Goal: Transaction & Acquisition: Purchase product/service

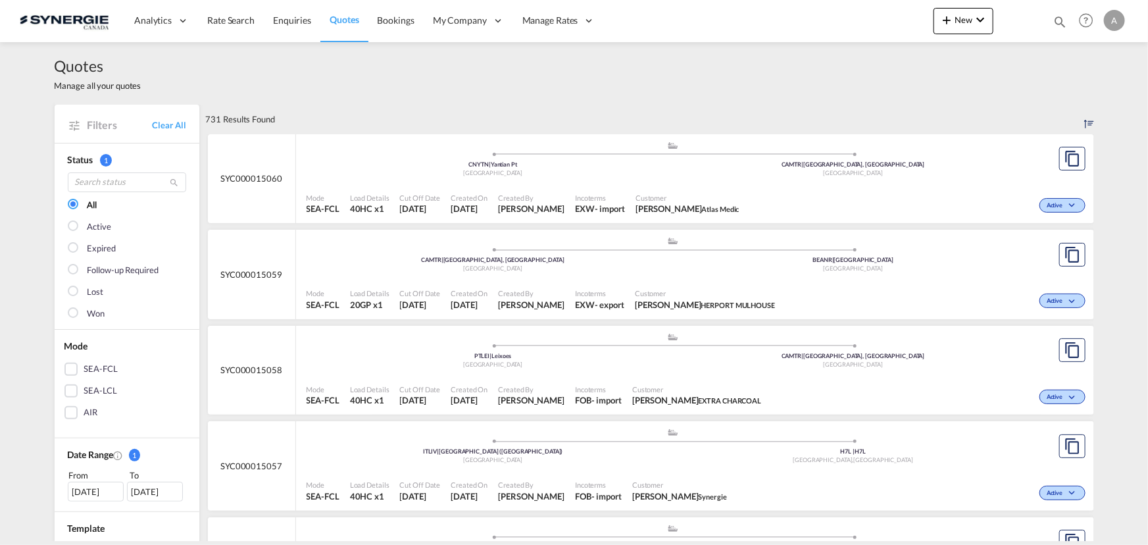
click at [680, 189] on div "Customer Jessie Vigneau Atlas Medic" at bounding box center [687, 203] width 114 height 33
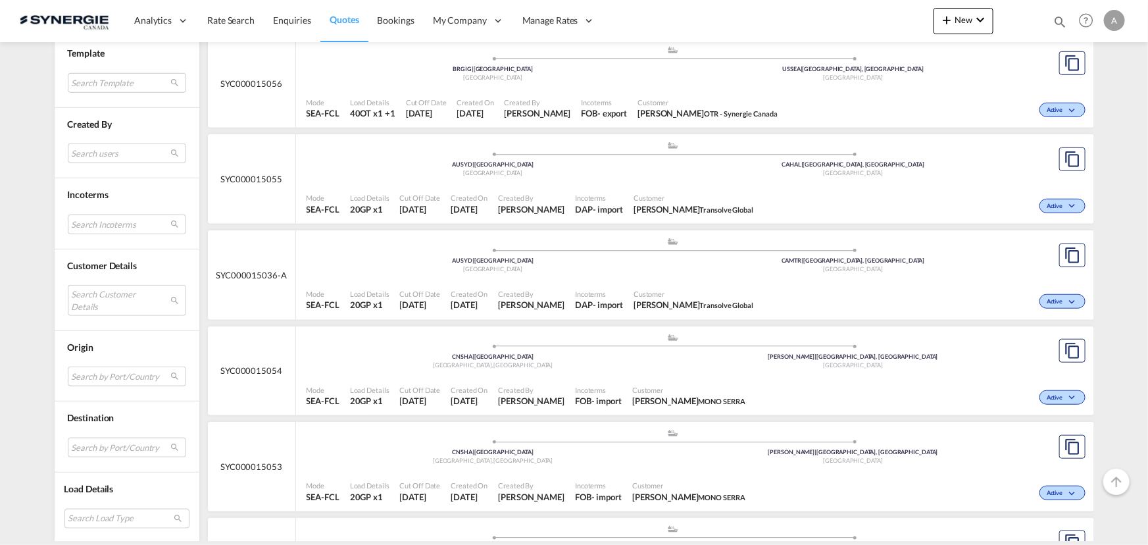
scroll to position [239, 0]
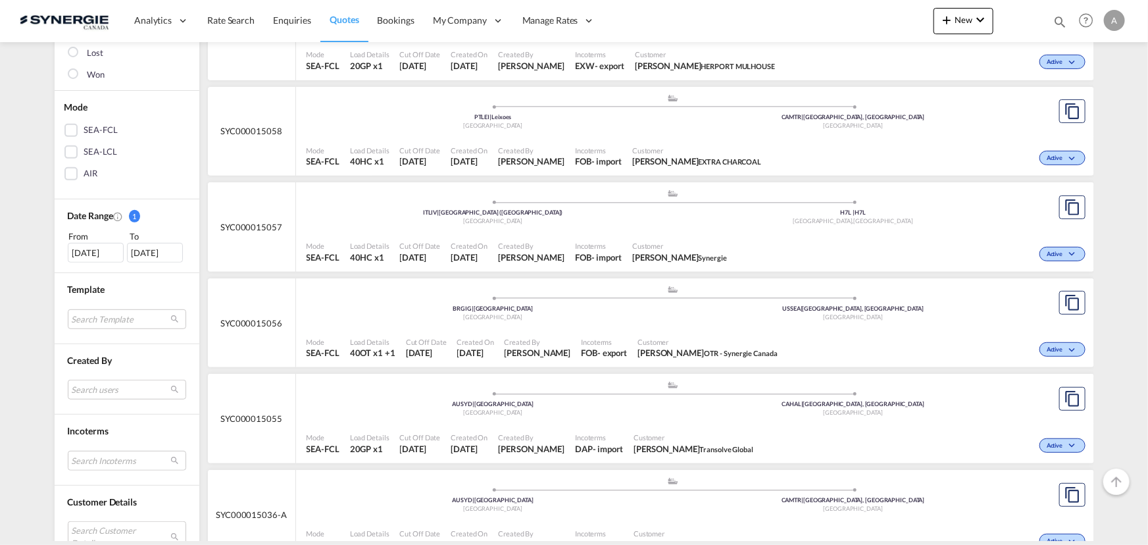
drag, startPoint x: 1055, startPoint y: 17, endPoint x: 915, endPoint y: 22, distance: 139.5
click at [1055, 17] on md-icon "icon-magnify" at bounding box center [1060, 21] width 14 height 14
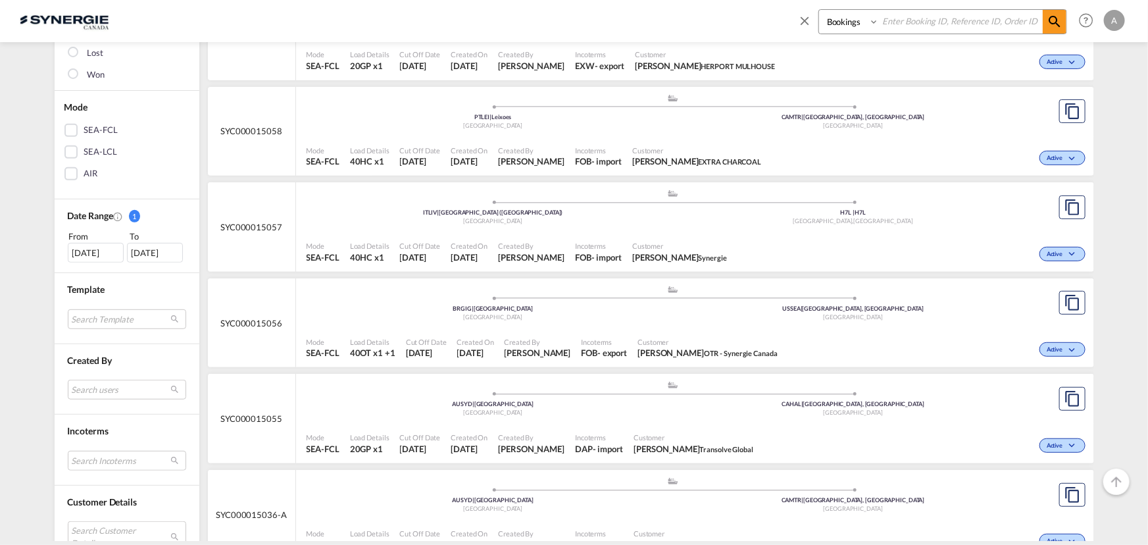
drag, startPoint x: 850, startPoint y: 18, endPoint x: 849, endPoint y: 32, distance: 14.5
click at [850, 18] on select "Bookings Quotes Enquiries" at bounding box center [850, 22] width 62 height 24
select select "Quotes"
click at [819, 10] on select "Bookings Quotes Enquiries" at bounding box center [850, 22] width 62 height 24
click at [916, 16] on input at bounding box center [961, 21] width 164 height 23
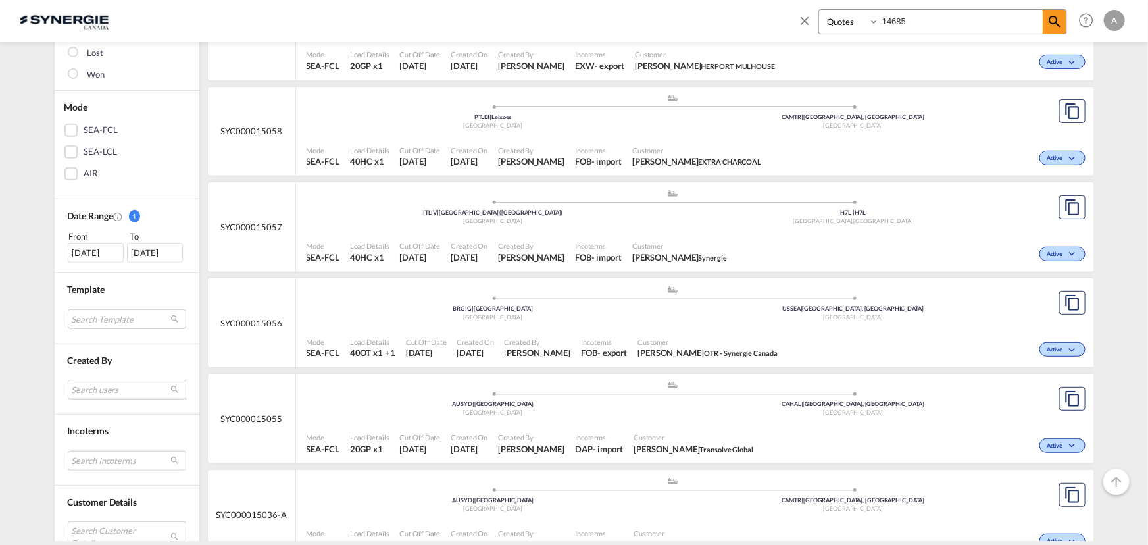
type input "14685"
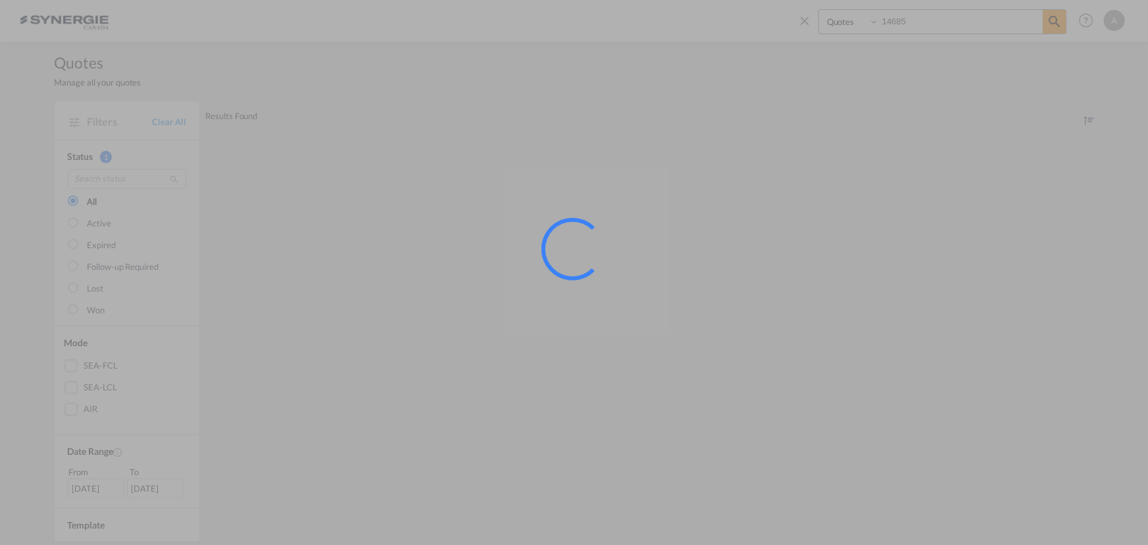
scroll to position [0, 0]
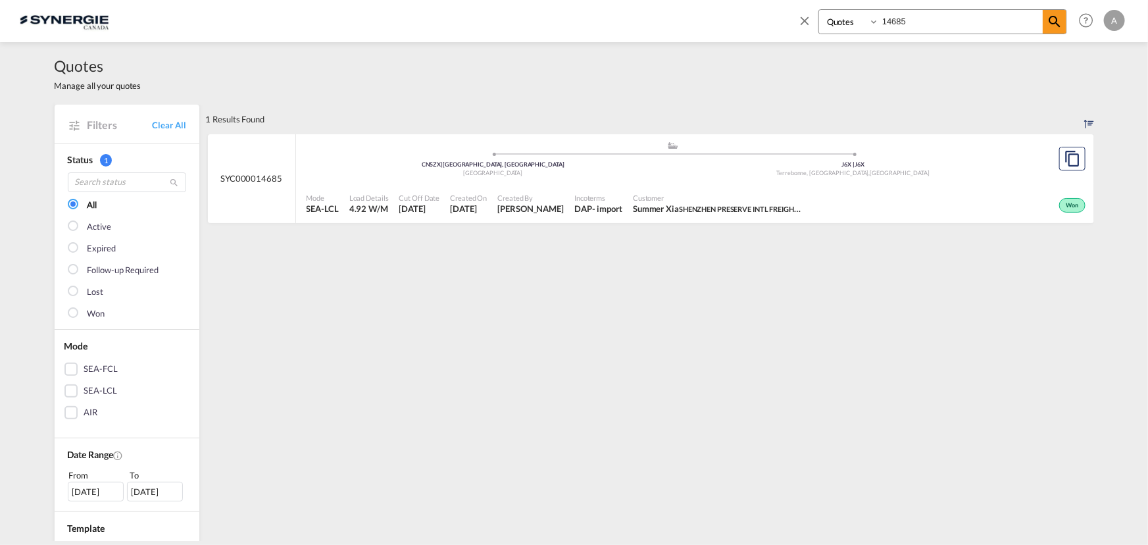
click at [636, 176] on div "[GEOGRAPHIC_DATA]" at bounding box center [493, 173] width 360 height 9
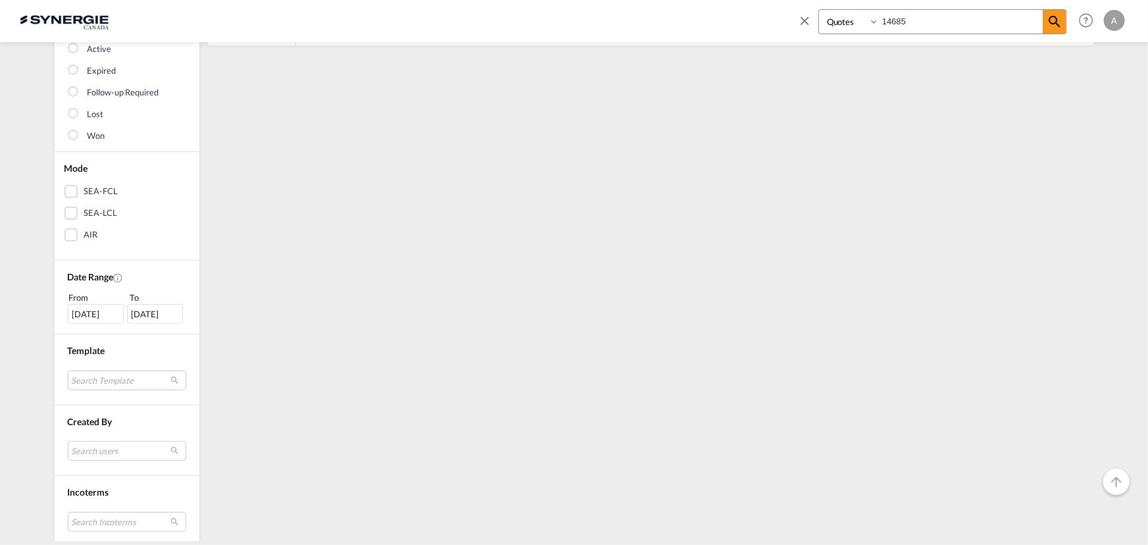
scroll to position [179, 0]
click at [76, 316] on div "[DATE]" at bounding box center [96, 313] width 56 height 20
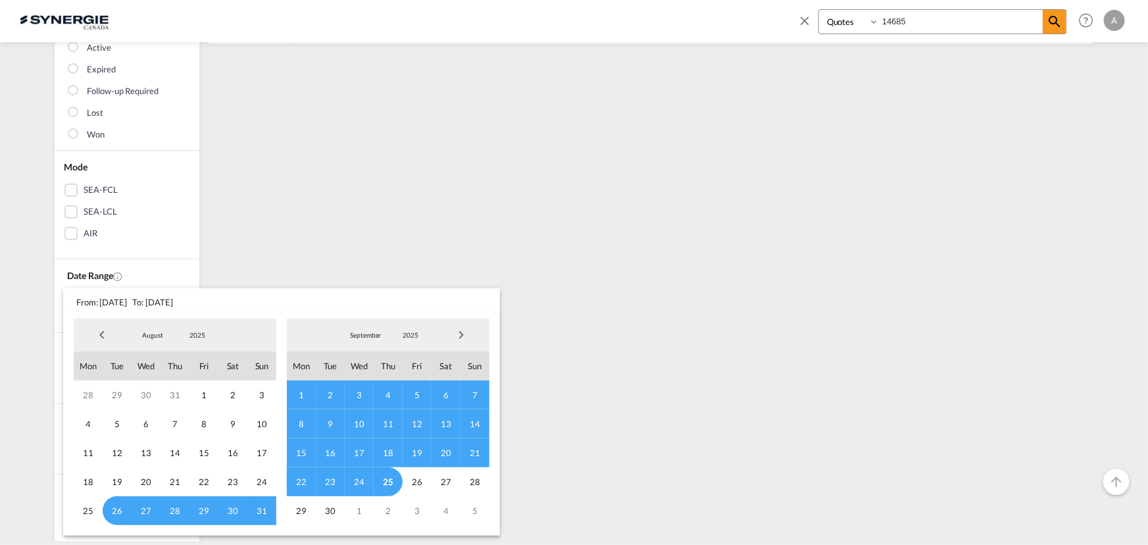
click at [187, 331] on span "2025" at bounding box center [197, 334] width 42 height 9
click at [197, 272] on md-option "2023" at bounding box center [209, 273] width 89 height 32
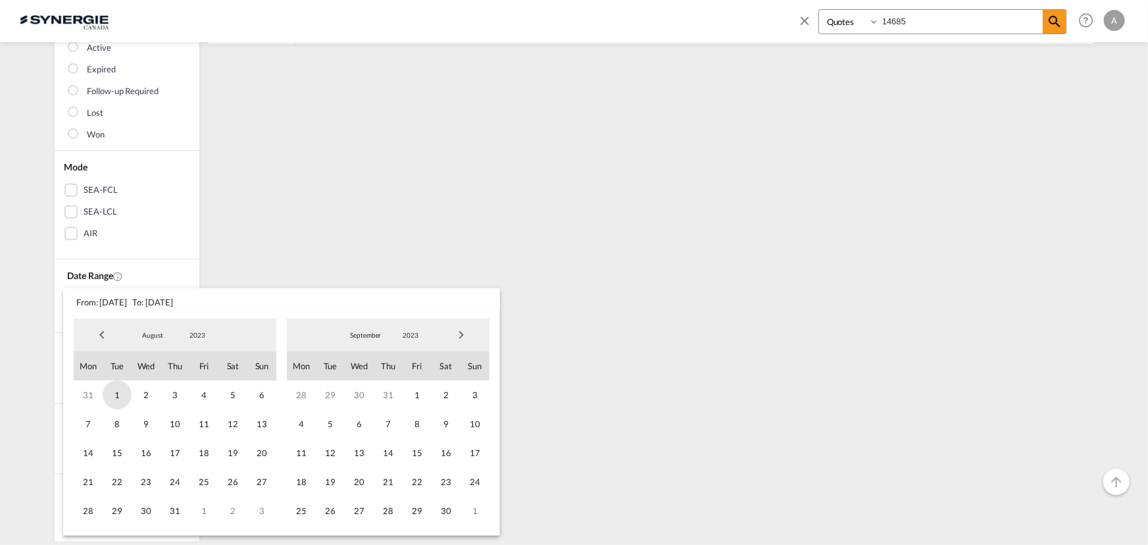
click at [122, 395] on span "1" at bounding box center [117, 394] width 29 height 29
click at [407, 337] on span "2023" at bounding box center [410, 334] width 42 height 9
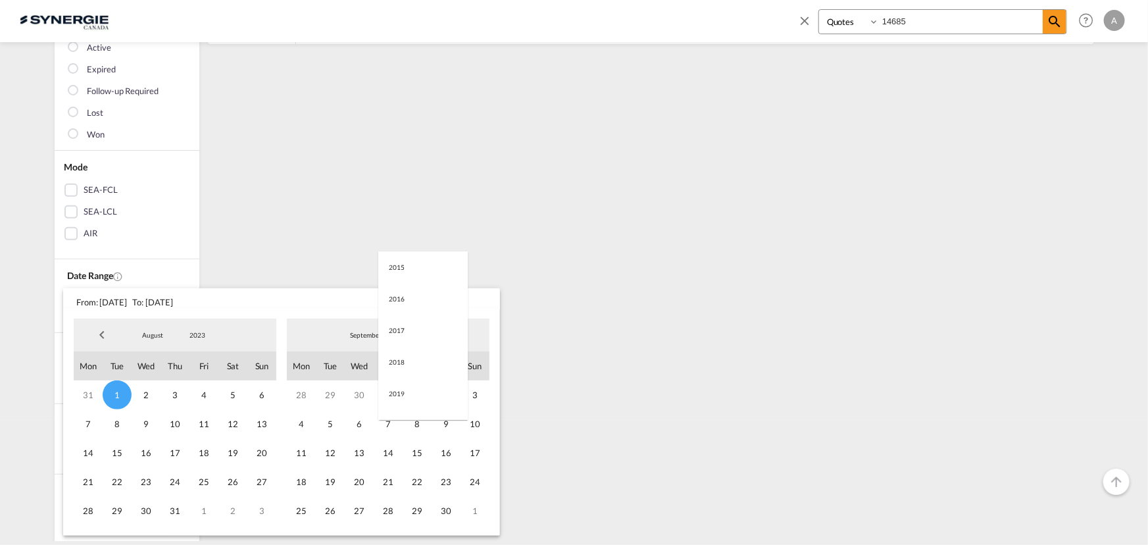
scroll to position [184, 0]
click at [409, 407] on md-option "2025" at bounding box center [422, 399] width 89 height 32
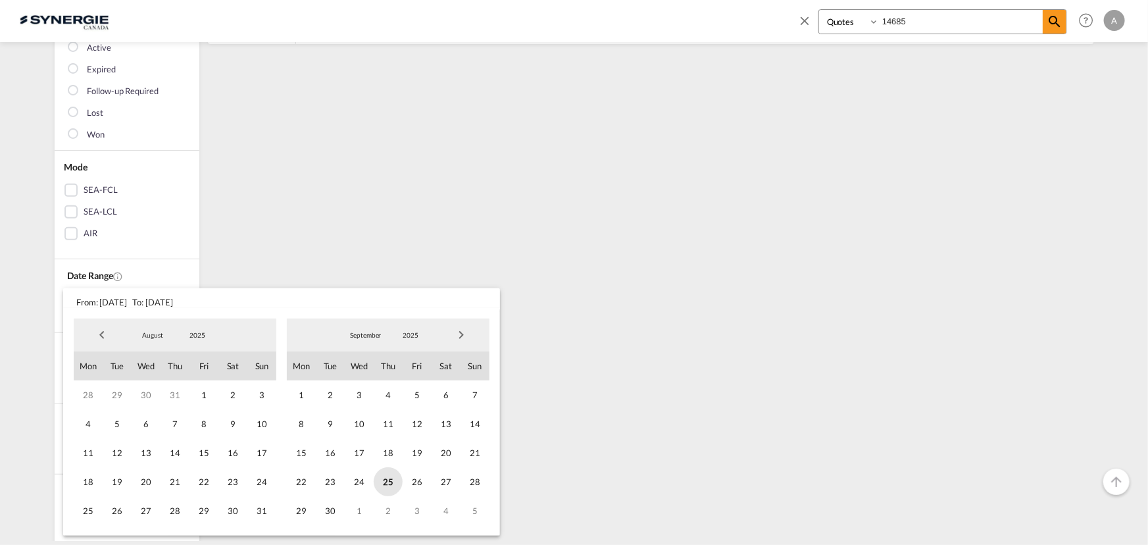
click at [376, 480] on span "25" at bounding box center [388, 481] width 29 height 29
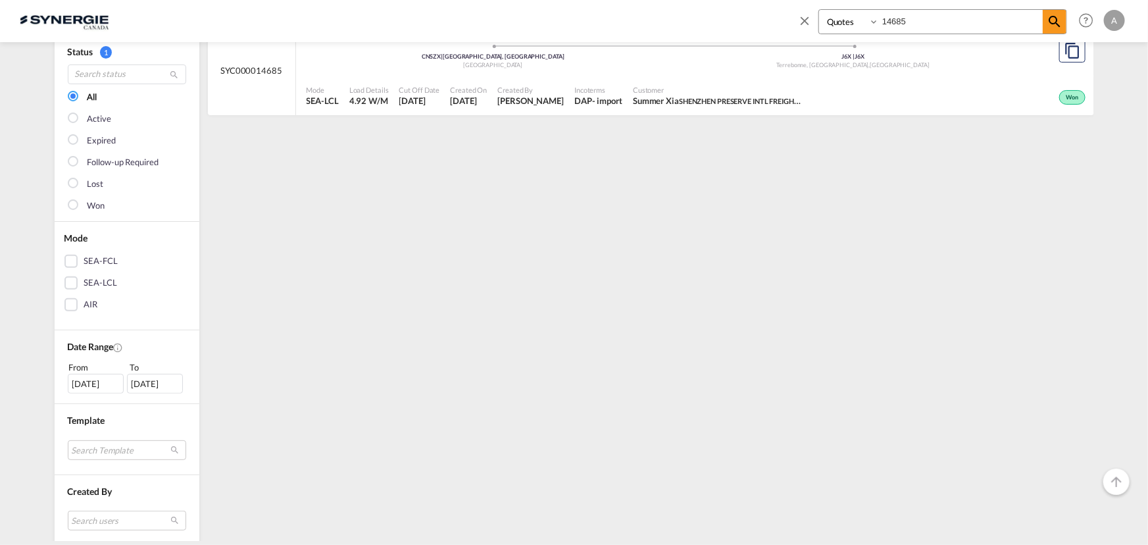
scroll to position [0, 0]
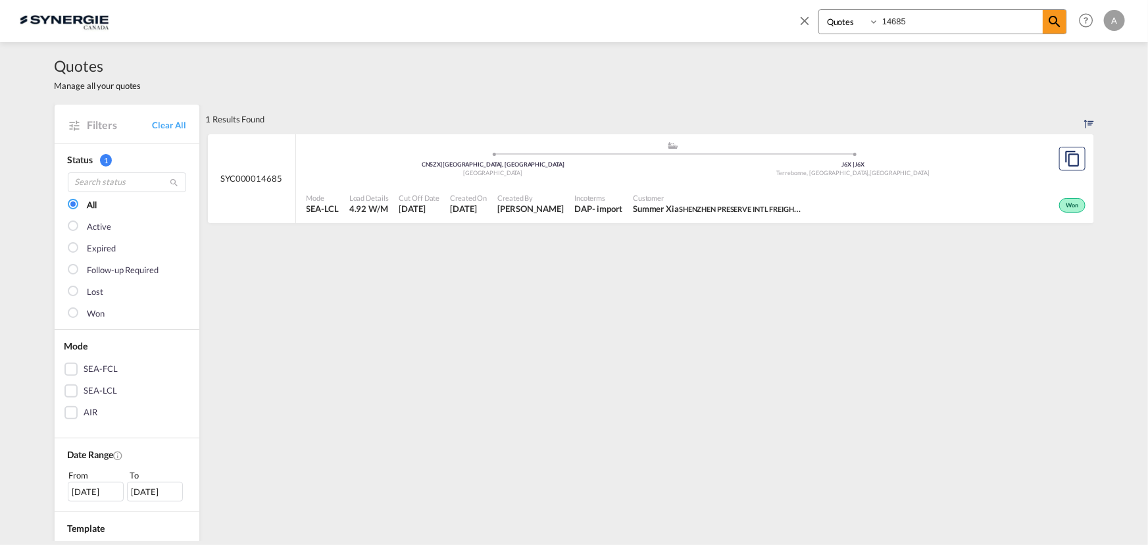
click at [803, 22] on md-icon "icon-close" at bounding box center [804, 20] width 14 height 14
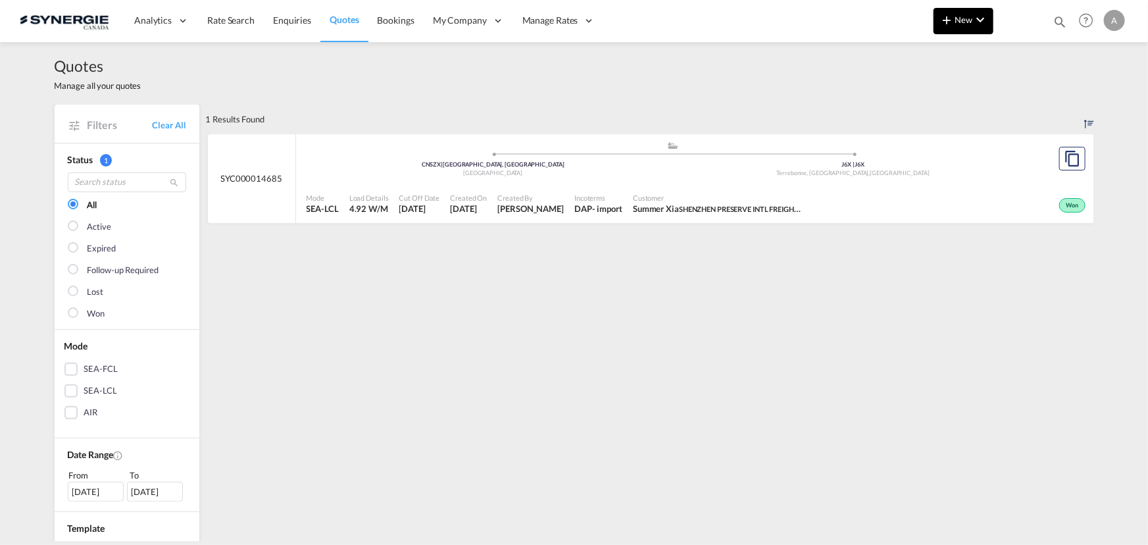
click at [974, 25] on md-icon "icon-chevron-down" at bounding box center [980, 20] width 16 height 16
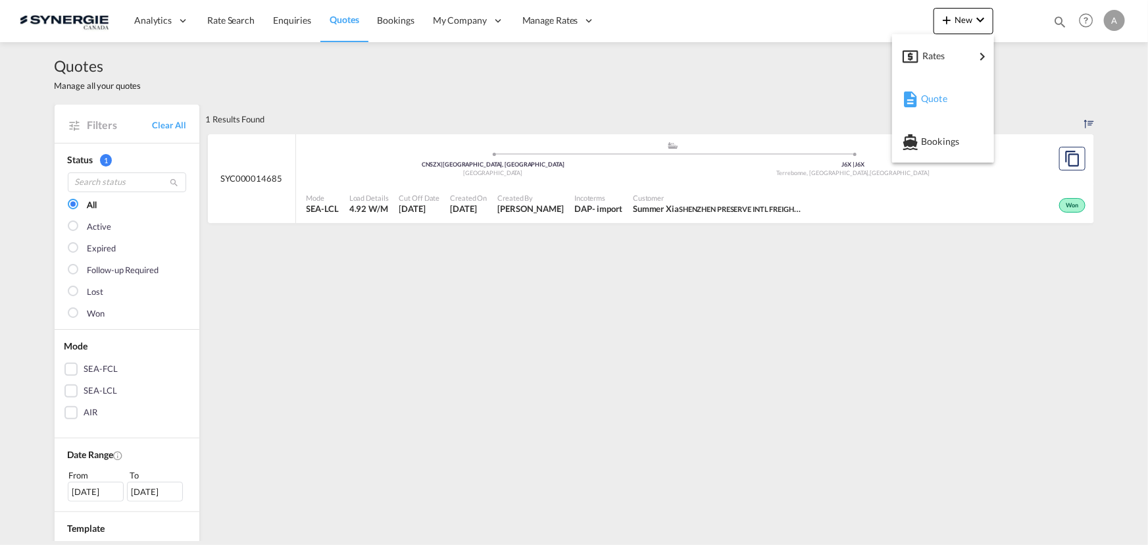
click at [929, 95] on span "Quote" at bounding box center [928, 99] width 14 height 26
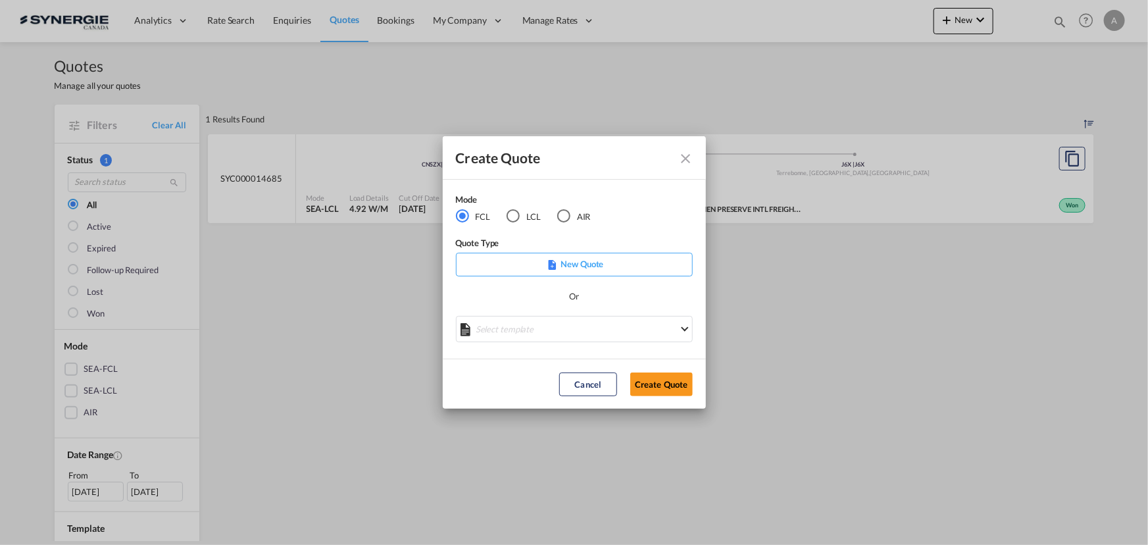
click at [526, 272] on div "New Quote" at bounding box center [574, 265] width 237 height 24
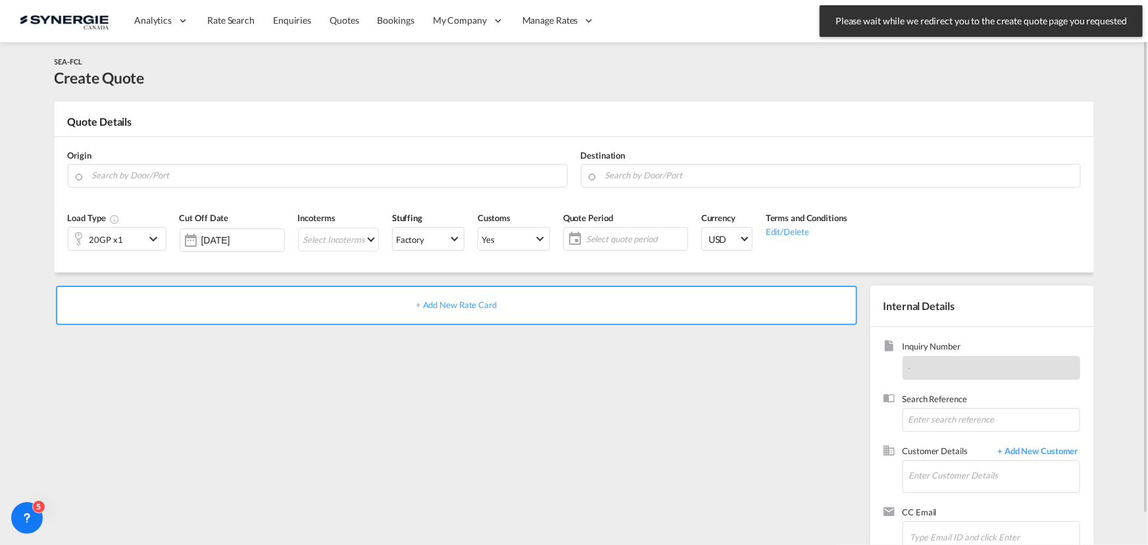
click at [778, 68] on div "SEA-FCL Create Quote" at bounding box center [574, 71] width 1039 height 33
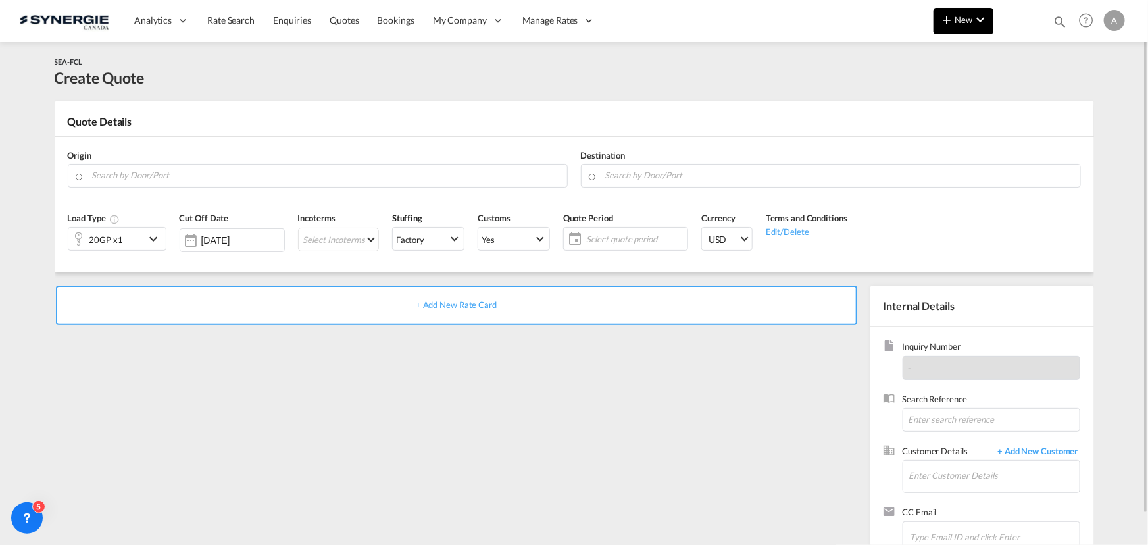
click at [965, 20] on span "New" at bounding box center [963, 19] width 49 height 11
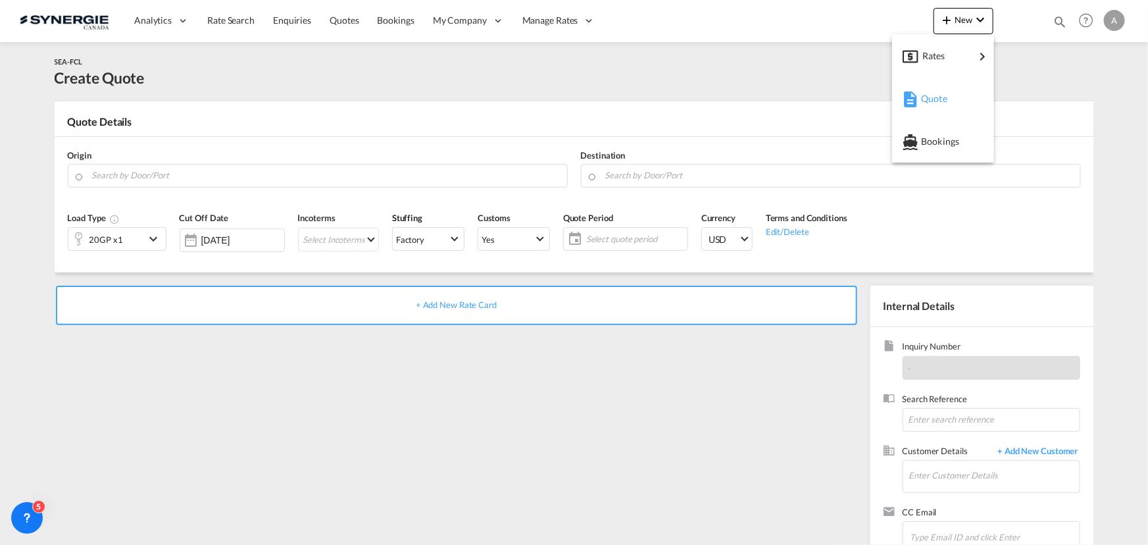
click at [935, 99] on span "Quote" at bounding box center [928, 99] width 14 height 26
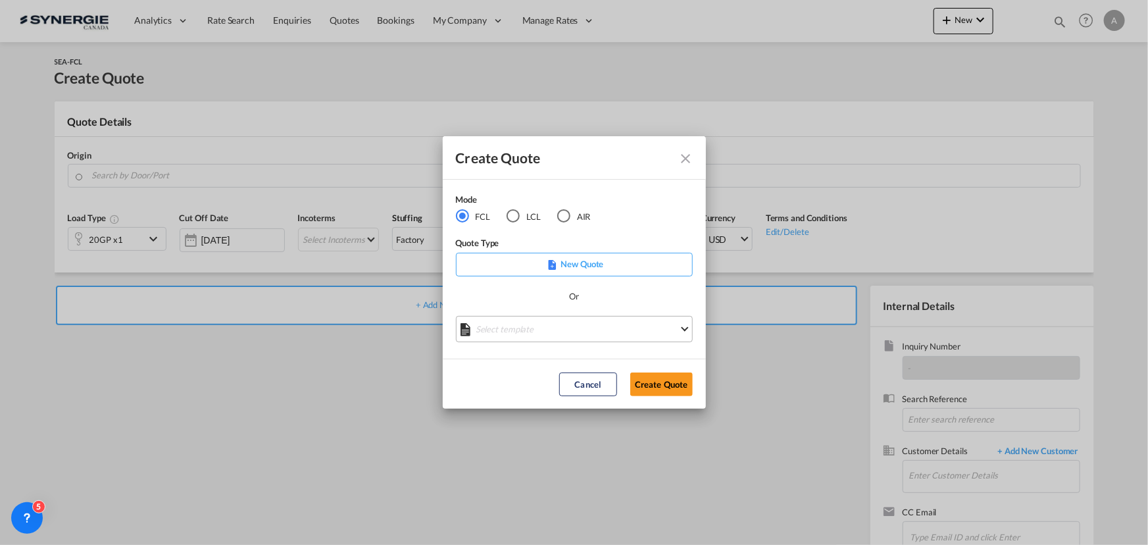
click at [540, 330] on md-select "Select template *NEW* FCL FREEHAND / DAP Pablo Gomez Saldarriaga | 10 Jul 2025 …" at bounding box center [574, 329] width 237 height 26
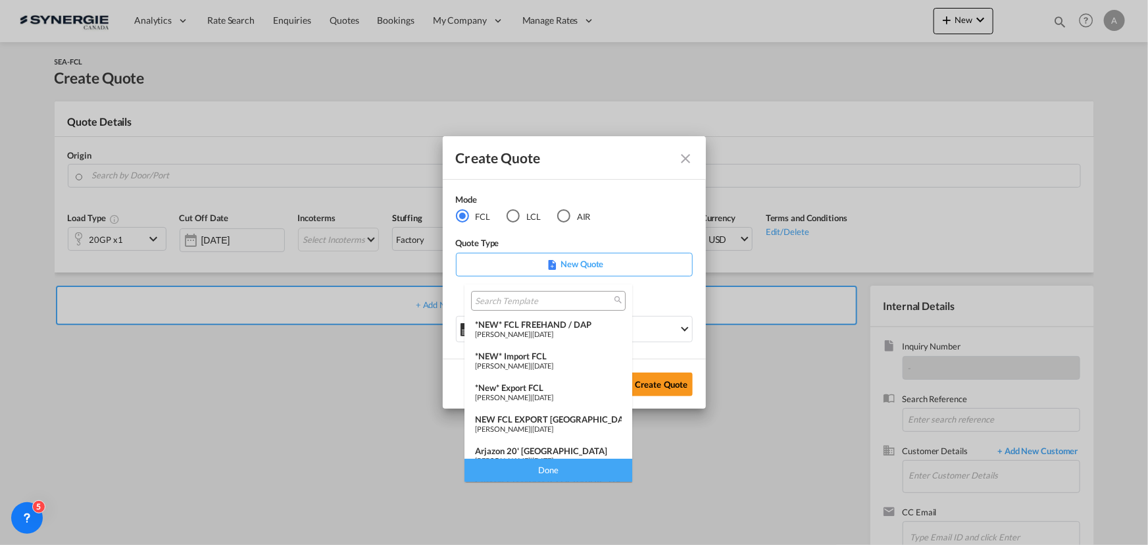
click at [553, 335] on span "10 Jul 2025" at bounding box center [542, 334] width 21 height 9
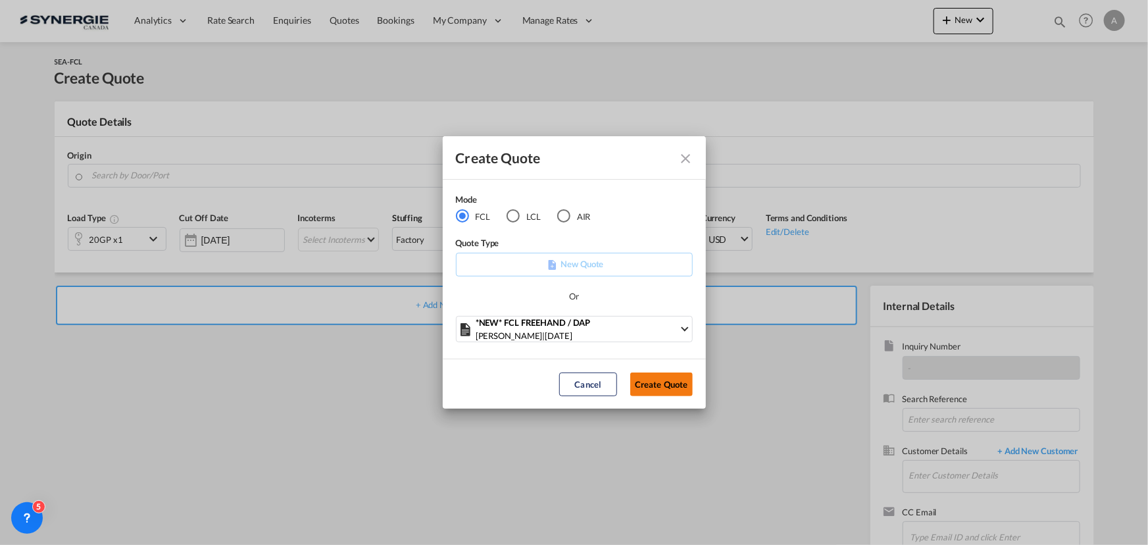
click at [679, 387] on button "Create Quote" at bounding box center [661, 384] width 62 height 24
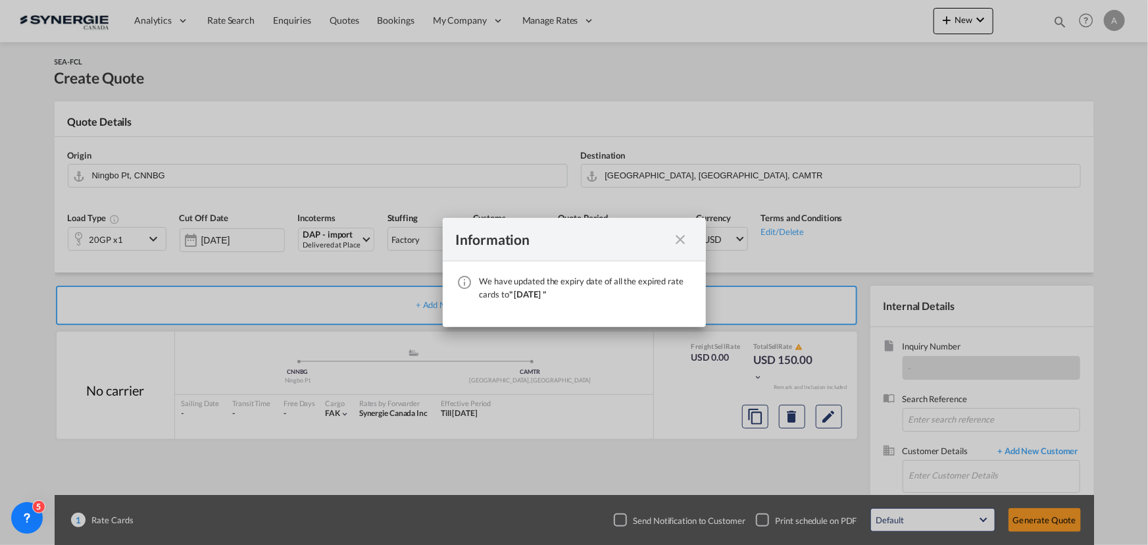
click at [678, 243] on md-icon "icon-close fg-AAA8AD cursor" at bounding box center [681, 240] width 16 height 16
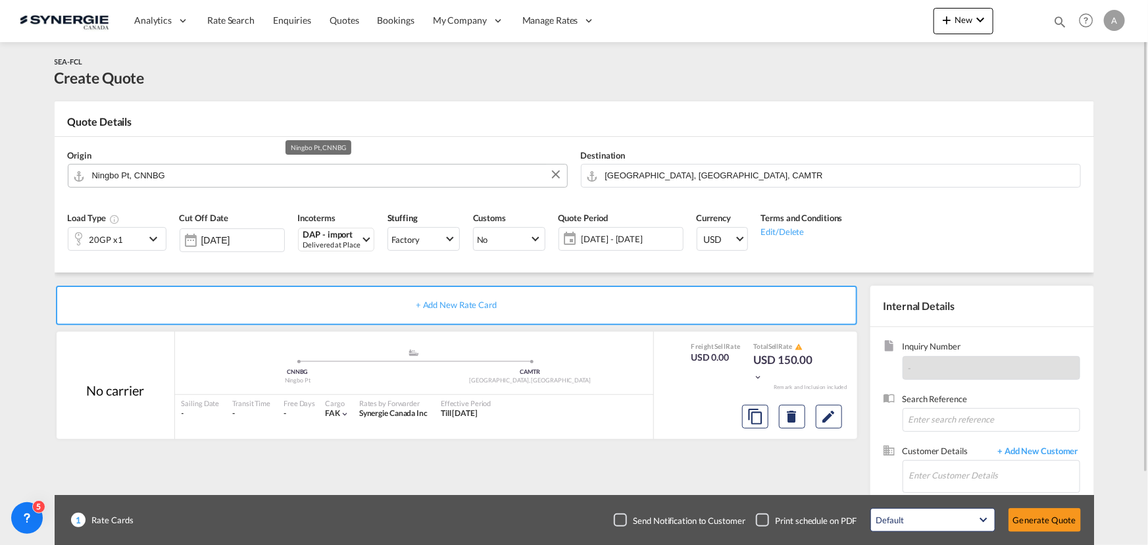
click at [176, 177] on input "Ningbo Pt, CNNBG" at bounding box center [326, 175] width 468 height 23
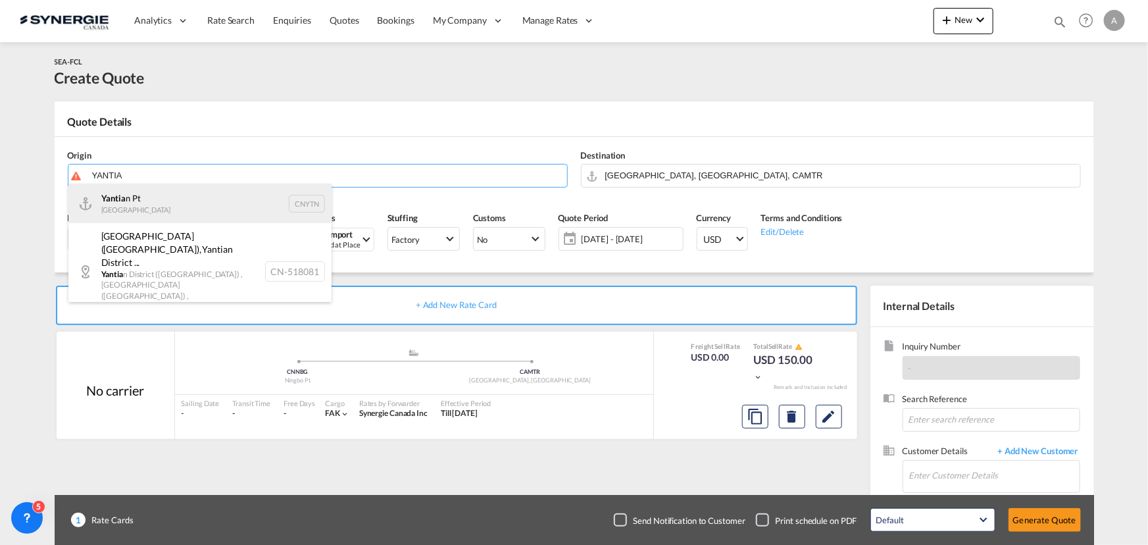
click at [192, 207] on div "Yantia n Pt China CNYTN" at bounding box center [199, 203] width 263 height 39
type input "Yantian Pt, CNYTN"
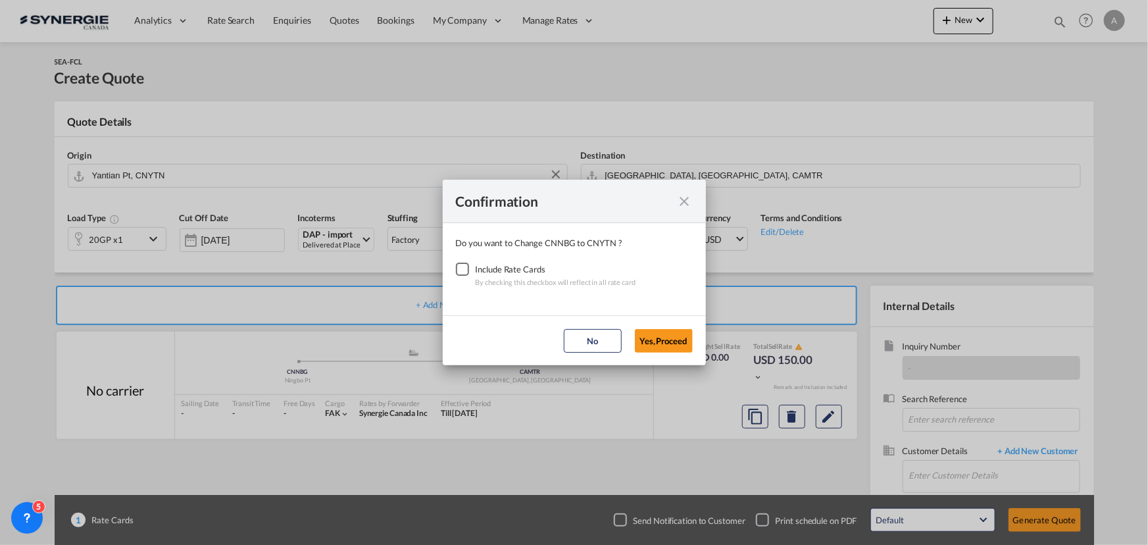
drag, startPoint x: 455, startPoint y: 268, endPoint x: 555, endPoint y: 289, distance: 102.3
click at [456, 268] on div "Checkbox No Ink" at bounding box center [462, 268] width 13 height 13
click at [658, 343] on button "Yes,Proceed" at bounding box center [664, 341] width 58 height 24
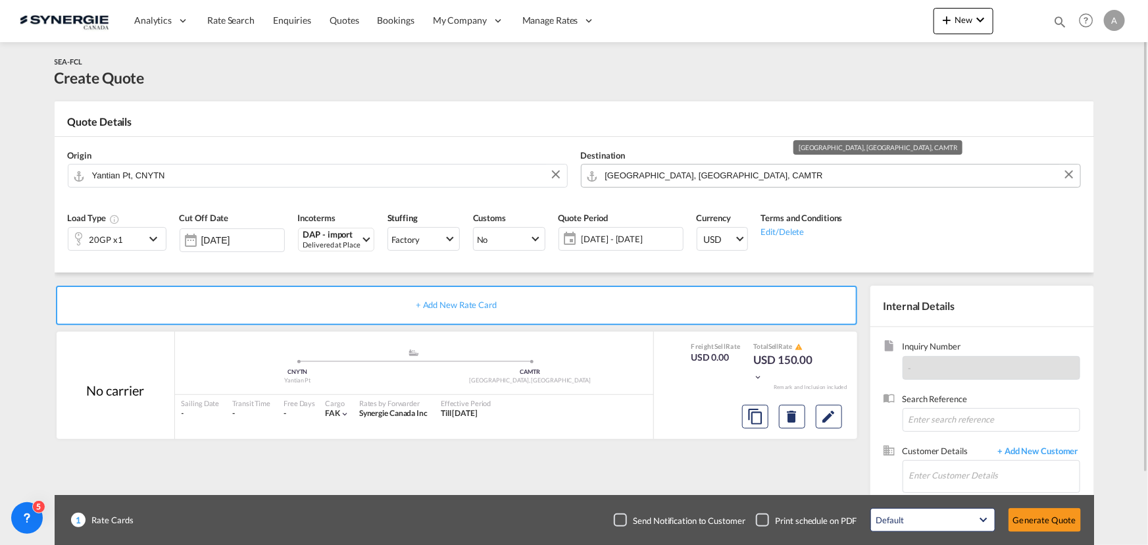
click at [666, 178] on input "Montreal, QC, CAMTR" at bounding box center [839, 175] width 468 height 23
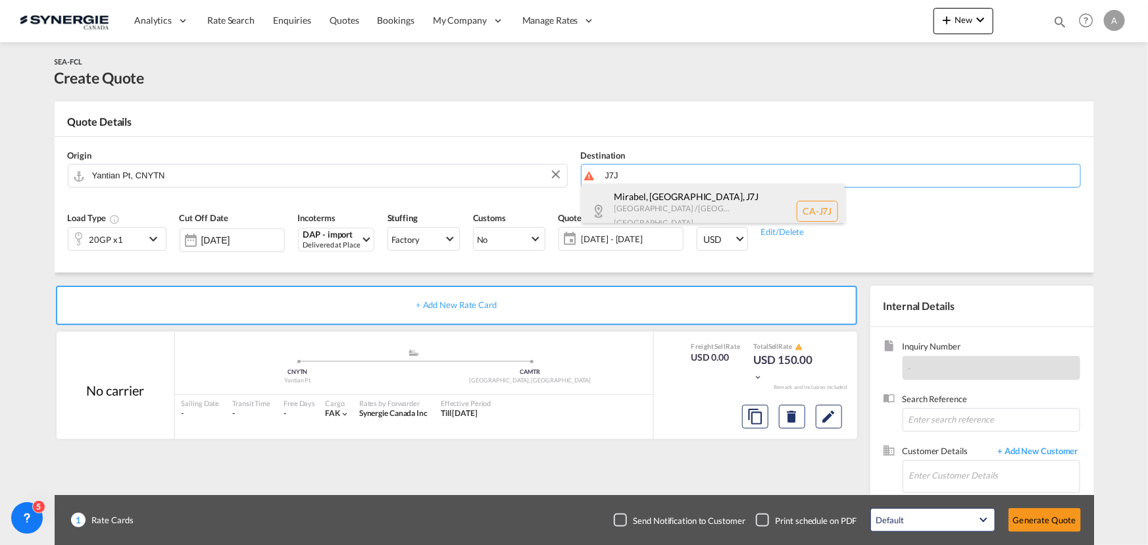
click at [676, 211] on div "Mirabel, QC , J7J Quebec / Québec Canada CA-J7J" at bounding box center [713, 211] width 263 height 55
type input "CA-J7J, Mirabel, QC, Quebec / Québec"
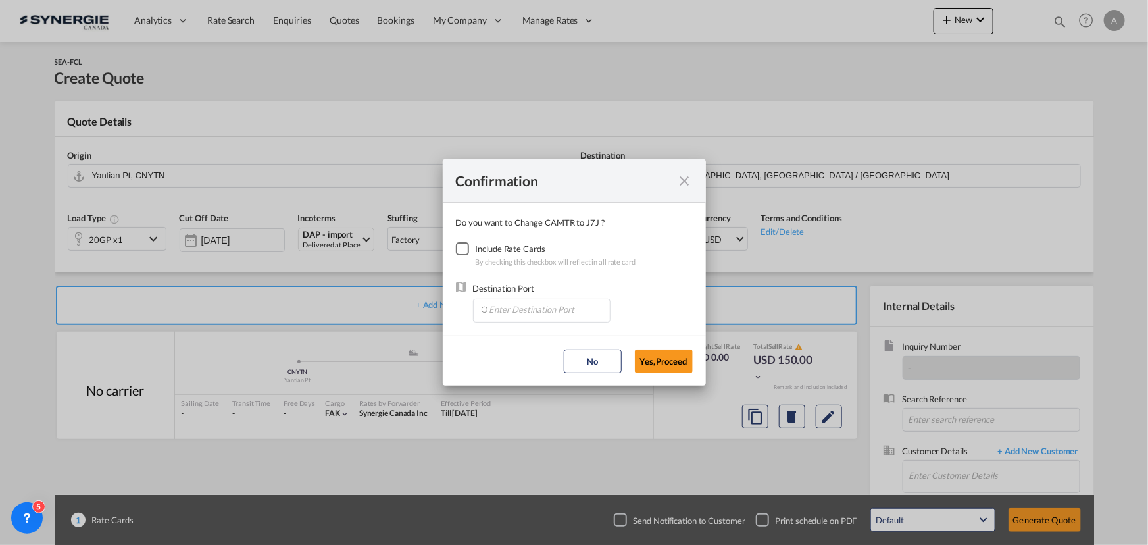
click at [462, 249] on div "Checkbox No Ink" at bounding box center [462, 248] width 13 height 13
click at [522, 312] on input "Enter Destination Port" at bounding box center [545, 309] width 130 height 20
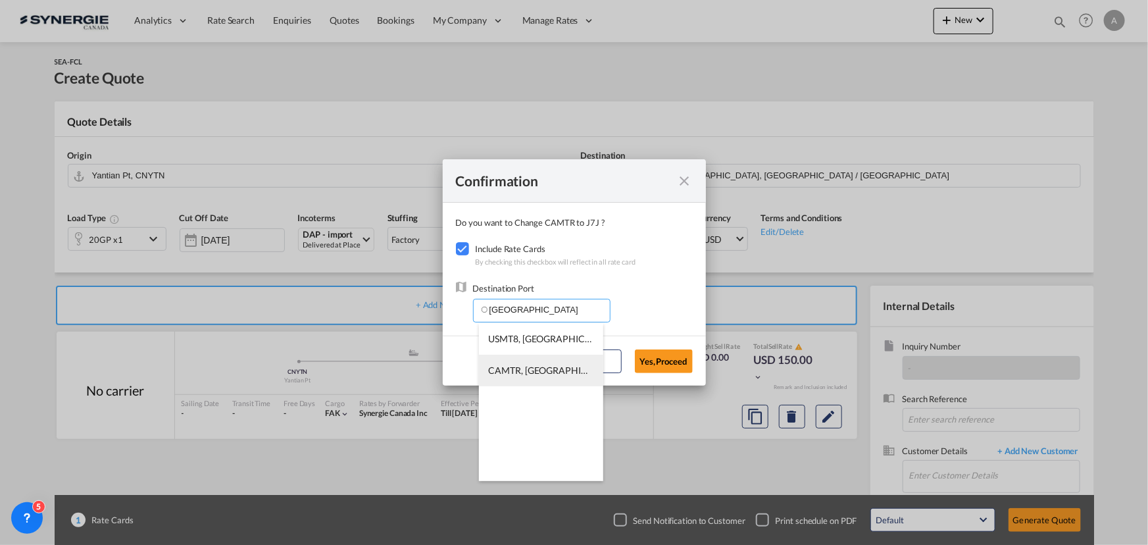
click at [531, 366] on span "CAMTR, Montreal, QC, Canada, North America, Americas" at bounding box center [747, 369] width 516 height 11
type input "CAMTR, Montreal, QC, Canada, North America, Americas"
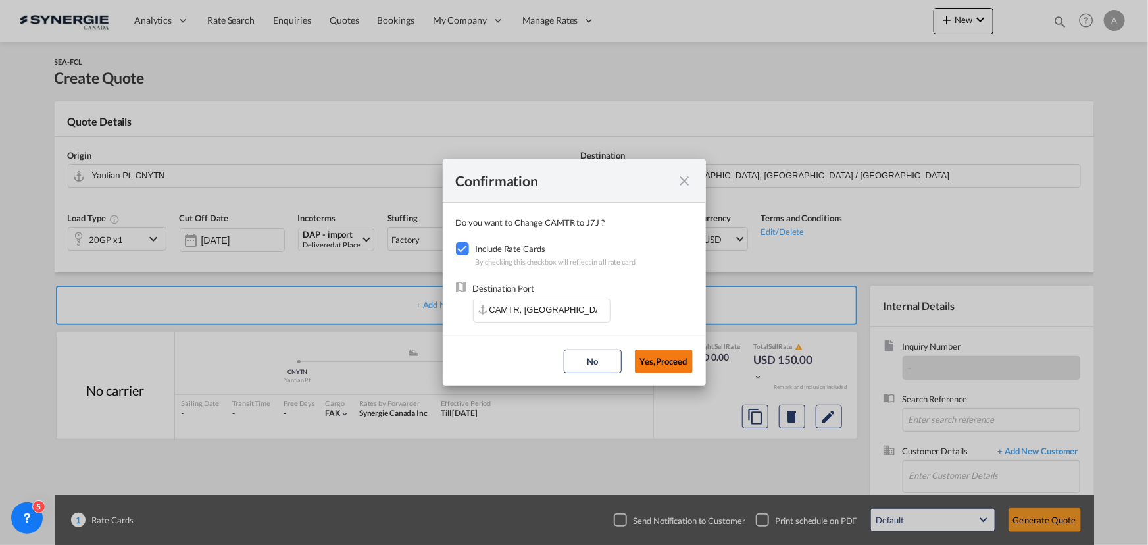
click at [678, 359] on button "Yes,Proceed" at bounding box center [664, 361] width 58 height 24
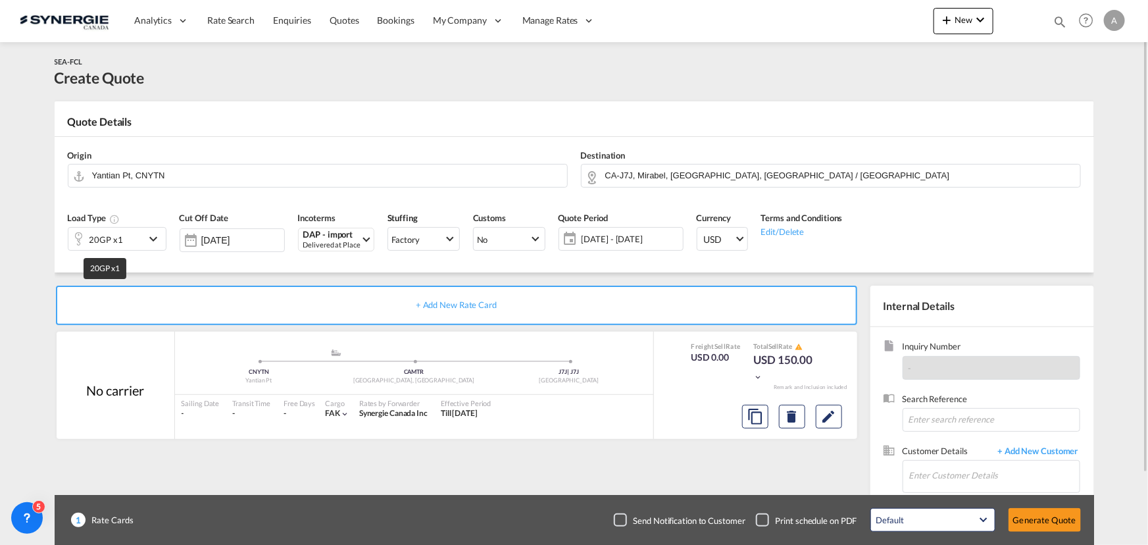
click at [111, 243] on div "20GP x1" at bounding box center [106, 239] width 34 height 18
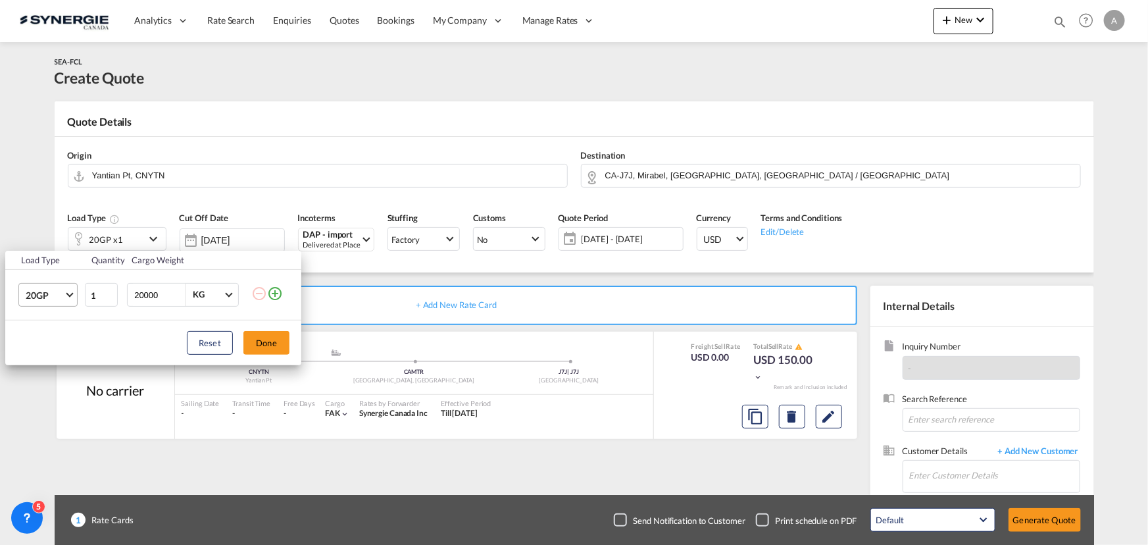
click at [62, 293] on span "20GP" at bounding box center [45, 295] width 38 height 13
click at [55, 362] on md-option "40HC" at bounding box center [58, 358] width 89 height 32
click at [266, 345] on button "Done" at bounding box center [266, 343] width 46 height 24
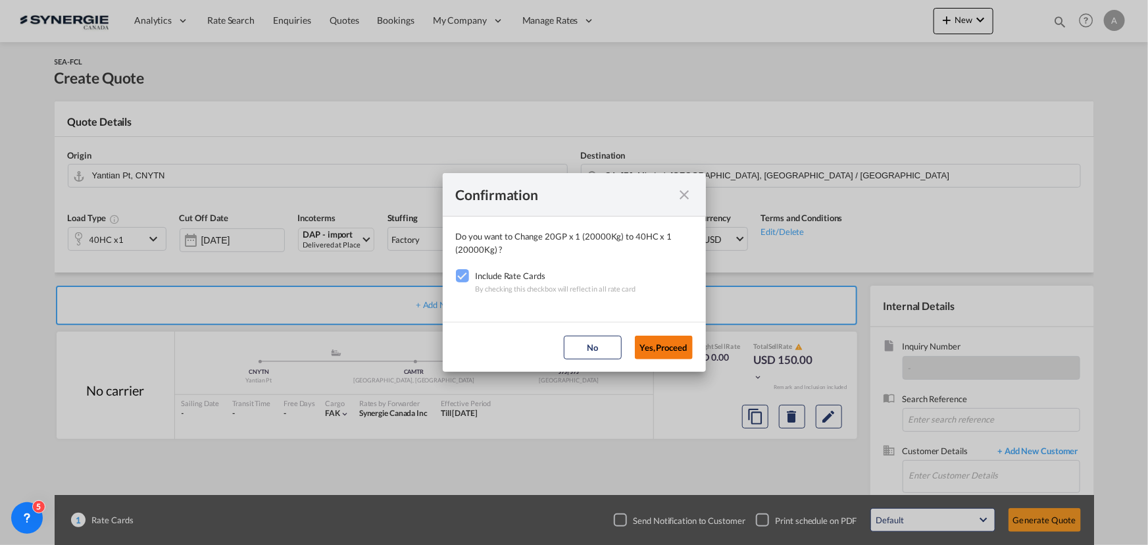
click at [661, 348] on button "Yes,Proceed" at bounding box center [664, 347] width 58 height 24
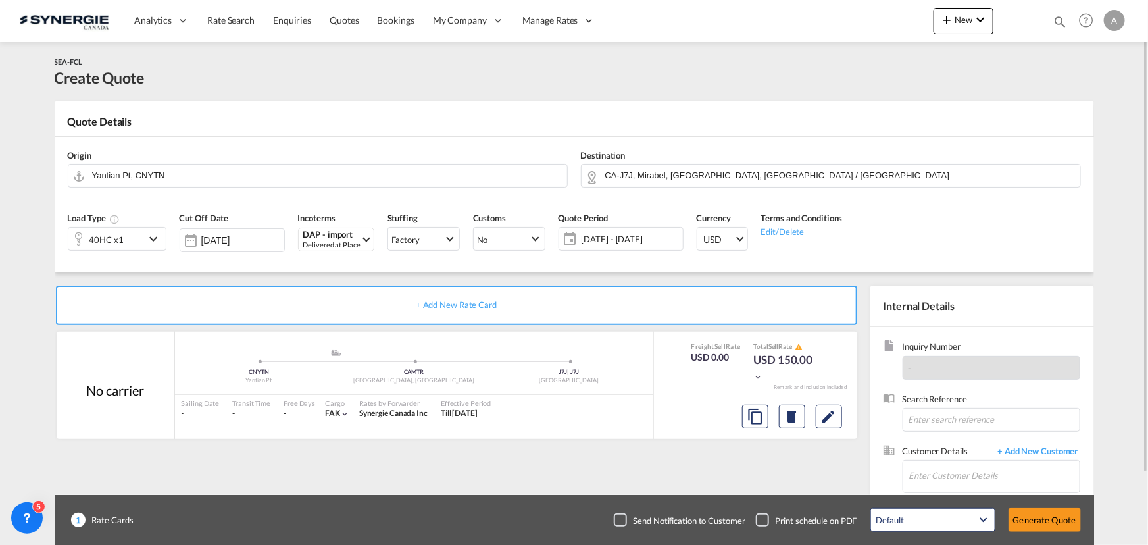
click at [631, 235] on span "25 Sep - 25 Oct 2025" at bounding box center [631, 239] width 98 height 12
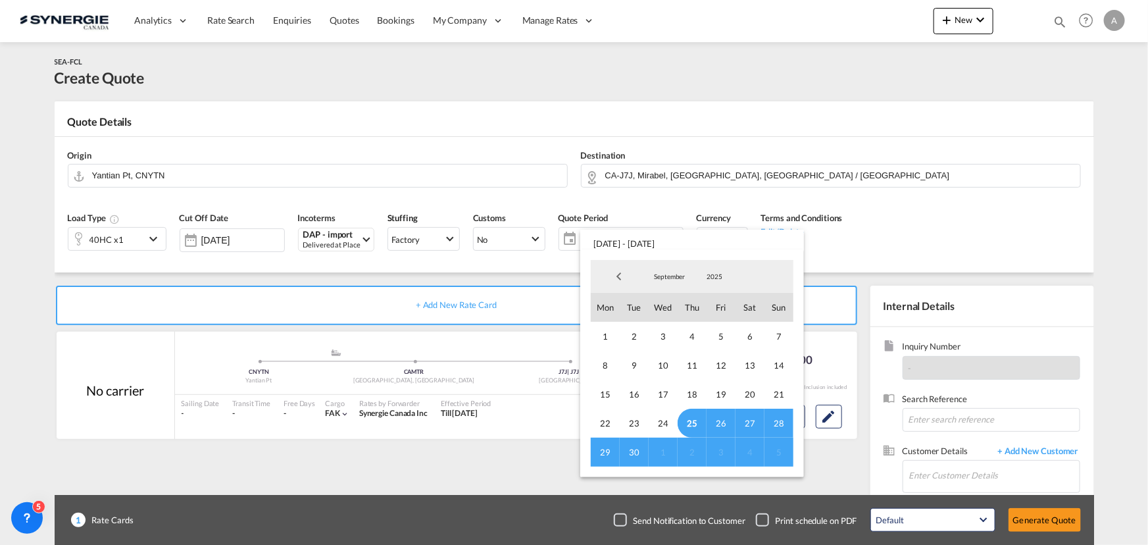
click at [322, 480] on md-backdrop at bounding box center [574, 272] width 1148 height 545
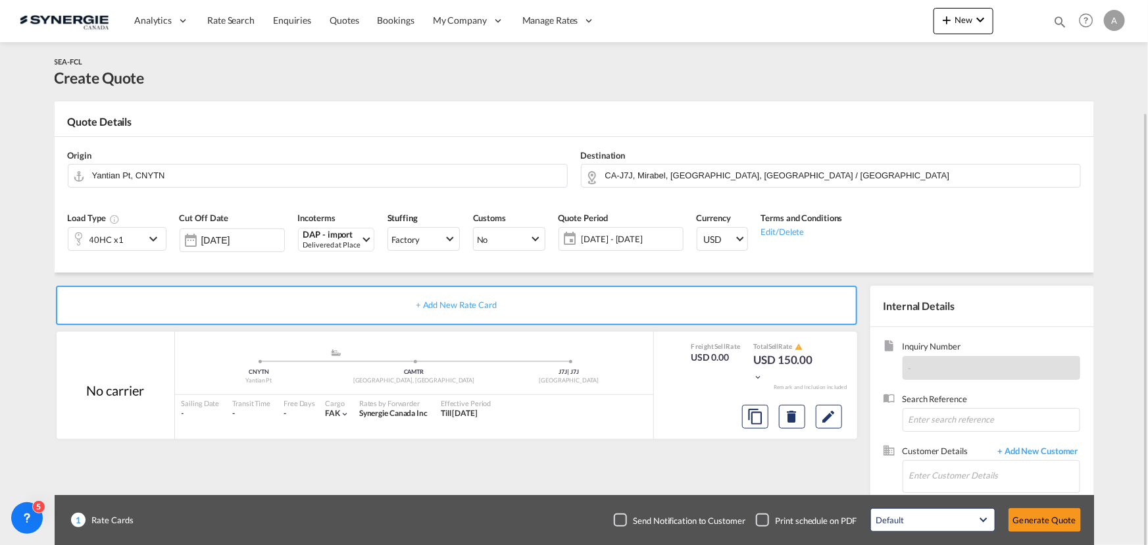
scroll to position [82, 0]
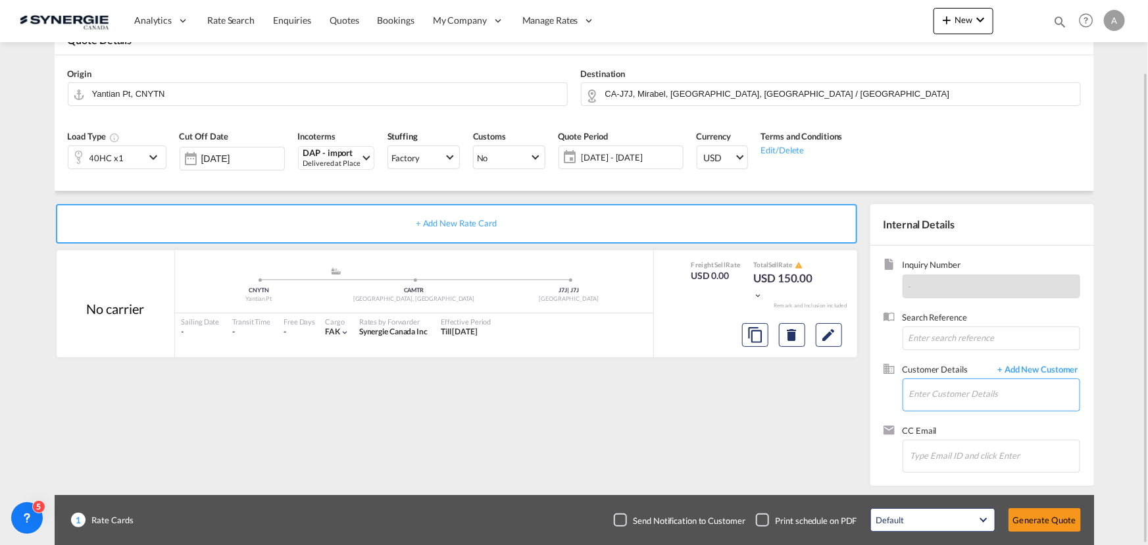
click at [937, 394] on input "Enter Customer Details" at bounding box center [994, 394] width 170 height 30
click at [865, 368] on div "Poppy Chan sale02 @preserve-freight.com" at bounding box center [947, 361] width 263 height 36
type input "PRESERVE FREIGHT, Poppy Chan, sale02@preserve-freight.com"
click at [829, 335] on md-icon "Edit" at bounding box center [829, 335] width 16 height 16
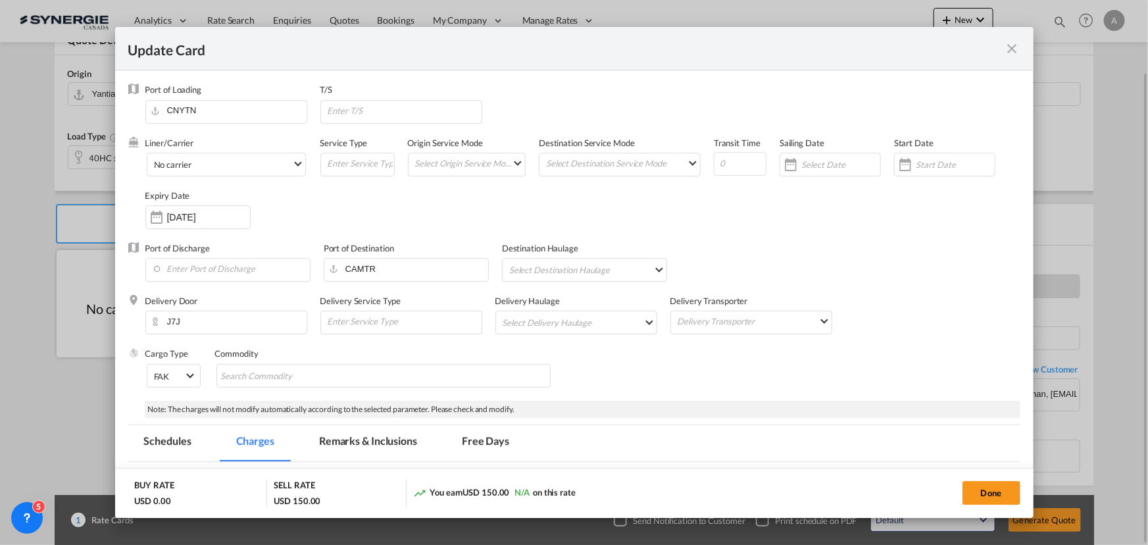
select select "per container"
select select "per B/L"
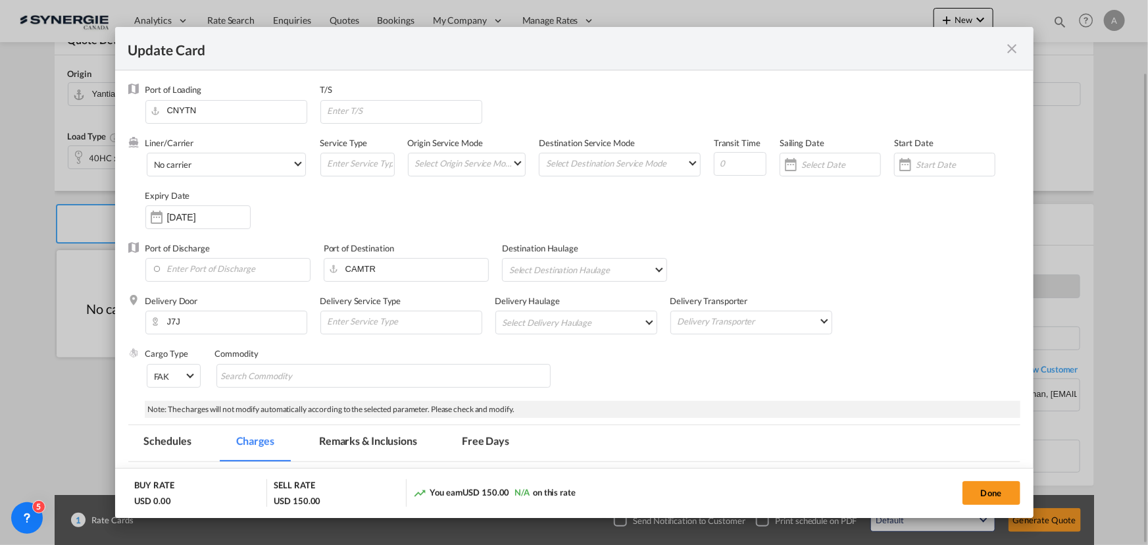
select select "per B/L"
select select "per shipment"
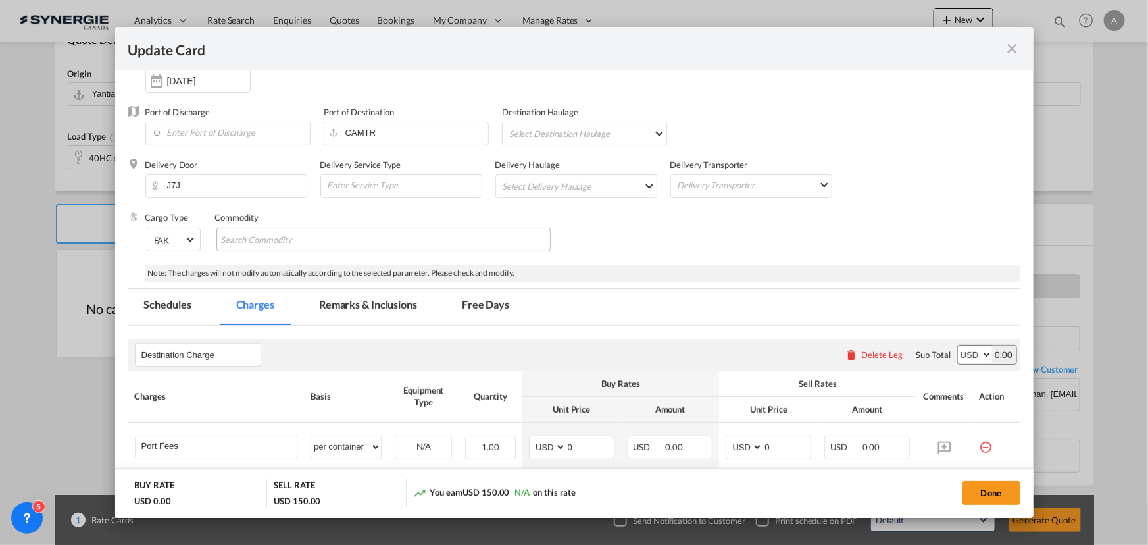
scroll to position [179, 0]
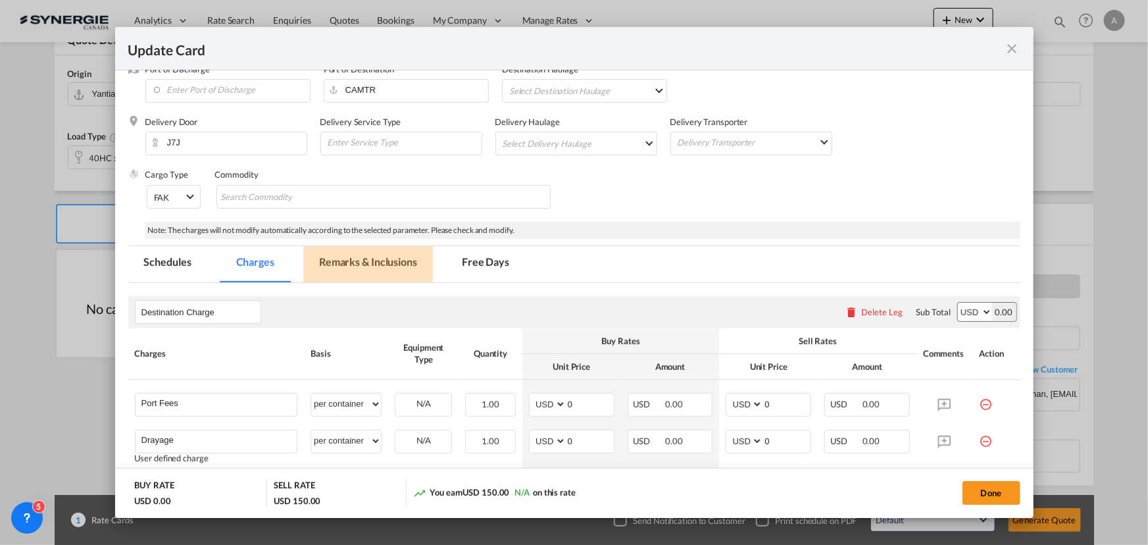
click at [354, 269] on md-tab-item "Remarks & Inclusions" at bounding box center [368, 264] width 130 height 36
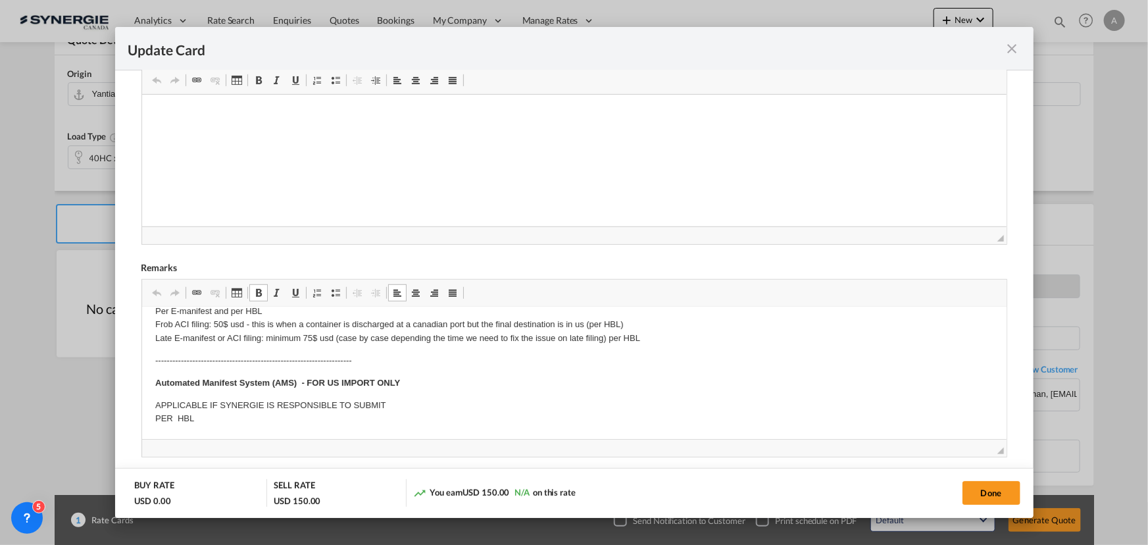
scroll to position [119, 0]
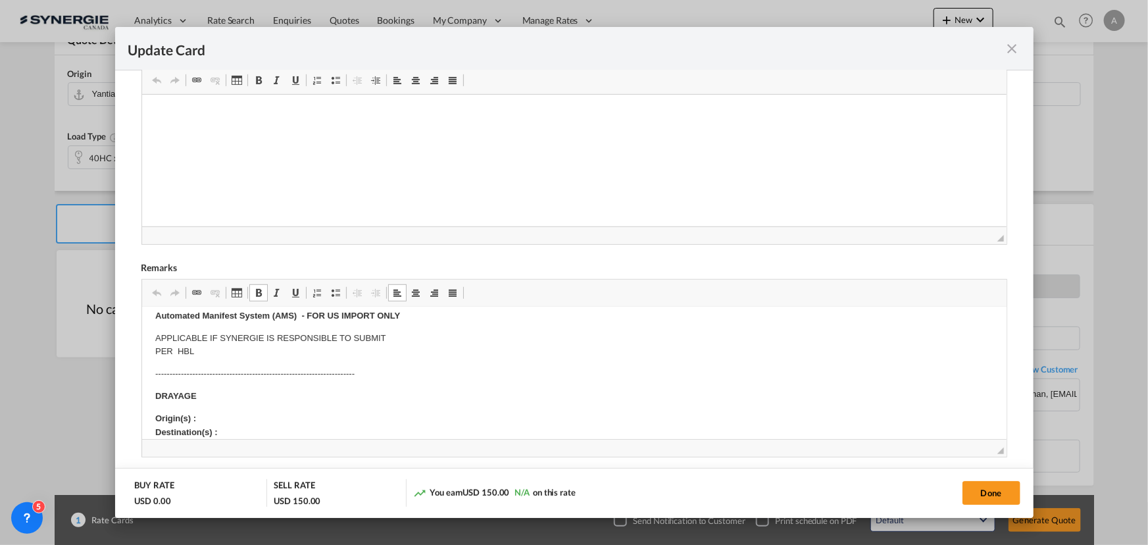
click at [212, 412] on p "Origin(s) : Destination(s) :" at bounding box center [574, 426] width 838 height 28
click at [235, 431] on p "Origin(s) : MONTREAL, QC Destination(s) :" at bounding box center [574, 426] width 838 height 28
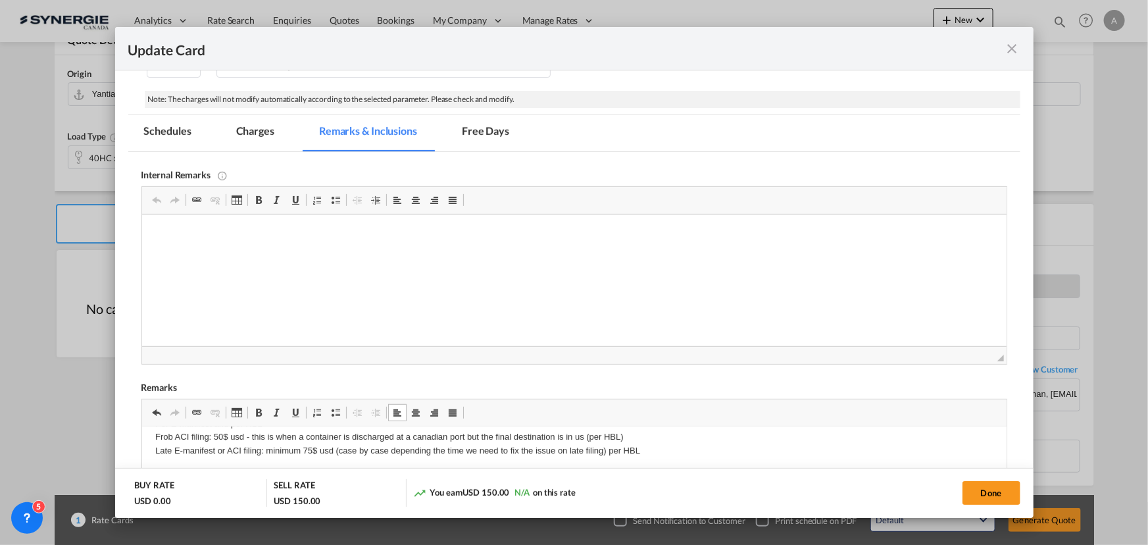
scroll to position [250, 0]
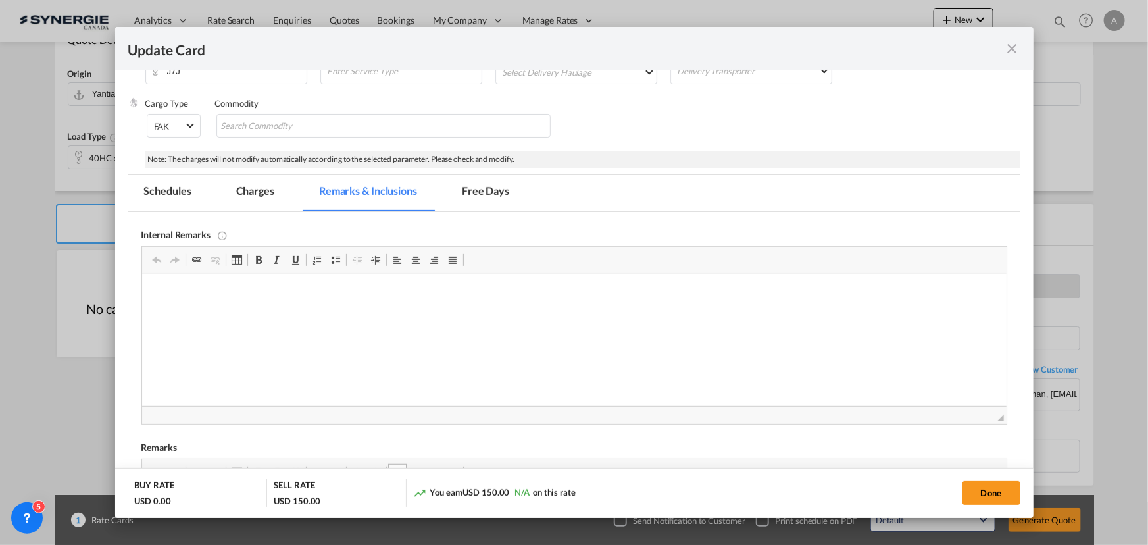
click at [255, 187] on md-tab-item "Charges" at bounding box center [255, 193] width 70 height 36
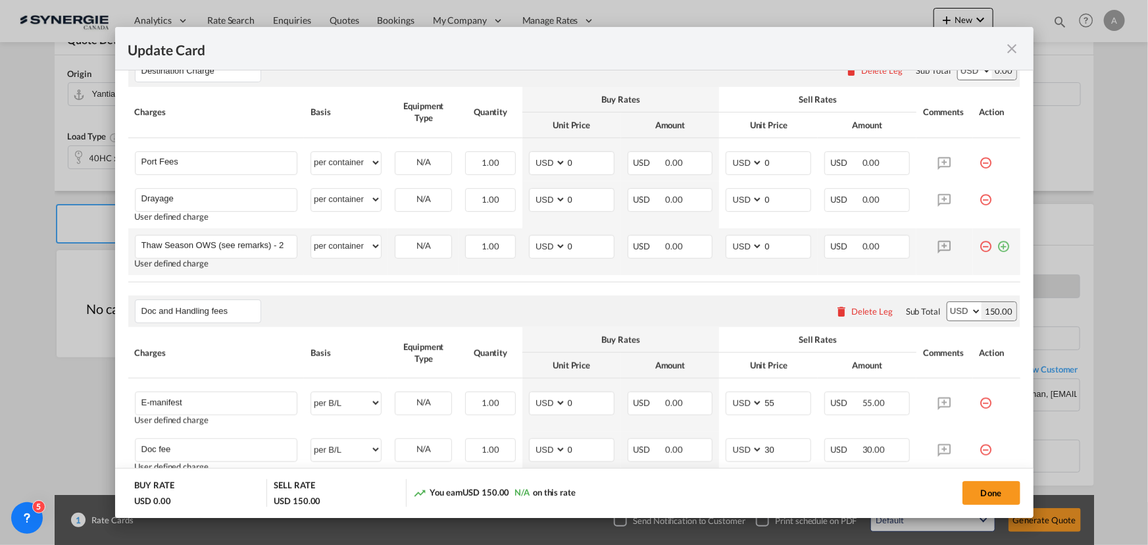
scroll to position [430, 0]
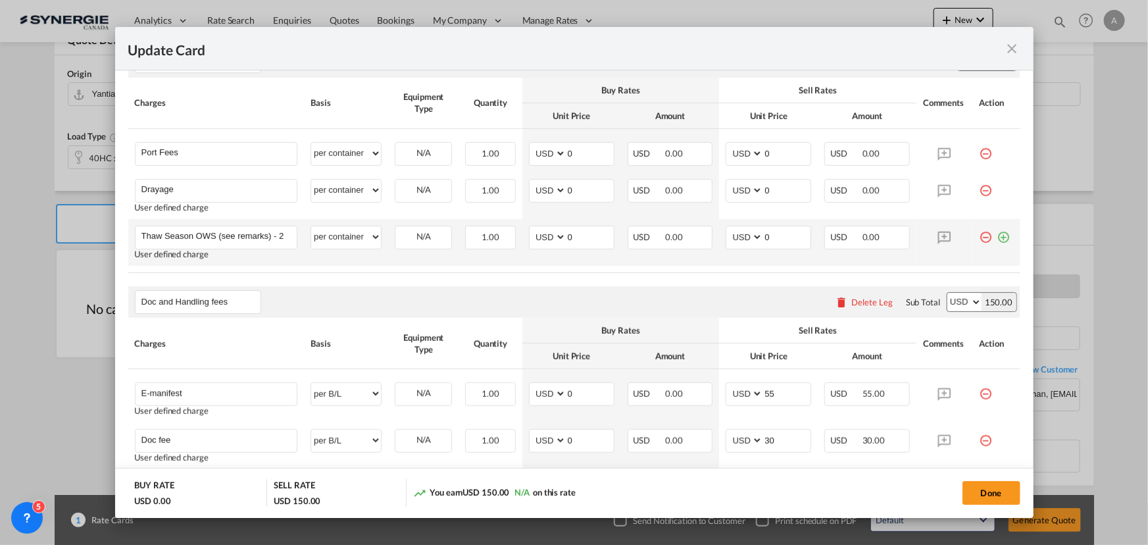
click at [980, 237] on md-icon "icon-minus-circle-outline red-400-fg" at bounding box center [986, 232] width 13 height 13
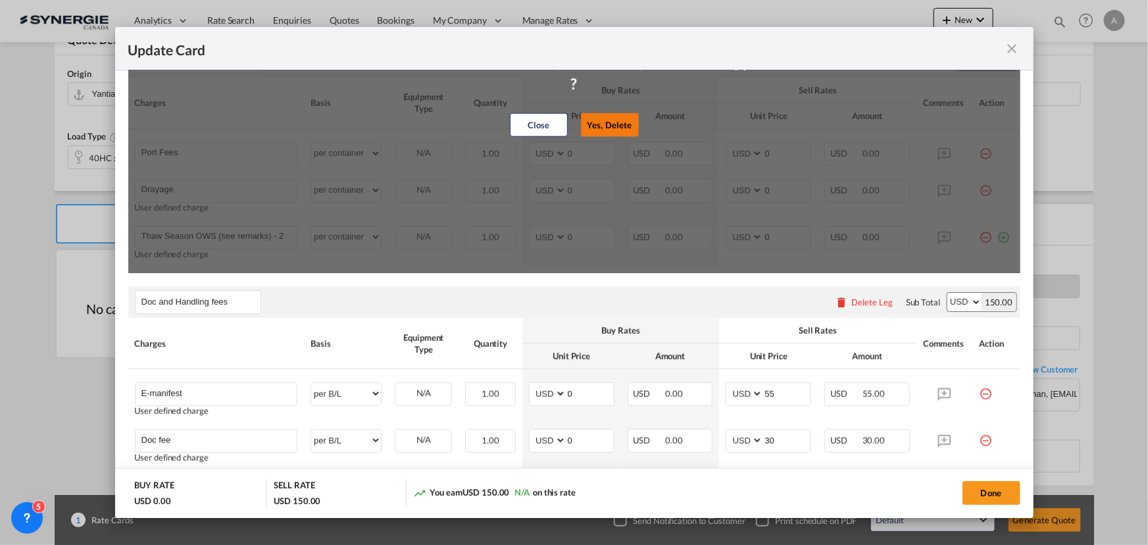
click at [589, 126] on button "Yes, Delete" at bounding box center [610, 125] width 58 height 24
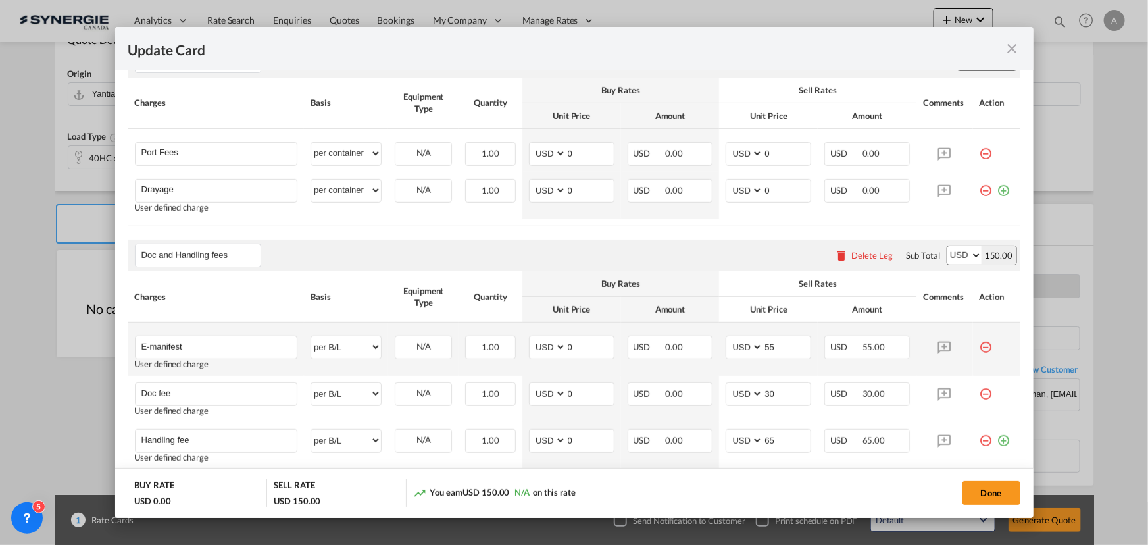
scroll to position [370, 0]
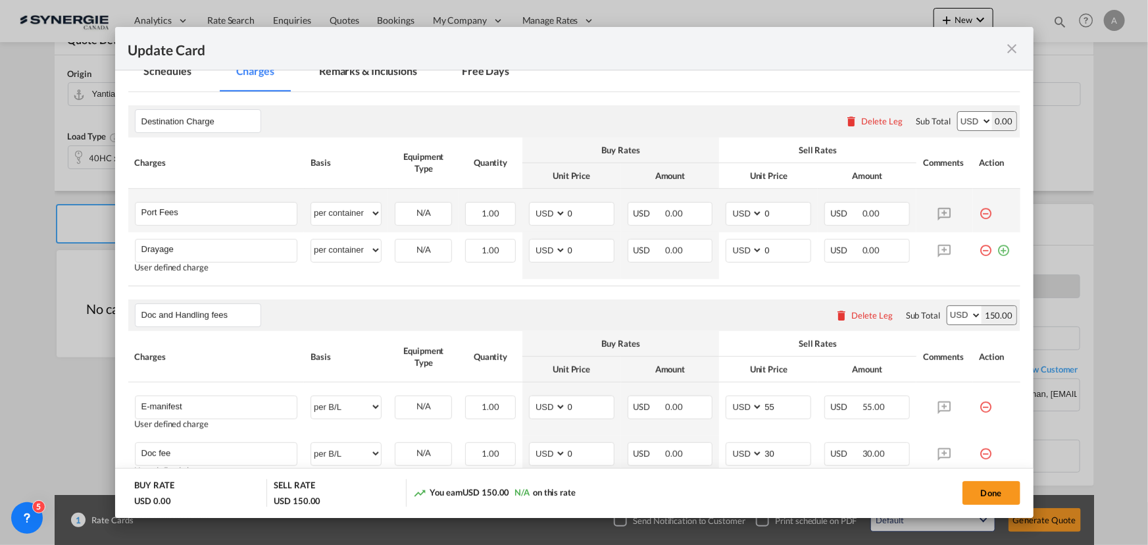
click at [981, 210] on md-icon "icon-minus-circle-outline red-400-fg" at bounding box center [986, 208] width 13 height 13
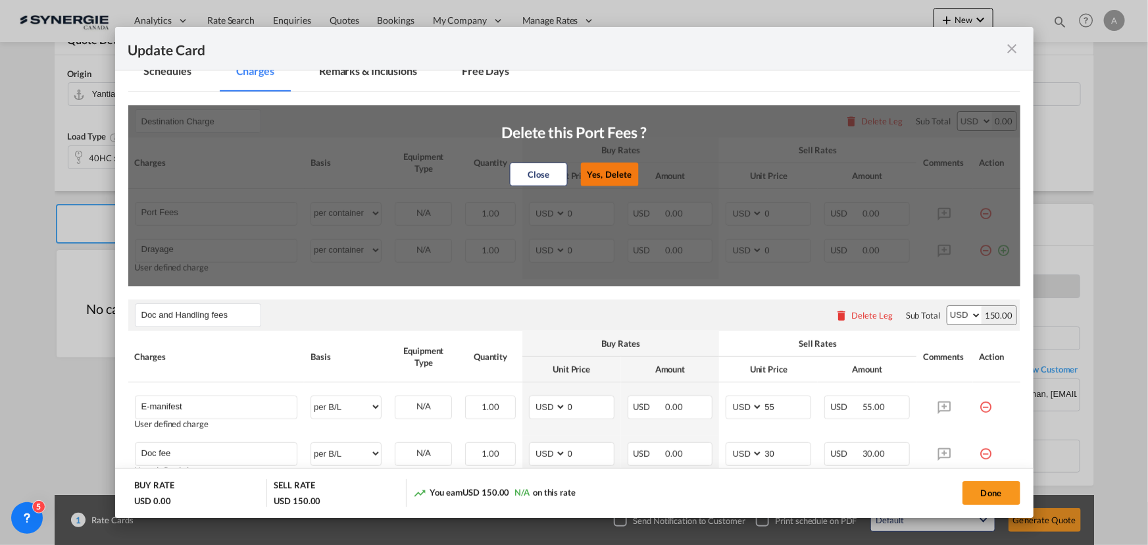
click at [587, 179] on button "Yes, Delete" at bounding box center [609, 174] width 58 height 24
type input "Drayage"
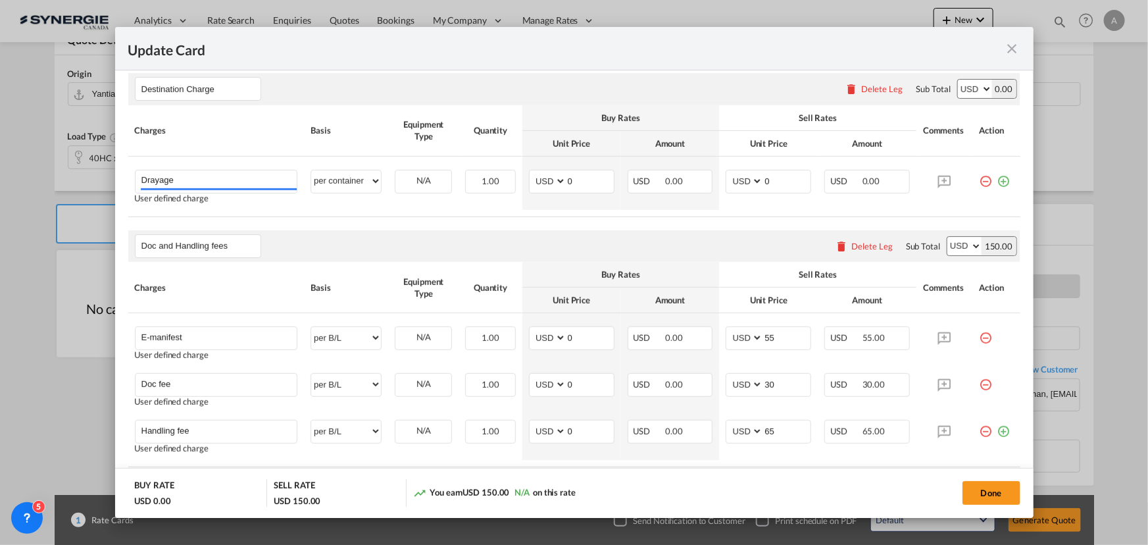
scroll to position [401, 0]
drag, startPoint x: 591, startPoint y: 184, endPoint x: 539, endPoint y: 186, distance: 52.0
click at [539, 186] on md-input-container "AED AFN ALL AMD ANG AOA ARS AUD AWG AZN BAM BBD BDT BGN BHD BIF BMD BND BOB BRL…" at bounding box center [572, 183] width 86 height 24
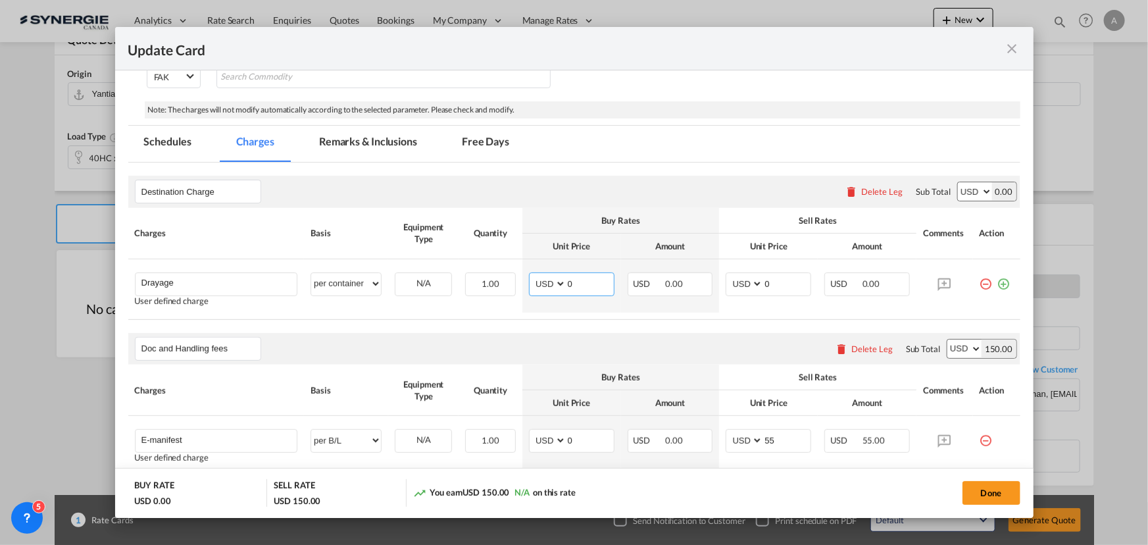
scroll to position [281, 0]
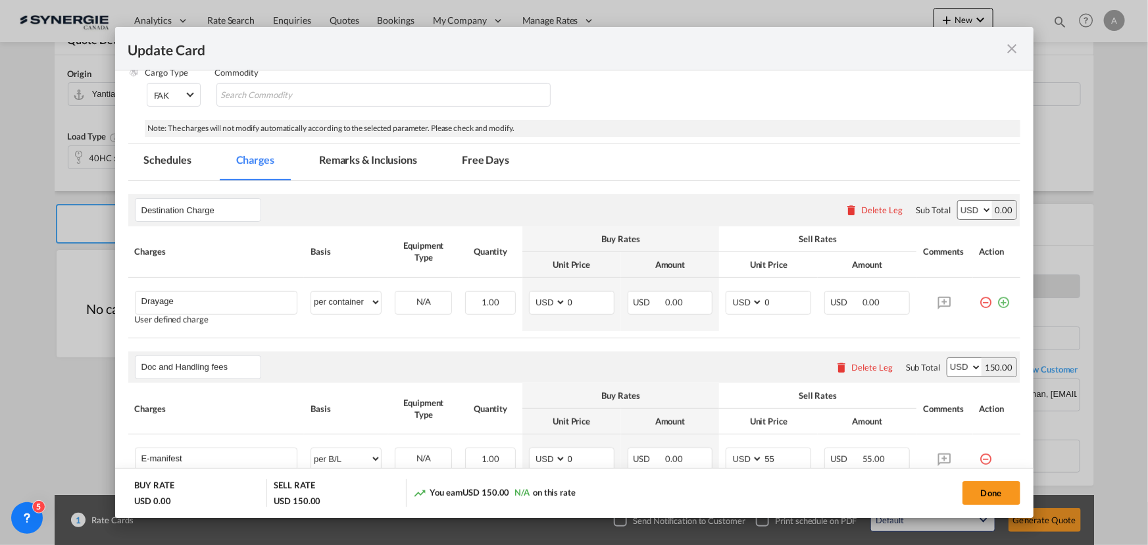
click at [391, 167] on md-tab-item "Remarks & Inclusions" at bounding box center [368, 162] width 130 height 36
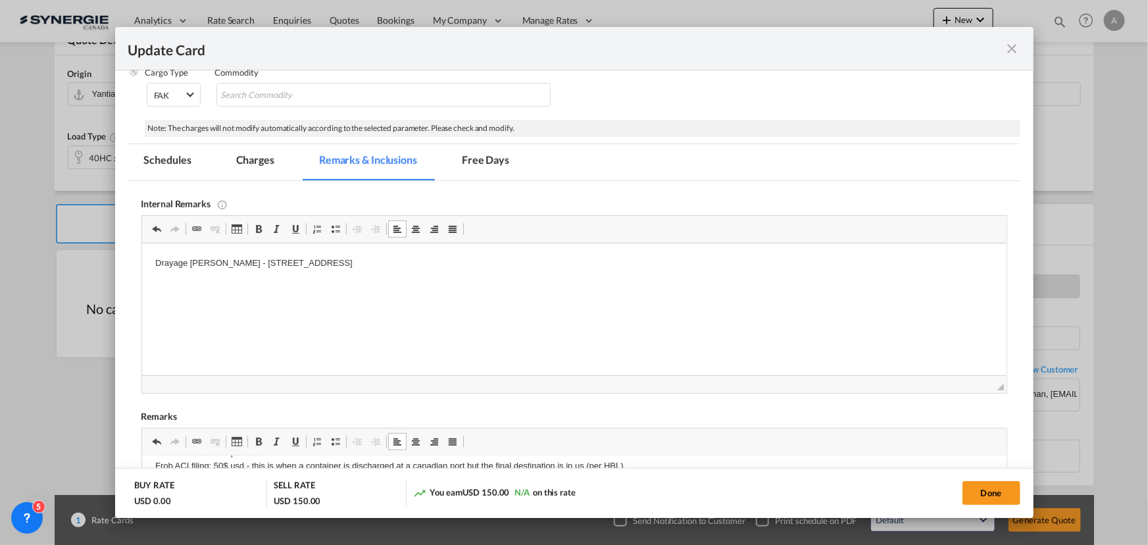
click at [435, 262] on p "Drayage LAFRANCE - 313-17905 Rue Grand-Prix Mirabel QC J7J 0R7" at bounding box center [574, 264] width 838 height 14
drag, startPoint x: 435, startPoint y: 262, endPoint x: 390, endPoint y: 484, distance: 226.9
click at [243, 249] on html "Drayage LAFRANCE - 313-17905 Rue Grand-Prix Mirabel QC J7J 0R7" at bounding box center [573, 263] width 864 height 40
click at [246, 164] on md-tab-item "Charges" at bounding box center [255, 162] width 70 height 36
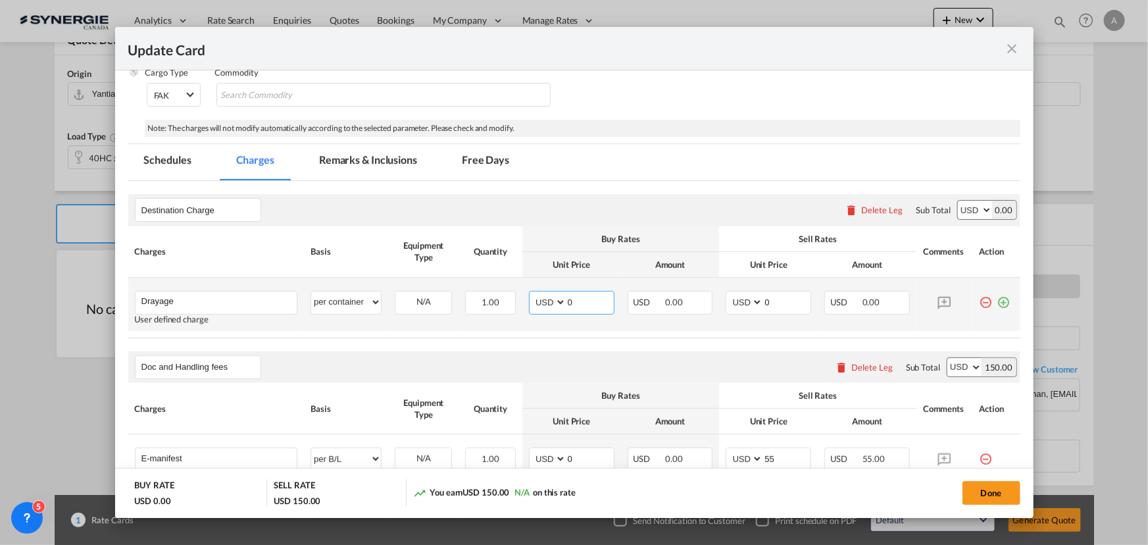
drag, startPoint x: 572, startPoint y: 306, endPoint x: 464, endPoint y: 277, distance: 111.7
click at [507, 292] on tr "Drayage Please Enter User Defined Charges Cannot Be Published User defined char…" at bounding box center [574, 304] width 892 height 53
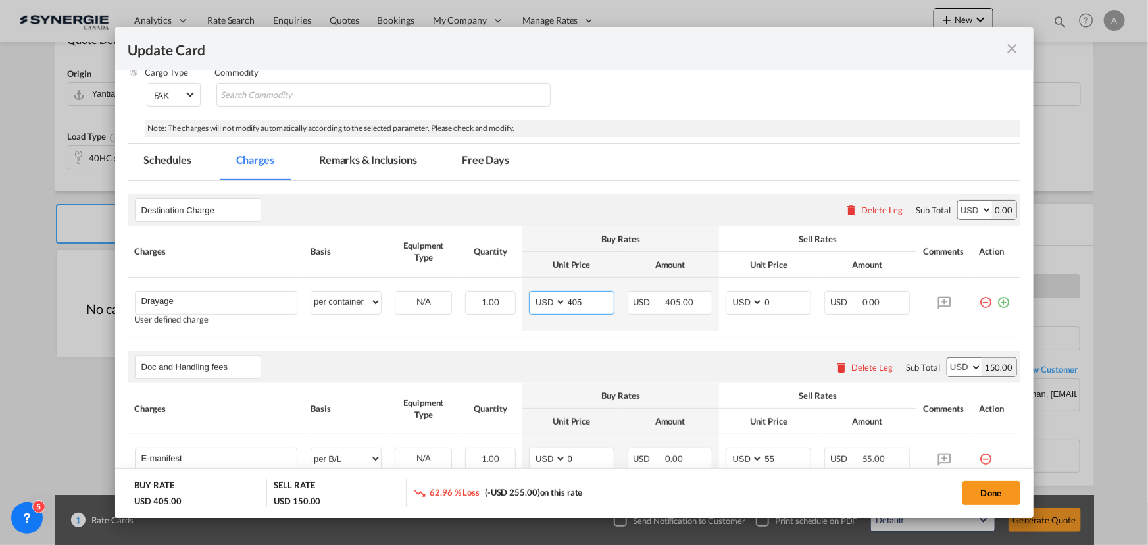
type input "405"
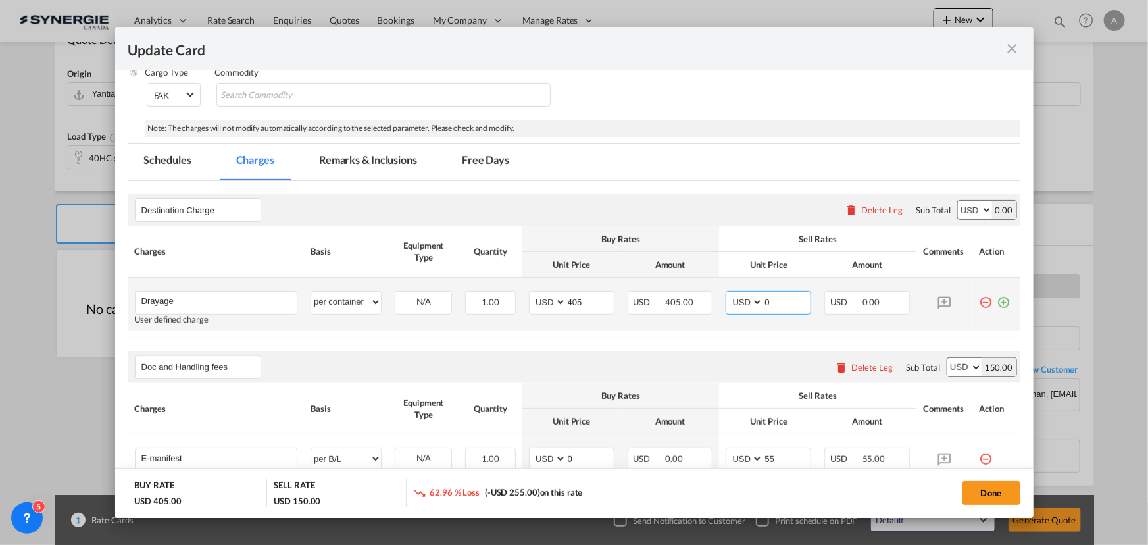
drag, startPoint x: 781, startPoint y: 297, endPoint x: 745, endPoint y: 300, distance: 35.6
click at [750, 300] on md-input-container "AED AFN ALL AMD ANG AOA ARS AUD AWG AZN BAM BBD BDT BGN BHD BIF BMD BND BOB BRL…" at bounding box center [769, 303] width 86 height 24
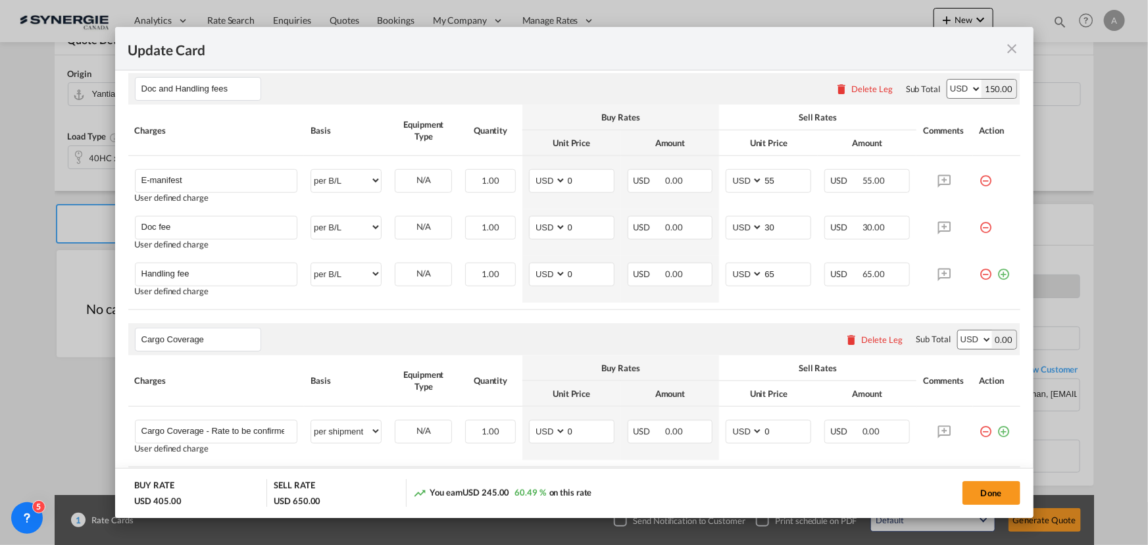
scroll to position [639, 0]
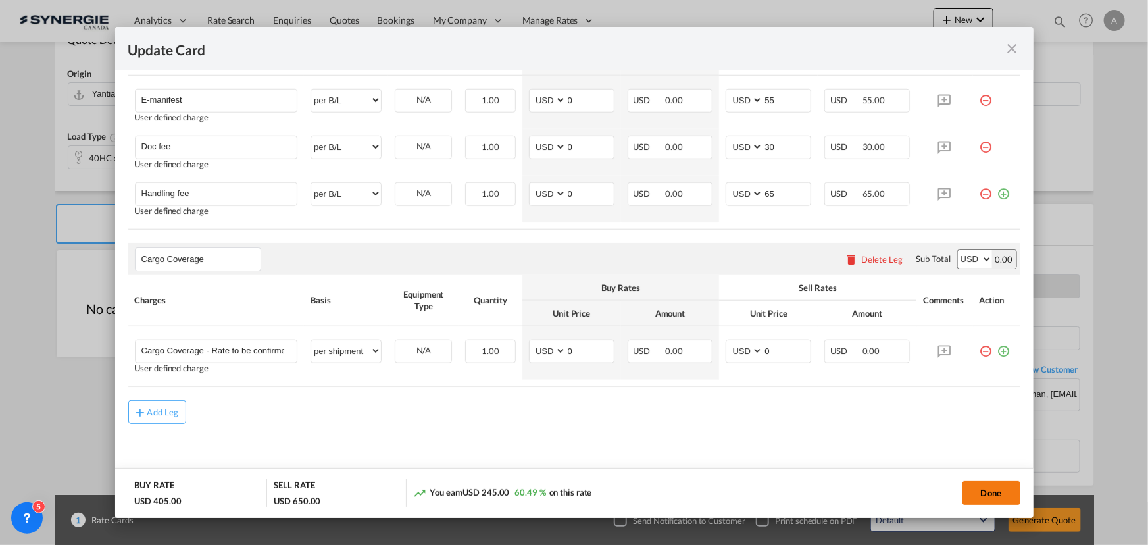
type input "500"
click at [994, 492] on button "Done" at bounding box center [991, 493] width 58 height 24
type input "[DATE]"
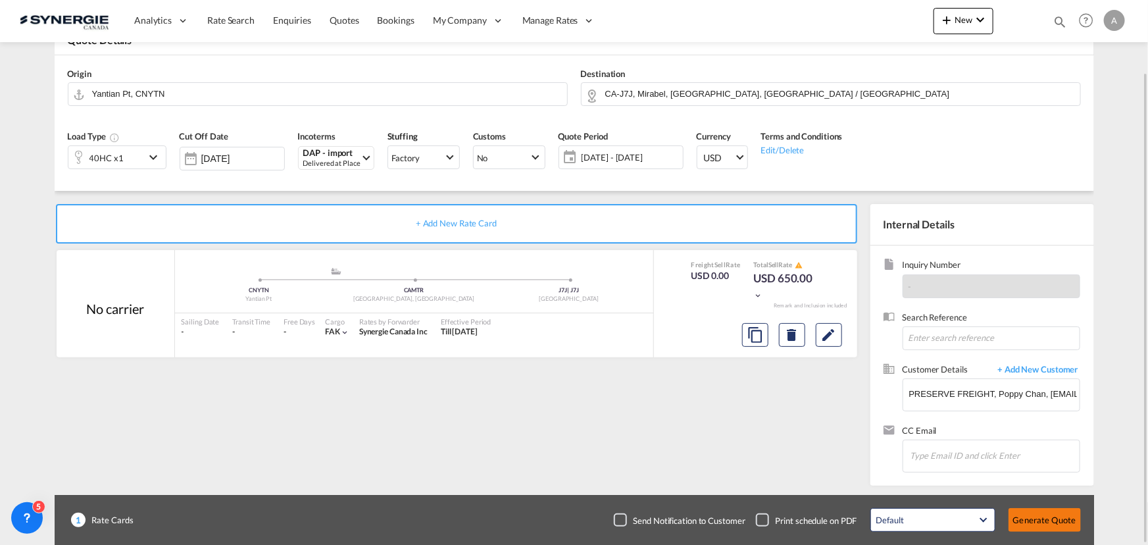
click at [1034, 523] on button "Generate Quote" at bounding box center [1044, 520] width 72 height 24
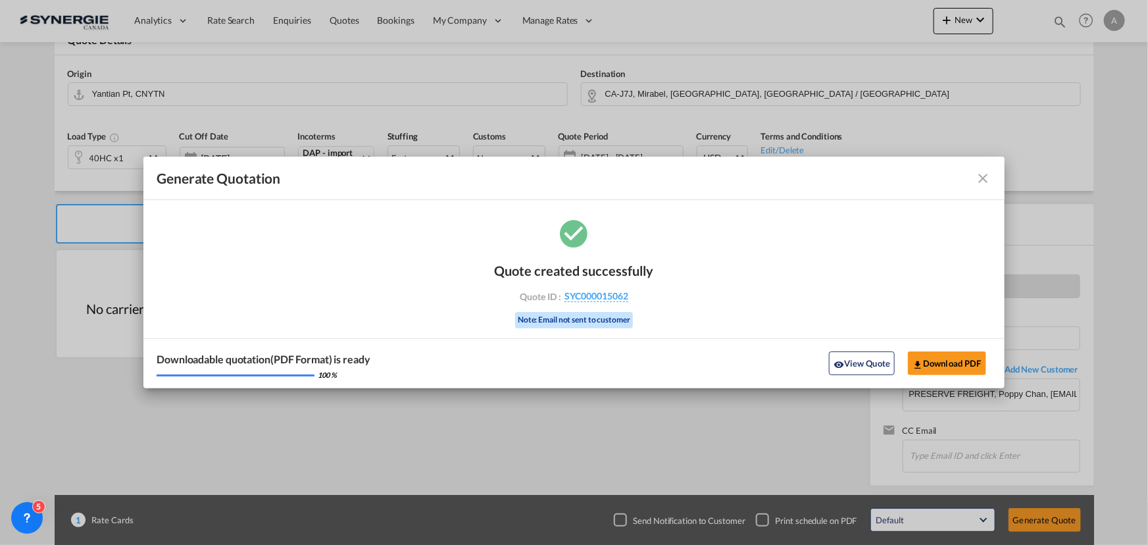
drag, startPoint x: 847, startPoint y: 368, endPoint x: 1137, endPoint y: 416, distance: 293.3
click at [851, 368] on button "View Quote" at bounding box center [862, 363] width 66 height 24
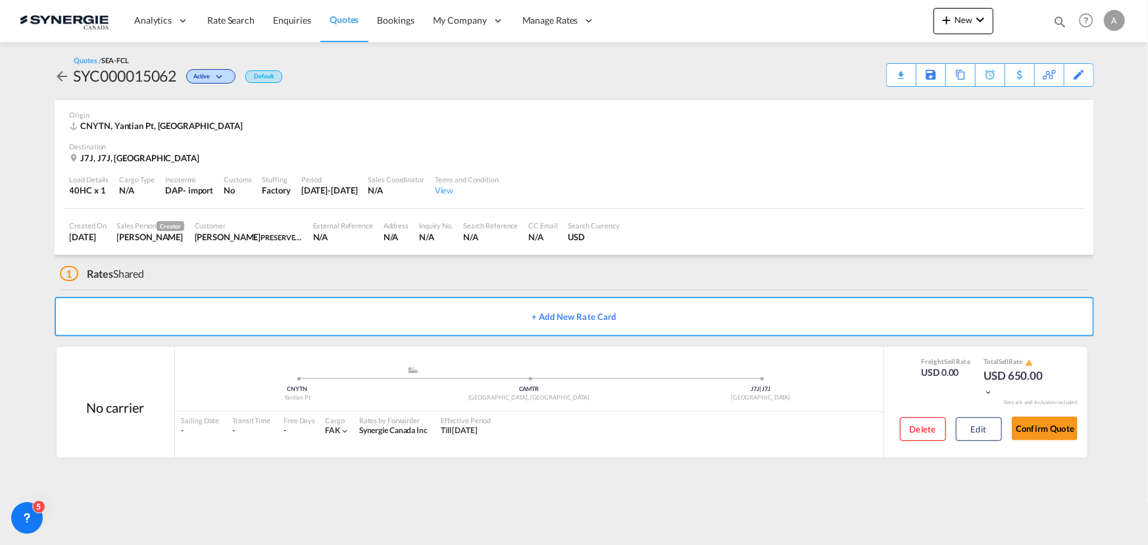
click at [1059, 26] on md-icon "icon-magnify" at bounding box center [1060, 21] width 14 height 14
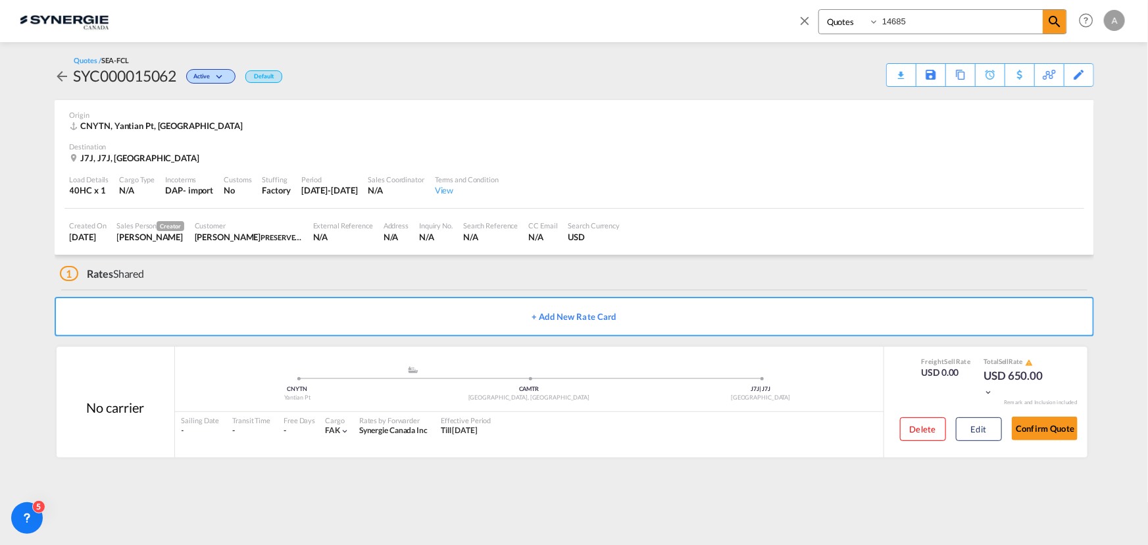
drag, startPoint x: 839, startPoint y: 28, endPoint x: 883, endPoint y: 38, distance: 44.5
click at [839, 28] on select "Bookings Quotes Enquiries" at bounding box center [850, 22] width 62 height 24
click at [819, 10] on select "Bookings Quotes Enquiries" at bounding box center [850, 22] width 62 height 24
click at [912, 19] on input "14685" at bounding box center [961, 21] width 164 height 23
drag, startPoint x: 922, startPoint y: 24, endPoint x: 849, endPoint y: 18, distance: 74.0
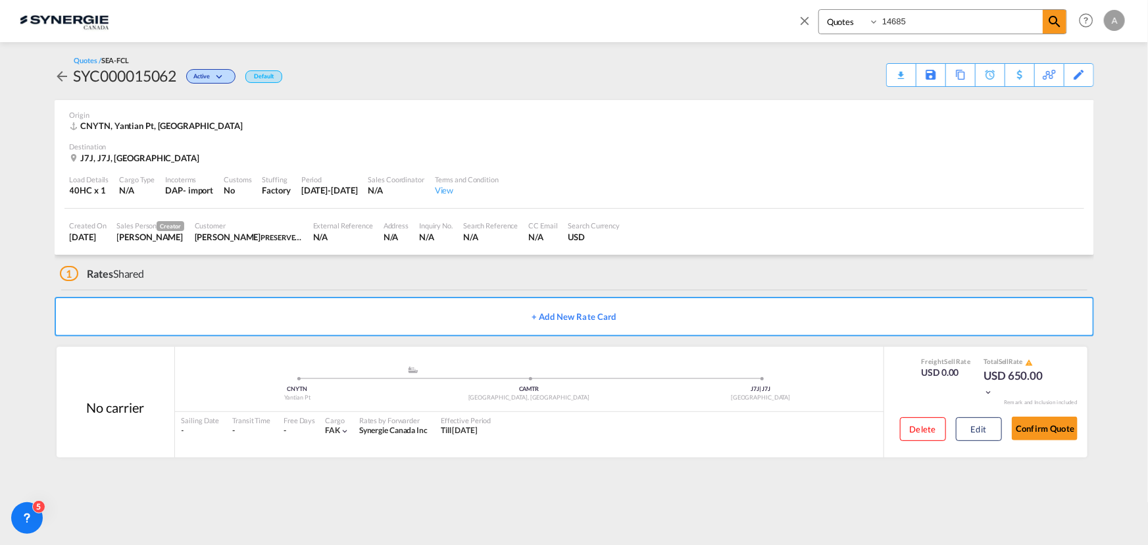
click at [846, 20] on div "Bookings Quotes Enquiries 14685" at bounding box center [942, 21] width 249 height 25
type input "15016"
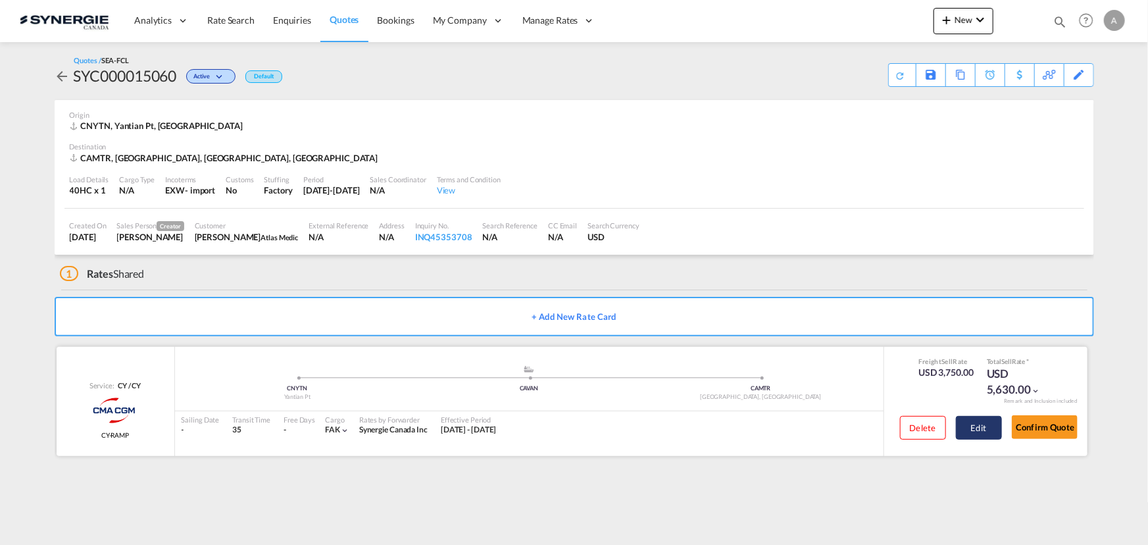
click at [975, 423] on button "Edit" at bounding box center [979, 428] width 46 height 24
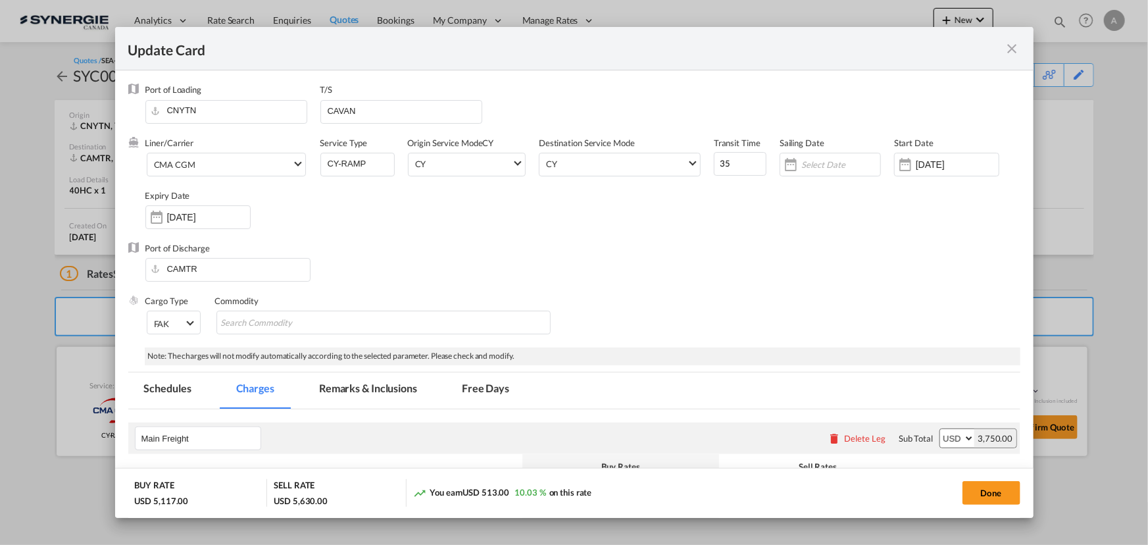
select select "per container"
select select "per B/L"
select select "per container"
select select "per B/L"
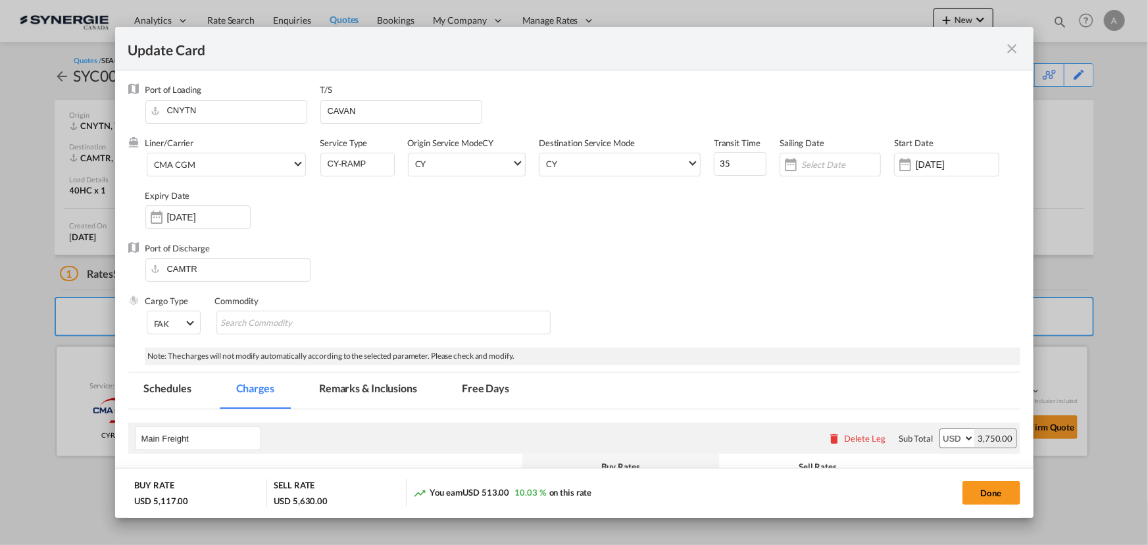
select select "per shipment"
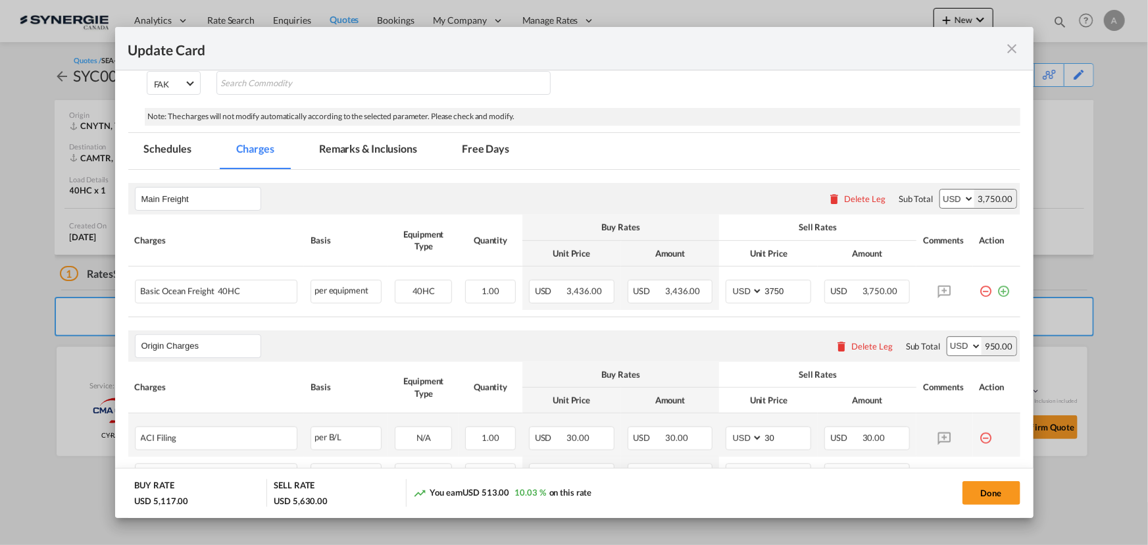
scroll to position [239, 0]
click at [346, 151] on md-tab-item "Remarks & Inclusions" at bounding box center [368, 152] width 130 height 36
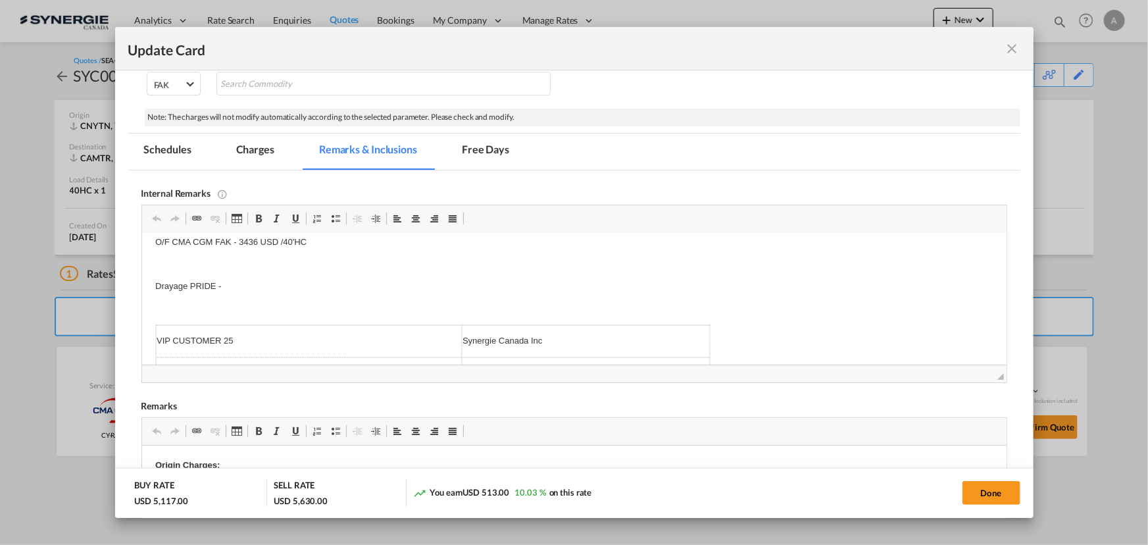
scroll to position [0, 0]
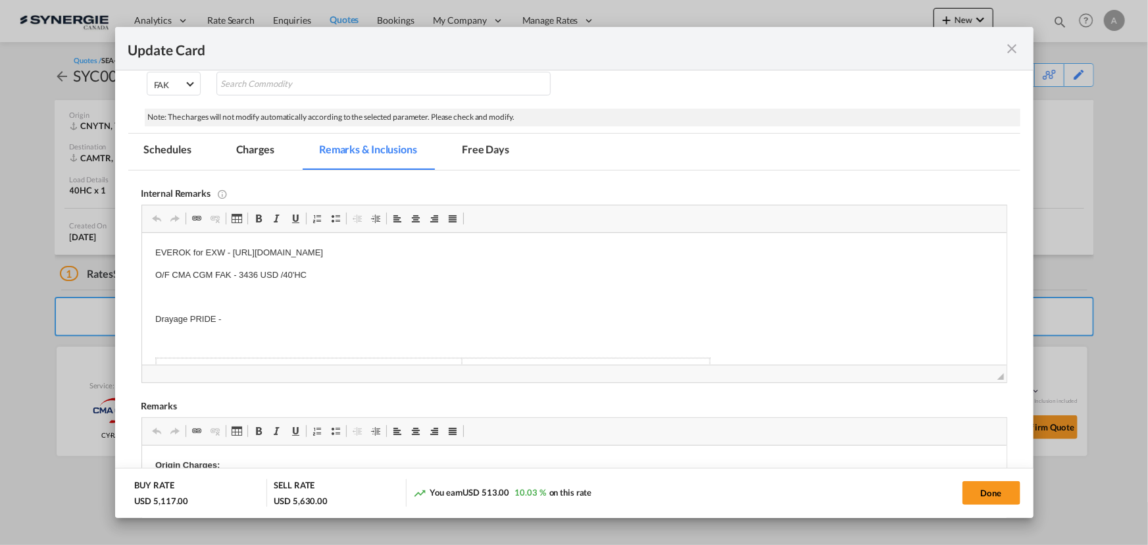
click at [255, 157] on md-tab-item "Charges" at bounding box center [255, 152] width 70 height 36
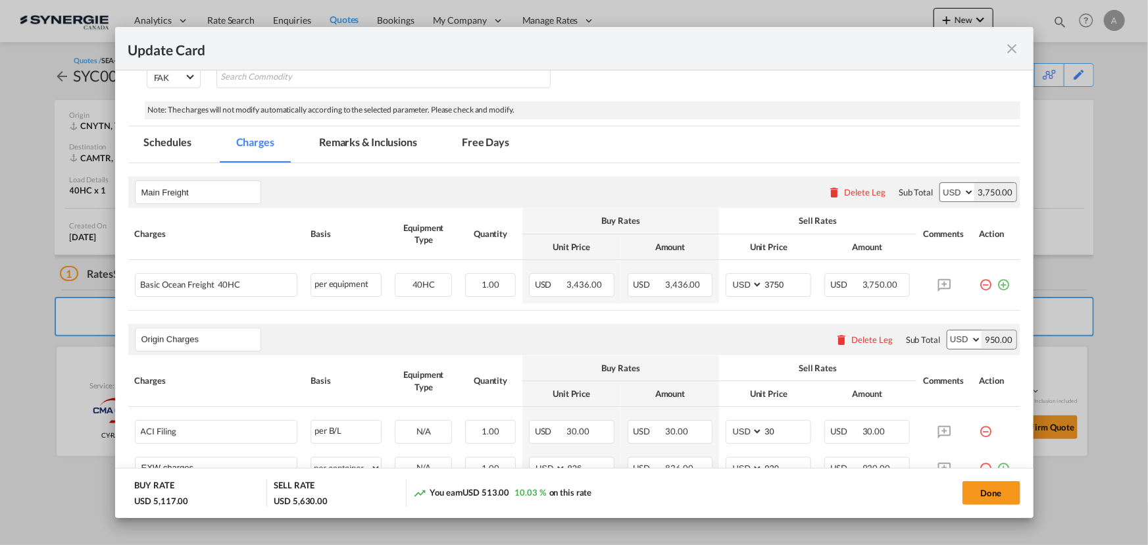
scroll to position [232, 0]
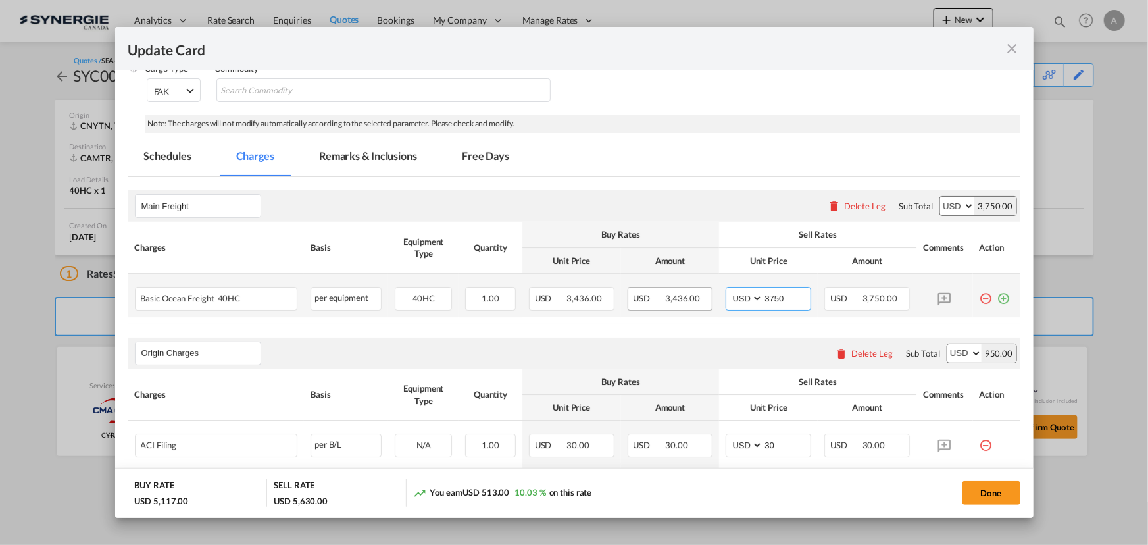
drag, startPoint x: 793, startPoint y: 297, endPoint x: 697, endPoint y: 296, distance: 96.0
click at [697, 296] on tr "Basic Ocean Freight 40HC Please Enter User Defined Charges Cannot Be Published …" at bounding box center [574, 295] width 892 height 43
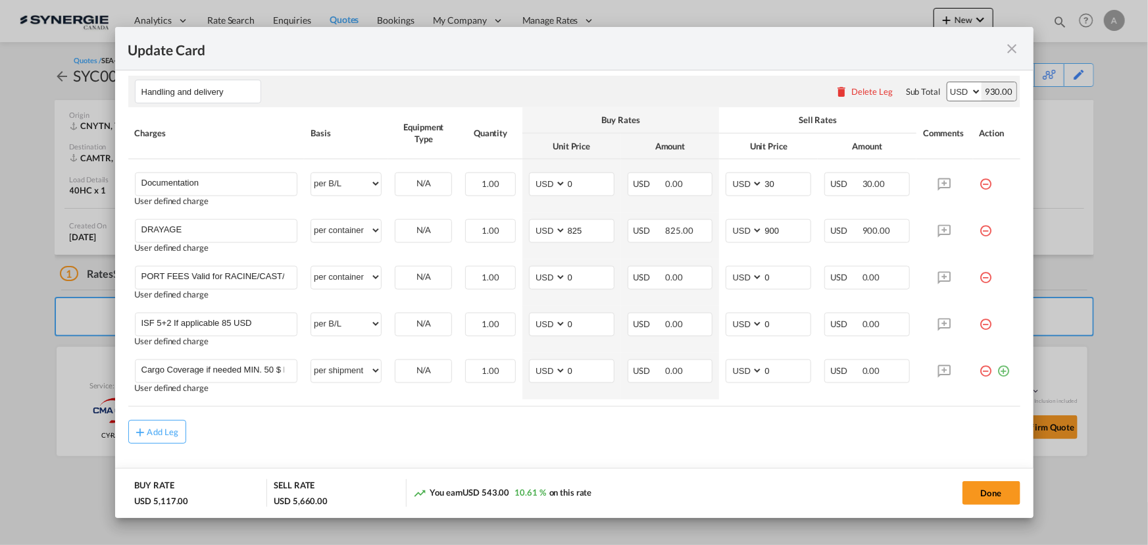
scroll to position [707, 0]
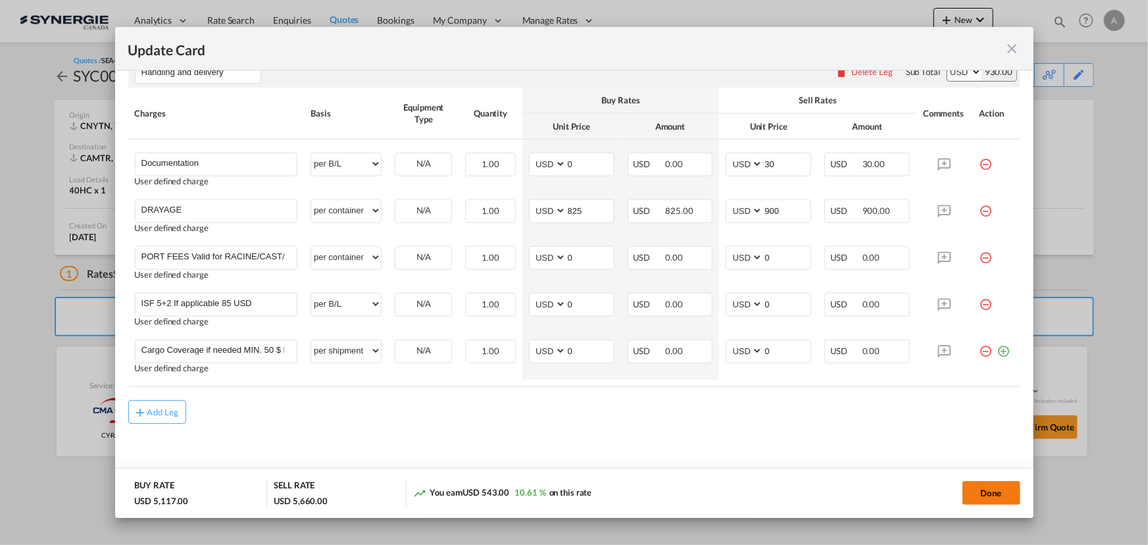
type input "3780"
click at [991, 496] on button "Done" at bounding box center [991, 493] width 58 height 24
type input "[DATE]"
type input "13 Oct 2025"
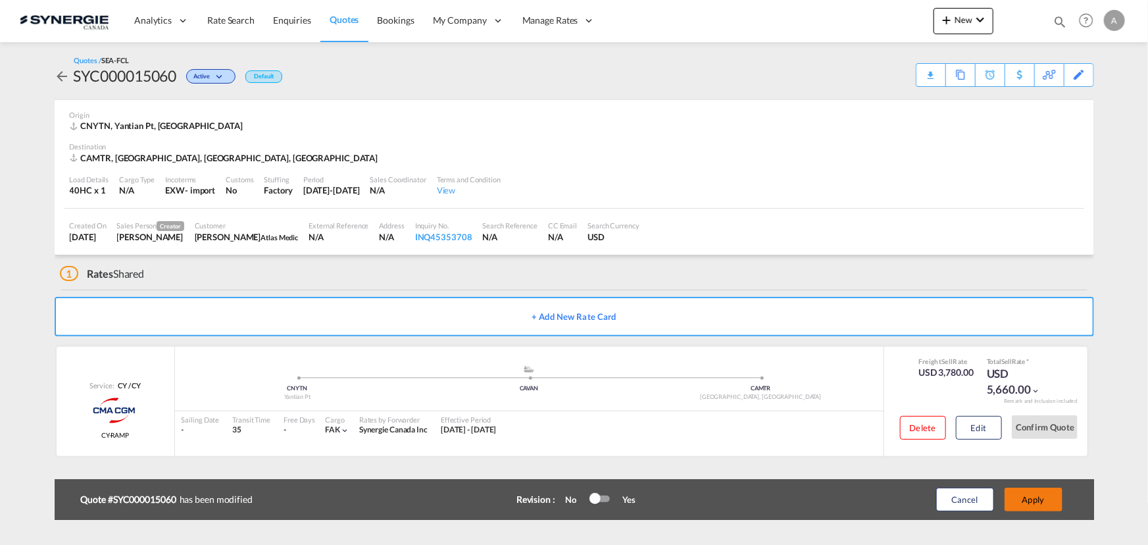
click at [1026, 499] on button "Apply" at bounding box center [1034, 499] width 58 height 24
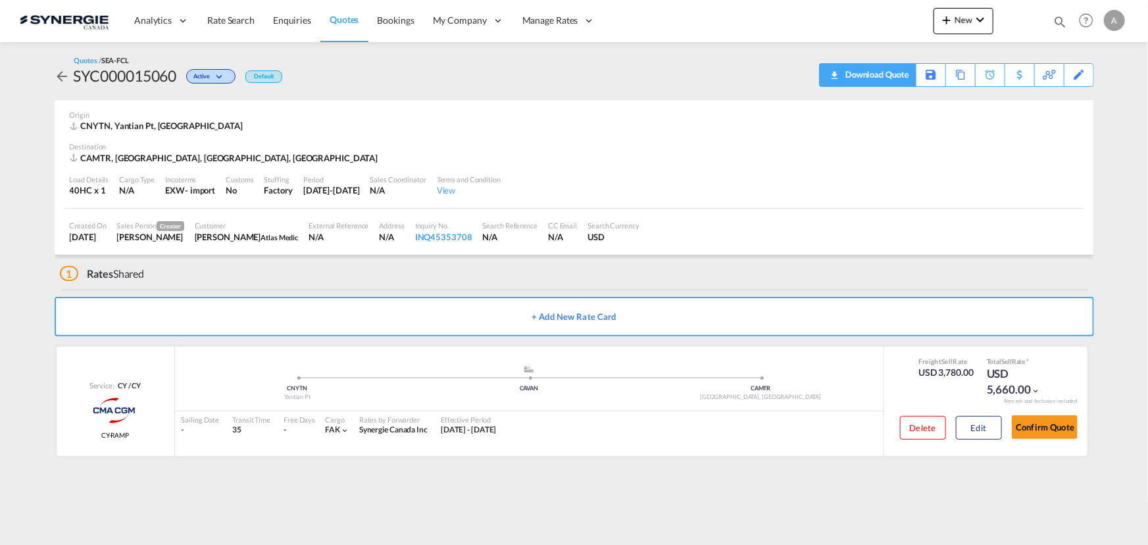
click at [887, 75] on div "Download Quote" at bounding box center [875, 74] width 67 height 21
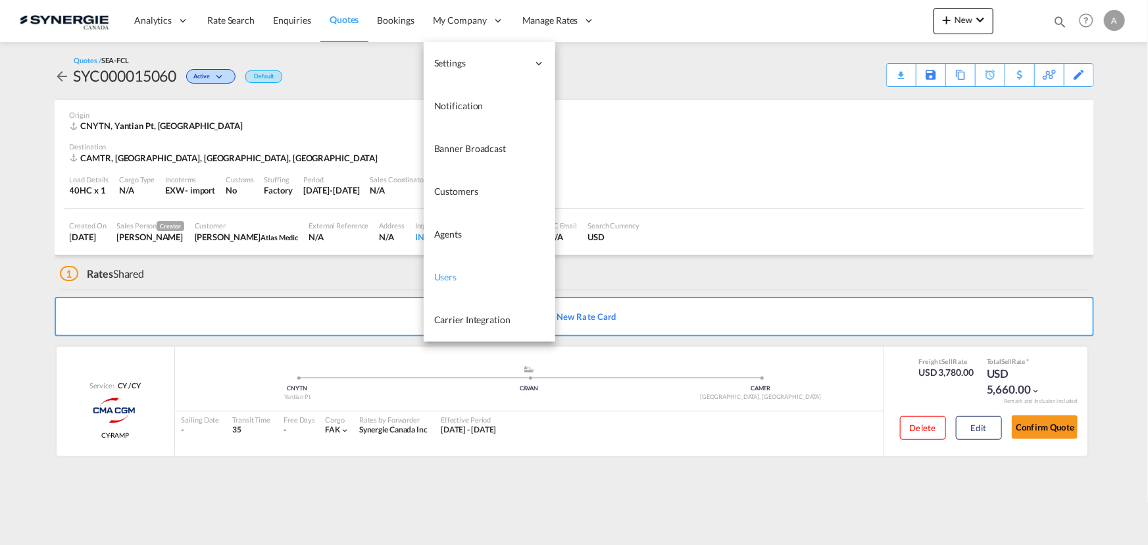
click at [451, 282] on span "Users" at bounding box center [445, 276] width 23 height 13
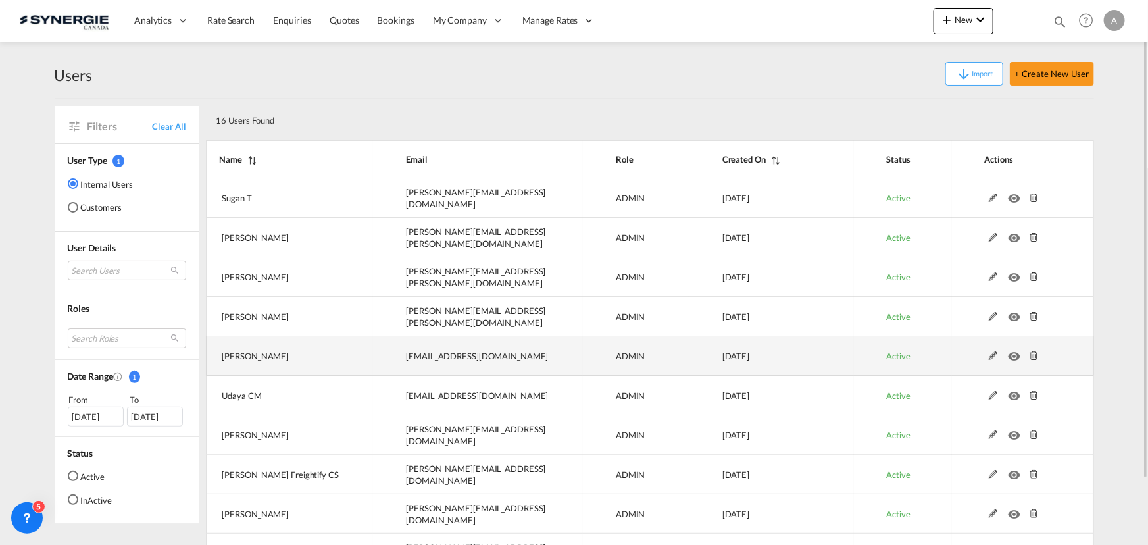
click at [996, 357] on md-icon at bounding box center [993, 355] width 17 height 9
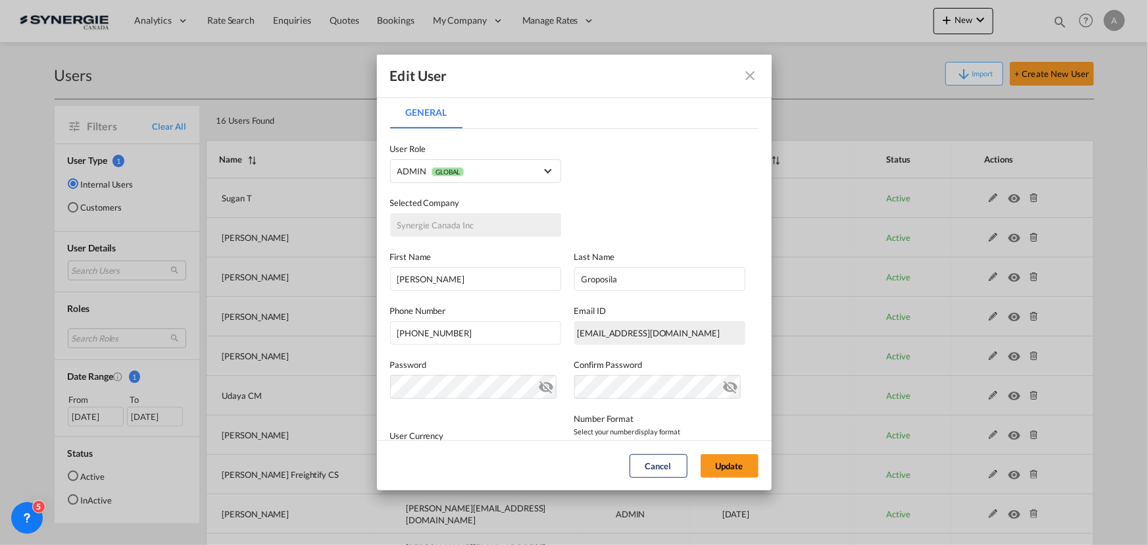
click at [751, 82] on md-icon "icon-close fg-AAA8AD" at bounding box center [751, 76] width 16 height 16
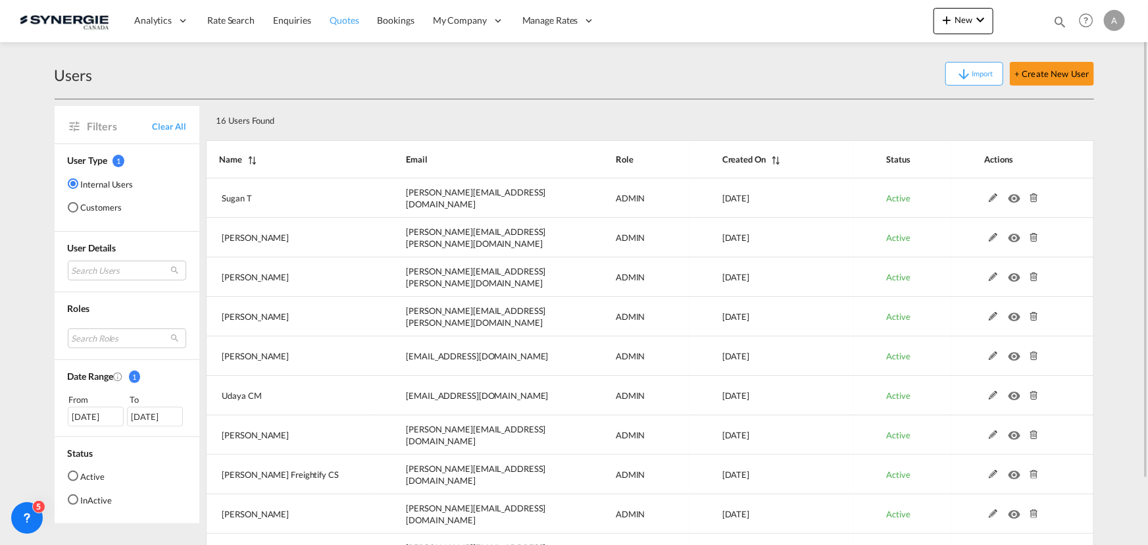
click at [335, 25] on span "Quotes" at bounding box center [344, 19] width 29 height 11
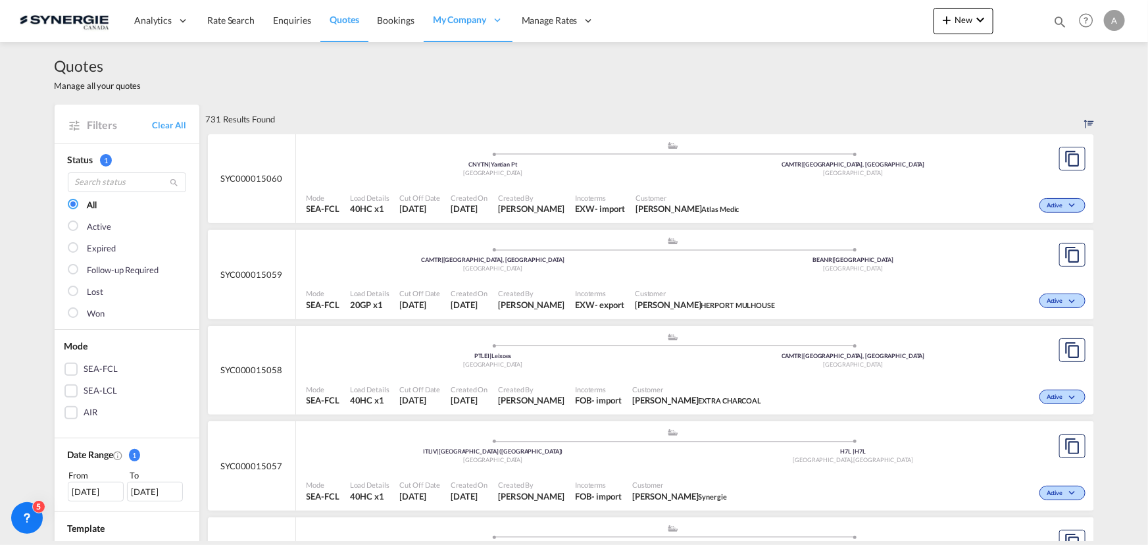
click at [561, 184] on div "Mode SEA-FCL Load Details 40HC x1 Cut Off Date 25 Sep 2025 Created On 25 Sep 20…" at bounding box center [695, 203] width 798 height 39
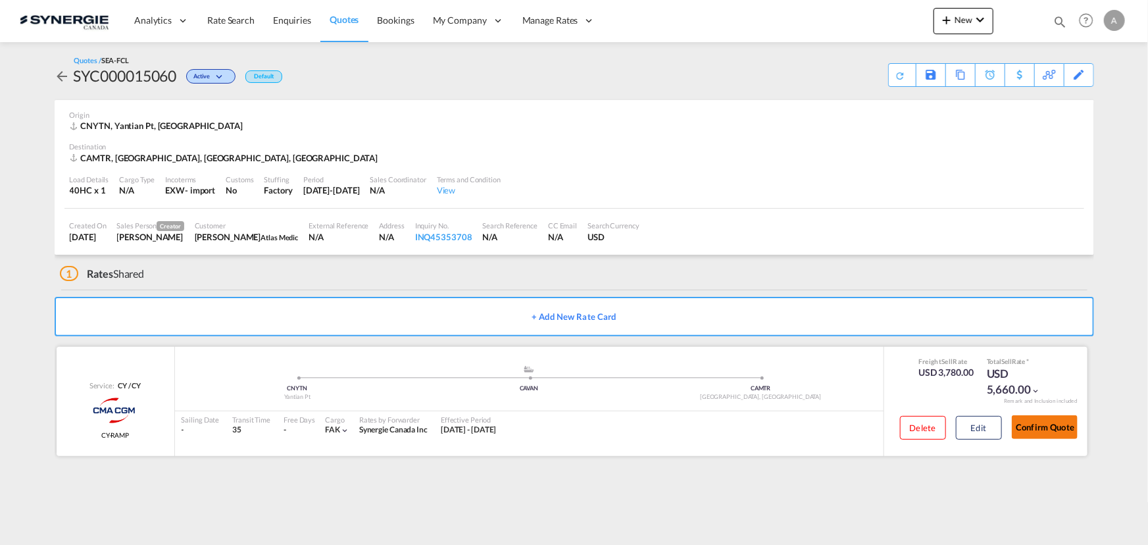
click at [1059, 435] on button "Confirm Quote" at bounding box center [1045, 427] width 66 height 24
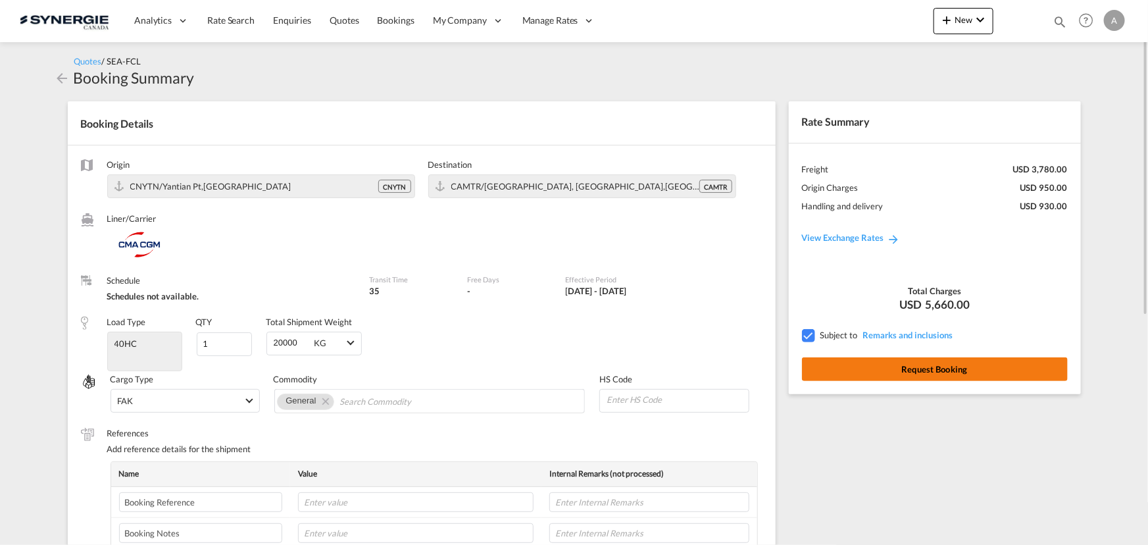
click at [891, 376] on button "Request Booking" at bounding box center [935, 369] width 266 height 24
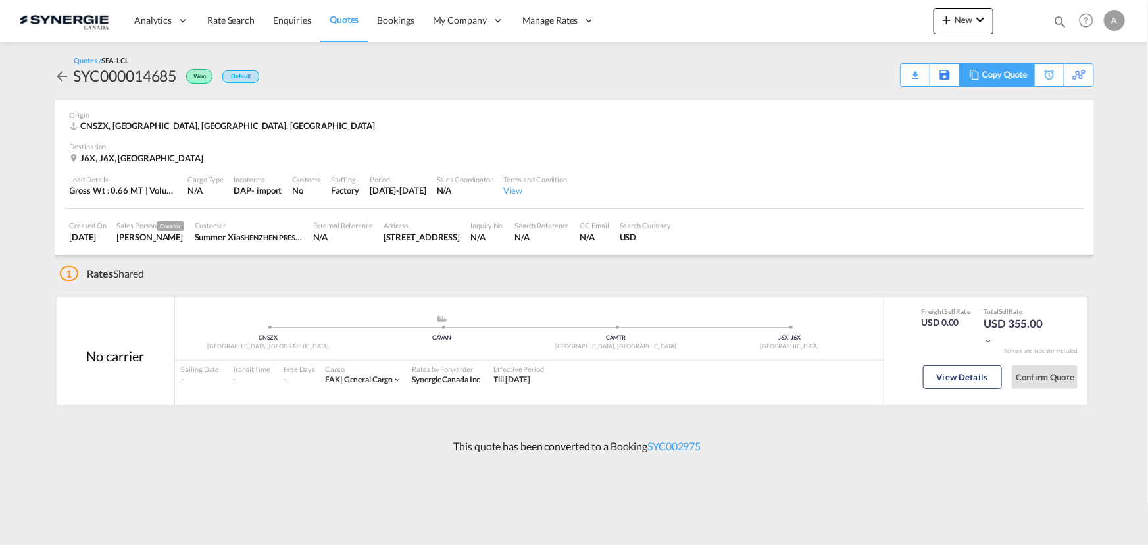
click at [1010, 78] on div "Copy Quote" at bounding box center [1004, 75] width 45 height 22
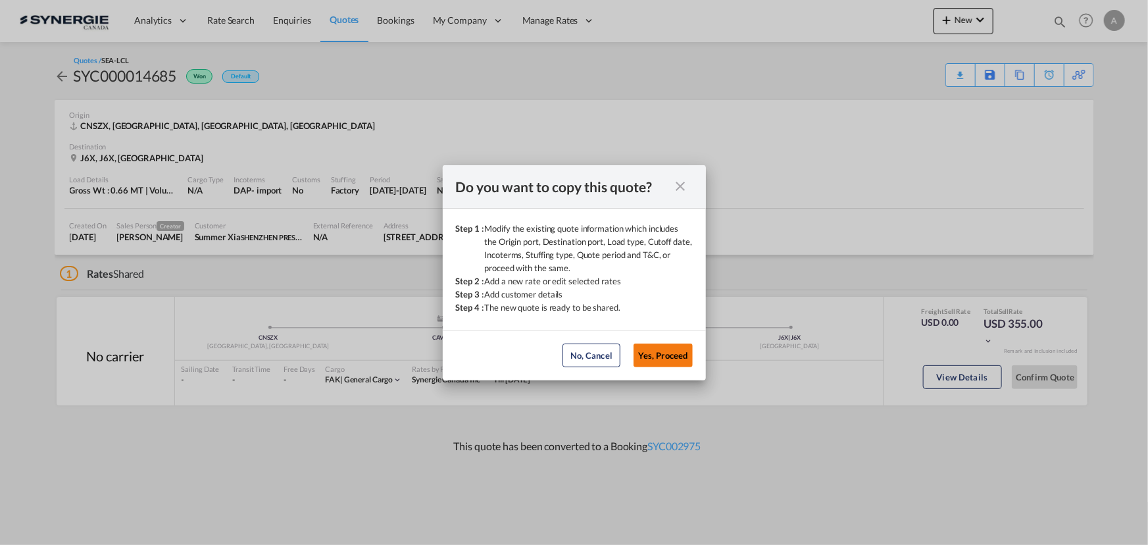
click at [681, 351] on button "Yes, Proceed" at bounding box center [662, 355] width 59 height 24
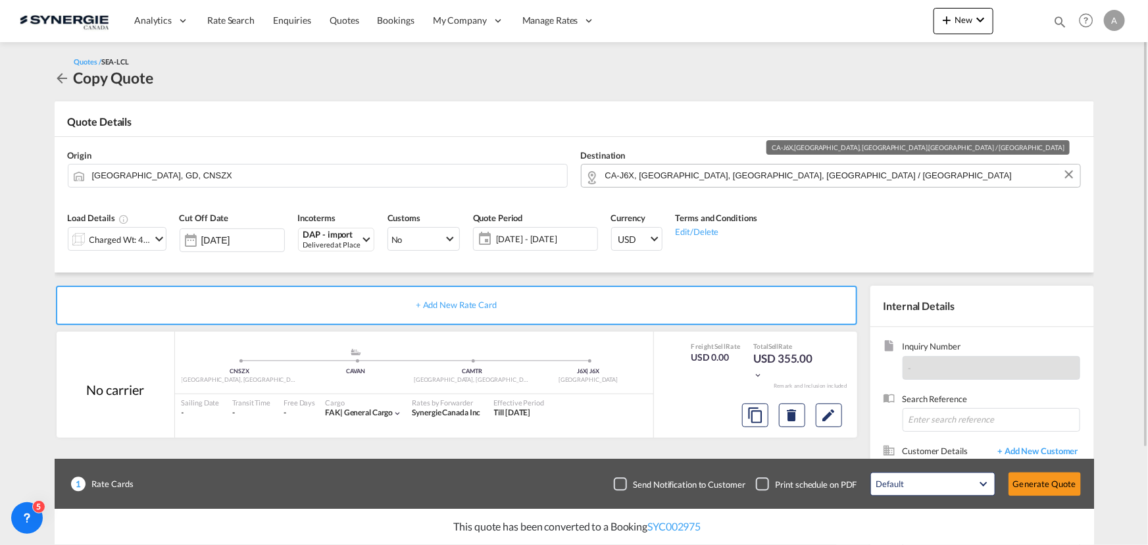
click at [785, 174] on input "CA-J6X, Terrebonne, QC, Quebec / Québec" at bounding box center [839, 175] width 468 height 23
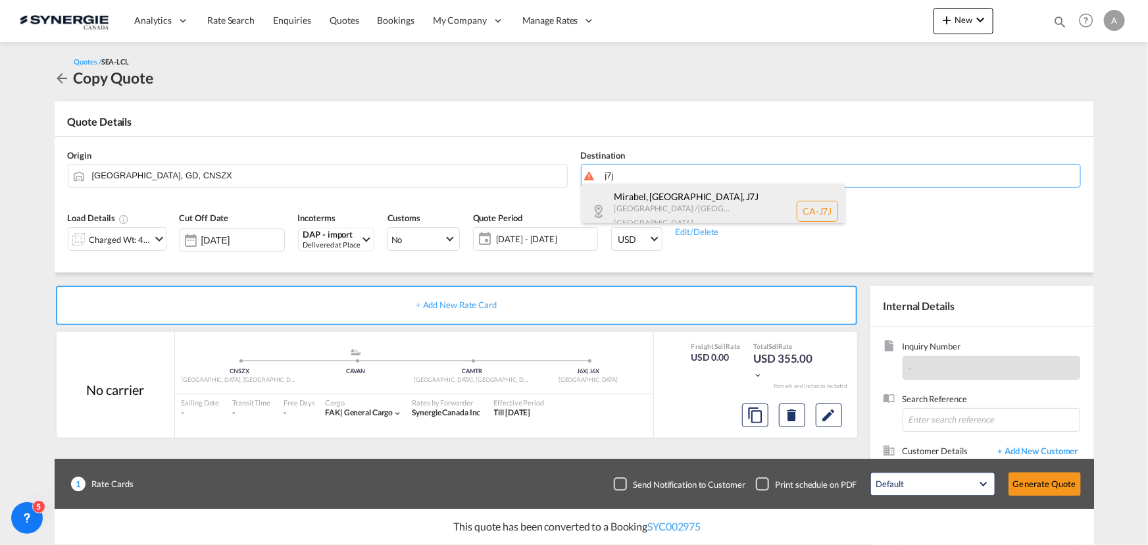
click at [664, 200] on div "Mirabel, QC , J7J Quebec / Québec Canada CA-J7J" at bounding box center [713, 211] width 263 height 55
type input "CA-J7J, Mirabel, QC, Quebec / Québec"
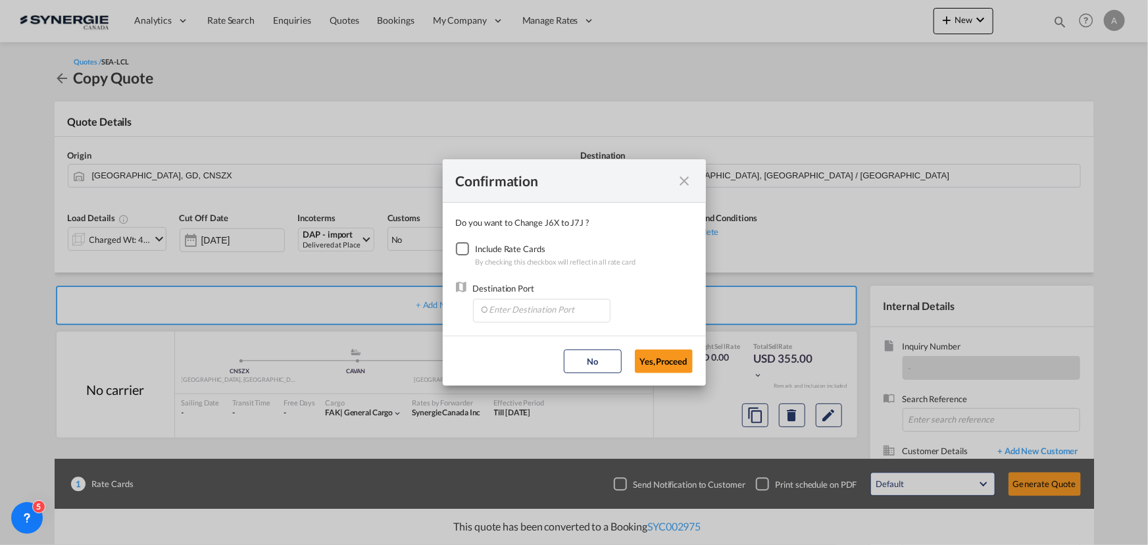
click at [464, 252] on div "Checkbox No Ink" at bounding box center [462, 248] width 13 height 13
click at [495, 310] on input "Enter Destination Port" at bounding box center [545, 309] width 130 height 20
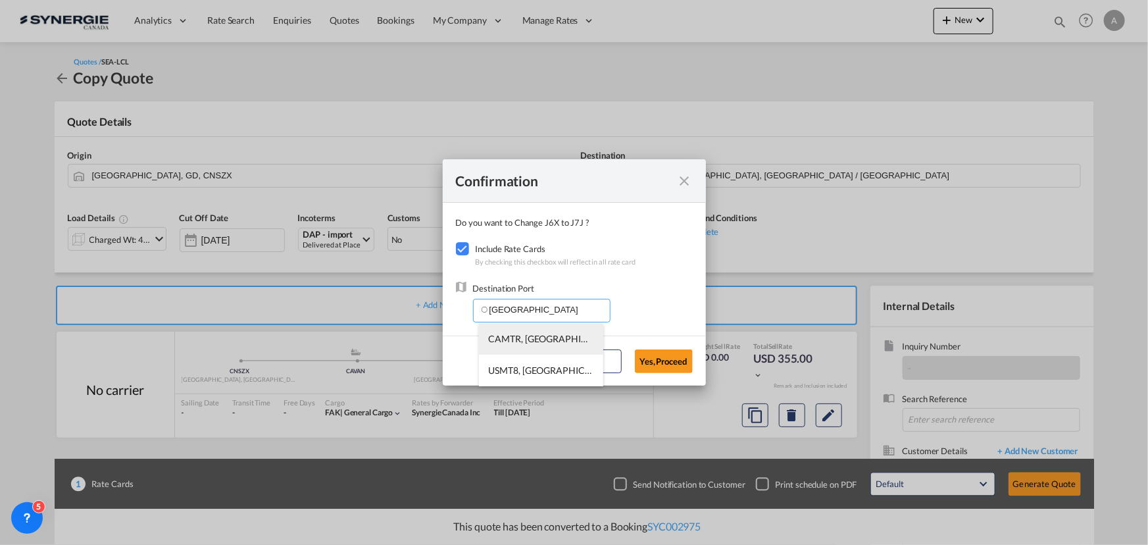
click at [543, 342] on span "CAMTR, Montreal, QC, Canada, North America, Americas" at bounding box center [747, 338] width 516 height 11
type input "CAMTR, Montreal, QC, Canada, North America, Americas"
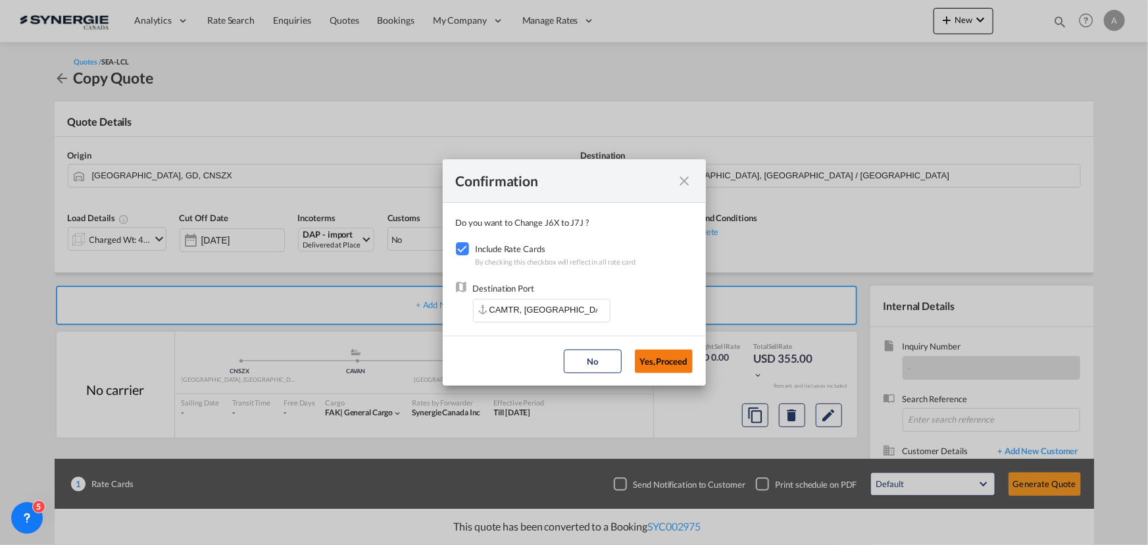
click at [656, 365] on button "Yes,Proceed" at bounding box center [664, 361] width 58 height 24
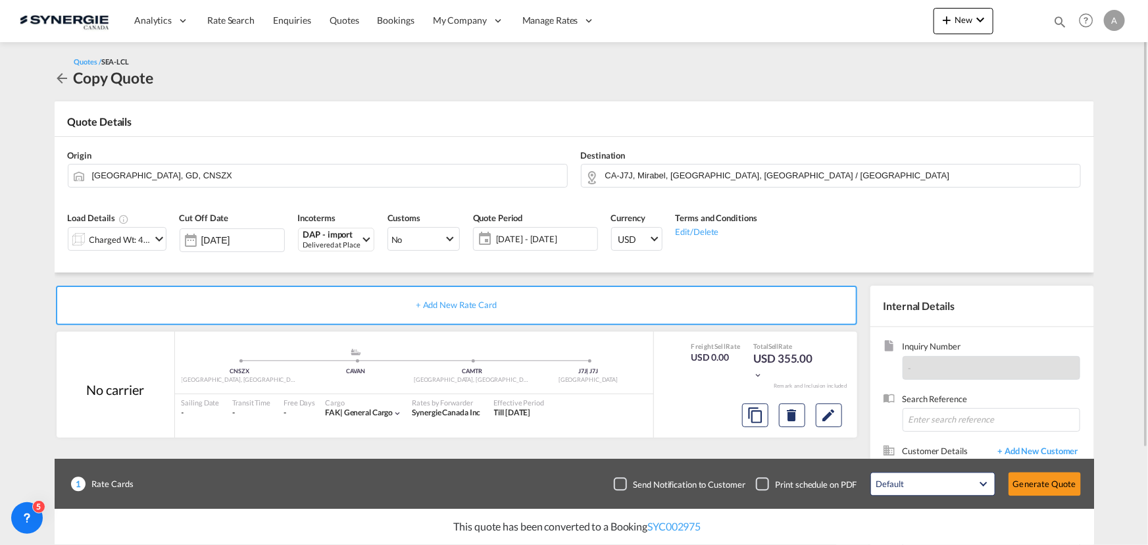
click at [127, 234] on div "Charged Wt: 4.92 W/M" at bounding box center [120, 239] width 62 height 18
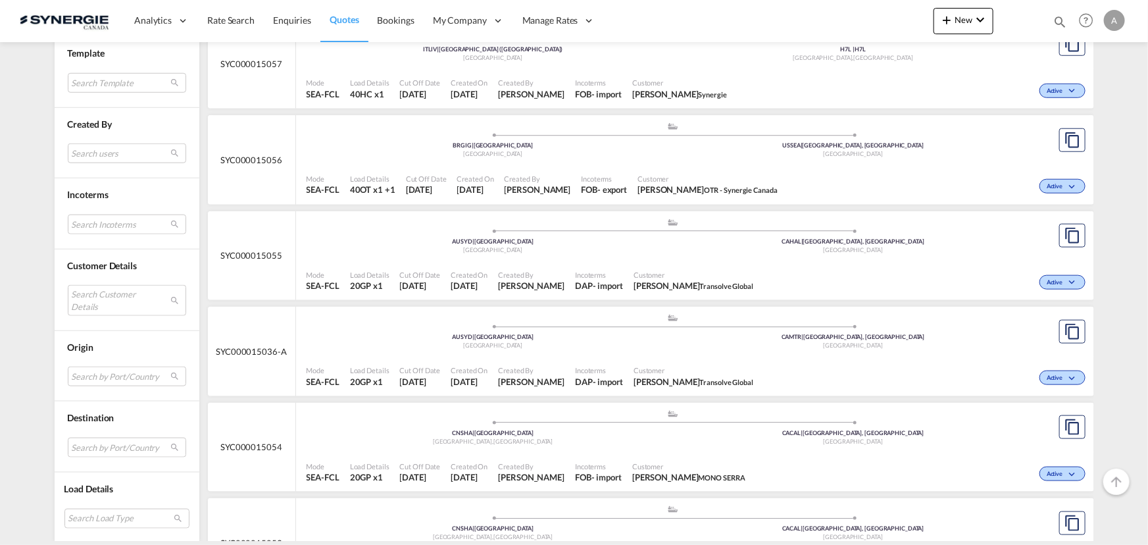
scroll to position [418, 0]
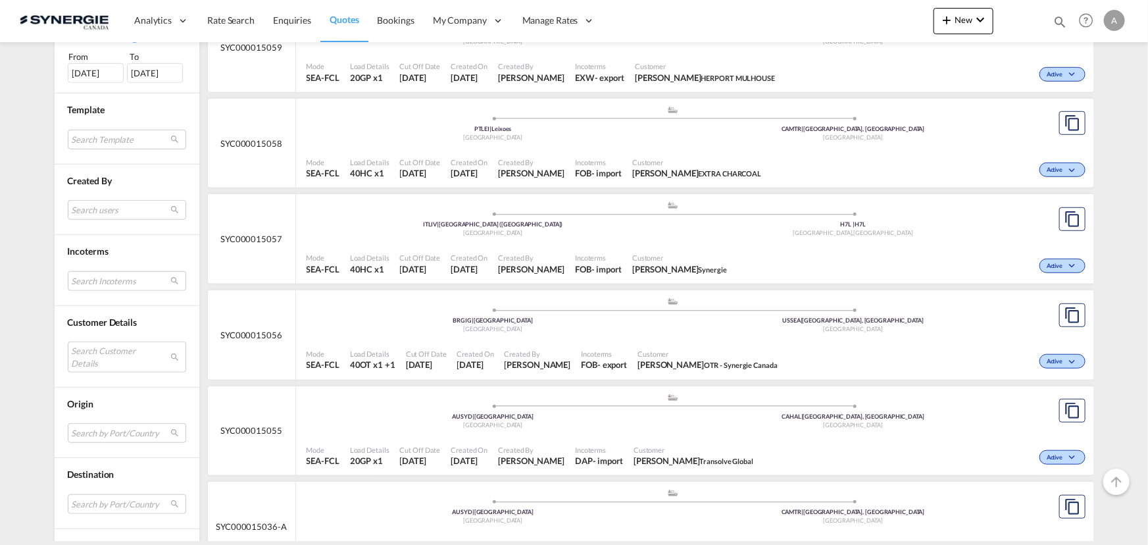
click at [95, 218] on div "Search users [PERSON_NAME] [PERSON_NAME][EMAIL_ADDRESS][DOMAIN_NAME] [PERSON_NA…" at bounding box center [127, 212] width 118 height 24
click at [95, 211] on md-select "Search users [PERSON_NAME] [PERSON_NAME][EMAIL_ADDRESS][DOMAIN_NAME] [PERSON_NA…" at bounding box center [127, 210] width 118 height 20
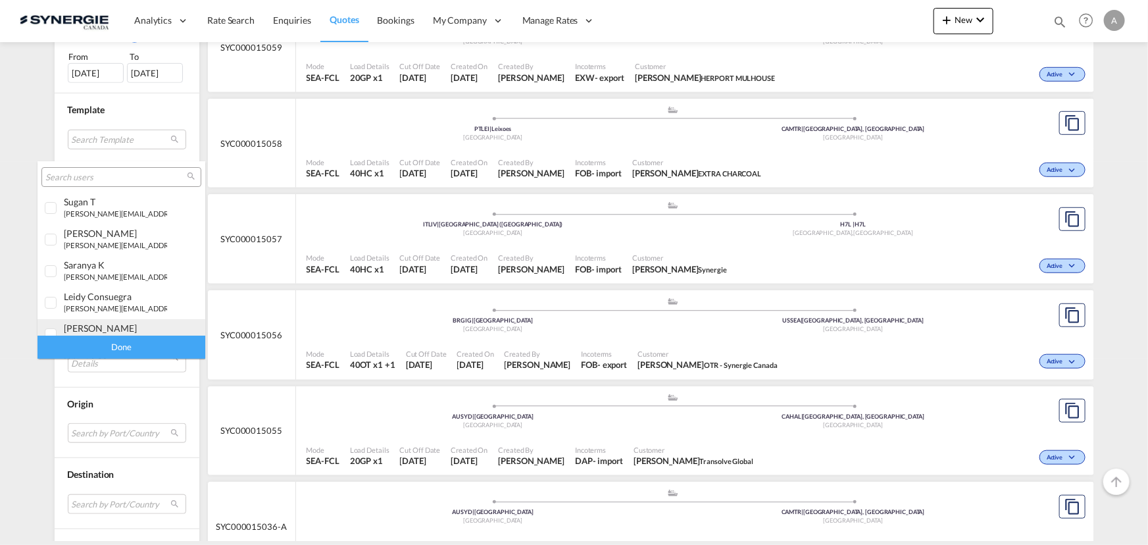
click at [99, 324] on div "[PERSON_NAME]" at bounding box center [115, 327] width 103 height 11
click at [115, 344] on div "Done" at bounding box center [121, 346] width 168 height 23
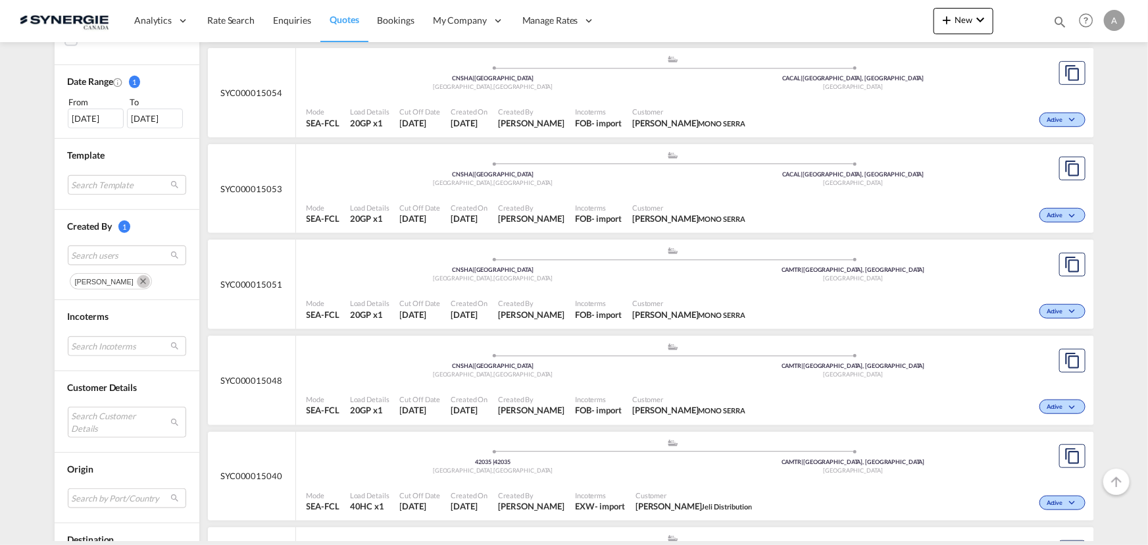
scroll to position [299, 0]
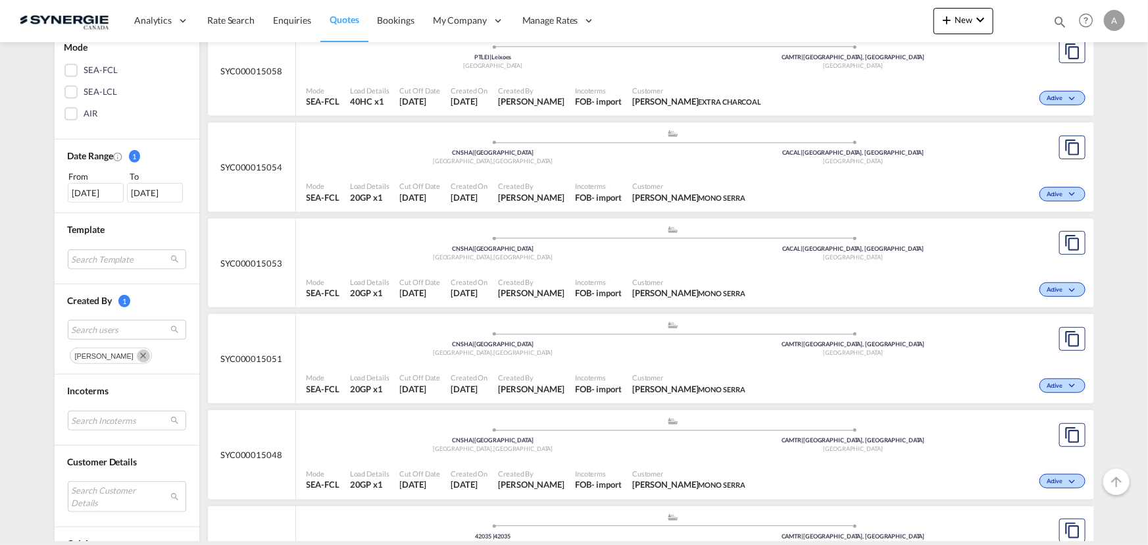
click at [137, 359] on md-icon "Remove" at bounding box center [143, 355] width 13 height 13
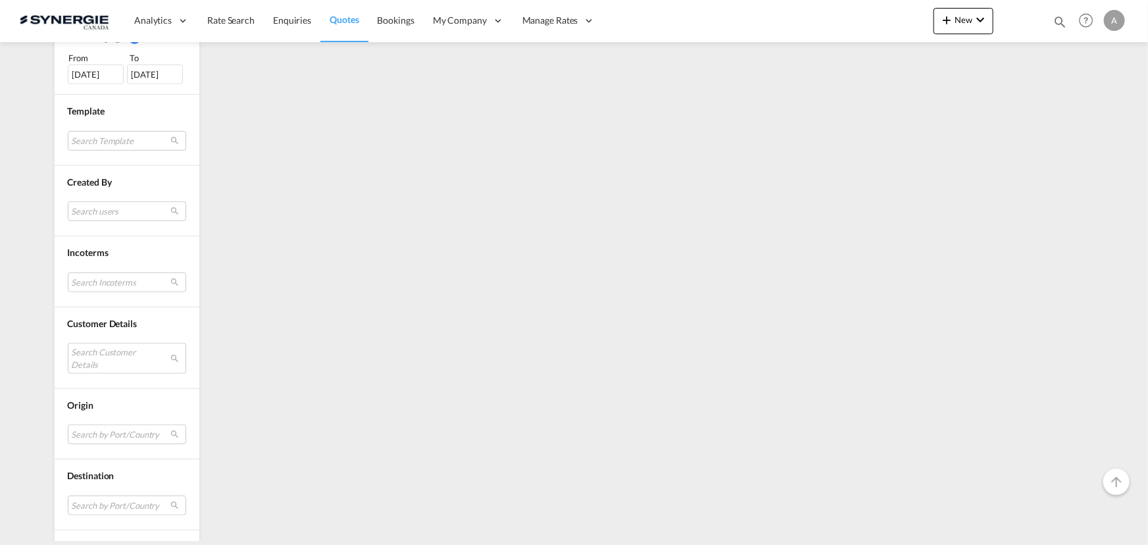
scroll to position [418, 0]
click at [97, 213] on md-select "Search users" at bounding box center [127, 210] width 118 height 20
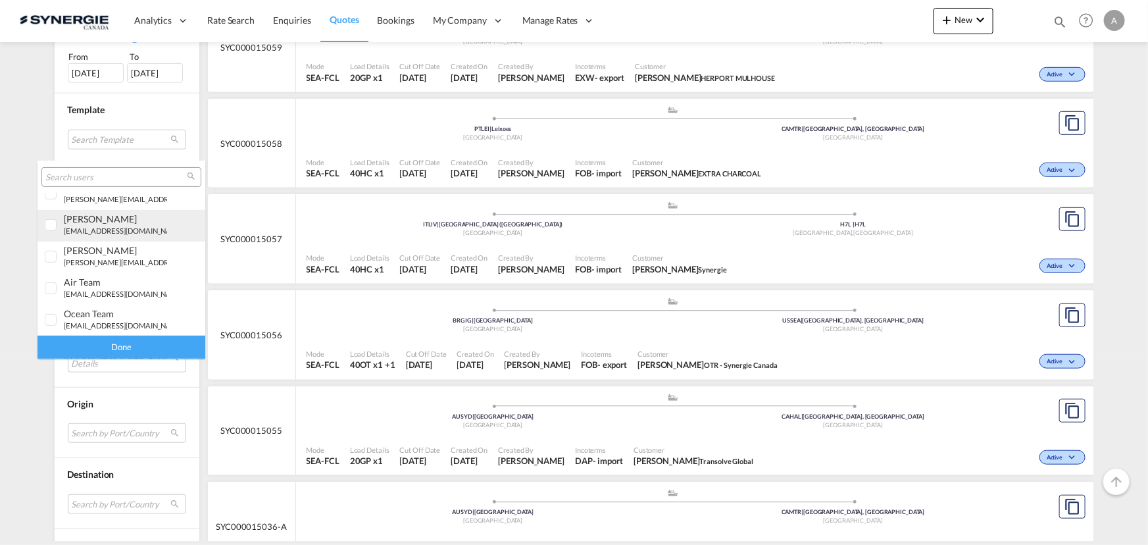
scroll to position [239, 0]
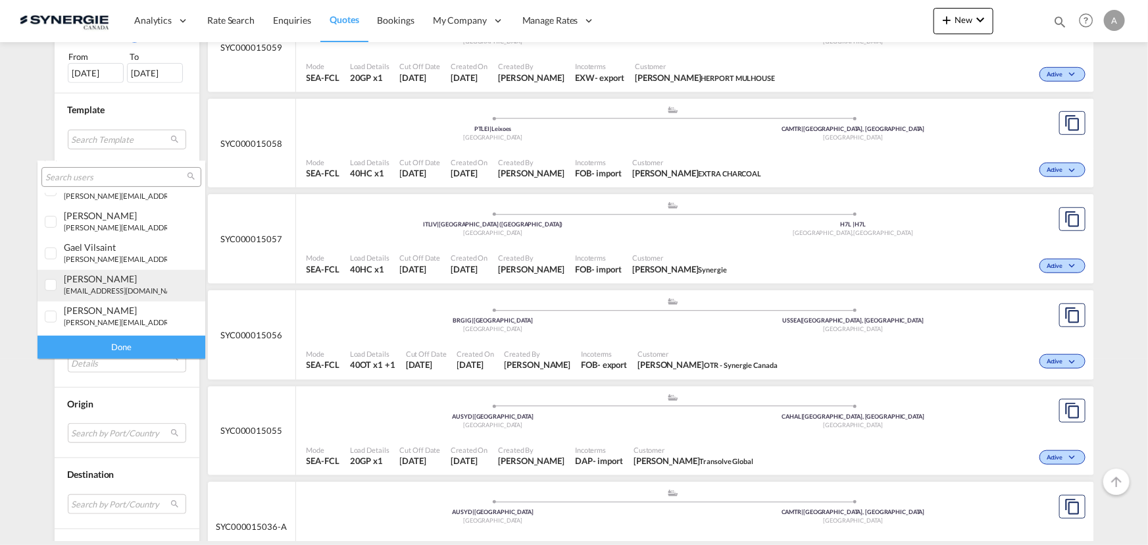
click at [103, 280] on div "[PERSON_NAME]" at bounding box center [115, 278] width 103 height 11
click at [132, 353] on div "Done" at bounding box center [121, 346] width 168 height 23
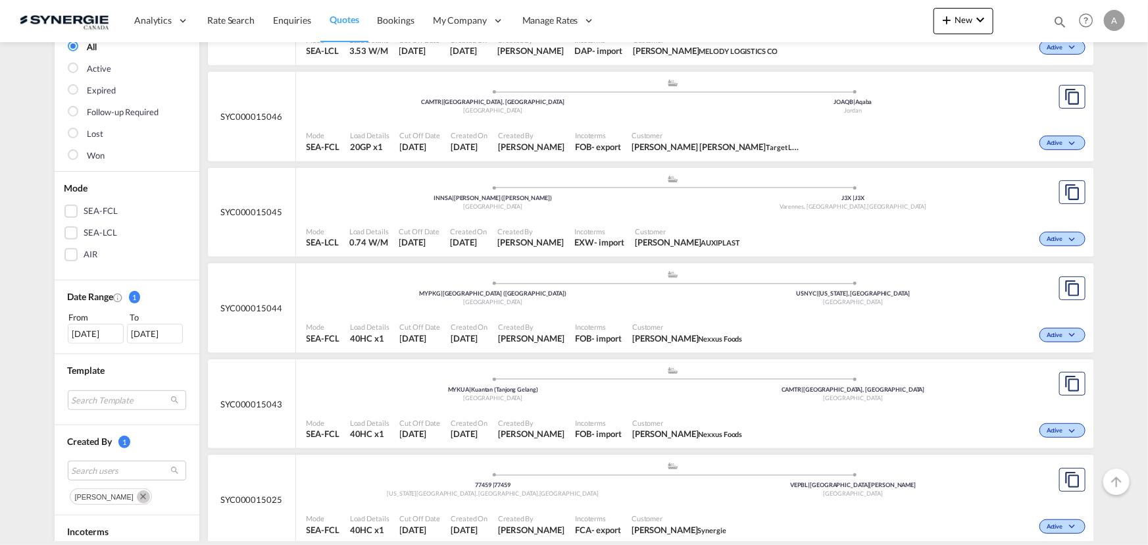
scroll to position [0, 0]
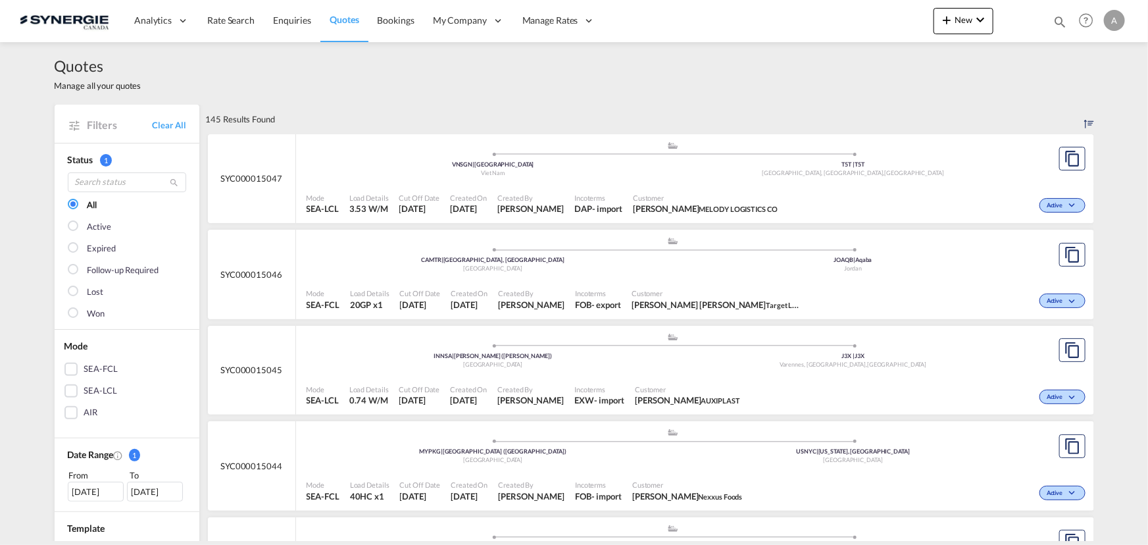
click at [952, 181] on div ".a{fill:#aaa8ad;} .a{fill:#aaa8ad;} VNSGN | Ho Chi Minh City Viet Nam T5T | T5T…" at bounding box center [673, 162] width 733 height 43
click at [1057, 24] on md-icon "icon-magnify" at bounding box center [1060, 21] width 14 height 14
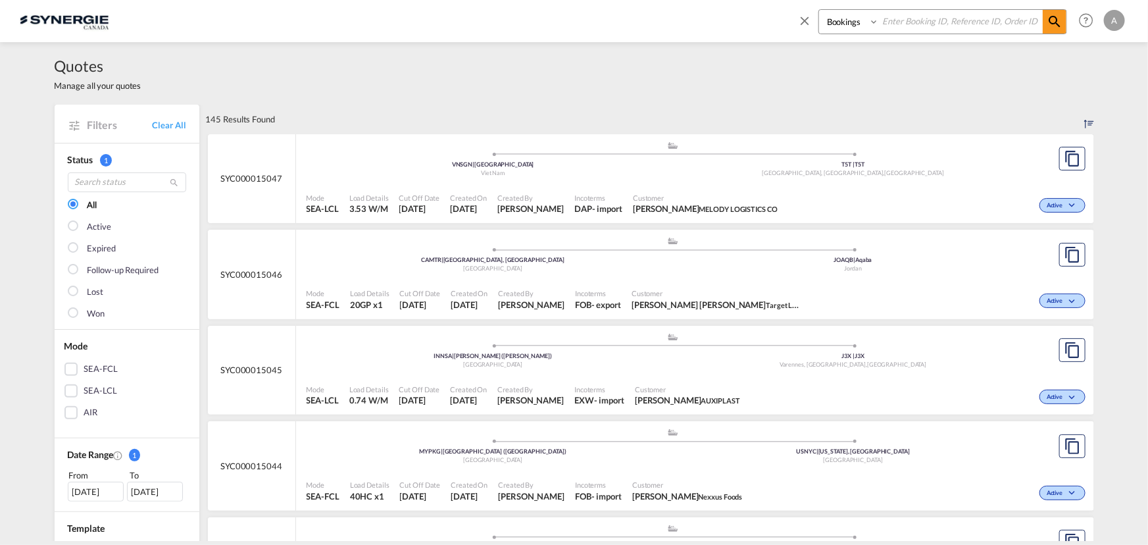
click at [841, 26] on select "Bookings Quotes Enquiries" at bounding box center [850, 22] width 62 height 24
select select "Quotes"
click at [819, 10] on select "Bookings Quotes Enquiries" at bounding box center [850, 22] width 62 height 24
click at [916, 19] on input at bounding box center [961, 21] width 164 height 23
type input "14682"
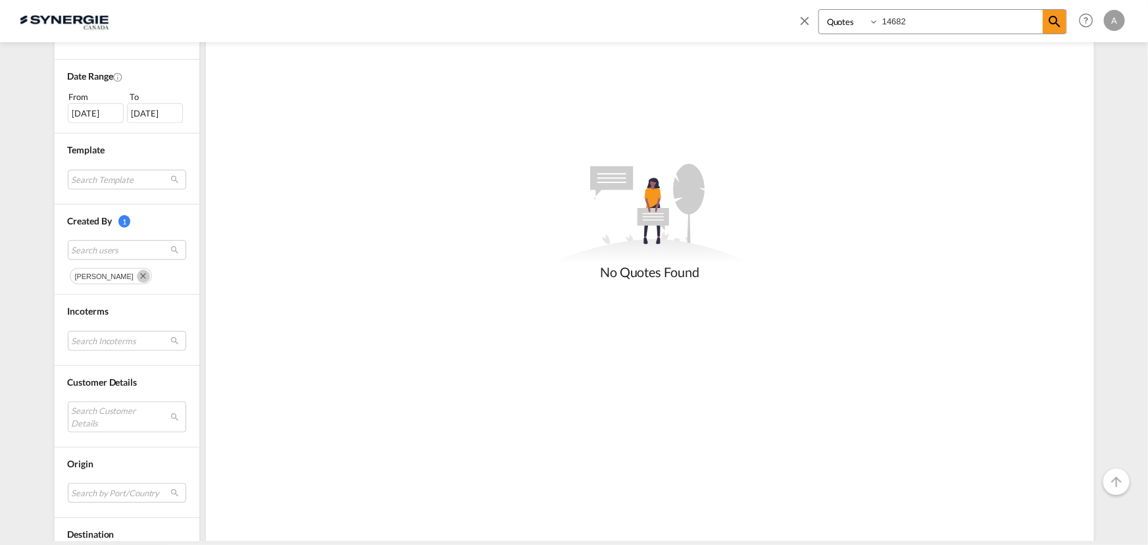
scroll to position [526, 0]
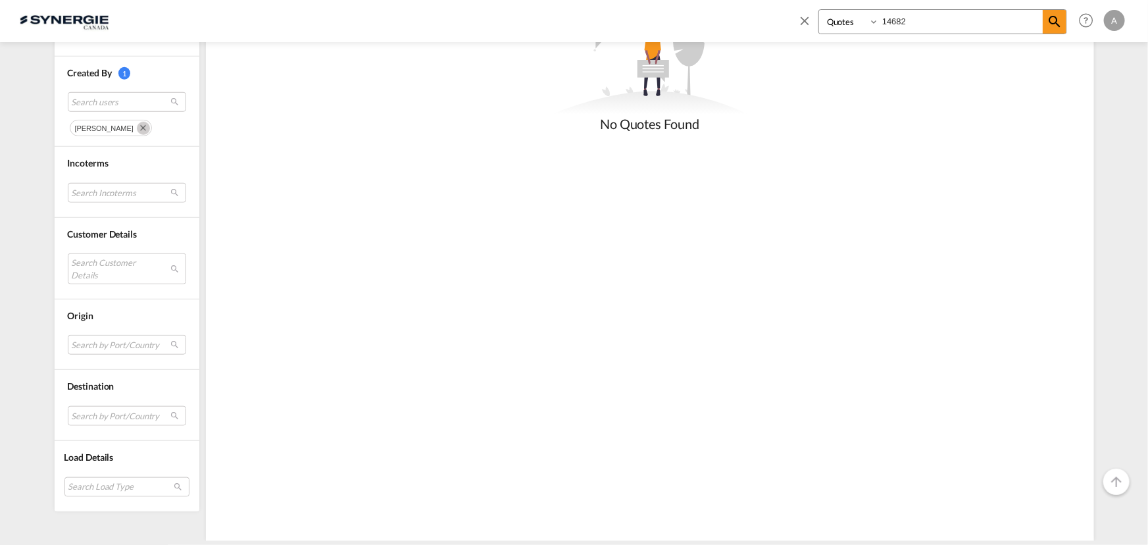
click at [137, 125] on md-icon "Remove" at bounding box center [143, 128] width 13 height 13
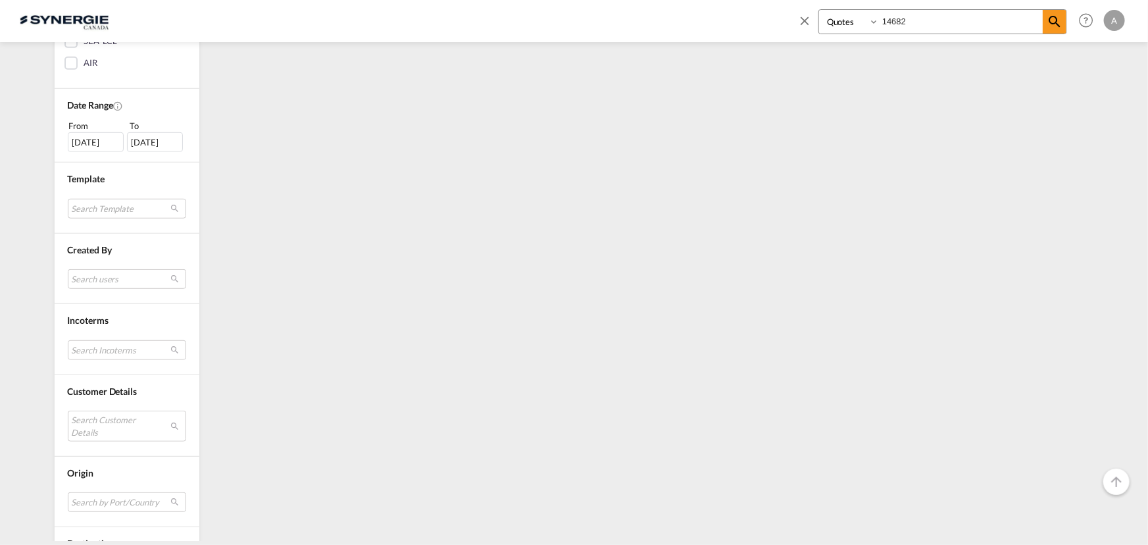
scroll to position [0, 0]
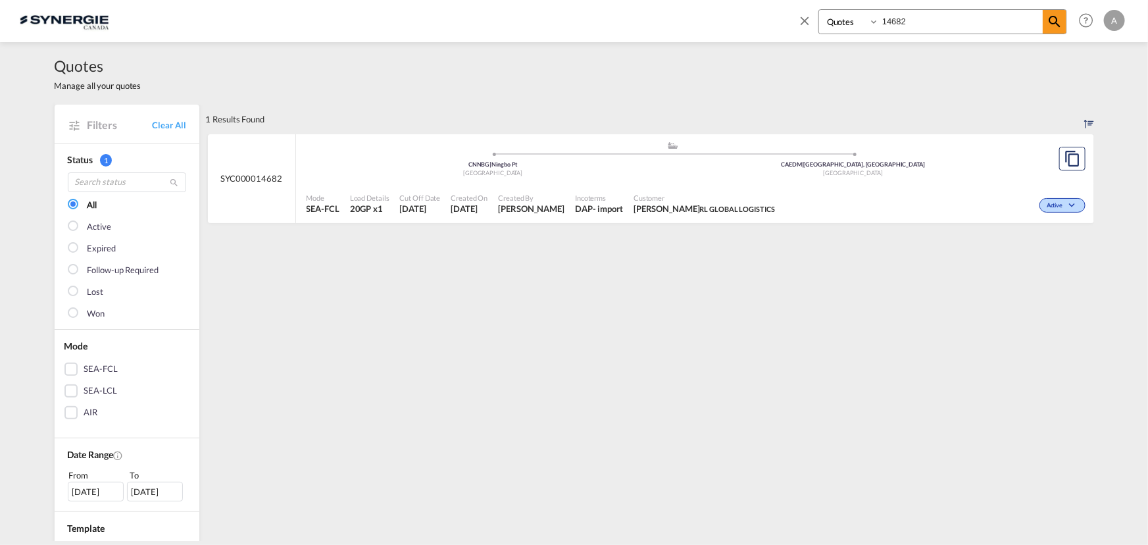
click at [816, 180] on div ".a{fill:#aaa8ad;} .a{fill:#aaa8ad;} CNNBG | Ningbo Pt China CAEDM | Edmonton, A…" at bounding box center [673, 162] width 733 height 43
click at [774, 202] on div "Customer DIEGO PEREZ RL GLOBAL LOGISTICS" at bounding box center [704, 203] width 152 height 33
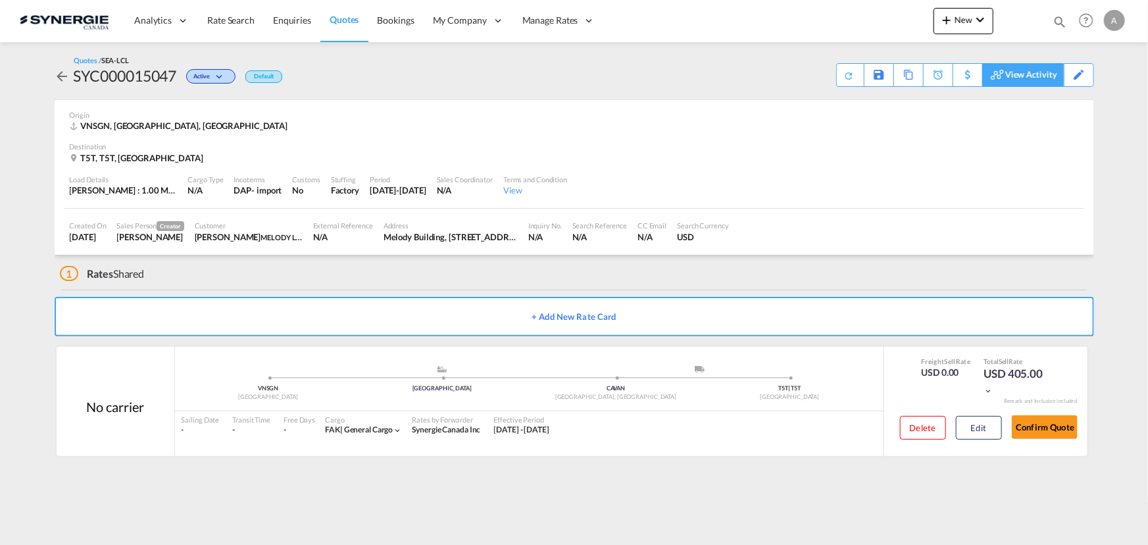
click at [1044, 78] on div "View Activity" at bounding box center [1031, 75] width 52 height 22
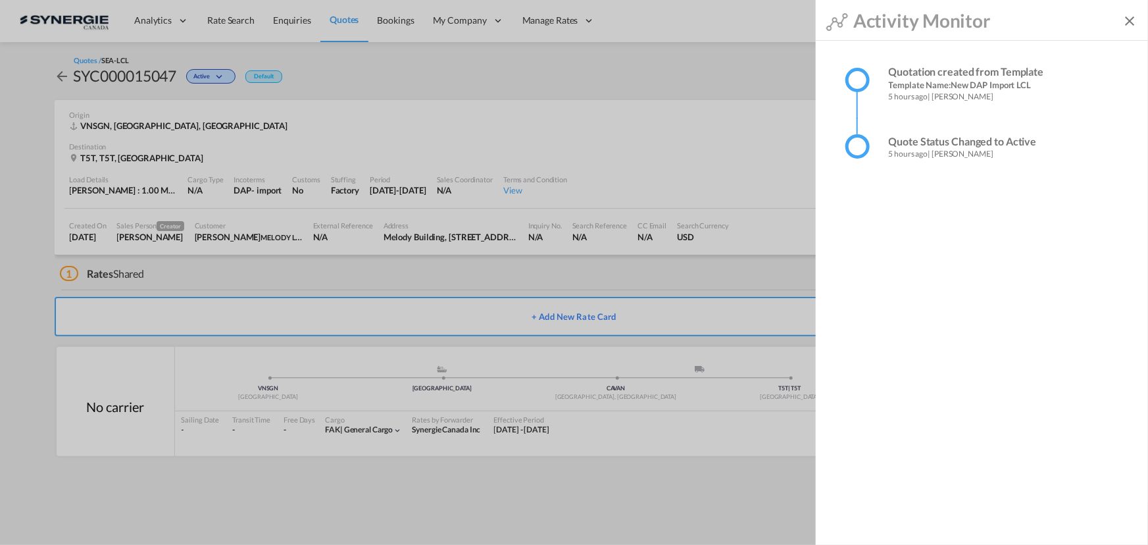
click at [41, 80] on md-backdrop at bounding box center [574, 272] width 1148 height 545
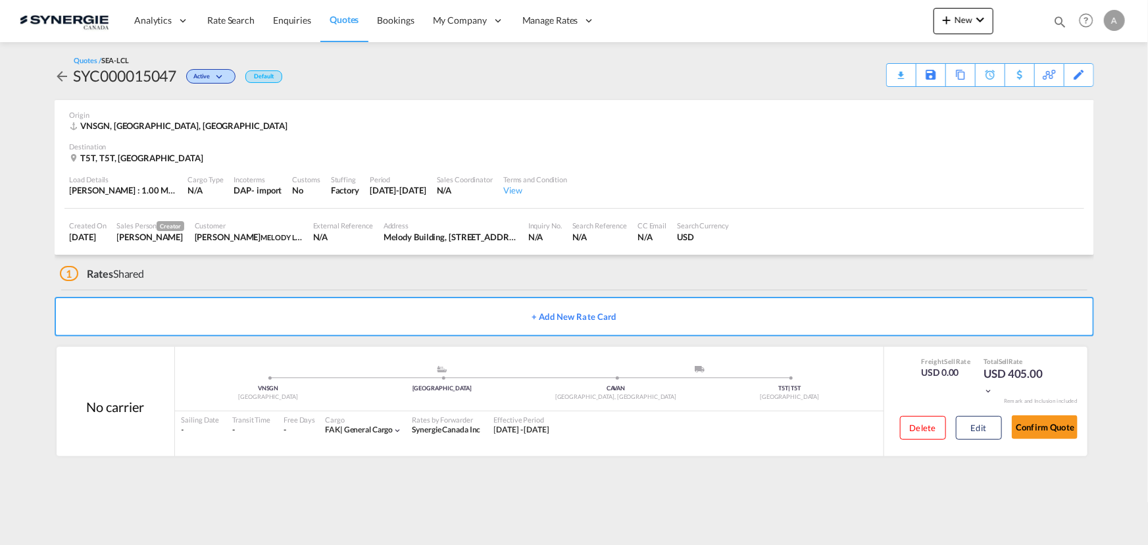
click at [61, 78] on md-icon "icon-arrow-left" at bounding box center [63, 76] width 16 height 16
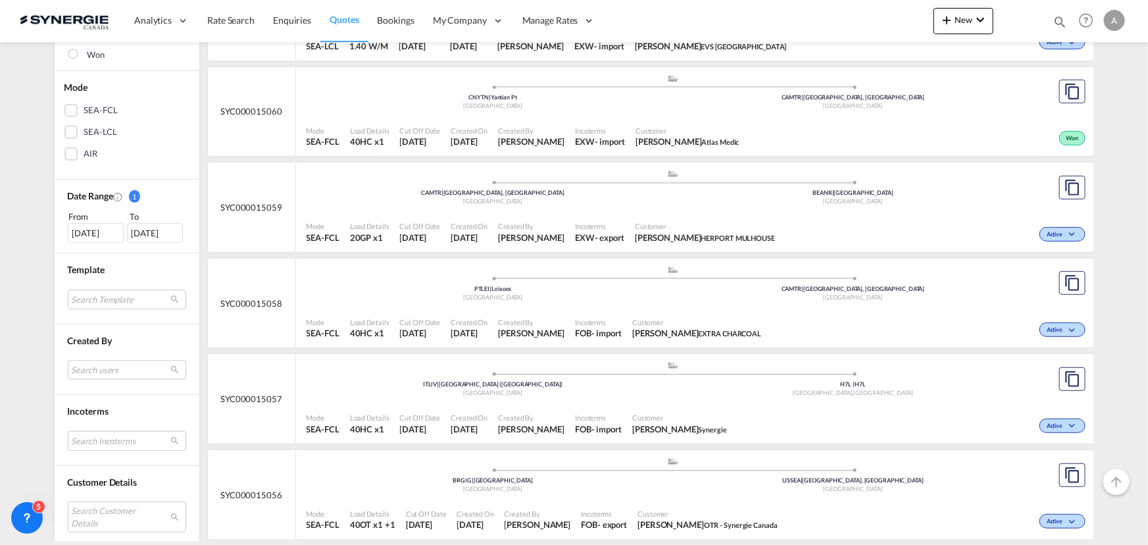
scroll to position [359, 0]
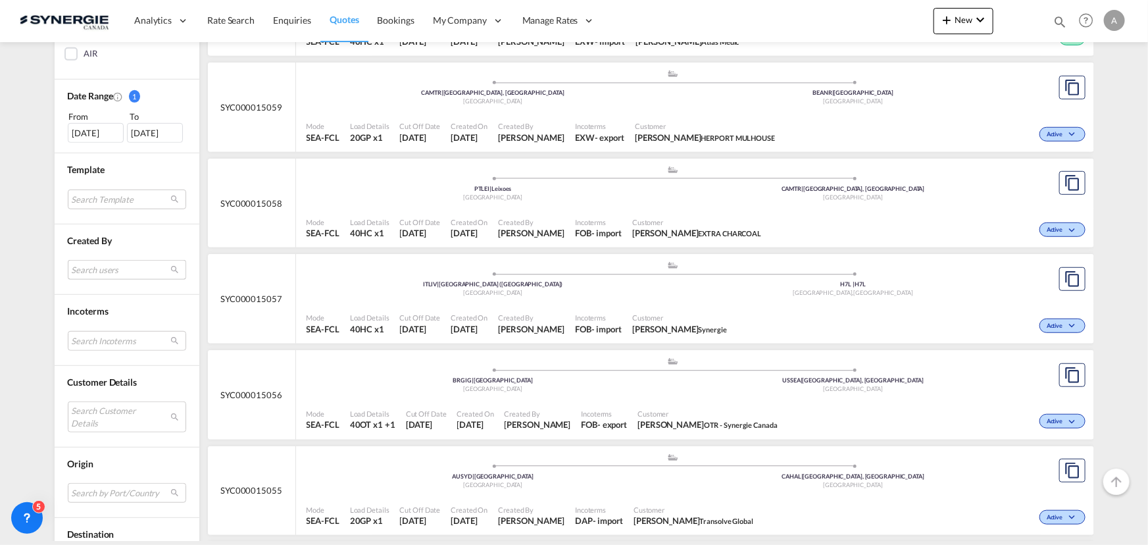
click at [87, 276] on md-select "Search users [PERSON_NAME] [PERSON_NAME][EMAIL_ADDRESS][DOMAIN_NAME] [PERSON_NA…" at bounding box center [127, 270] width 118 height 20
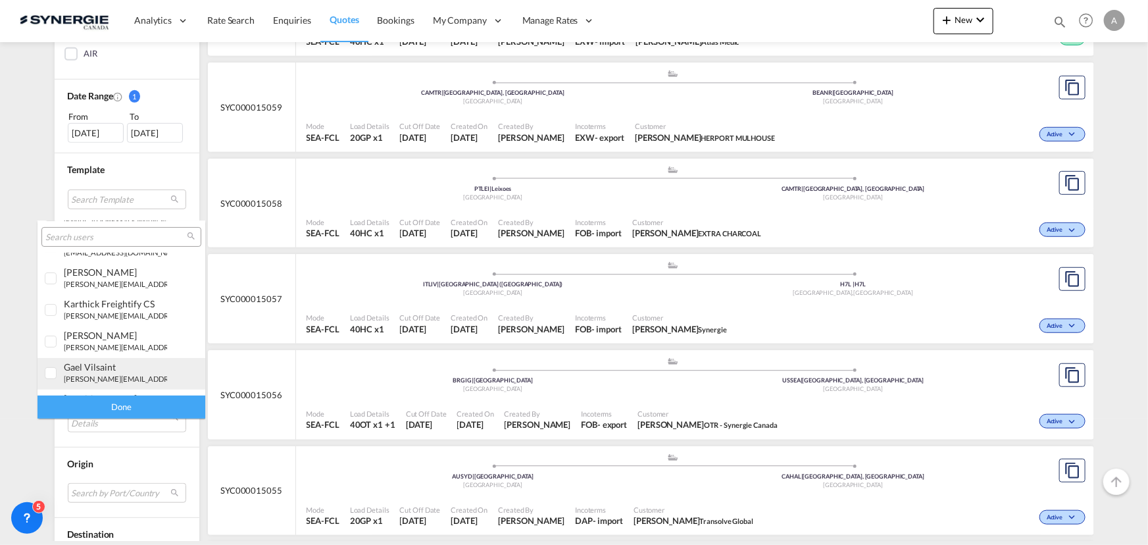
scroll to position [239, 0]
click at [100, 354] on small "[EMAIL_ADDRESS][DOMAIN_NAME]" at bounding box center [124, 350] width 120 height 9
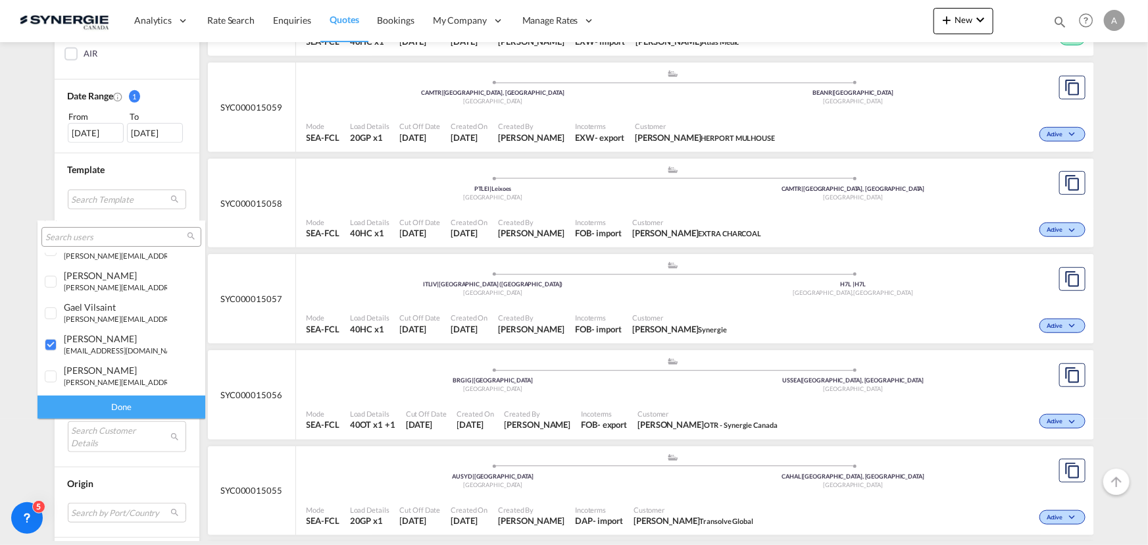
click at [112, 407] on div "Done" at bounding box center [121, 406] width 168 height 23
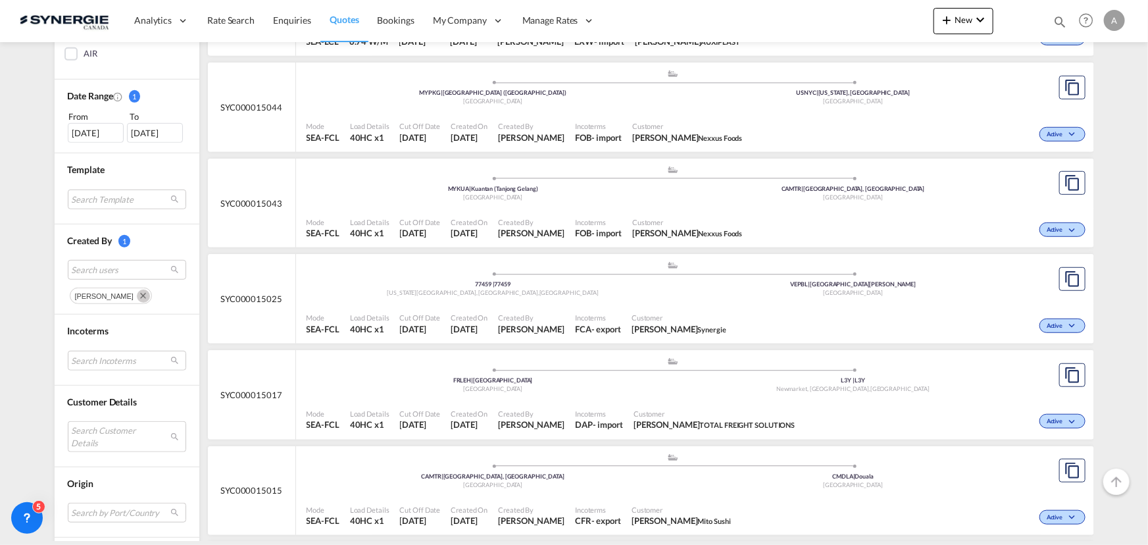
scroll to position [299, 0]
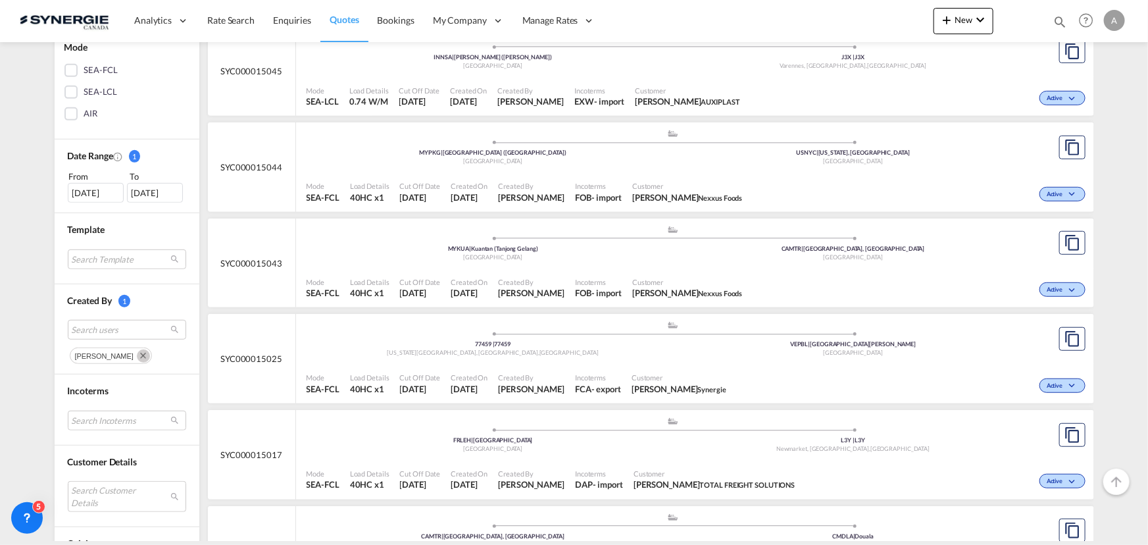
click at [727, 277] on div "Customer [PERSON_NAME] Nexxus Foods" at bounding box center [687, 288] width 121 height 33
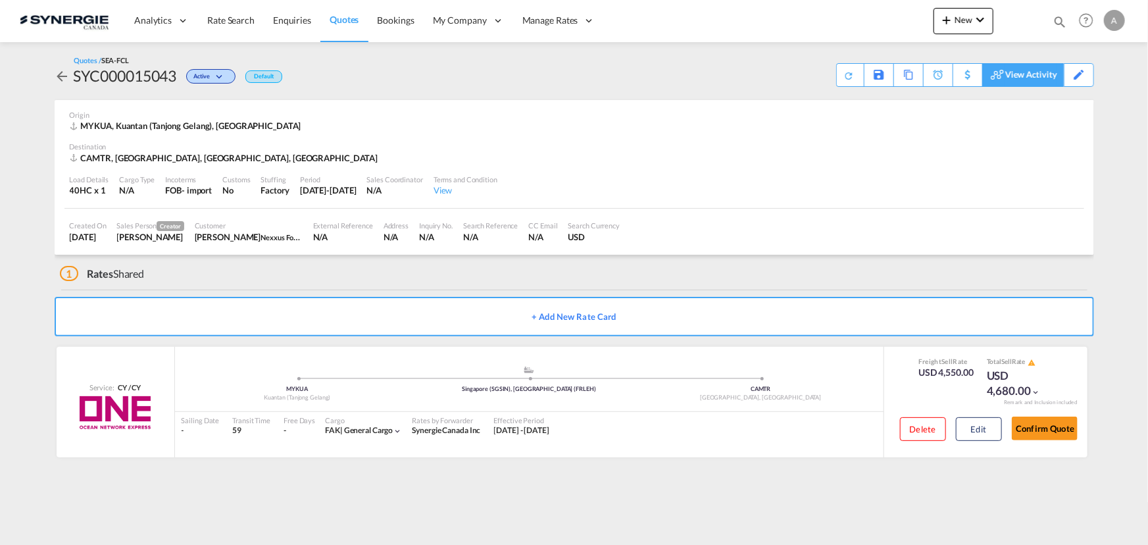
click at [1039, 70] on div "View Activity" at bounding box center [1031, 75] width 52 height 22
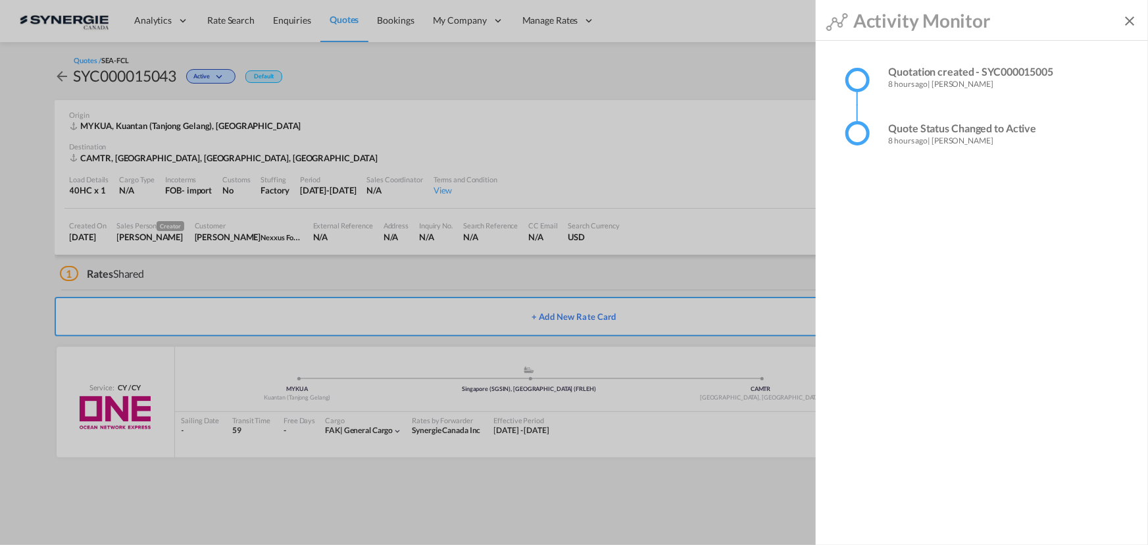
click at [562, 86] on md-backdrop at bounding box center [574, 272] width 1148 height 545
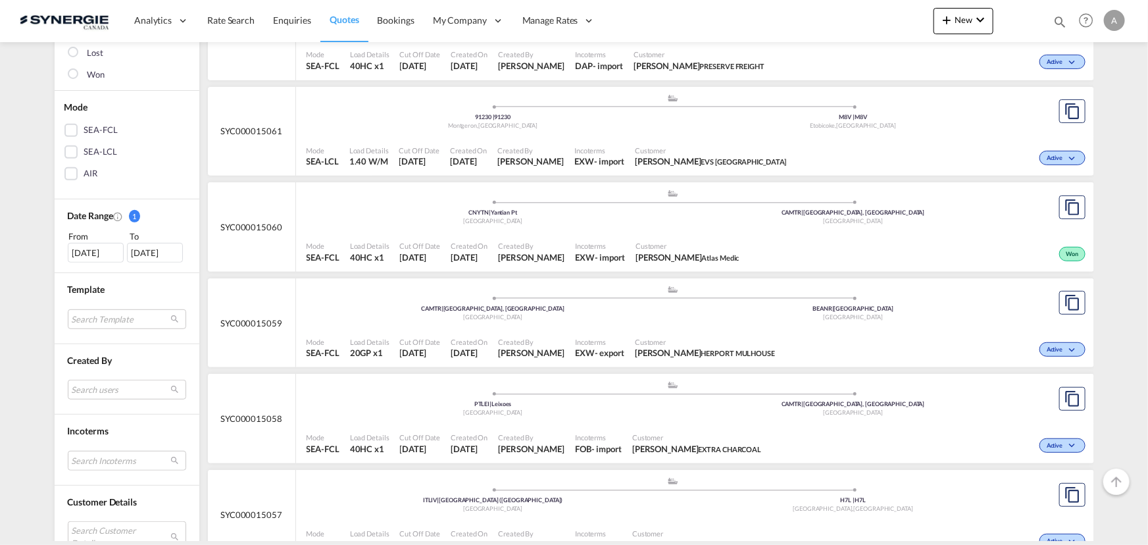
scroll to position [359, 0]
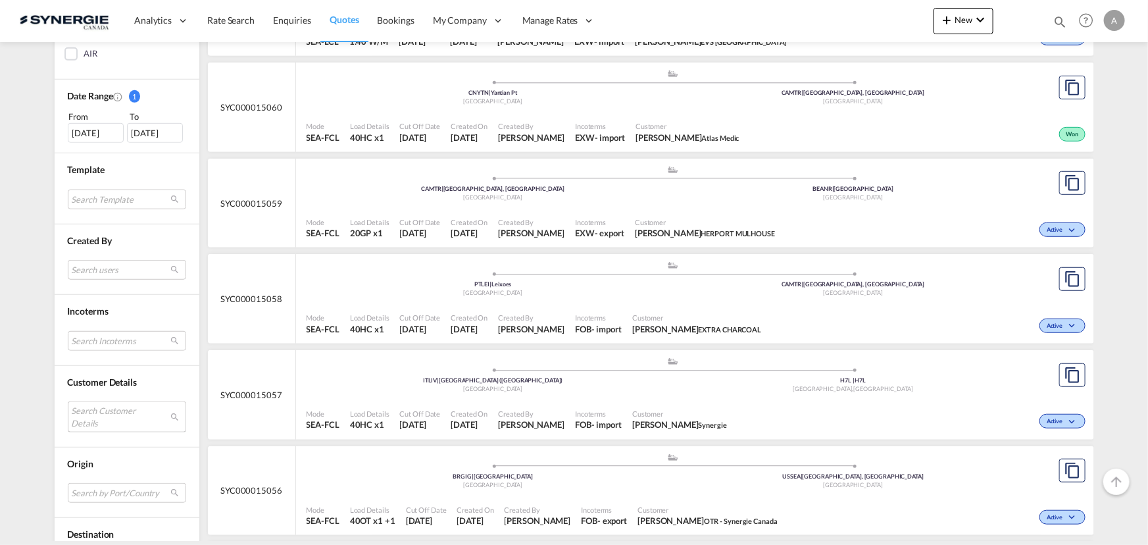
click at [123, 415] on md-select "Search Customer Details user name user rita DUYÊN docs4@melodylogistics.com | m…" at bounding box center [127, 416] width 118 height 30
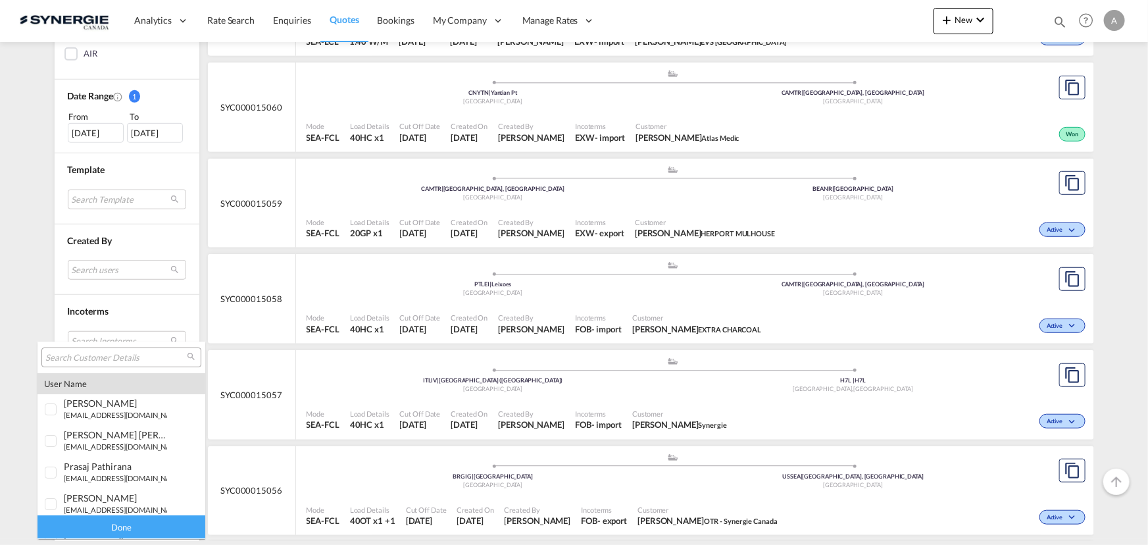
click at [112, 360] on input "search" at bounding box center [115, 358] width 141 height 12
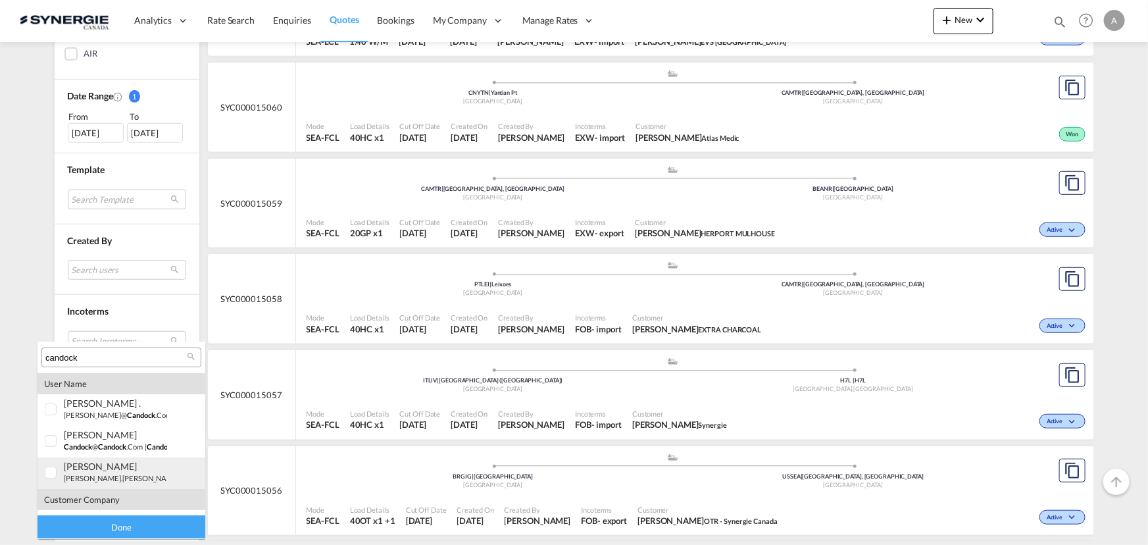
scroll to position [26, 0]
type input "candock"
click at [84, 500] on span "candock" at bounding box center [82, 498] width 36 height 11
click at [99, 532] on div "Done" at bounding box center [121, 527] width 168 height 23
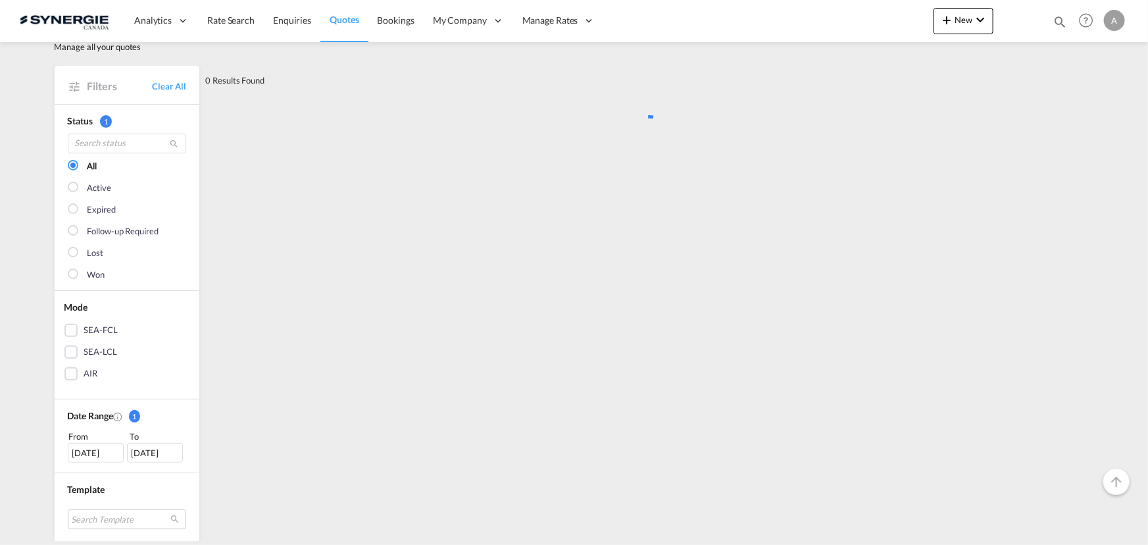
scroll to position [0, 0]
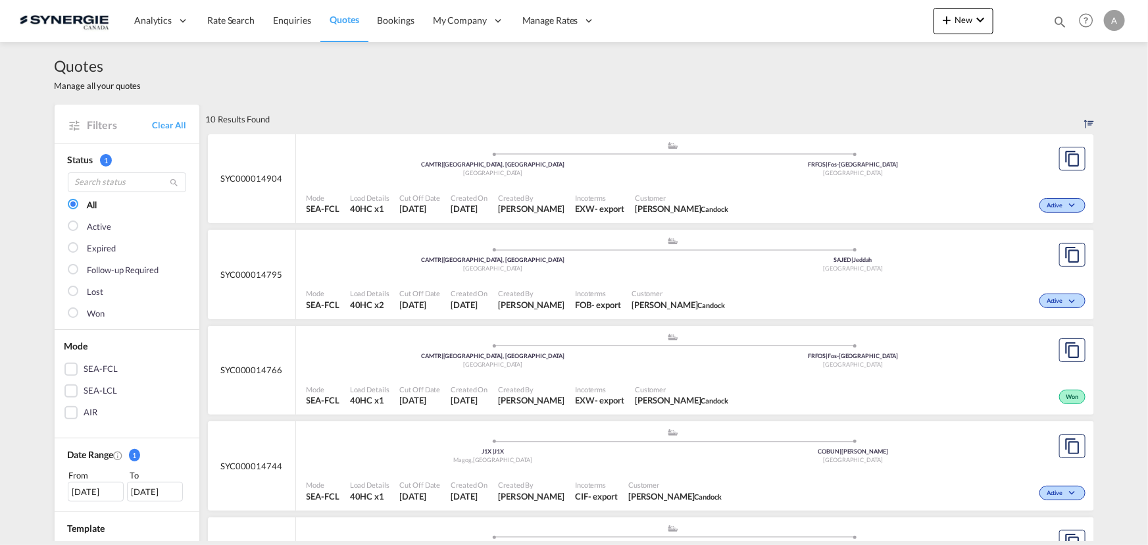
click at [655, 187] on div "Customer JASMINE GOUDREAU Candock" at bounding box center [682, 203] width 104 height 33
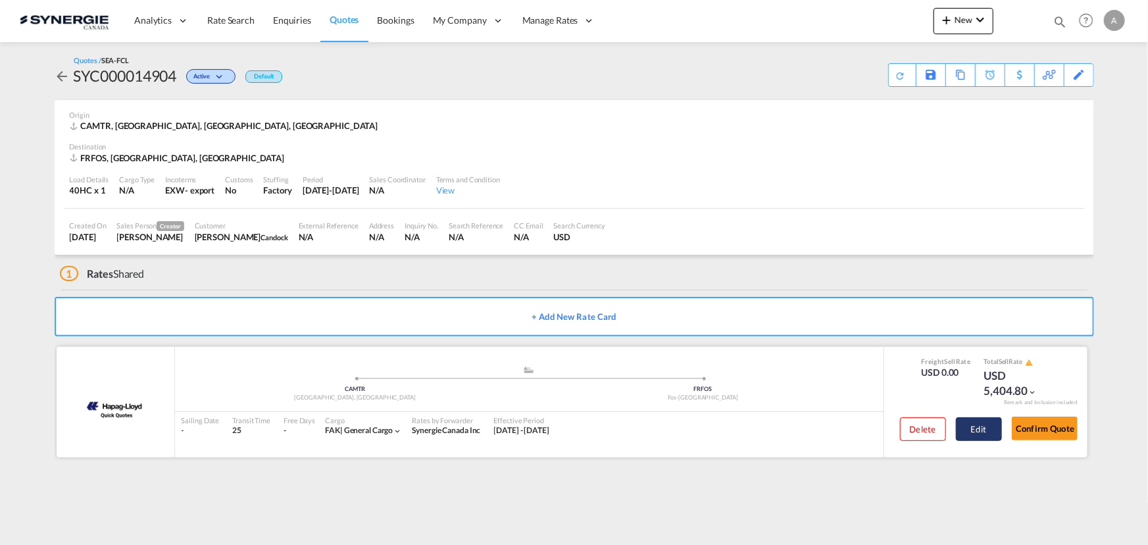
click at [977, 426] on button "Edit" at bounding box center [979, 429] width 46 height 24
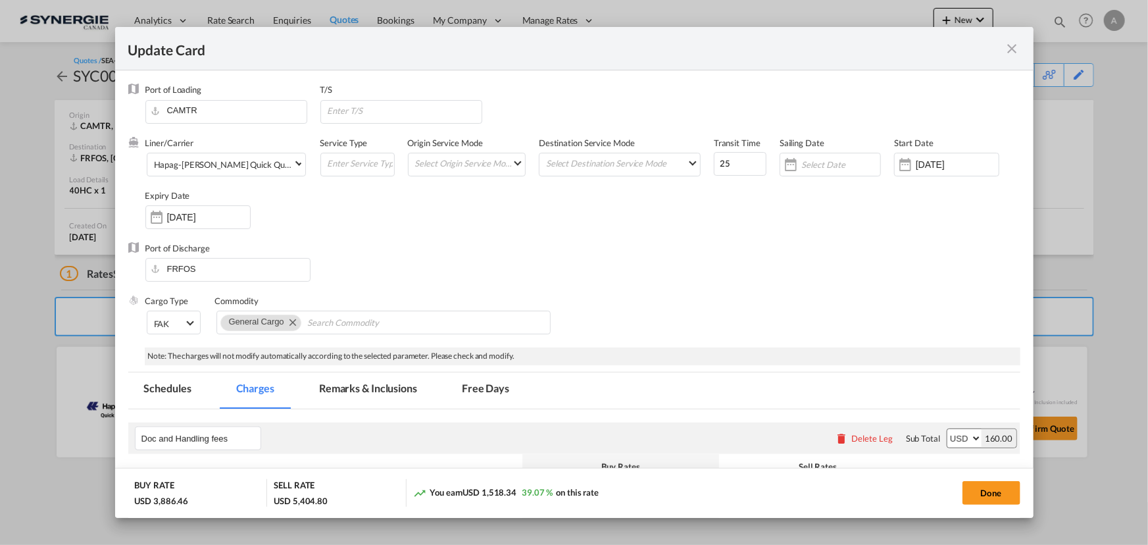
select select "per B/L"
select select "per shipment"
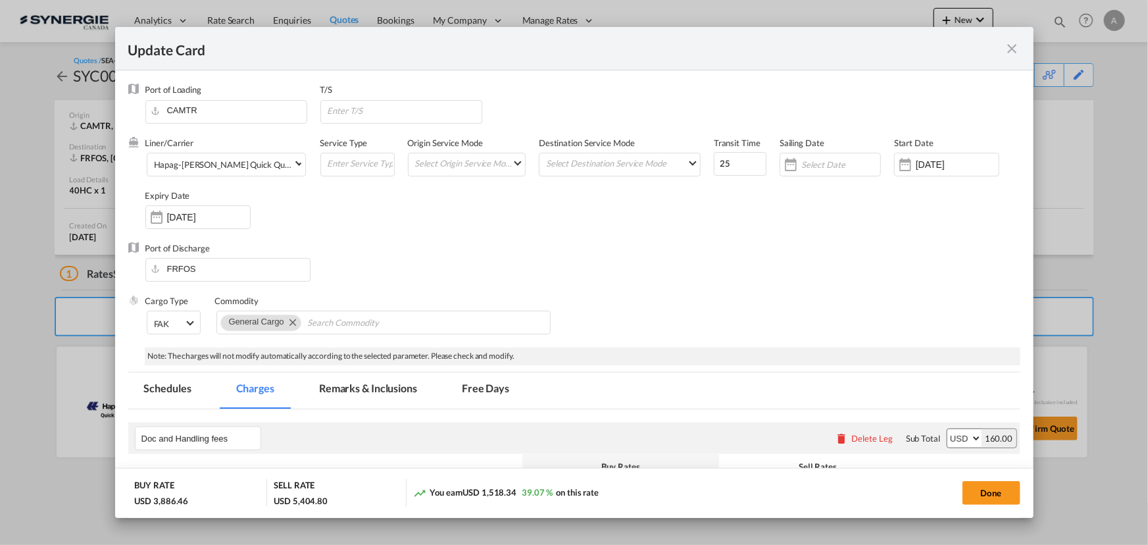
select select "per container"
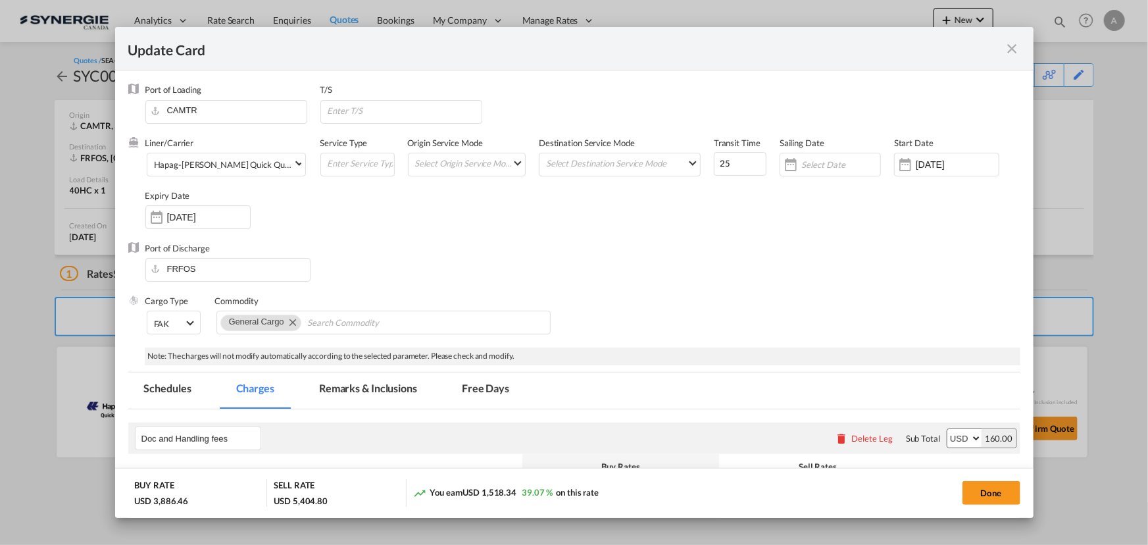
select select "per container"
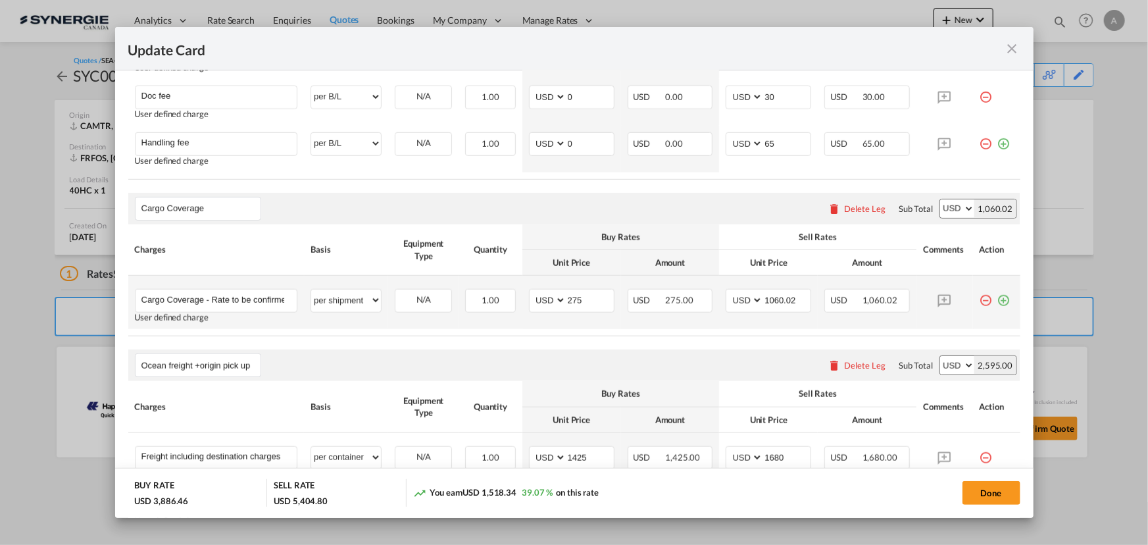
scroll to position [538, 0]
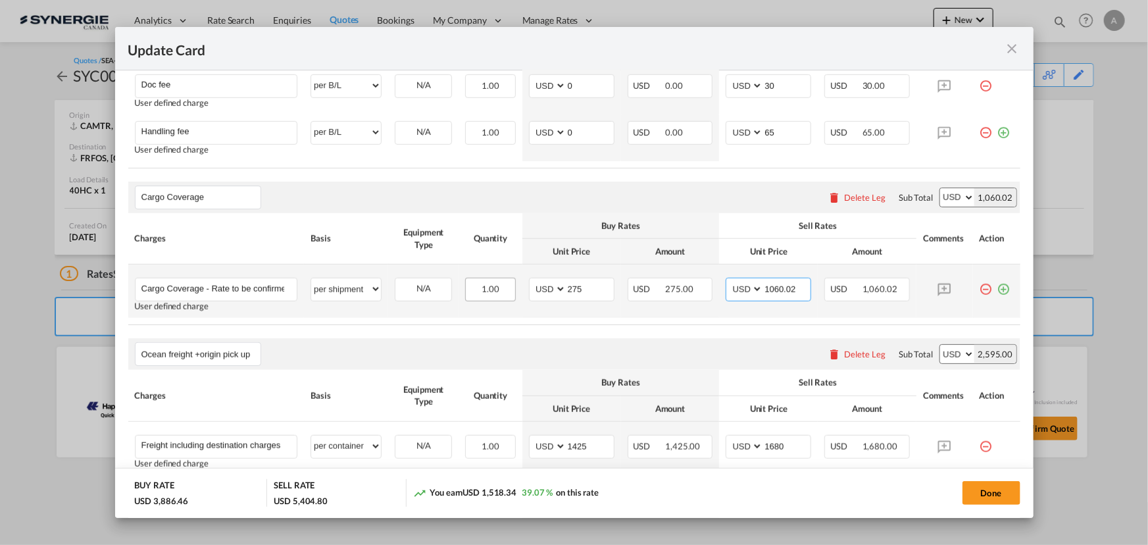
drag, startPoint x: 693, startPoint y: 291, endPoint x: 482, endPoint y: 293, distance: 211.2
click at [509, 301] on tr "Cargo Coverage - Rate to be confirmed depending on commodity and value Min 50 U…" at bounding box center [574, 290] width 892 height 53
type input "567.28"
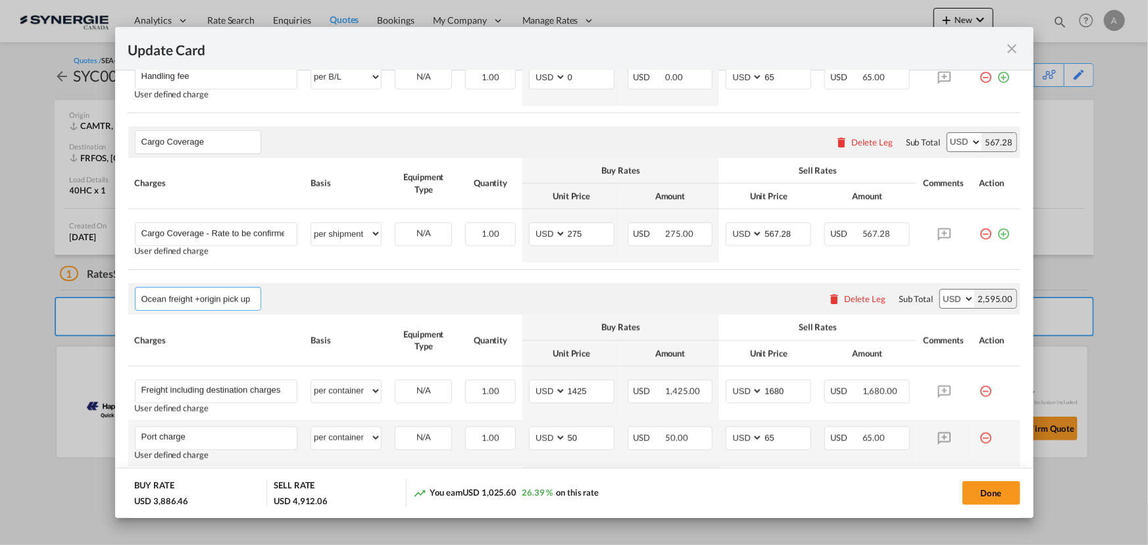
scroll to position [598, 0]
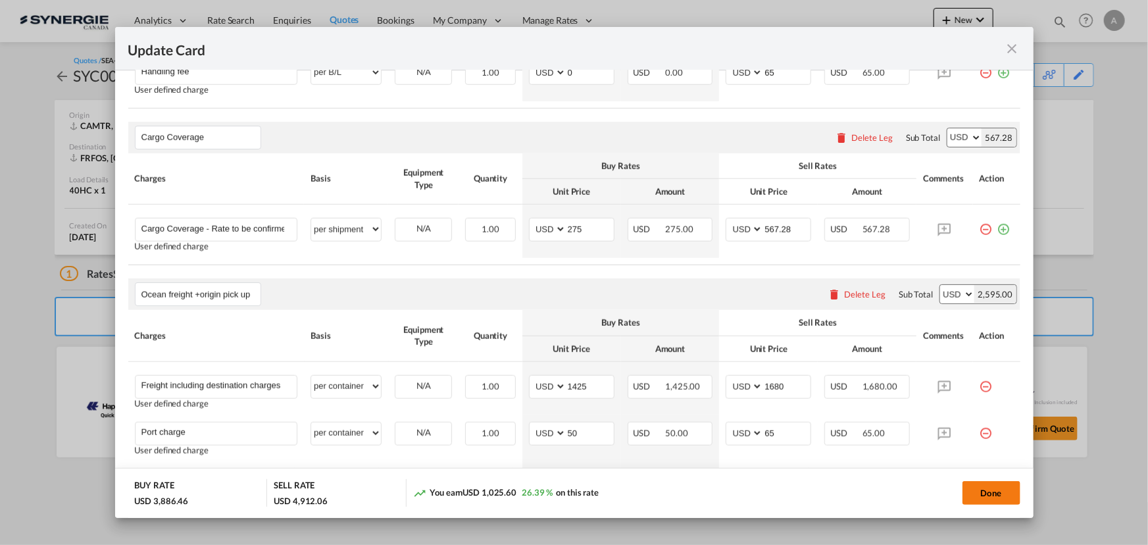
click at [983, 493] on button "Done" at bounding box center [991, 493] width 58 height 24
type input "14 Sep 2025"
type input "29 Sep 2025"
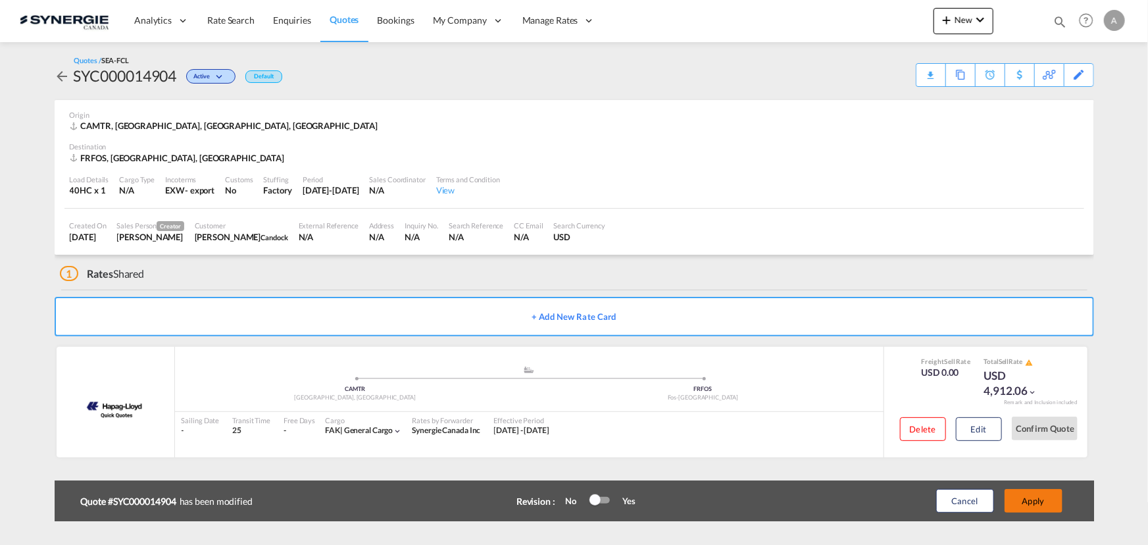
click at [1035, 497] on button "Apply" at bounding box center [1034, 501] width 58 height 24
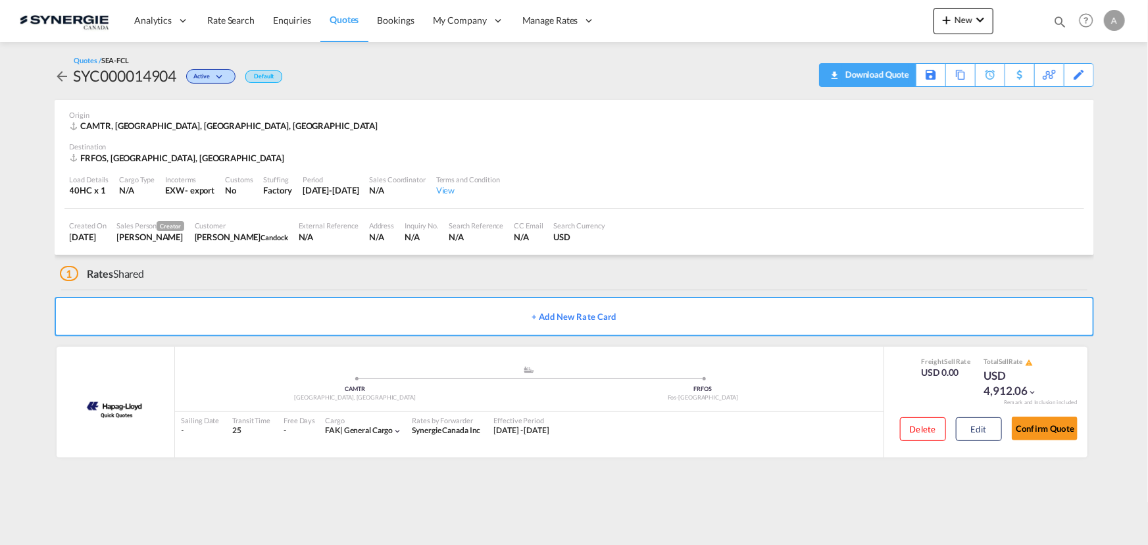
click at [895, 80] on div "Download Quote" at bounding box center [875, 74] width 67 height 21
click at [960, 428] on button "Edit" at bounding box center [979, 429] width 46 height 24
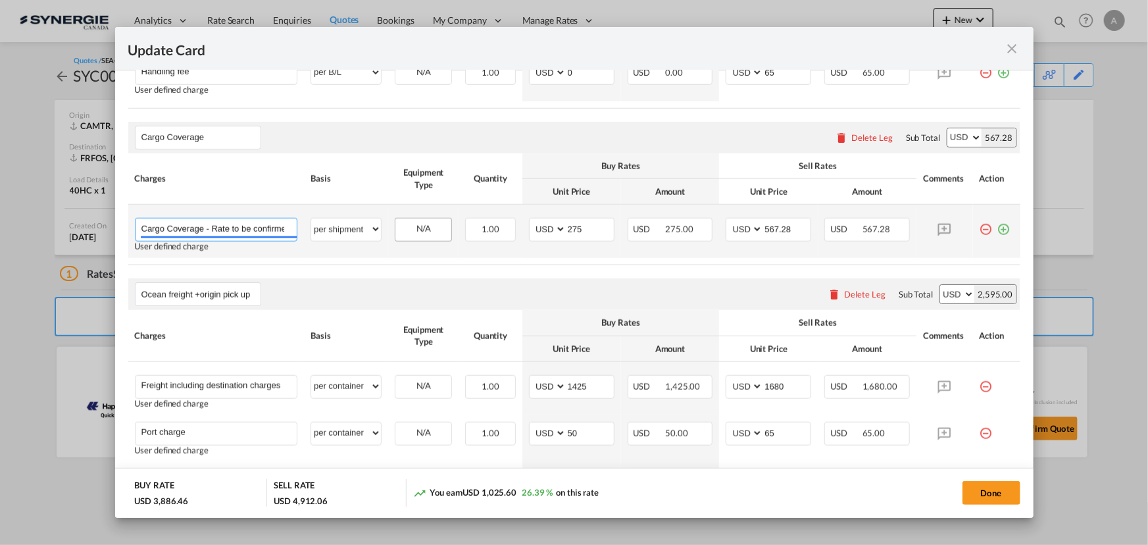
scroll to position [0, 193]
drag, startPoint x: 211, startPoint y: 226, endPoint x: 497, endPoint y: 228, distance: 286.2
click at [496, 228] on tr "Cargo Coverage - Rate to be confirmed depending on commodity and value Min 50 U…" at bounding box center [574, 231] width 892 height 53
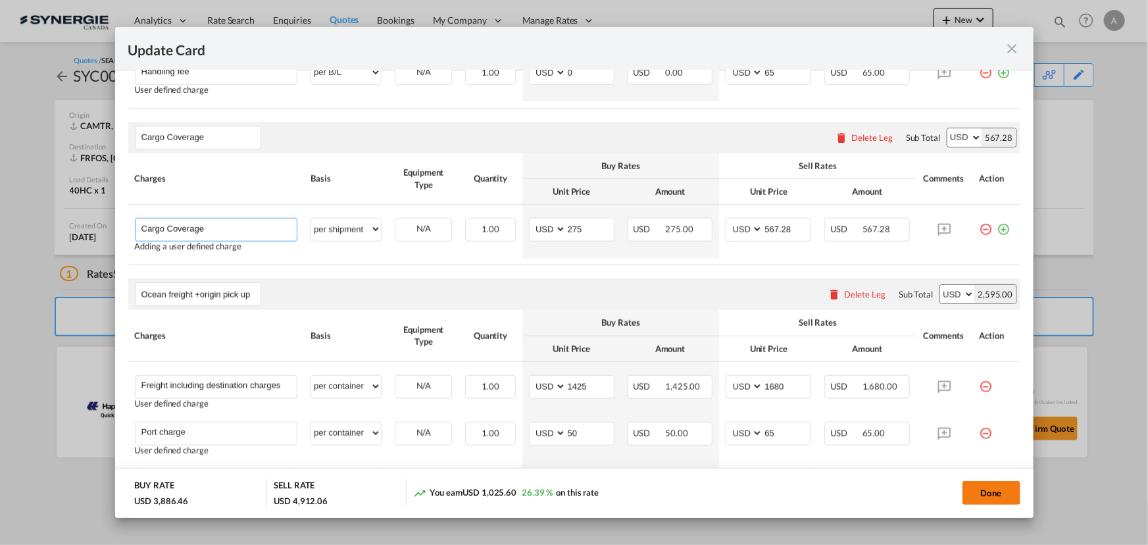
type input "Cargo Coverage"
click at [991, 487] on button "Done" at bounding box center [991, 493] width 58 height 24
type input "14 Sep 2025"
type input "29 Sep 2025"
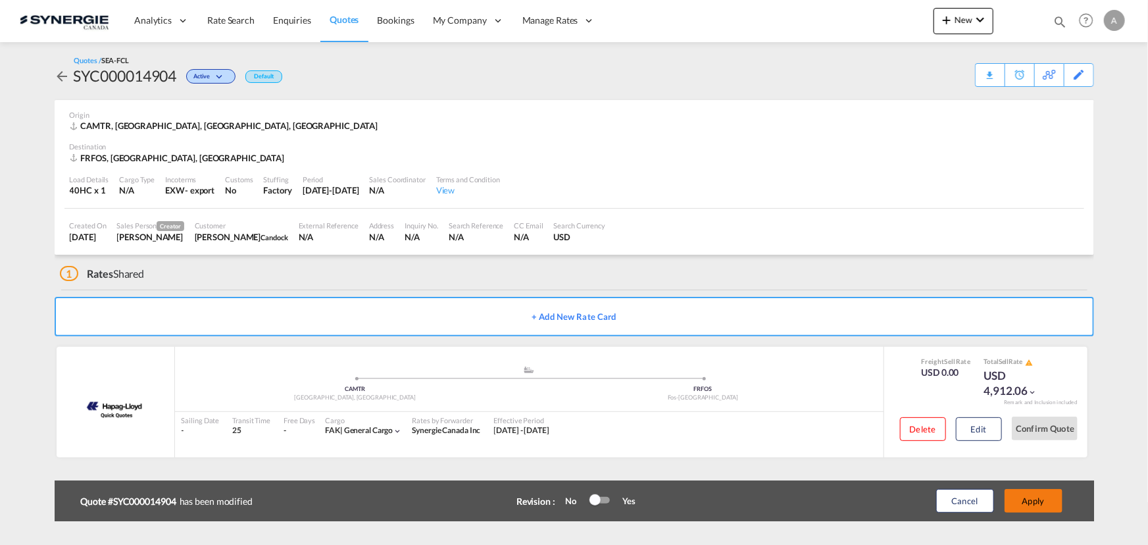
click at [1035, 497] on button "Apply" at bounding box center [1034, 501] width 58 height 24
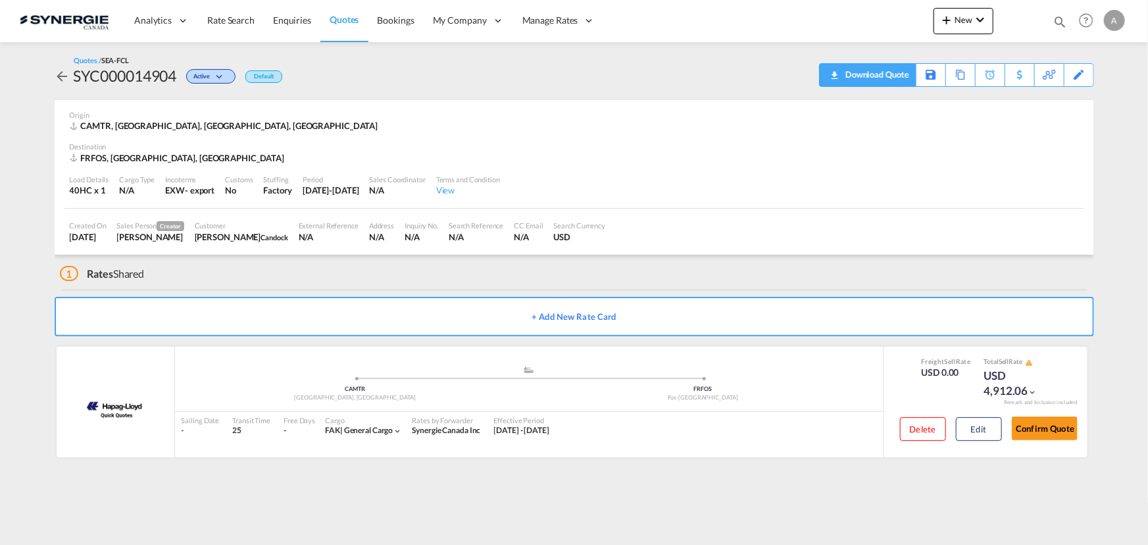
click at [894, 80] on div "Download Quote" at bounding box center [875, 74] width 67 height 21
click at [972, 425] on button "Edit" at bounding box center [979, 429] width 46 height 24
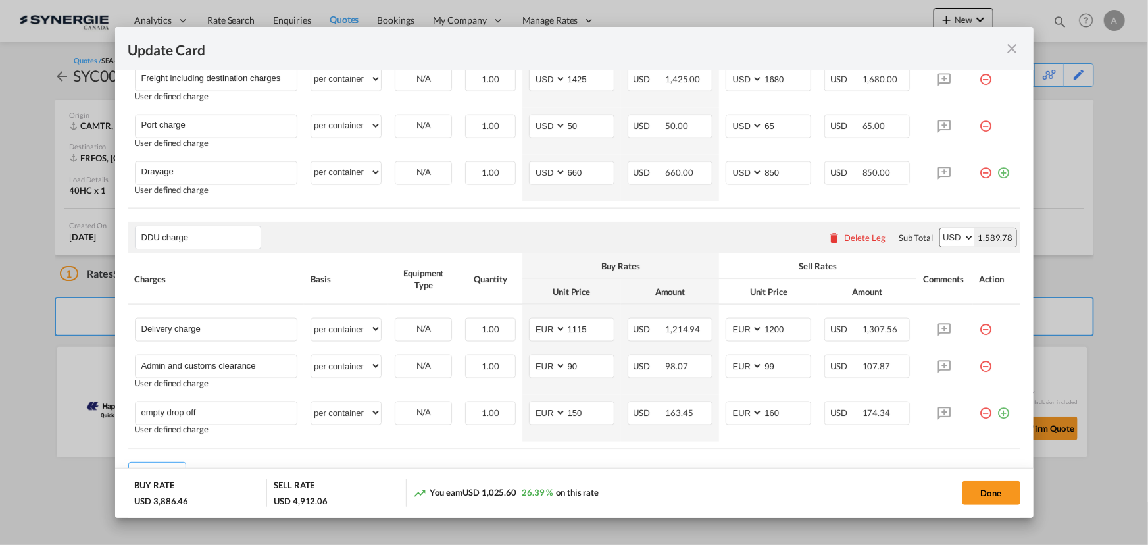
scroll to position [967, 0]
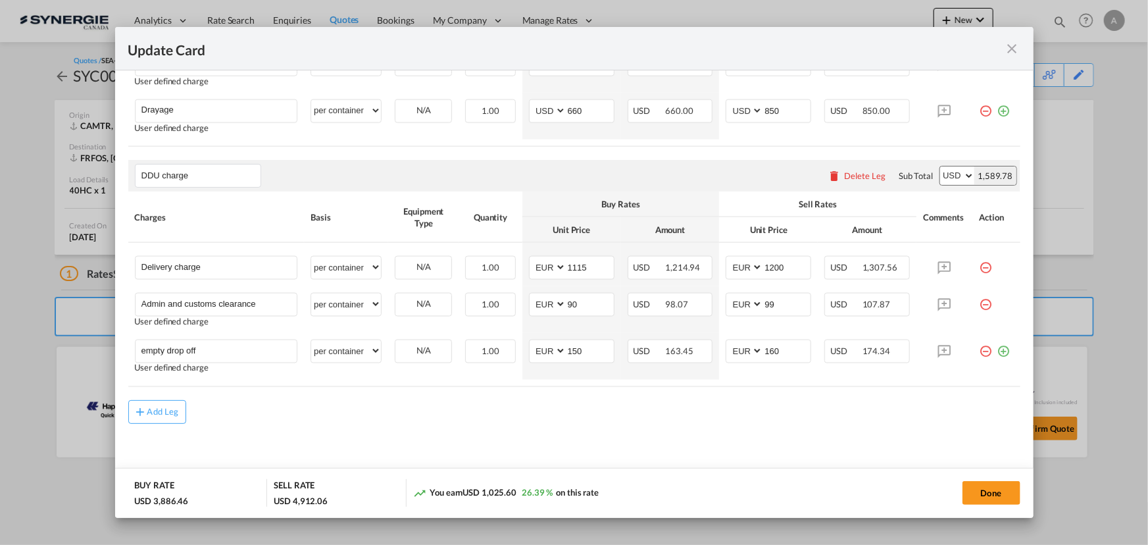
drag, startPoint x: 1013, startPoint y: 53, endPoint x: 1018, endPoint y: 43, distance: 10.3
click at [1013, 53] on md-icon "icon-close fg-AAA8AD m-0 pointer" at bounding box center [1013, 49] width 16 height 16
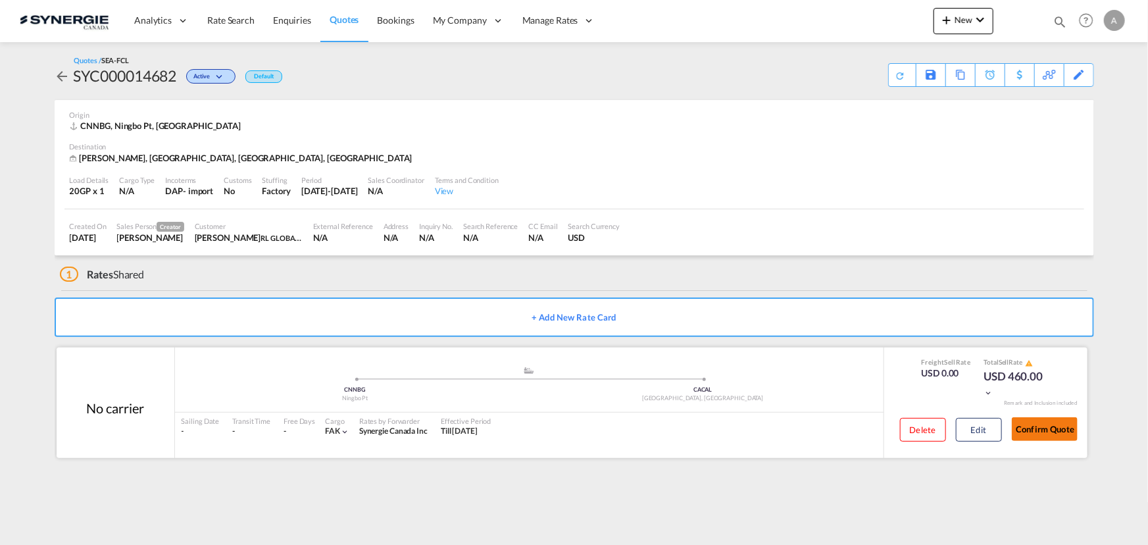
click at [1039, 427] on button "Confirm Quote" at bounding box center [1045, 429] width 66 height 24
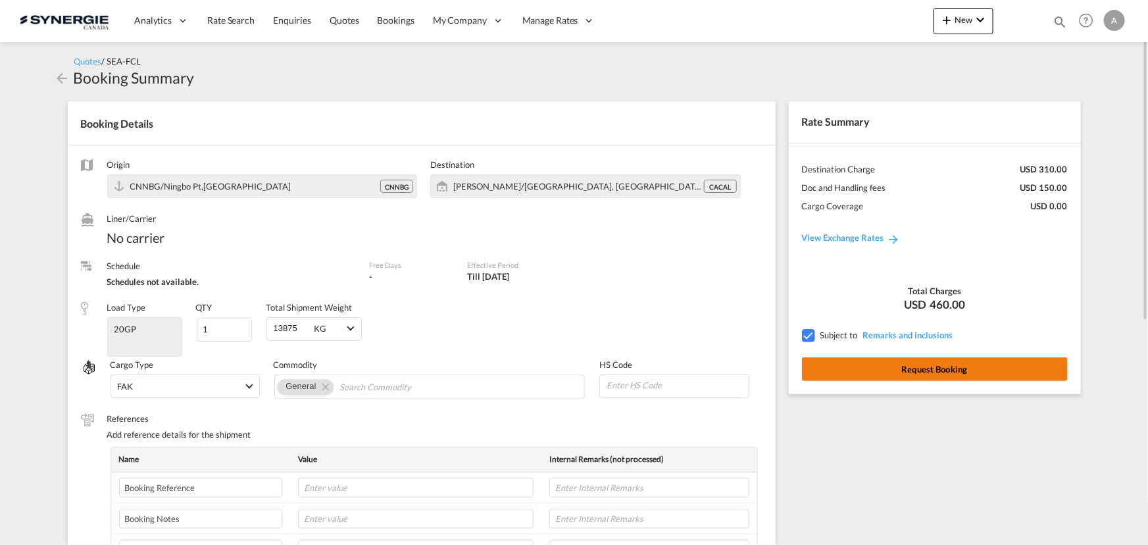
click at [924, 370] on button "Request Booking" at bounding box center [935, 369] width 266 height 24
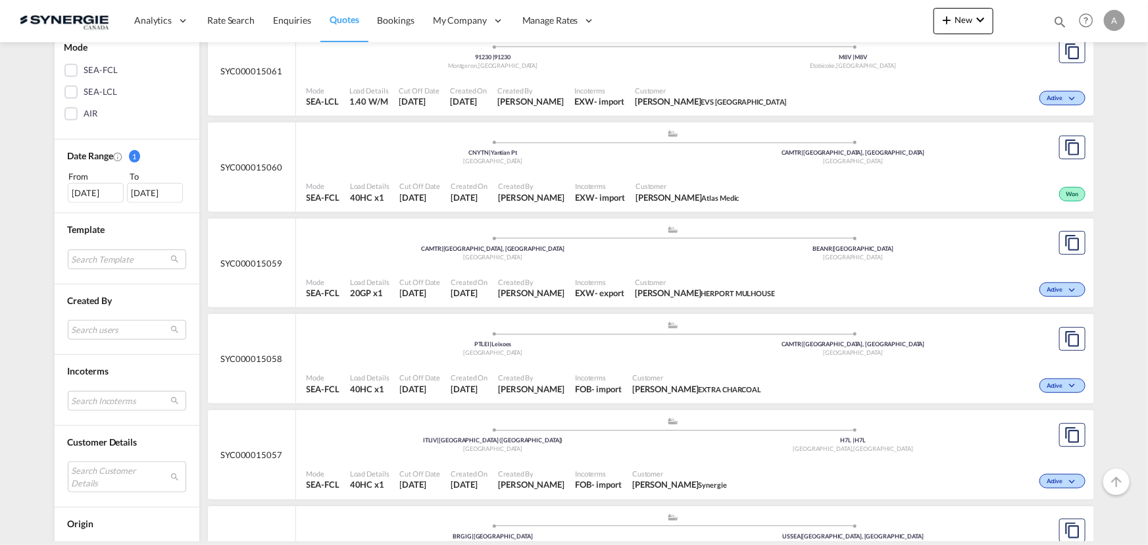
scroll to position [359, 0]
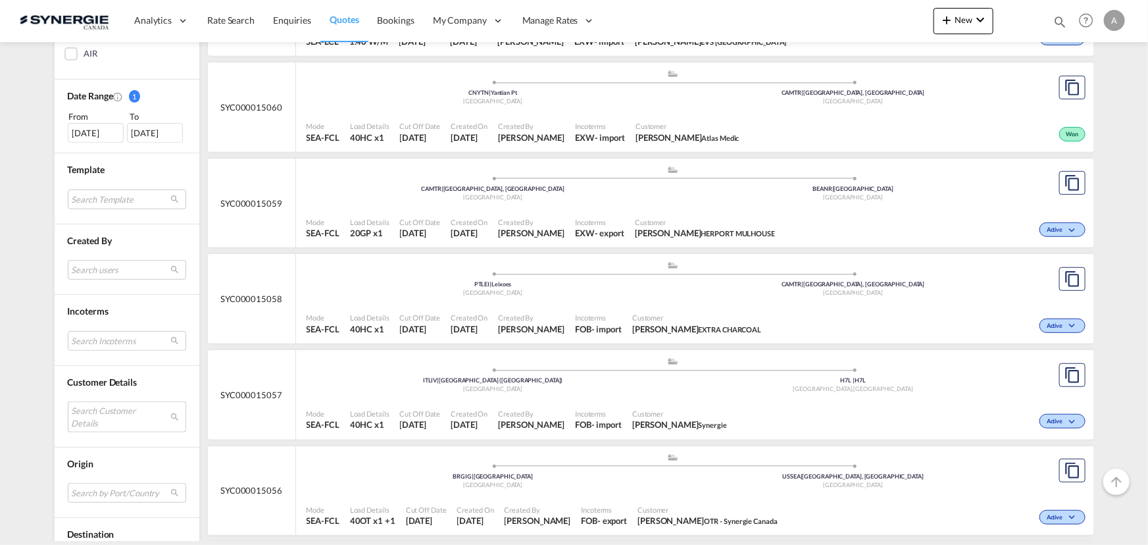
click at [68, 422] on md-select "Search Customer Details user name user [PERSON_NAME] [EMAIL_ADDRESS][DOMAIN_NAM…" at bounding box center [127, 416] width 118 height 30
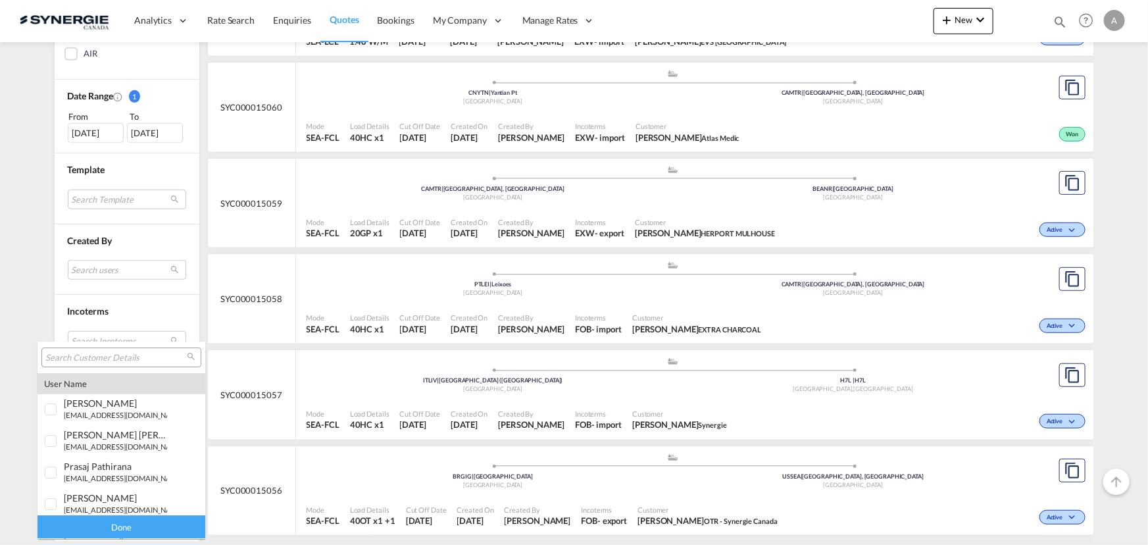
click at [105, 359] on input "search" at bounding box center [115, 358] width 141 height 12
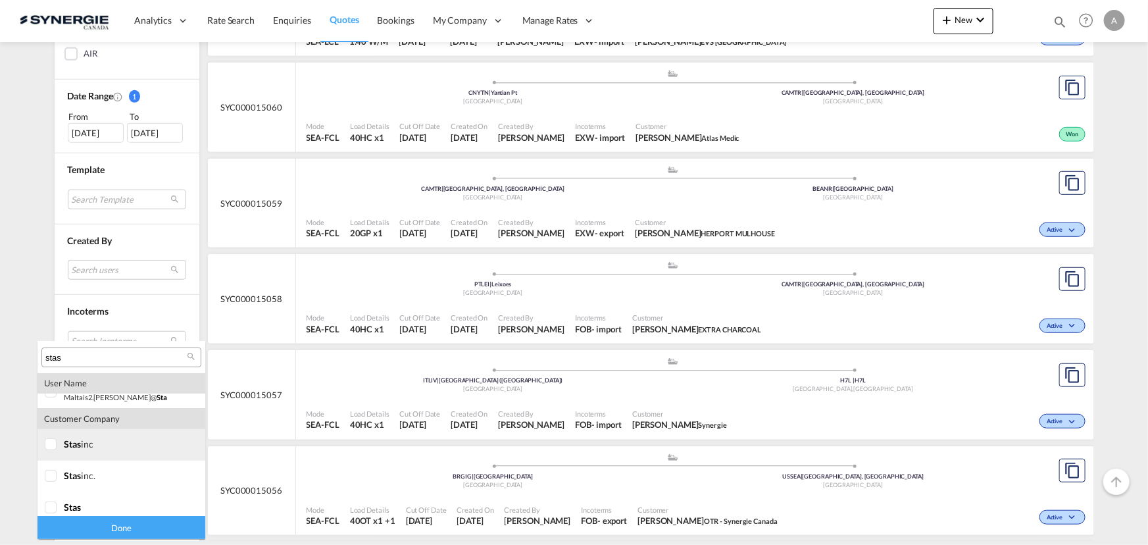
scroll to position [247, 0]
type input "stas"
click at [84, 443] on md-option "company stas inc" at bounding box center [121, 437] width 168 height 32
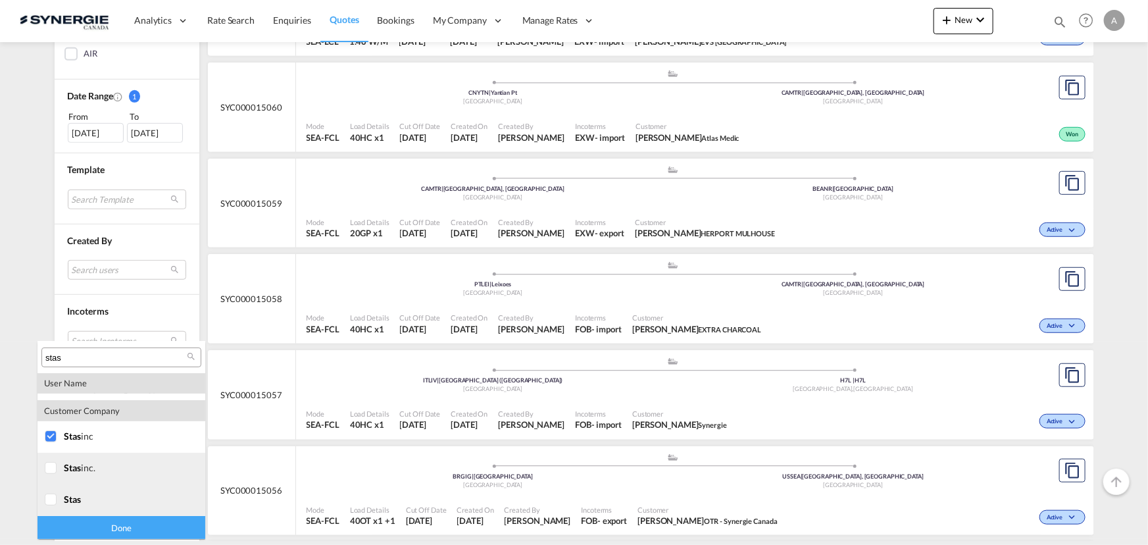
click at [74, 468] on span "stas" at bounding box center [72, 467] width 17 height 11
click at [72, 495] on span "stas" at bounding box center [72, 498] width 17 height 11
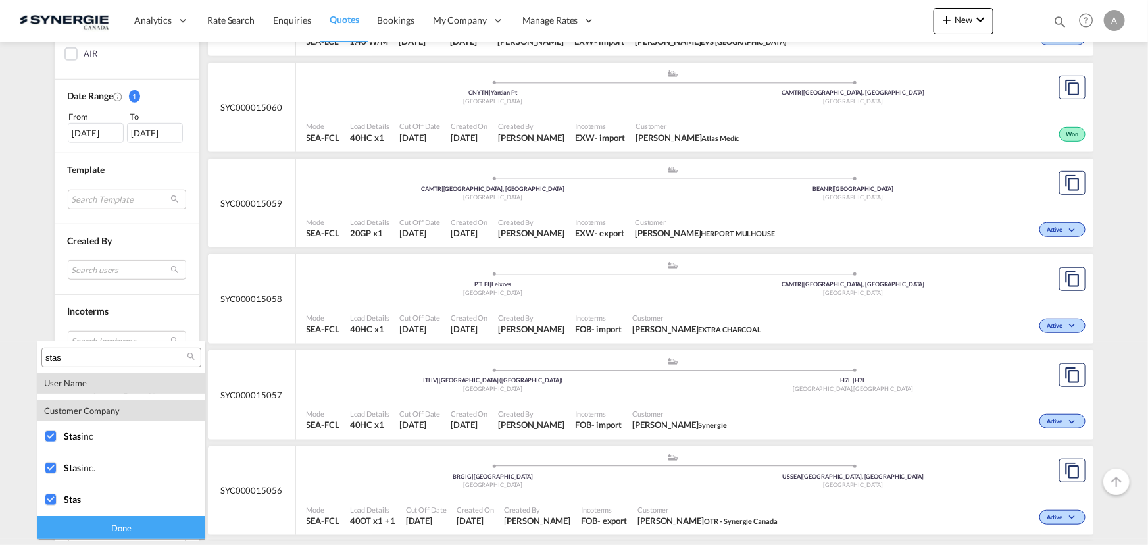
click at [88, 531] on div "Done" at bounding box center [121, 527] width 168 height 23
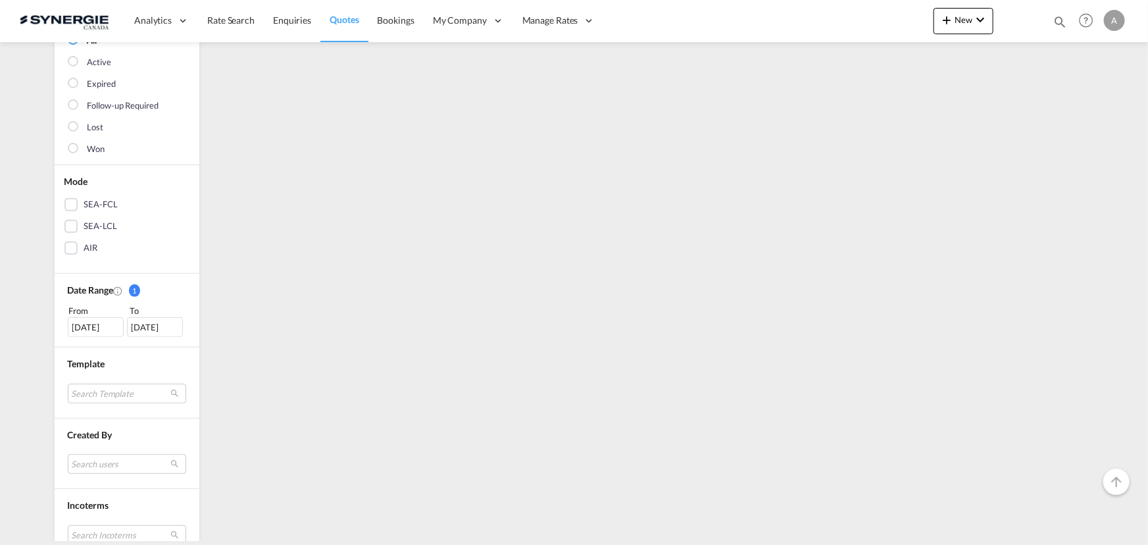
scroll to position [0, 0]
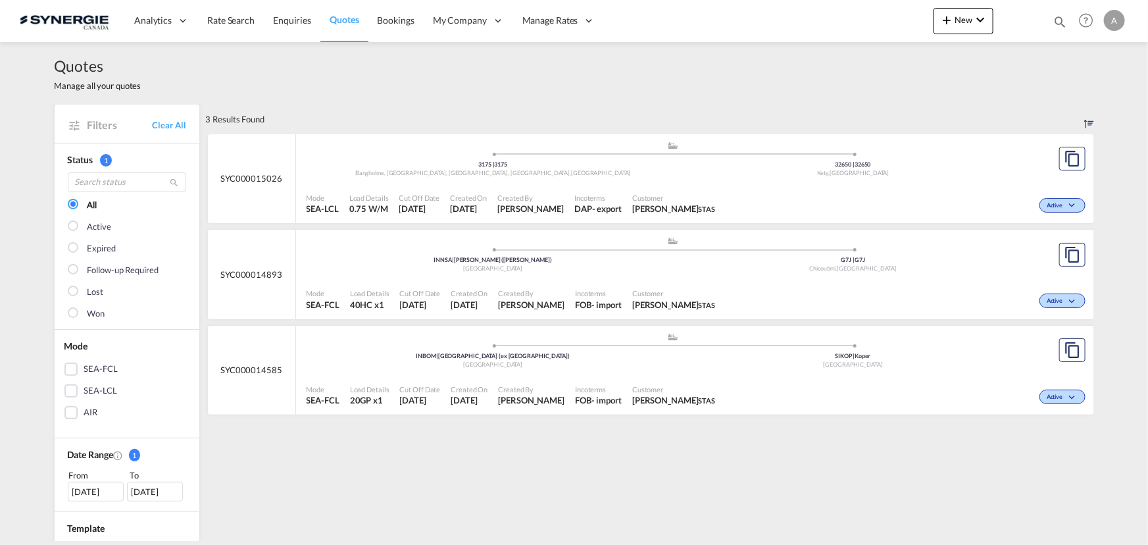
click at [643, 211] on span "Karine Harvey STAS" at bounding box center [673, 209] width 83 height 12
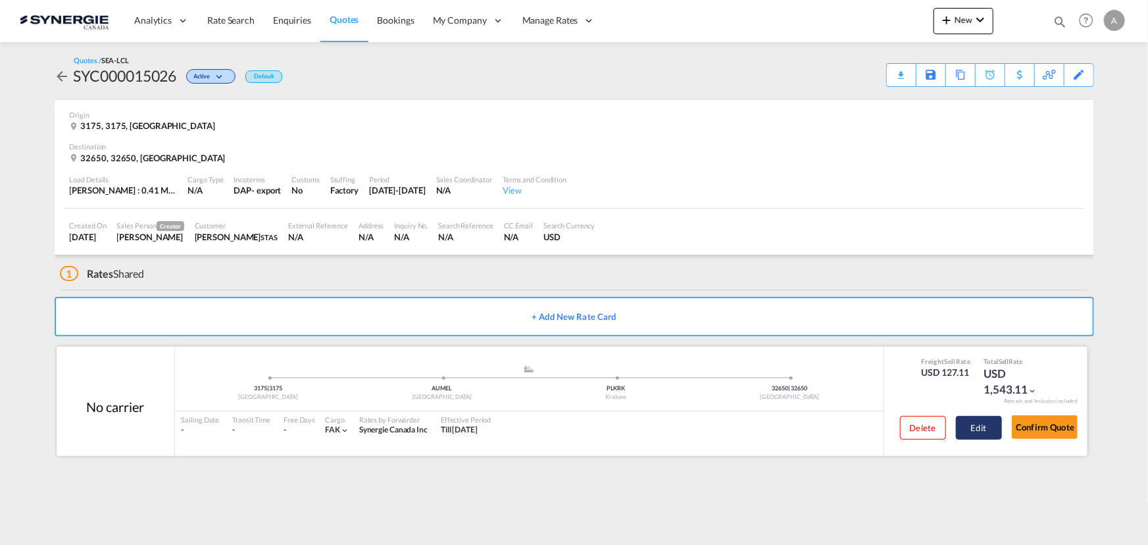
click at [983, 432] on button "Edit" at bounding box center [979, 428] width 46 height 24
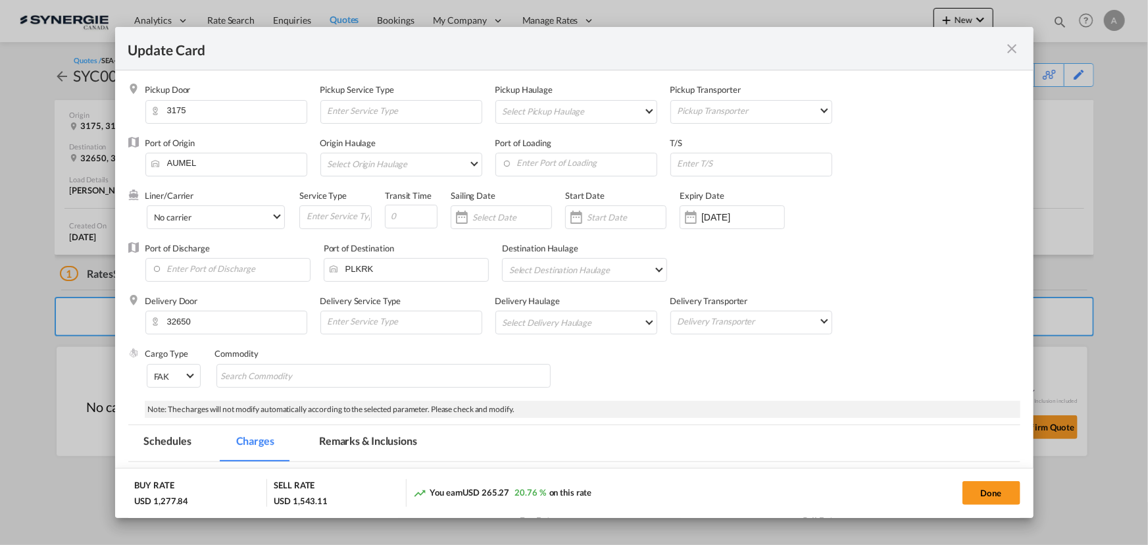
select select "per_bl"
select select "per_shipment"
select select "flat"
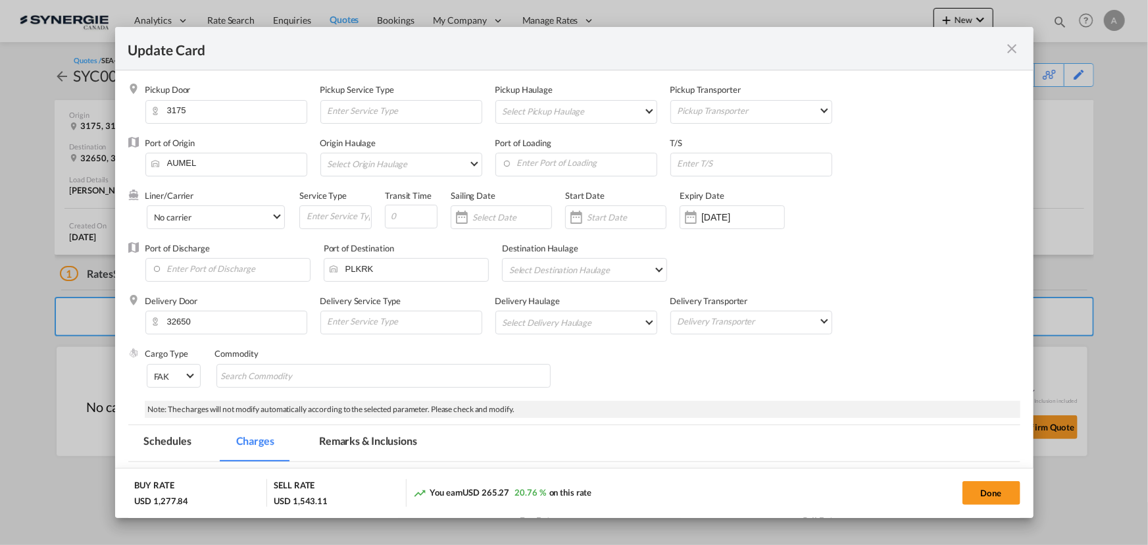
select select "per_shipment"
select select "per_bl"
select select "per_shipment"
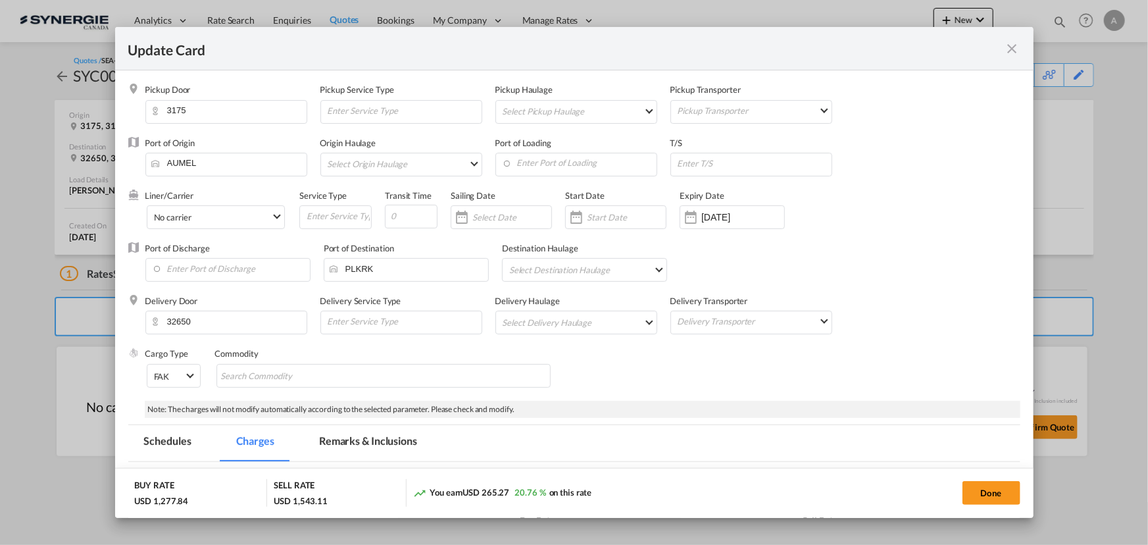
select select "per_shipment"
select select "per_bl"
select select "per_shipment"
select select "per_bl"
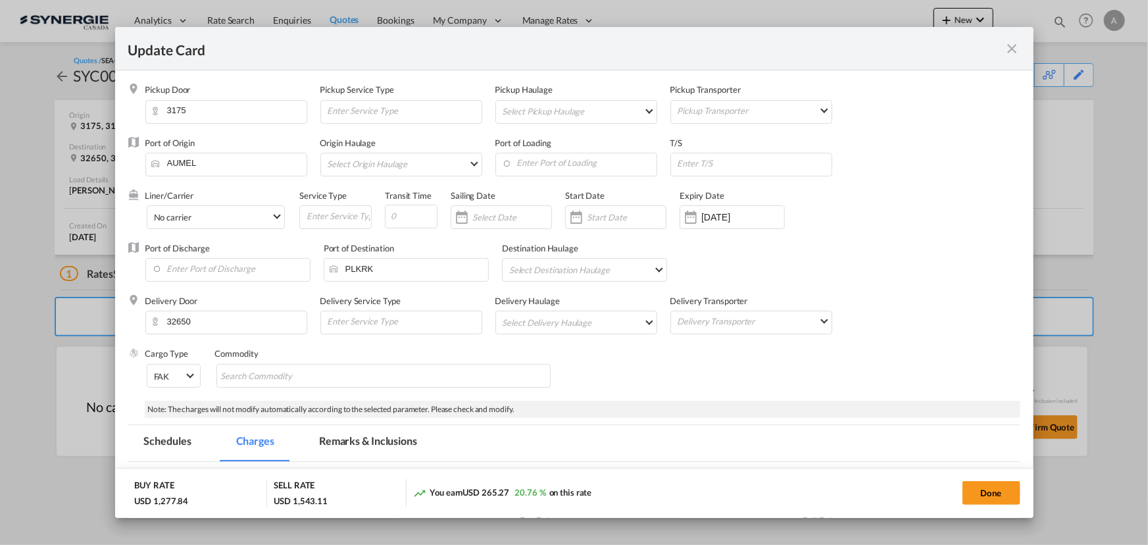
select select "per_bl"
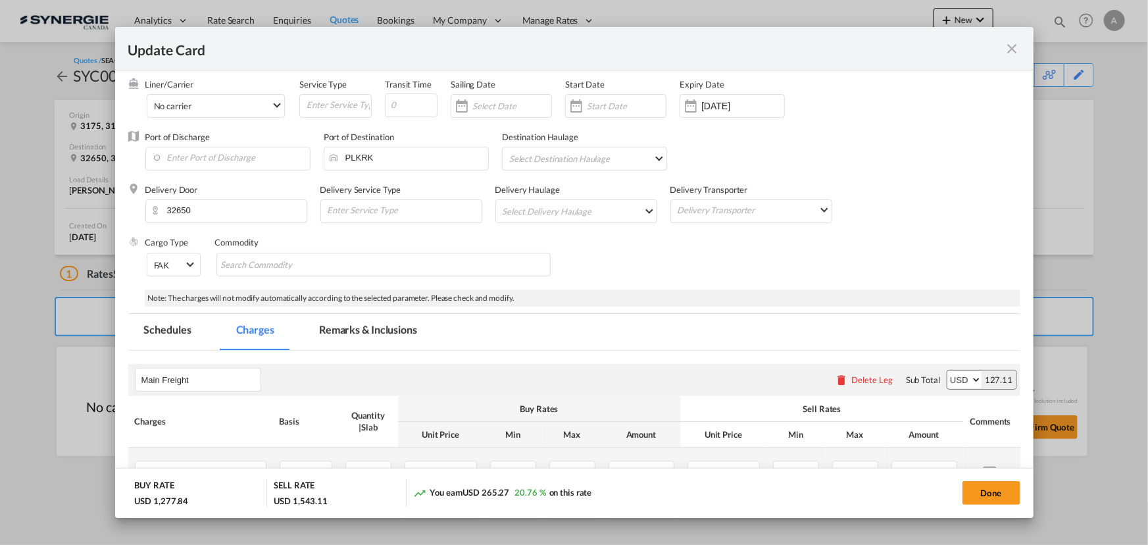
scroll to position [179, 0]
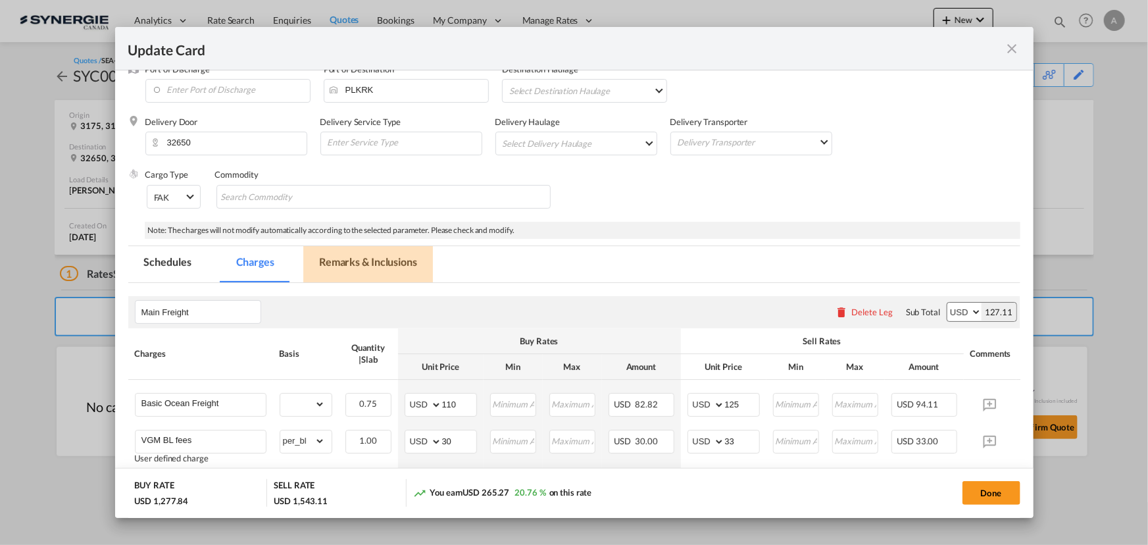
click at [343, 265] on md-tab-item "Remarks & Inclusions" at bounding box center [368, 264] width 130 height 36
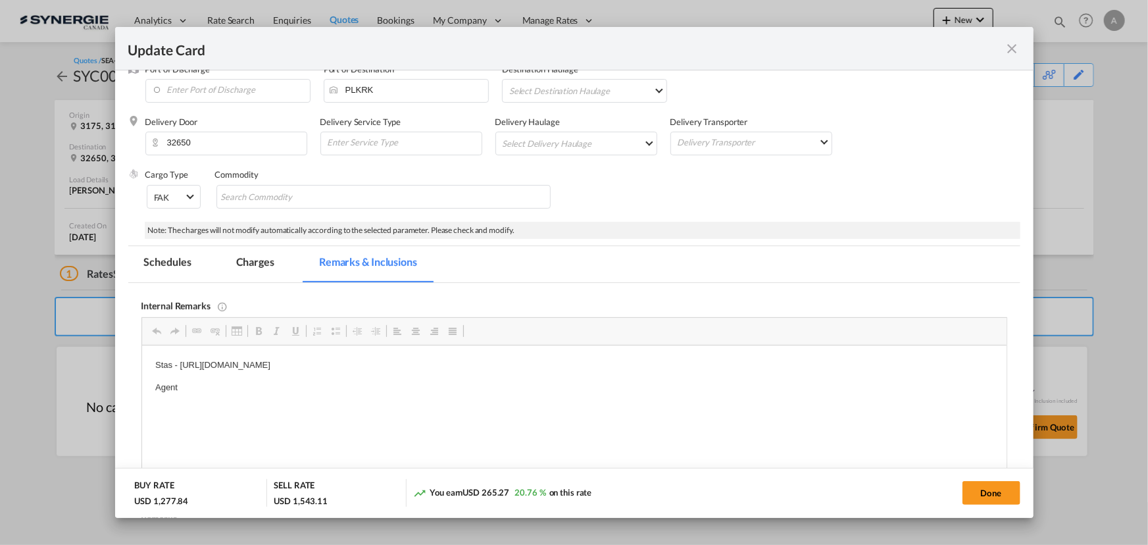
scroll to position [0, 0]
click at [201, 388] on p "Agent" at bounding box center [574, 388] width 838 height 14
click at [200, 388] on p "Agent" at bounding box center [574, 388] width 838 height 14
click at [266, 261] on md-tab-item "Charges" at bounding box center [255, 264] width 70 height 36
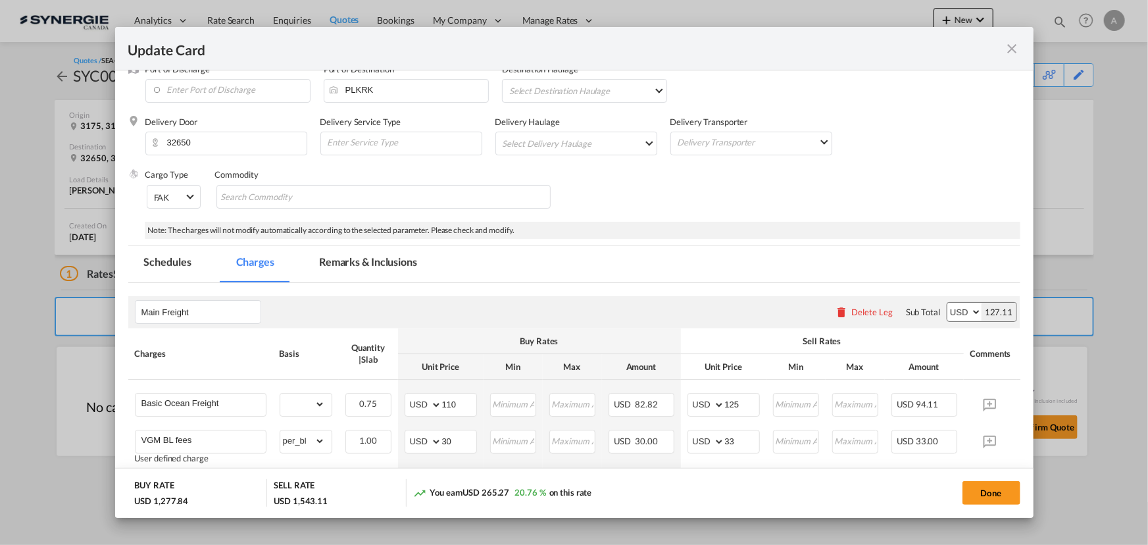
click at [726, 248] on md-tabs-canvas "Schedules Charges Remarks & Inclusions Schedules Charges Remarks & Inclusions" at bounding box center [574, 264] width 892 height 36
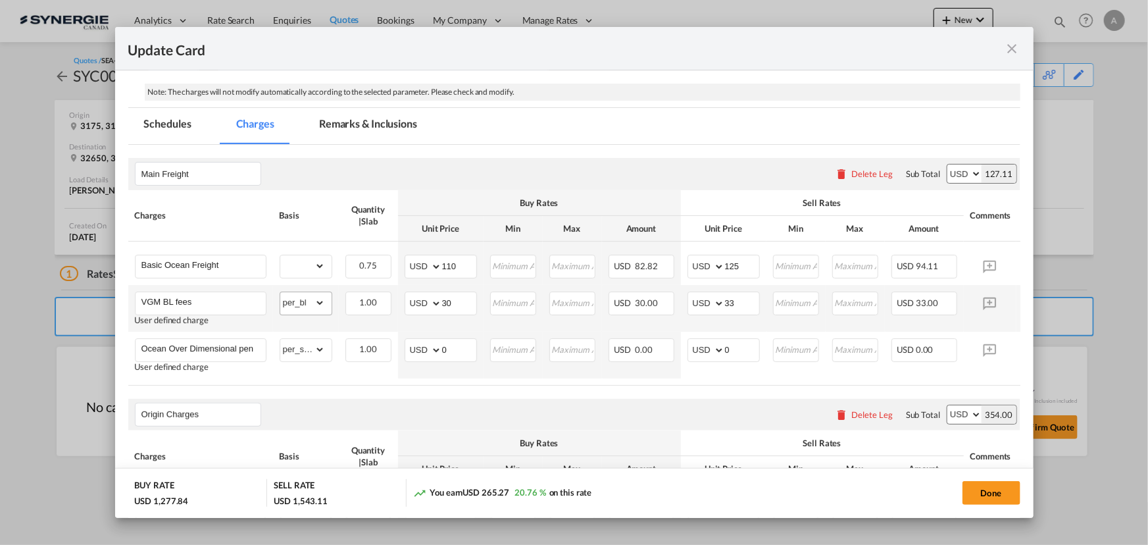
scroll to position [359, 0]
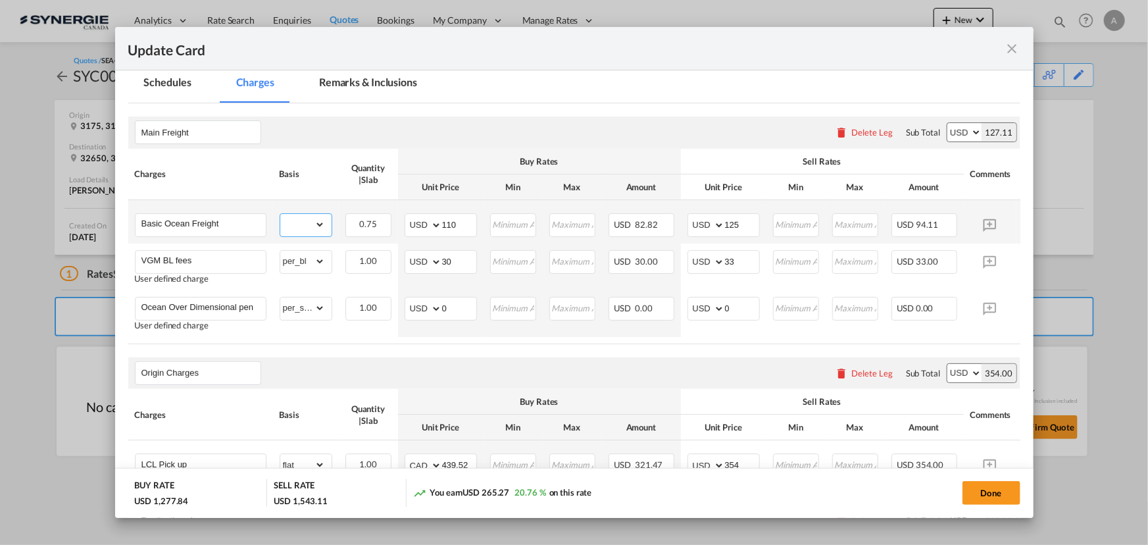
click at [304, 227] on select "gross_weight volumetric_weight per_shipment per_bl per_km per_hawb per_kg flat …" at bounding box center [302, 224] width 45 height 21
select select "per_cbm"
click at [280, 214] on select "gross_weight volumetric_weight per_shipment per_bl per_km per_hawb per_kg flat …" at bounding box center [302, 224] width 45 height 21
click at [409, 217] on md-input-container "AED AFN ALL AMD ANG AOA ARS AUD AWG AZN BAM BBD BDT BGN BHD BIF BMD BND BOB BRL…" at bounding box center [441, 225] width 72 height 24
type input "35"
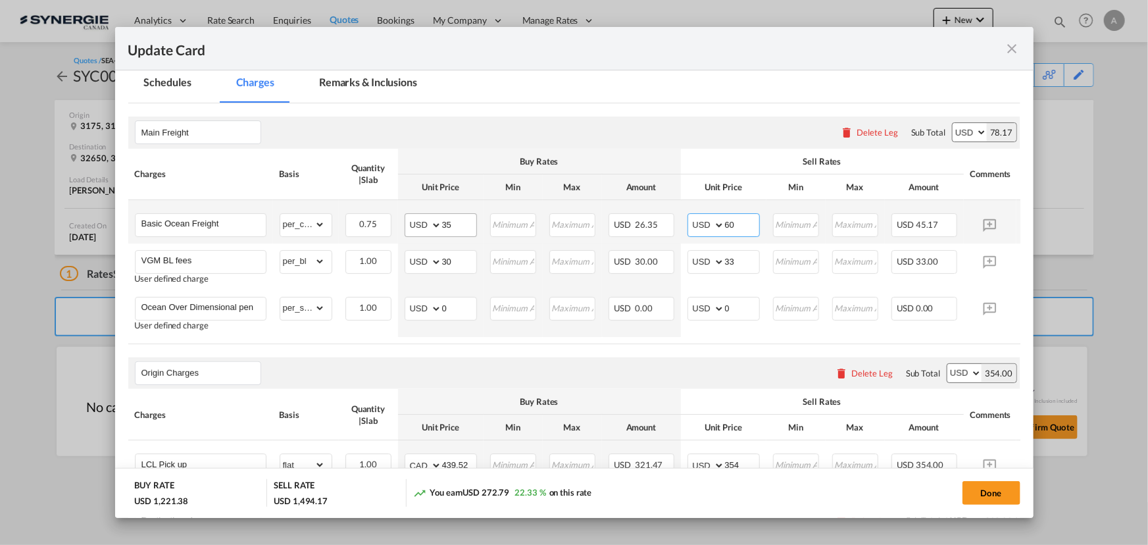
type input "60"
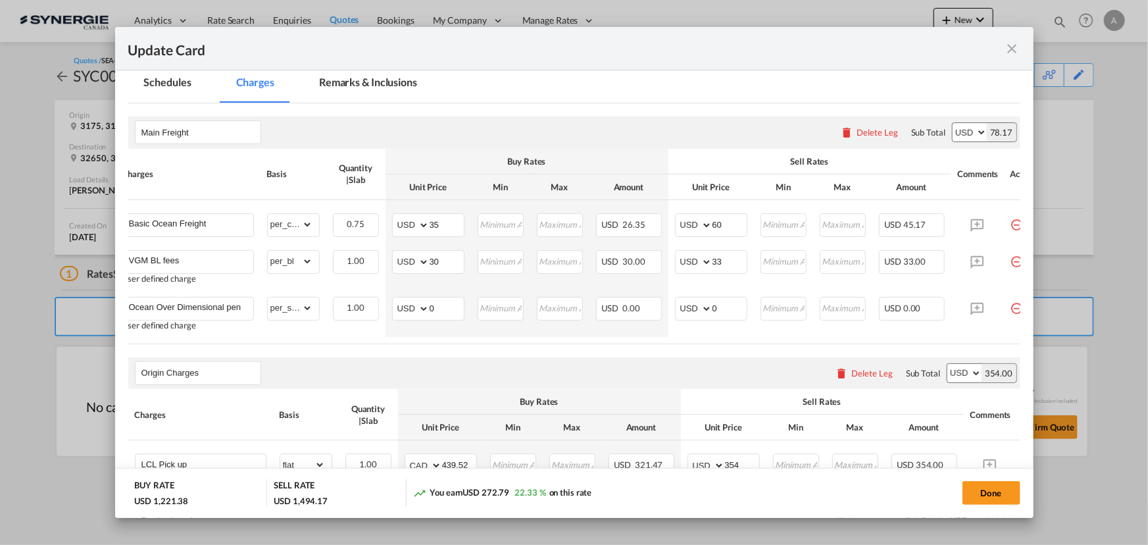
scroll to position [0, 49]
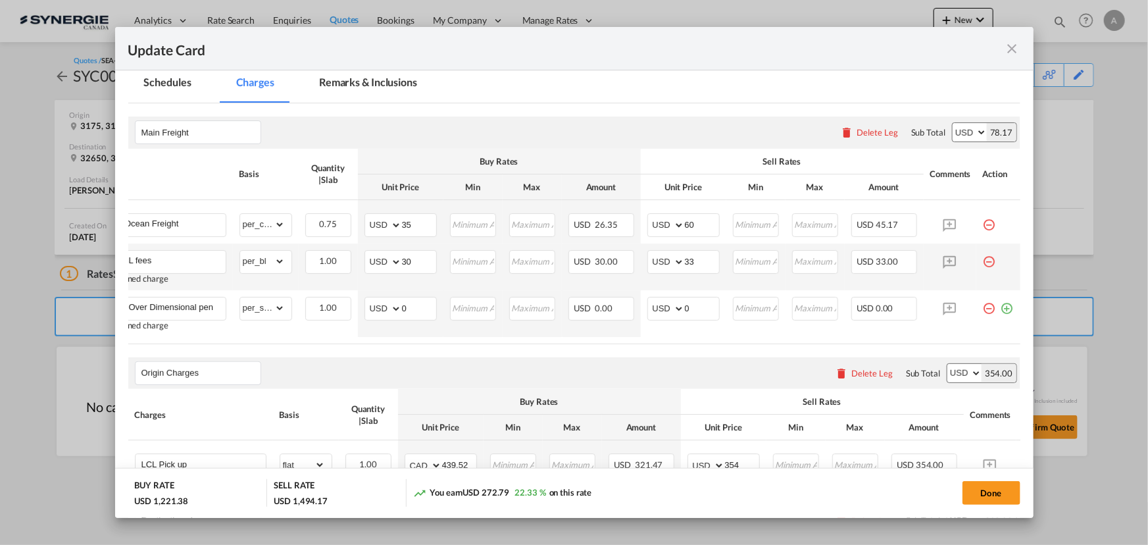
click at [983, 263] on md-icon "icon-minus-circle-outline red-400-fg pt-7" at bounding box center [989, 256] width 13 height 13
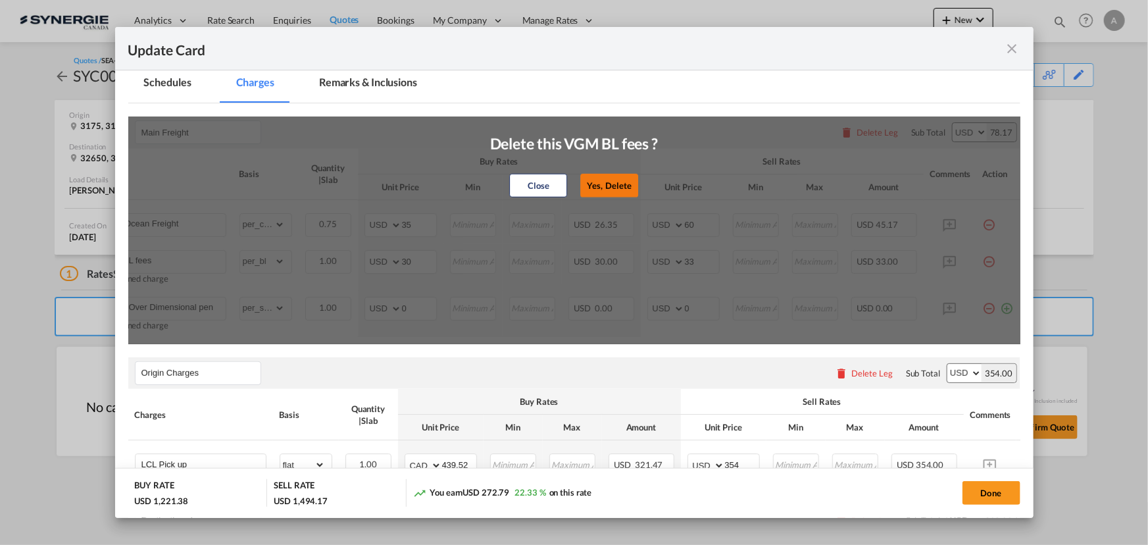
click at [623, 184] on button "Yes, Delete" at bounding box center [609, 185] width 58 height 24
type input "Ocean Over Dimensional pending"
select select "per_shipment"
type input "0"
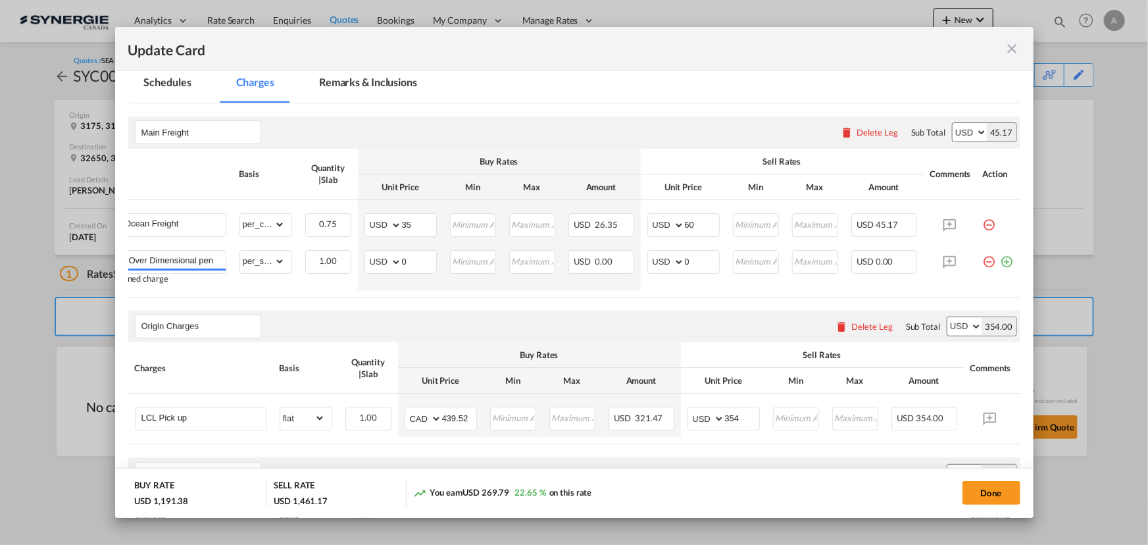
click at [983, 262] on md-icon "icon-minus-circle-outline red-400-fg pt-7" at bounding box center [989, 256] width 13 height 13
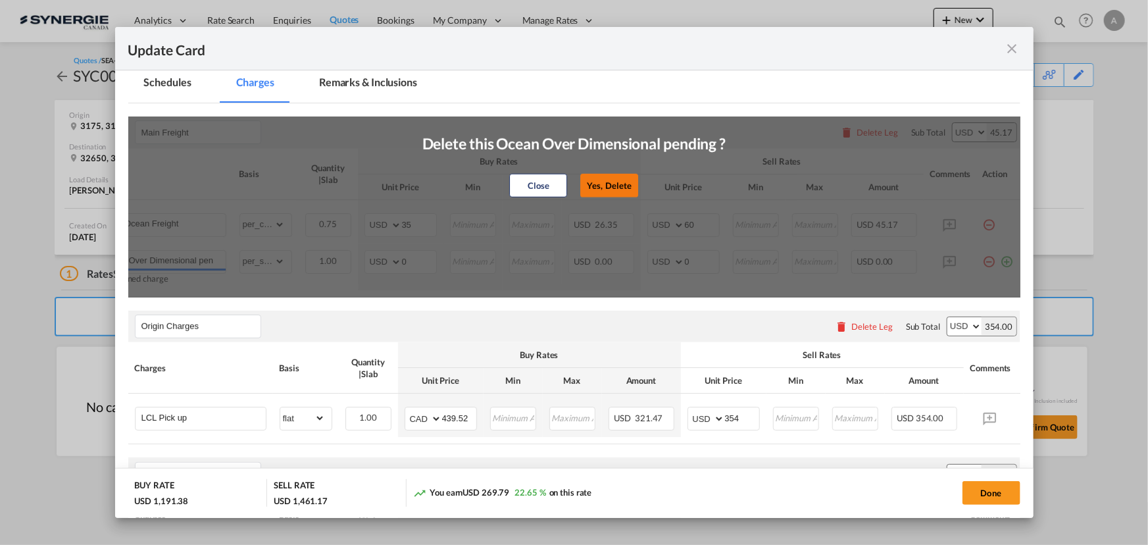
click at [604, 186] on button "Yes, Delete" at bounding box center [609, 185] width 58 height 24
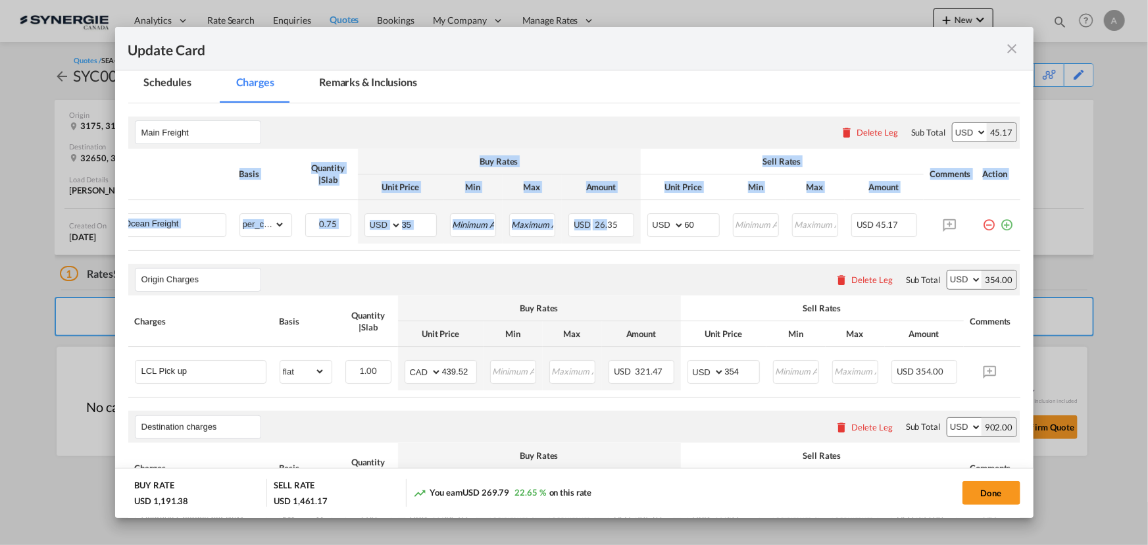
drag, startPoint x: 597, startPoint y: 249, endPoint x: 553, endPoint y: 250, distance: 43.4
click at [553, 250] on div "Charges Basis Quantity | Slab Buy Rates Sell Rates Comments Action Unit Price M…" at bounding box center [574, 200] width 892 height 102
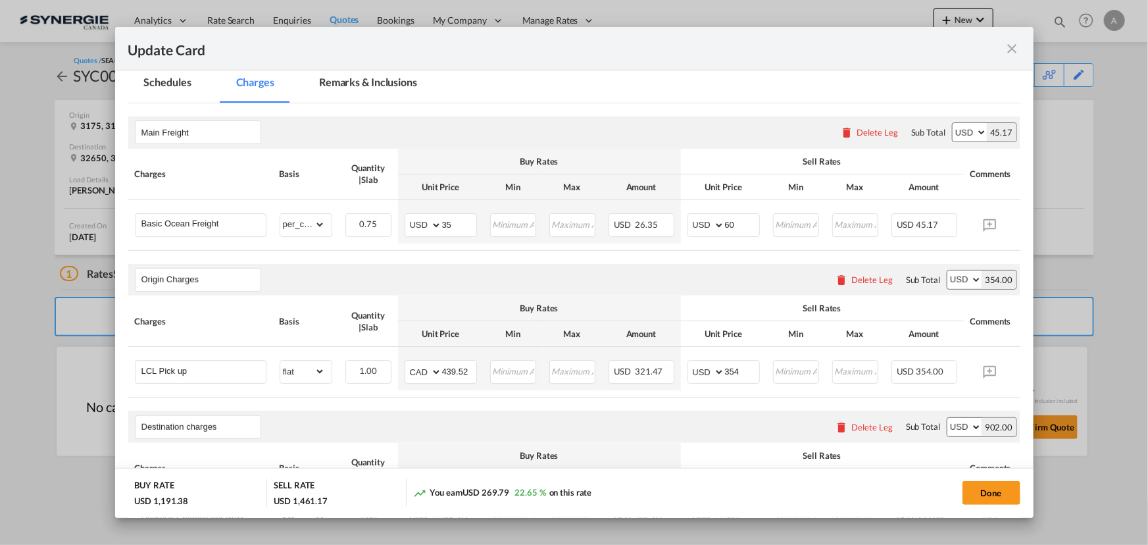
click at [434, 268] on div "Origin Charges Please enter leg name Leg Name Already Exists Delete Leg Sub Tot…" at bounding box center [574, 280] width 892 height 32
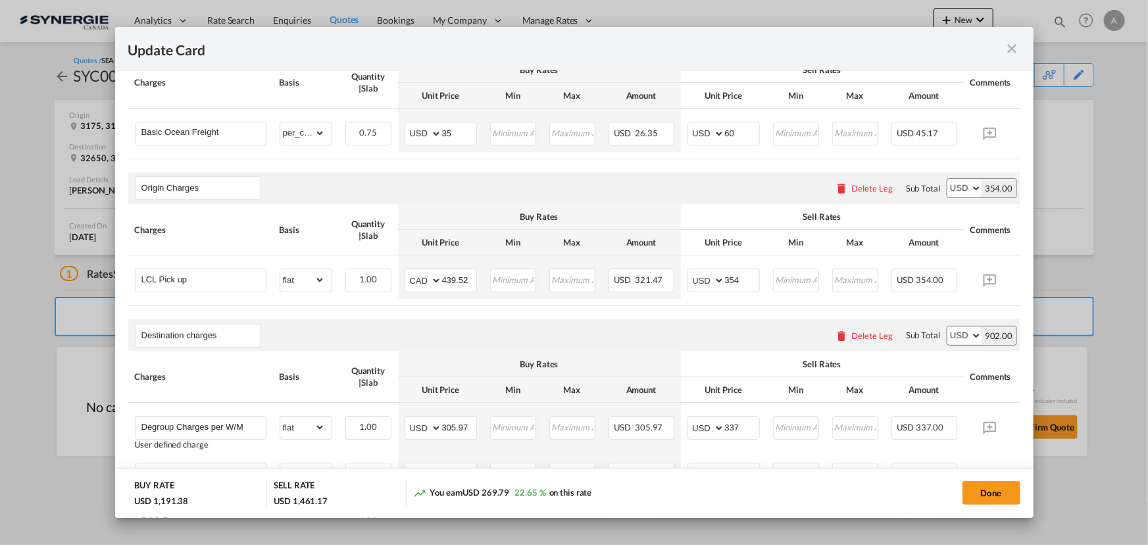
scroll to position [478, 0]
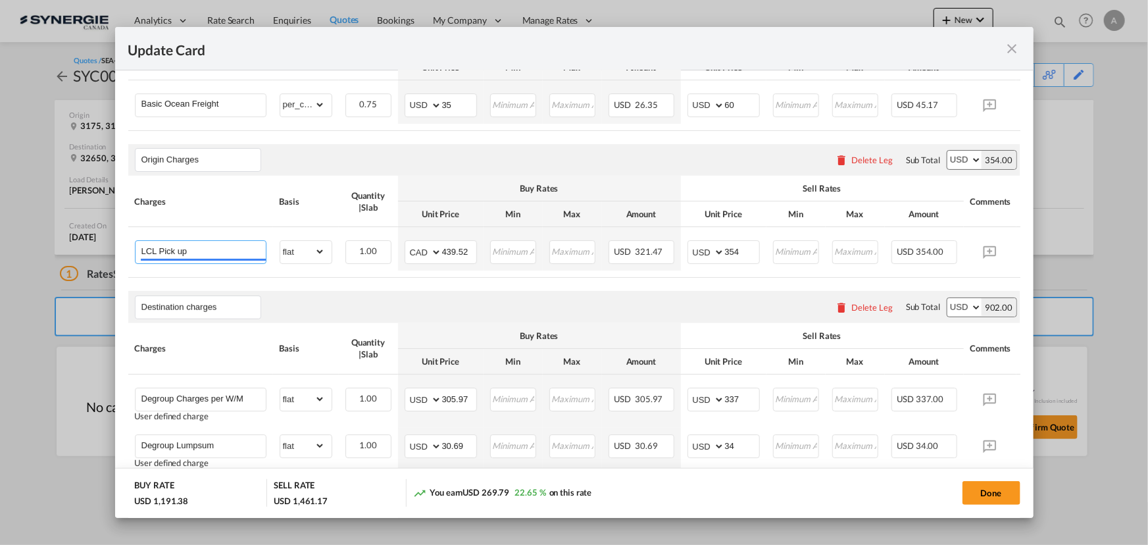
drag, startPoint x: 222, startPoint y: 257, endPoint x: 92, endPoint y: 256, distance: 130.3
click at [102, 256] on div "Update Card Pickup Door 3175 Pickup Service Type Pickup Haulage Select Pickup H…" at bounding box center [574, 272] width 1148 height 545
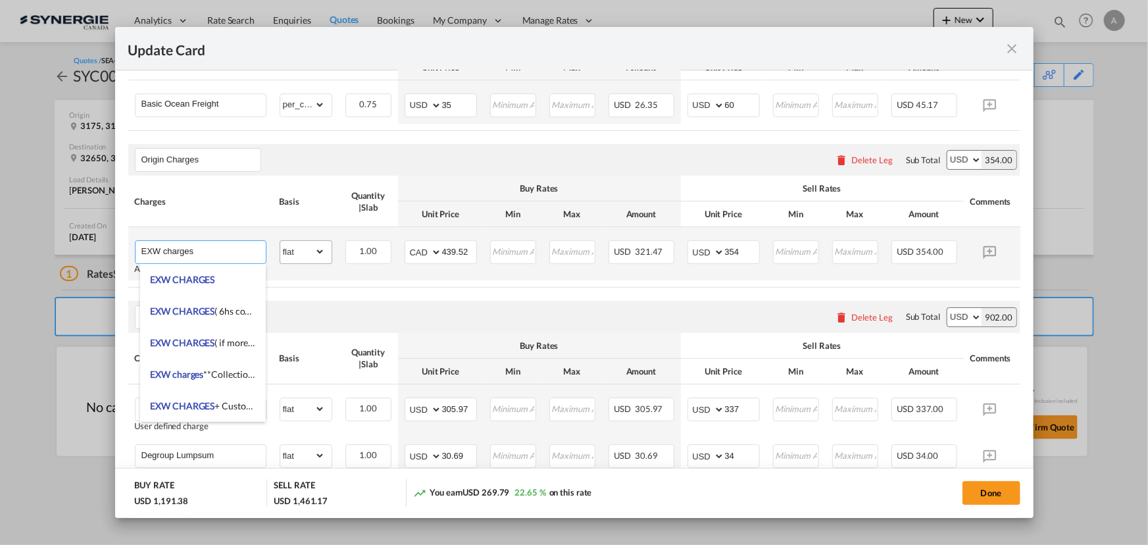
type input "EXW charges"
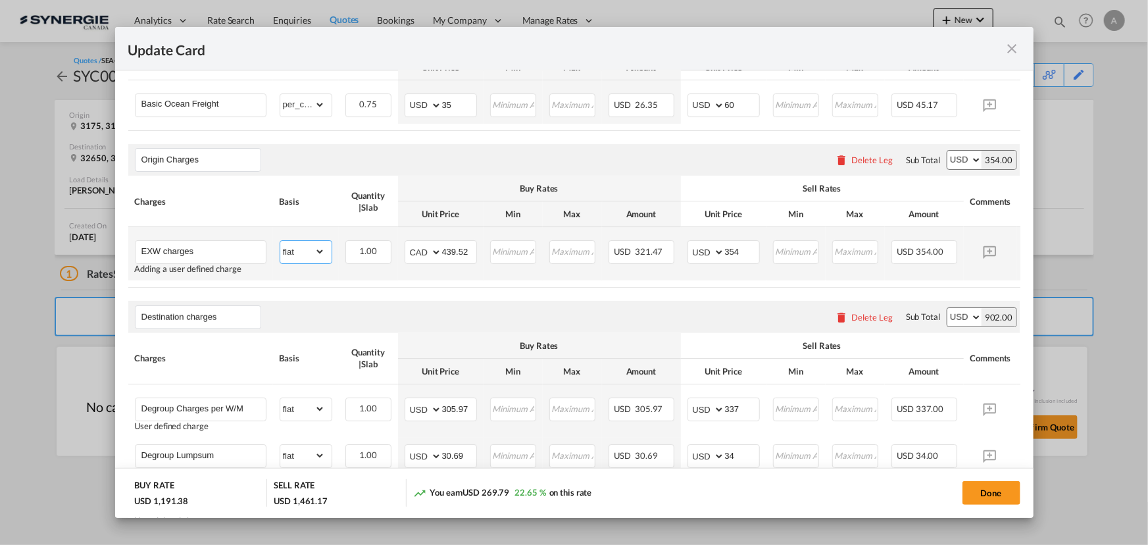
click at [318, 261] on select "gross_weight volumetric_weight per_shipment per_bl per_km per_hawb per_kg flat …" at bounding box center [302, 251] width 45 height 21
select select "per_shipment"
click at [280, 243] on select "gross_weight volumetric_weight per_shipment per_bl per_km per_hawb per_kg flat …" at bounding box center [302, 251] width 45 height 21
drag, startPoint x: 423, startPoint y: 251, endPoint x: 434, endPoint y: 272, distance: 22.9
click at [423, 252] on select "AED AFN ALL AMD ANG AOA ARS AUD AWG AZN BAM BBD BDT BGN BHD BIF BMD BND BOB BRL…" at bounding box center [424, 252] width 34 height 18
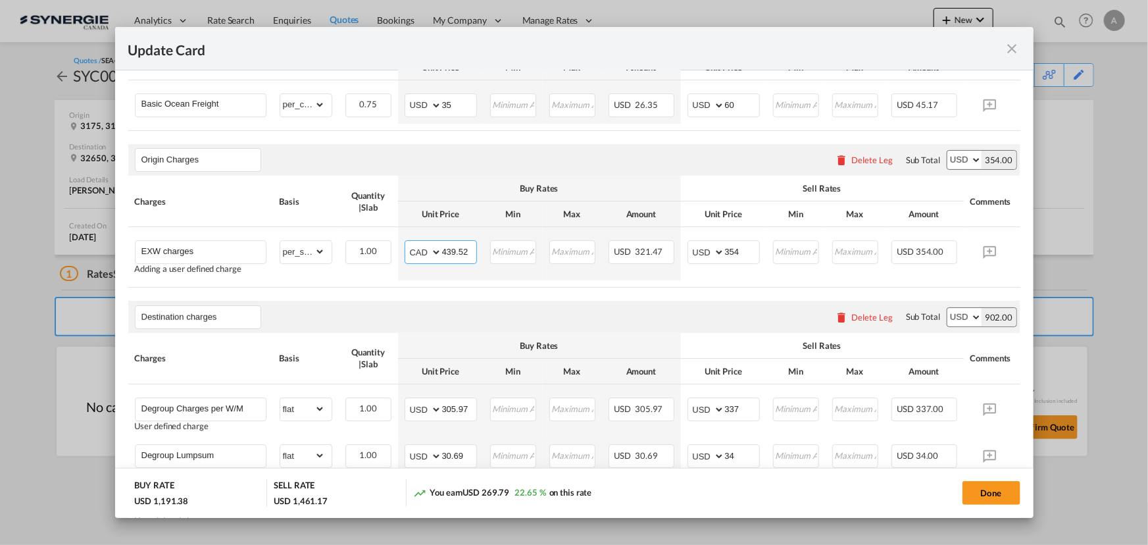
select select "string:USD"
click at [407, 245] on select "AED AFN ALL AMD ANG AOA ARS AUD AWG AZN BAM BBD BDT BGN BHD BIF BMD BND BOB BRL…" at bounding box center [424, 252] width 34 height 18
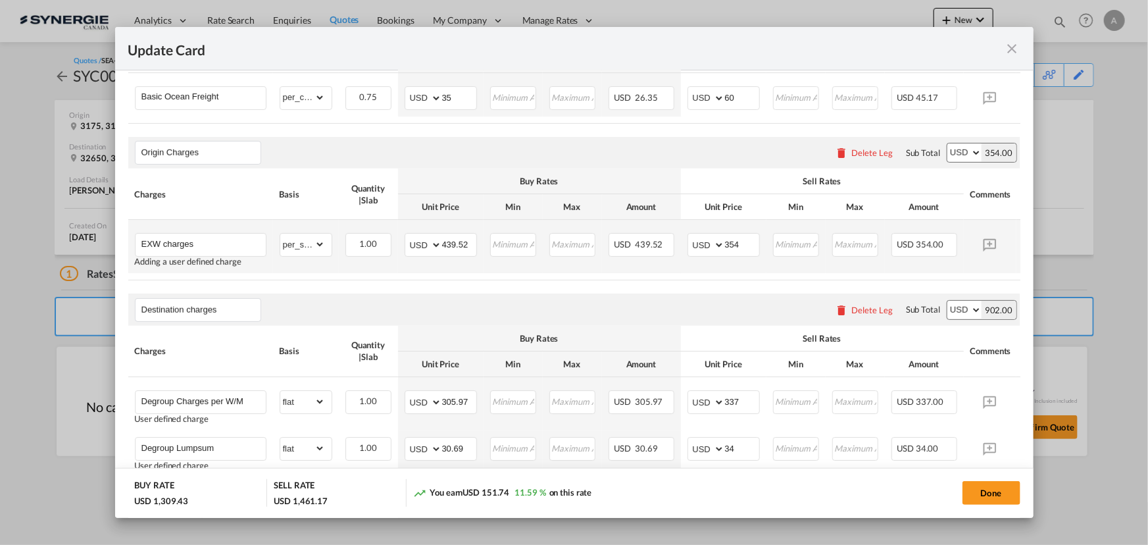
scroll to position [464, 0]
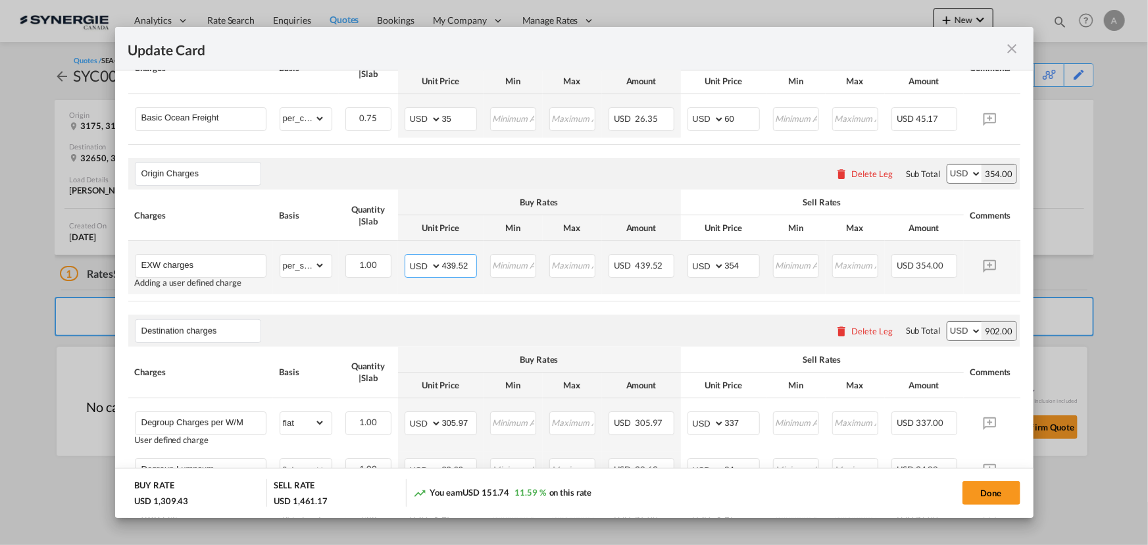
drag, startPoint x: 468, startPoint y: 268, endPoint x: 280, endPoint y: 256, distance: 188.6
click at [339, 266] on tr "EXW charges Adding a user defined charge Please Enter Already Exists gross_weig…" at bounding box center [594, 267] width 932 height 53
type input "240"
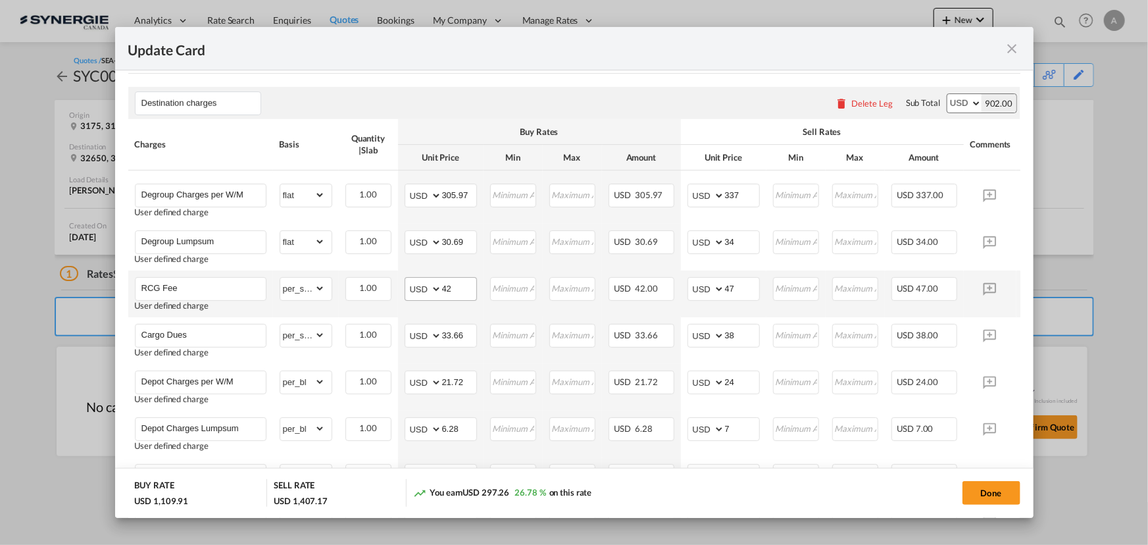
scroll to position [704, 0]
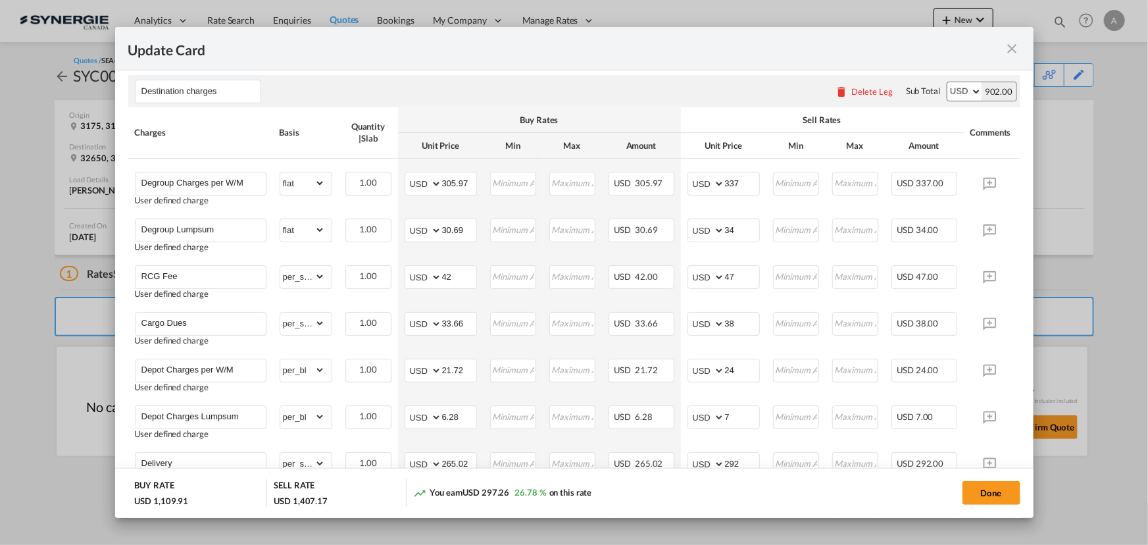
type input "300"
click at [985, 487] on button "Done" at bounding box center [991, 493] width 58 height 24
type input "23 Oct 2025"
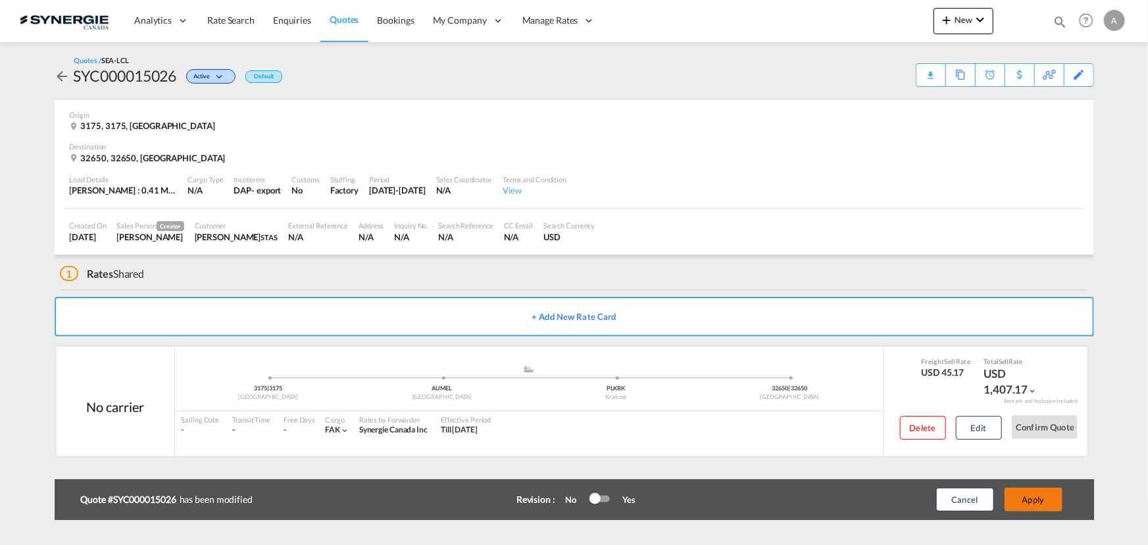
click at [1022, 499] on button "Apply" at bounding box center [1034, 499] width 58 height 24
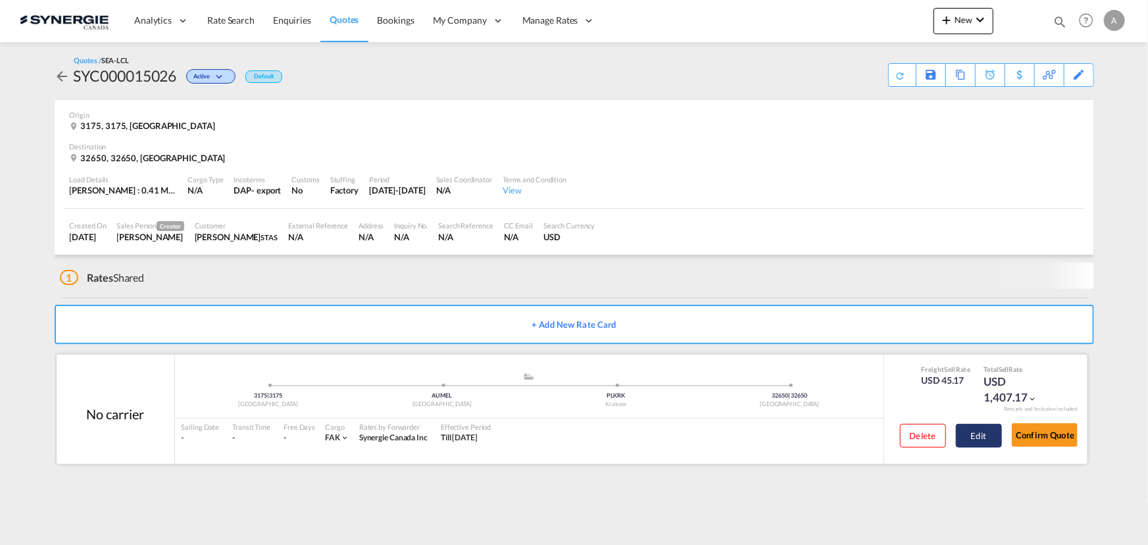
click at [983, 433] on button "Edit" at bounding box center [979, 436] width 46 height 24
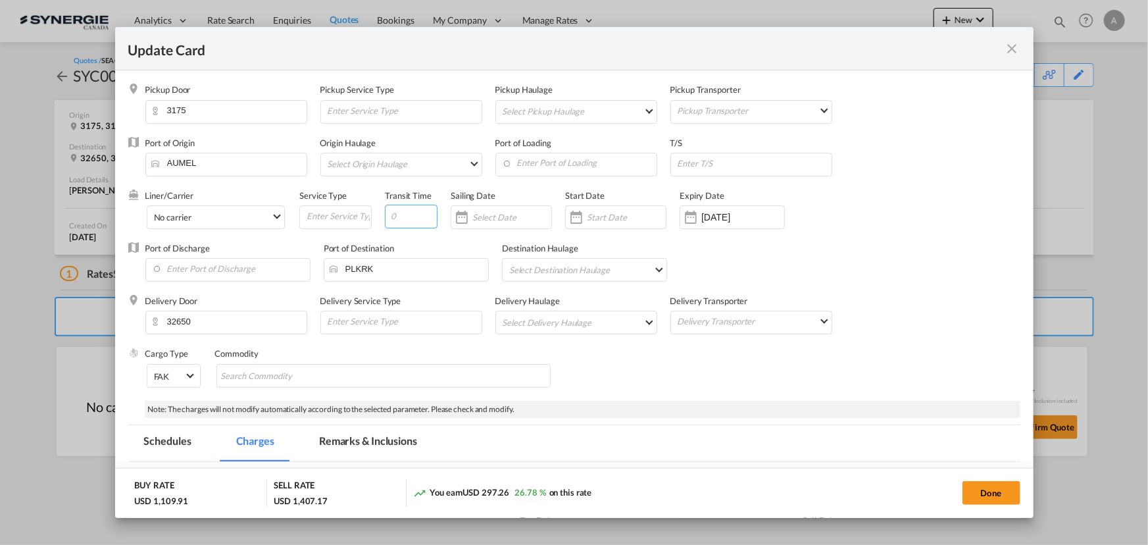
click at [405, 216] on input "Update Card Pickup ..." at bounding box center [411, 217] width 53 height 24
type input "60"
click at [691, 163] on input "Update Card Pickup ..." at bounding box center [753, 163] width 155 height 20
type input "HONG KONG"
click at [708, 216] on input "24 Oct 2025" at bounding box center [742, 217] width 83 height 11
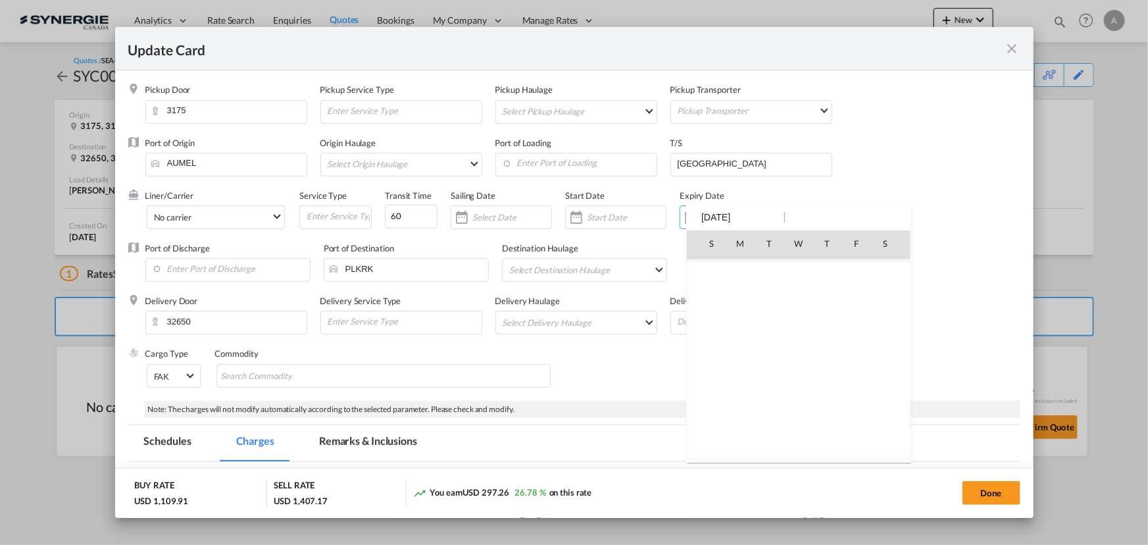
scroll to position [304898, 0]
click at [766, 334] on span "14" at bounding box center [770, 329] width 26 height 26
type input "[DATE]"
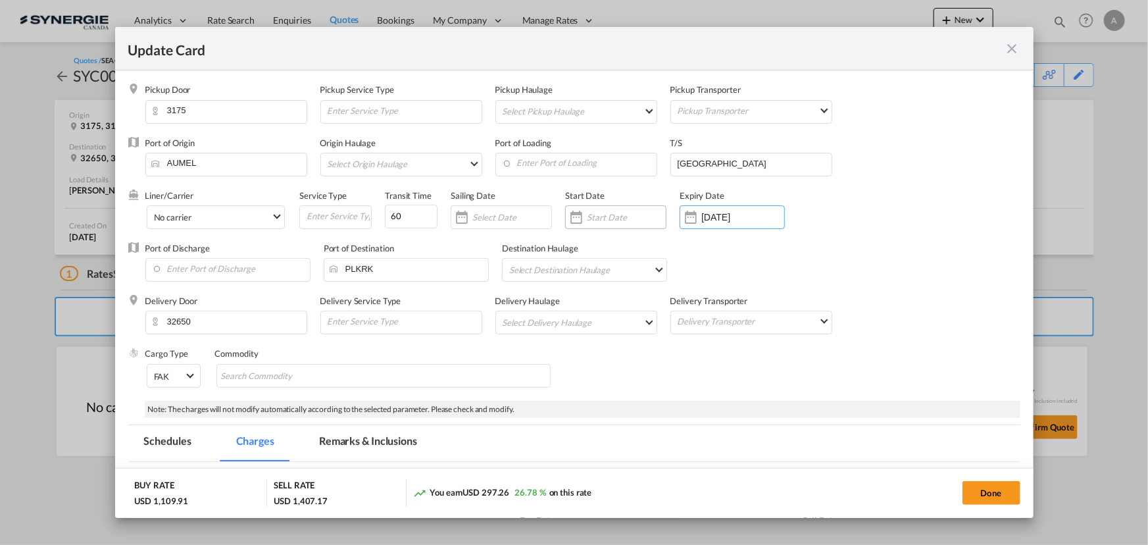
click at [605, 218] on input "Update Card Pickup ..." at bounding box center [626, 217] width 79 height 11
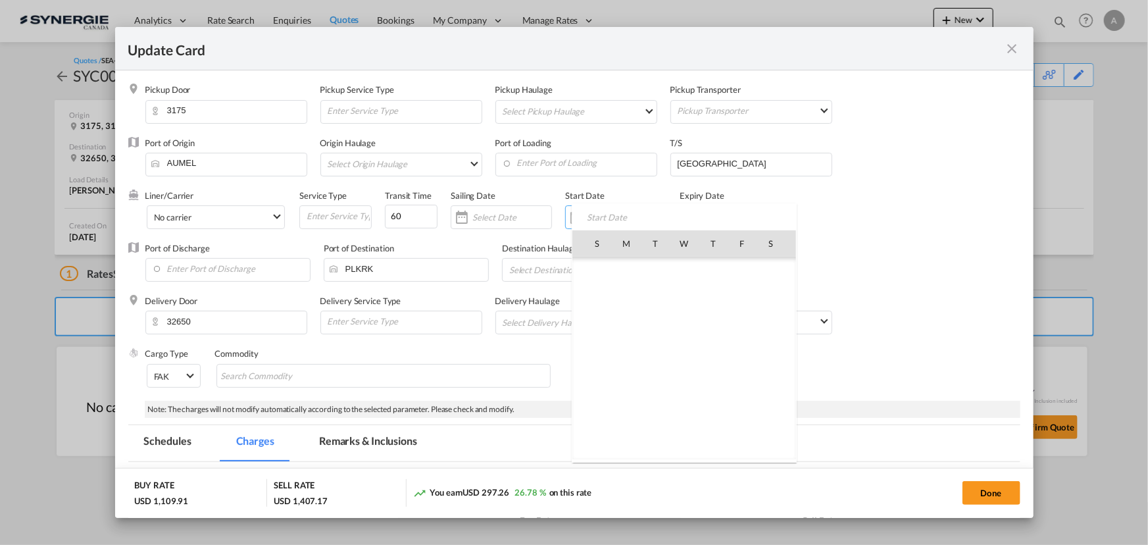
scroll to position [304724, 0]
drag, startPoint x: 718, startPoint y: 385, endPoint x: 795, endPoint y: 368, distance: 78.8
click at [718, 385] on span "25" at bounding box center [713, 388] width 28 height 28
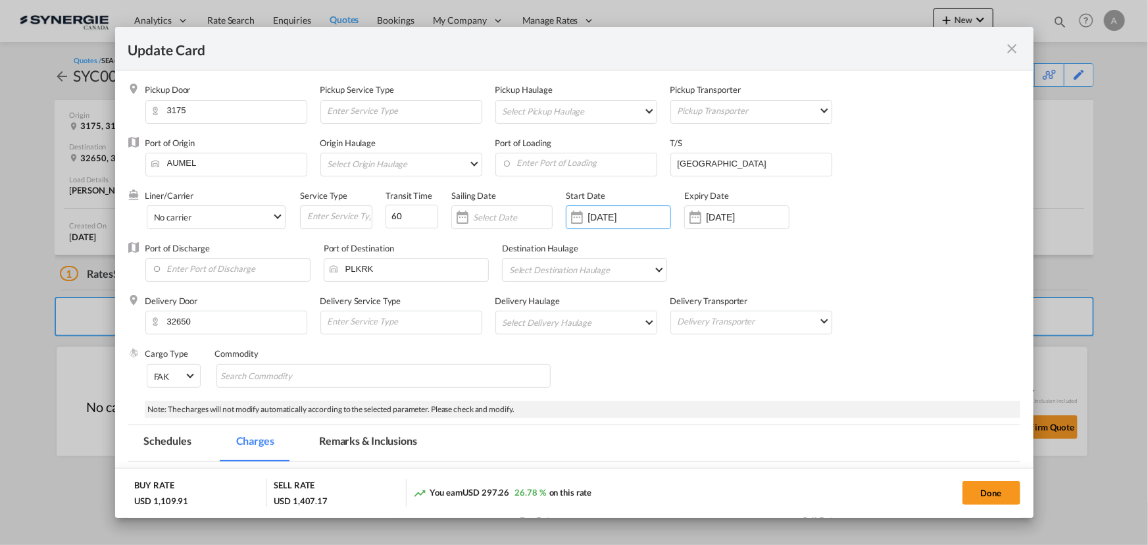
click at [892, 316] on div "Delivery Door 32650 Delivery Service Type Delivery Haulage Select Delivery Haul…" at bounding box center [582, 321] width 875 height 53
click at [994, 491] on button "Done" at bounding box center [991, 493] width 58 height 24
type input "[DATE]"
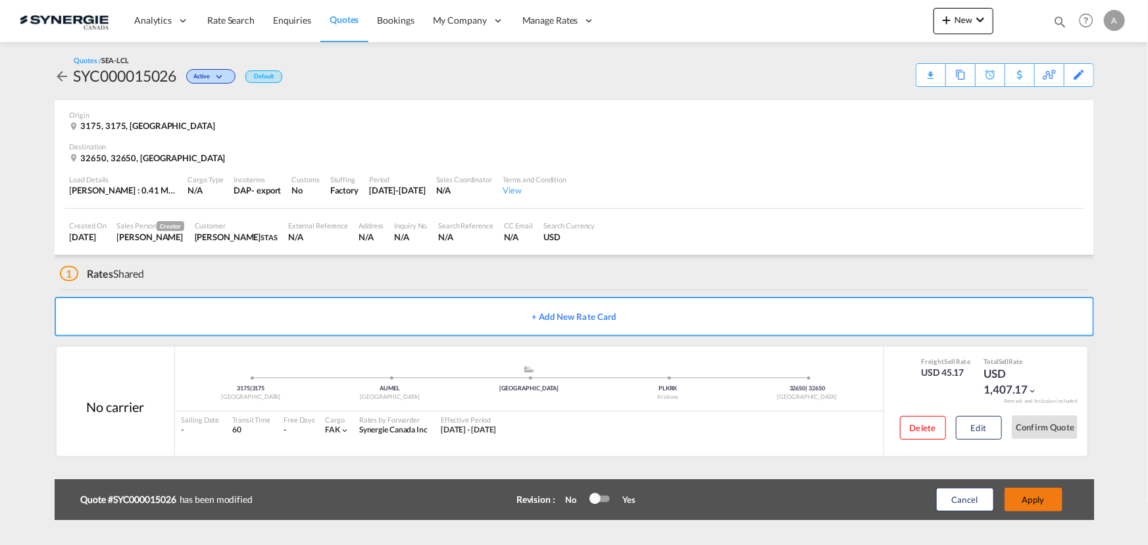
click at [1027, 500] on button "Apply" at bounding box center [1034, 499] width 58 height 24
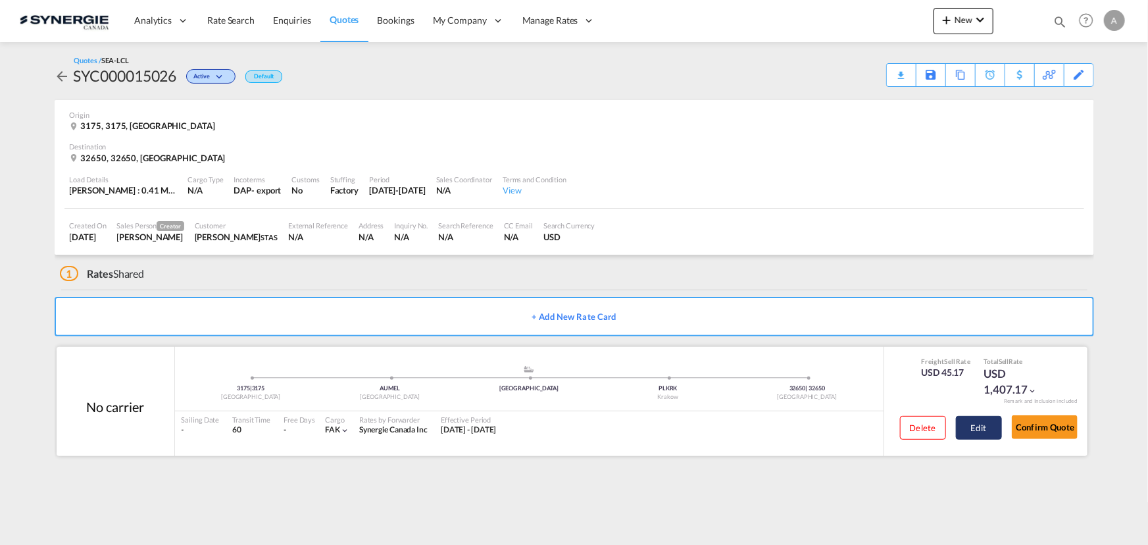
click at [972, 432] on button "Edit" at bounding box center [979, 428] width 46 height 24
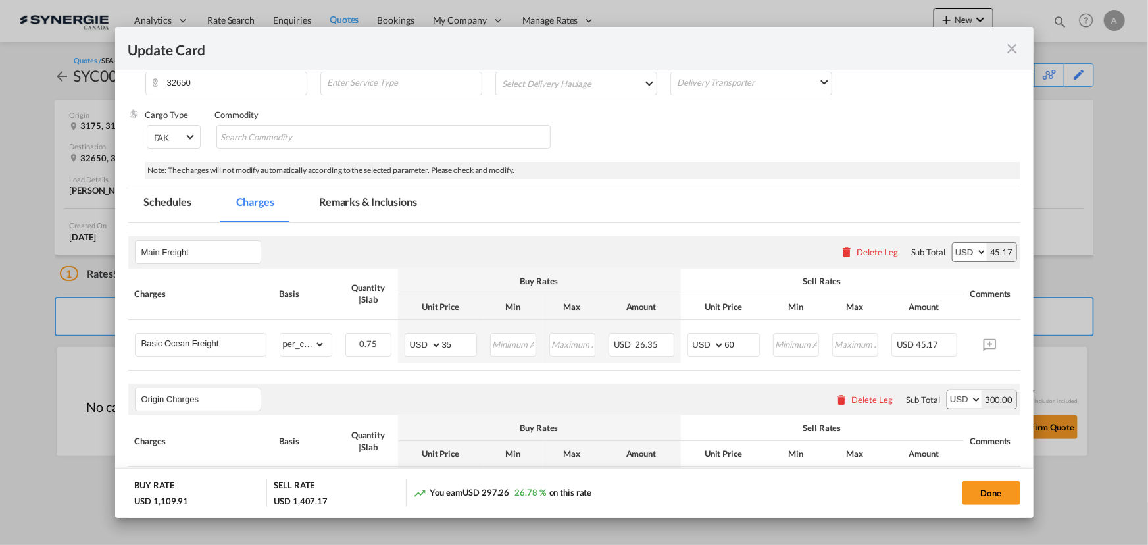
scroll to position [478, 0]
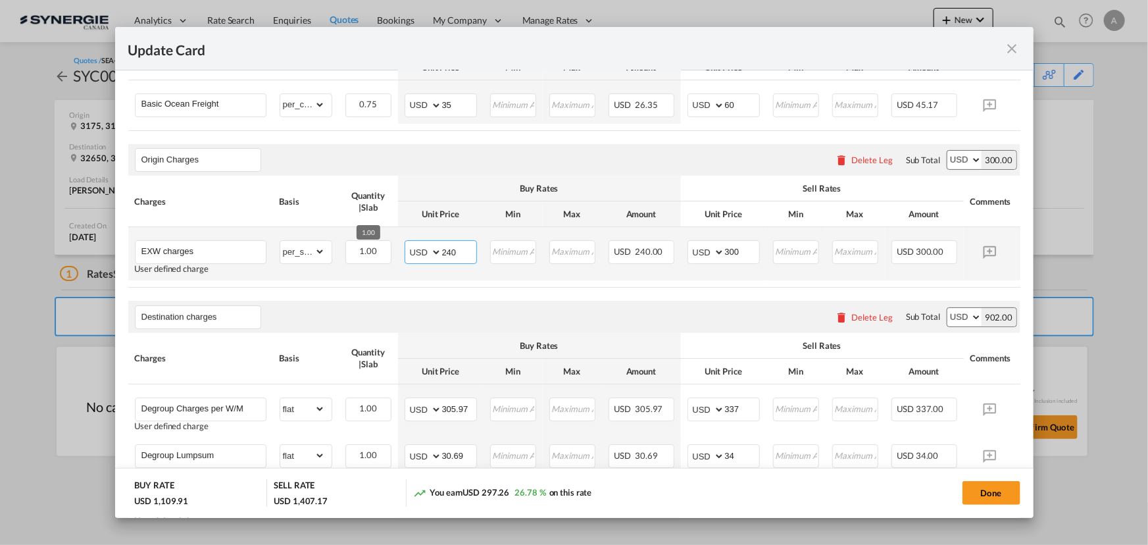
drag, startPoint x: 458, startPoint y: 258, endPoint x: 222, endPoint y: 234, distance: 236.7
click at [270, 241] on tr "EXW charges User defined charge Please Enter Already Exists gross_weight volume…" at bounding box center [594, 253] width 932 height 53
type input "345"
type input "400"
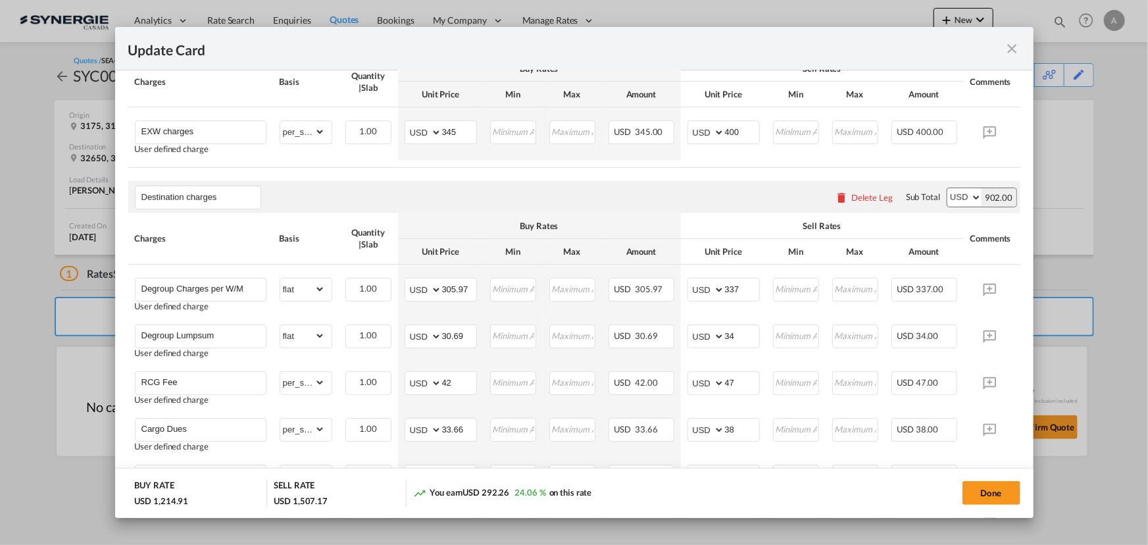
click at [747, 180] on air-lcl-rate-modification "Main Freight Please enter leg name Leg Name Already Exists Delete Leg Sub Total…" at bounding box center [574, 518] width 892 height 1308
click at [981, 485] on button "Done" at bounding box center [991, 493] width 58 height 24
type input "[DATE]"
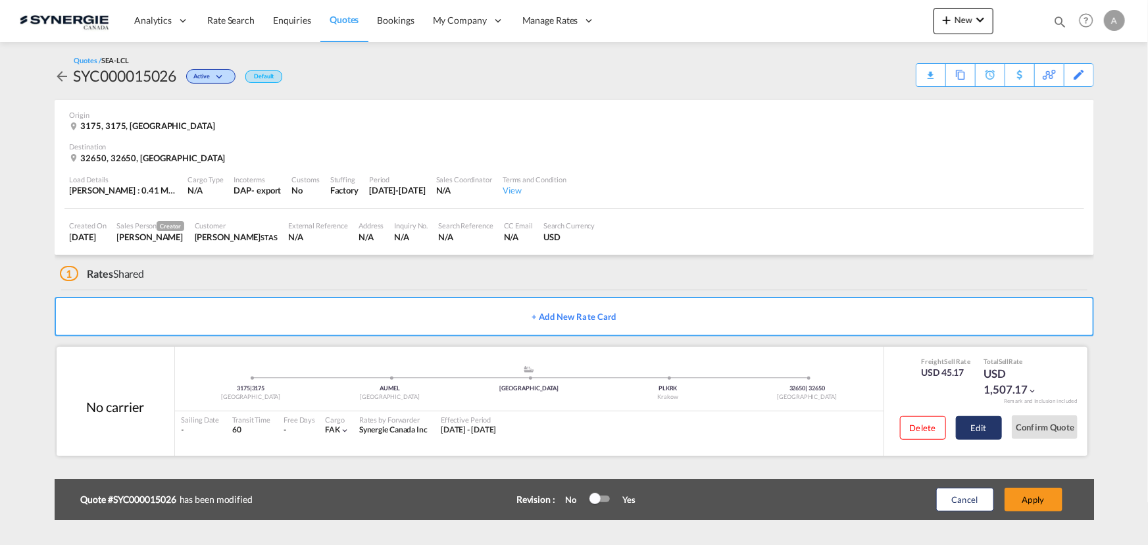
click at [962, 422] on button "Edit" at bounding box center [979, 428] width 46 height 24
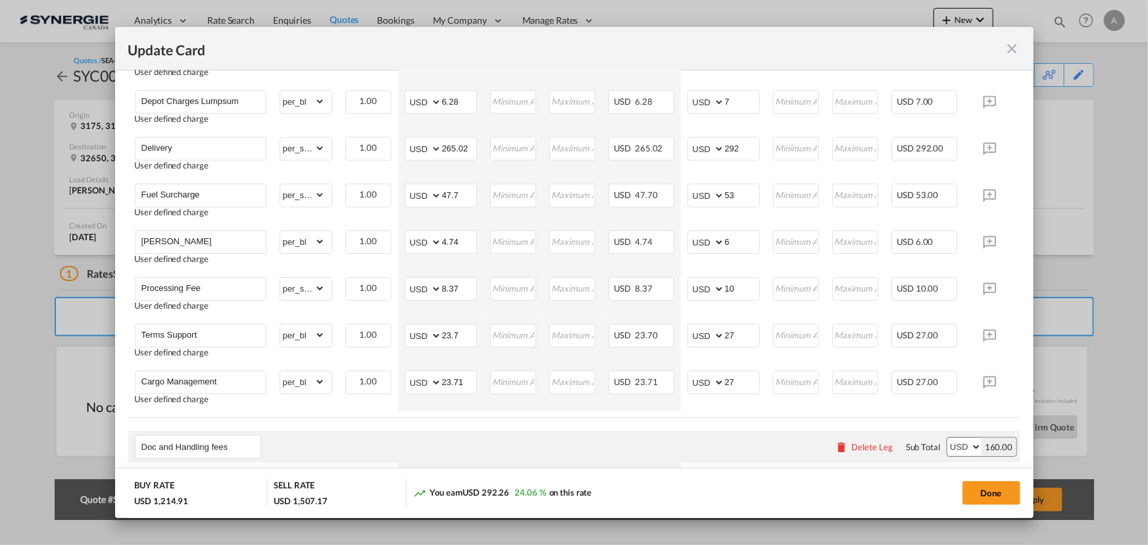
scroll to position [1076, 0]
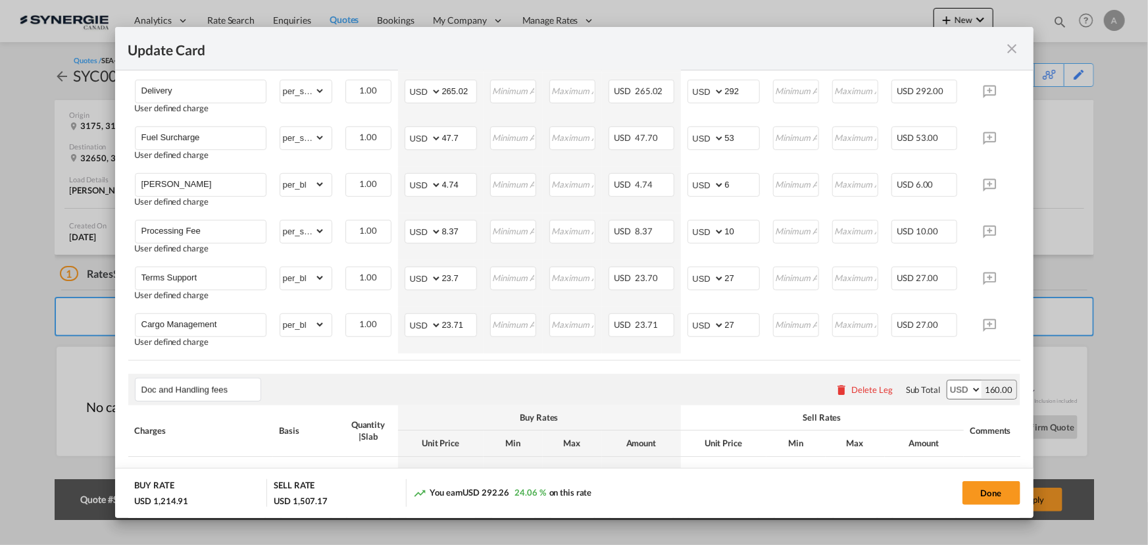
drag, startPoint x: 500, startPoint y: 371, endPoint x: 567, endPoint y: 372, distance: 67.1
click at [567, 372] on air-lcl-rate-modification "Main Freight Please enter leg name Leg Name Already Exists Delete Leg Sub Total…" at bounding box center [574, 40] width 892 height 1308
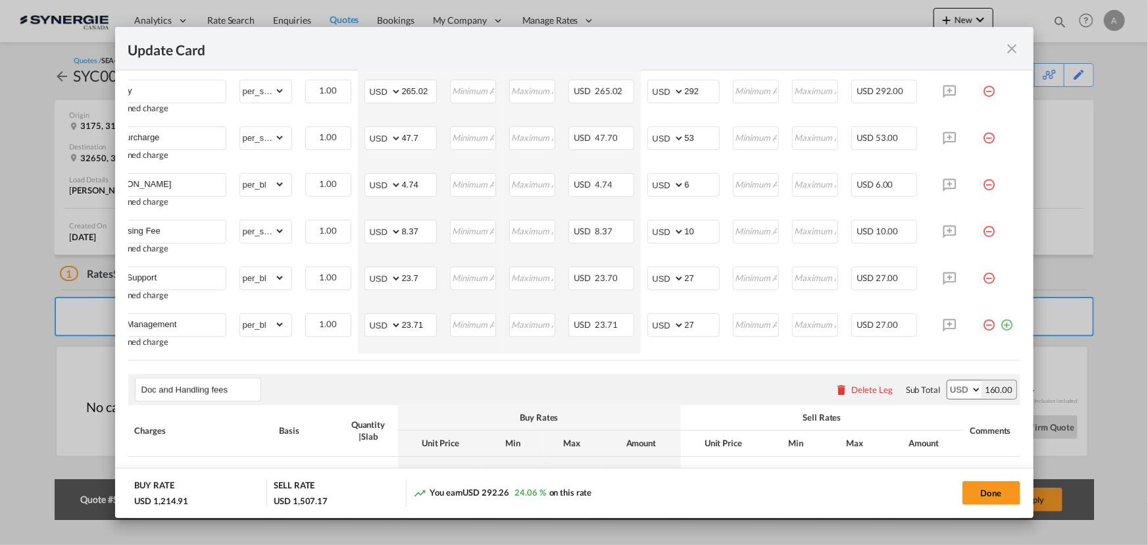
scroll to position [0, 49]
click at [983, 326] on md-icon "icon-minus-circle-outline red-400-fg pt-7" at bounding box center [989, 319] width 13 height 13
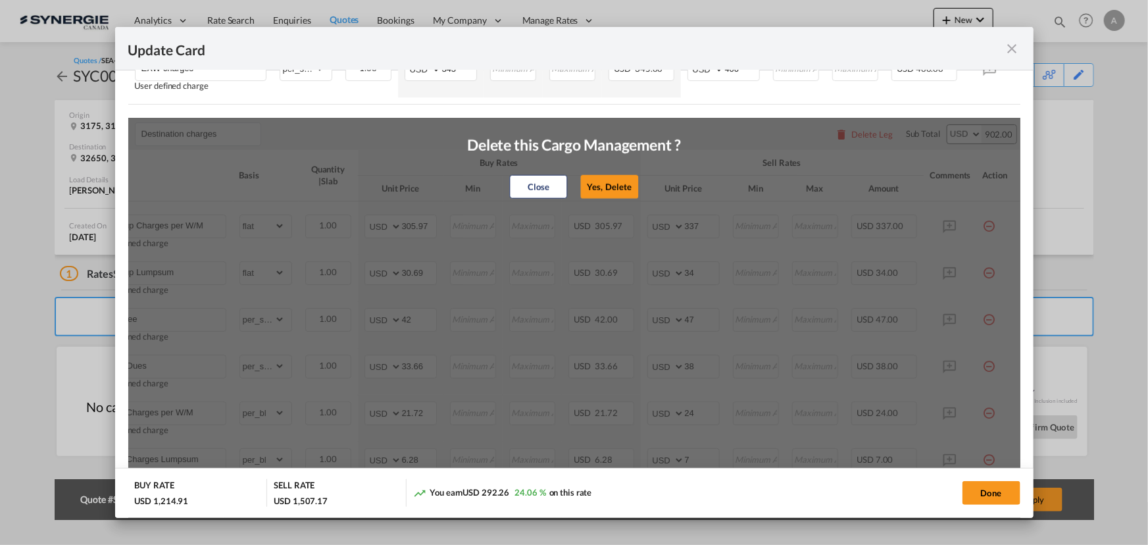
scroll to position [598, 0]
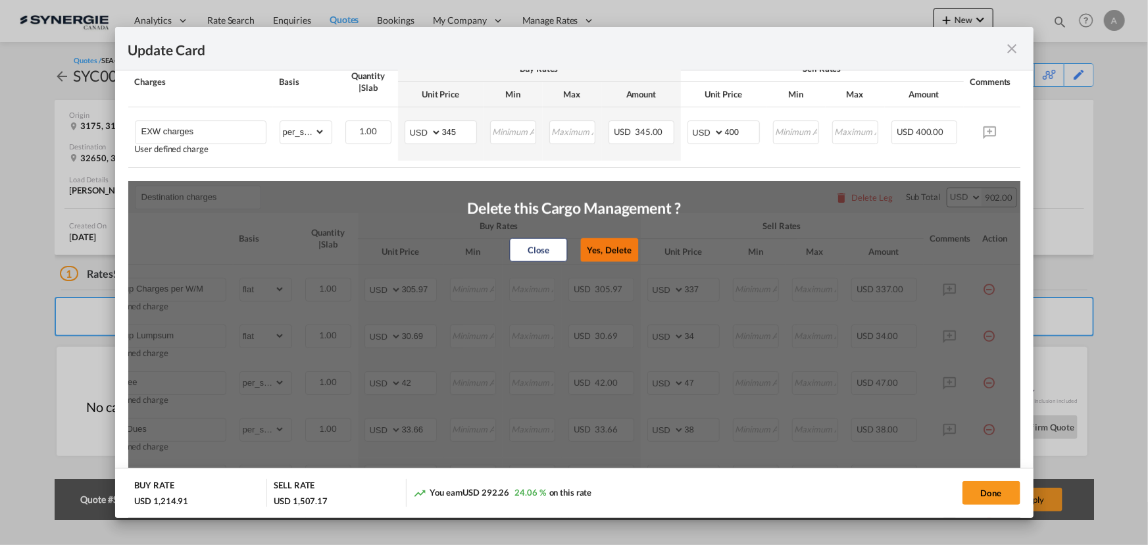
click at [612, 253] on button "Yes, Delete" at bounding box center [609, 250] width 58 height 24
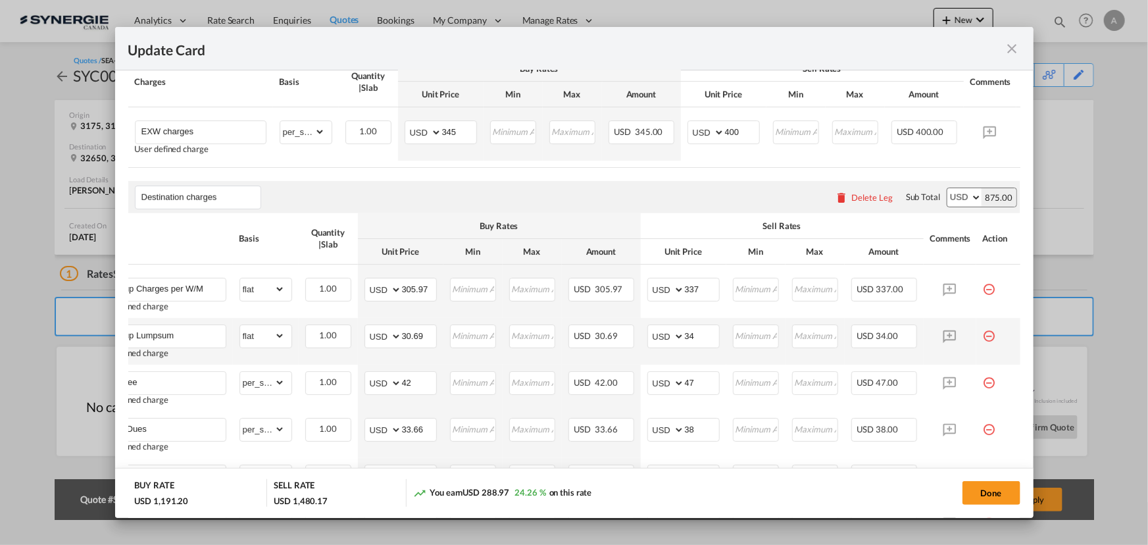
click at [983, 337] on md-icon "icon-minus-circle-outline red-400-fg pt-7" at bounding box center [989, 330] width 13 height 13
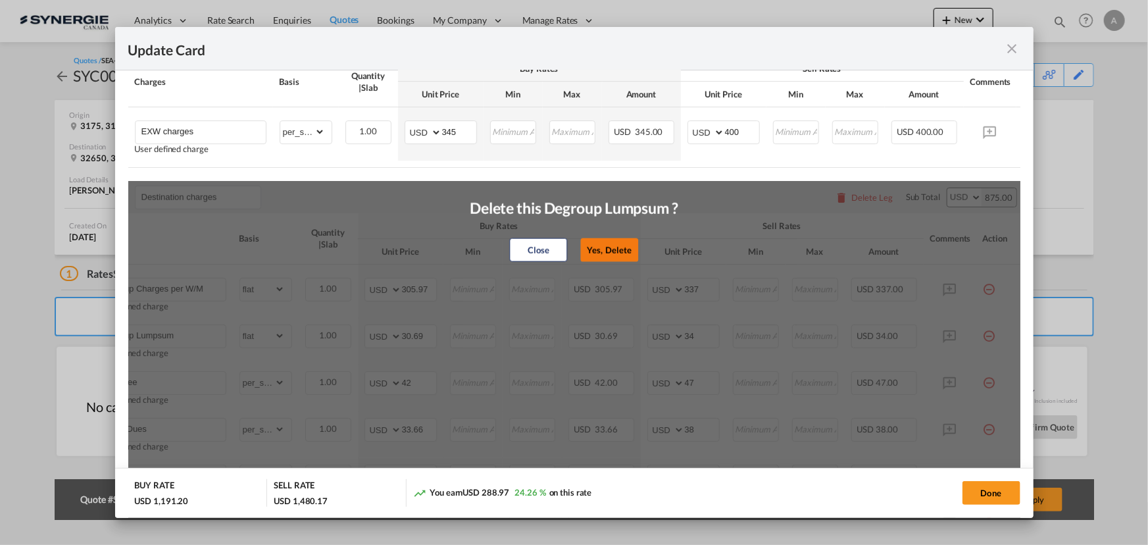
click at [620, 257] on button "Yes, Delete" at bounding box center [609, 250] width 58 height 24
type input "RCG Fee"
select select "per_shipment"
type input "42"
type input "47"
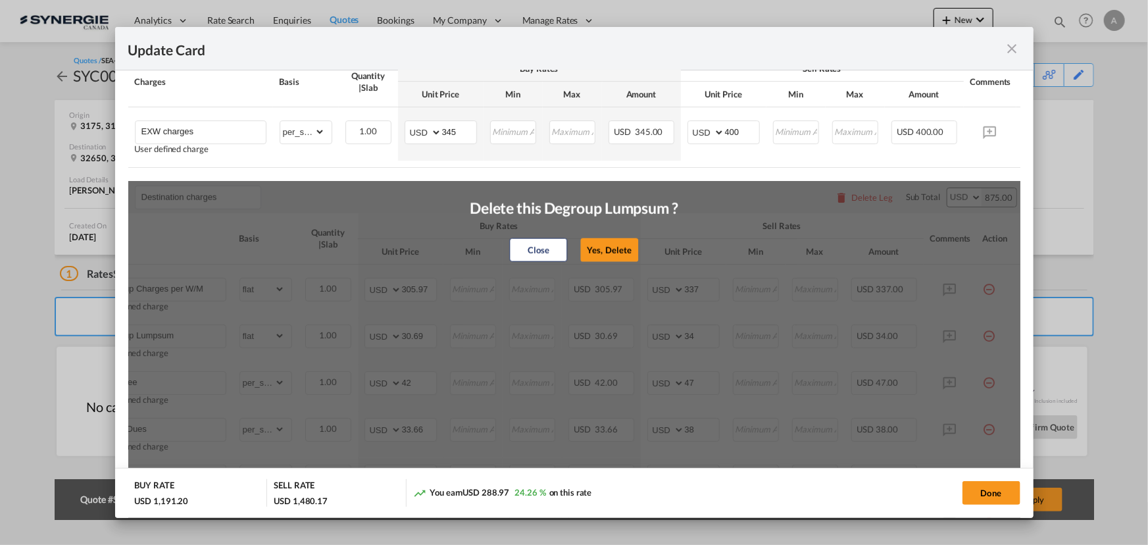
type input "Cargo Dues"
type input "33.66"
type input "38"
type input "Depot Charges per W/M"
select select "per_bl"
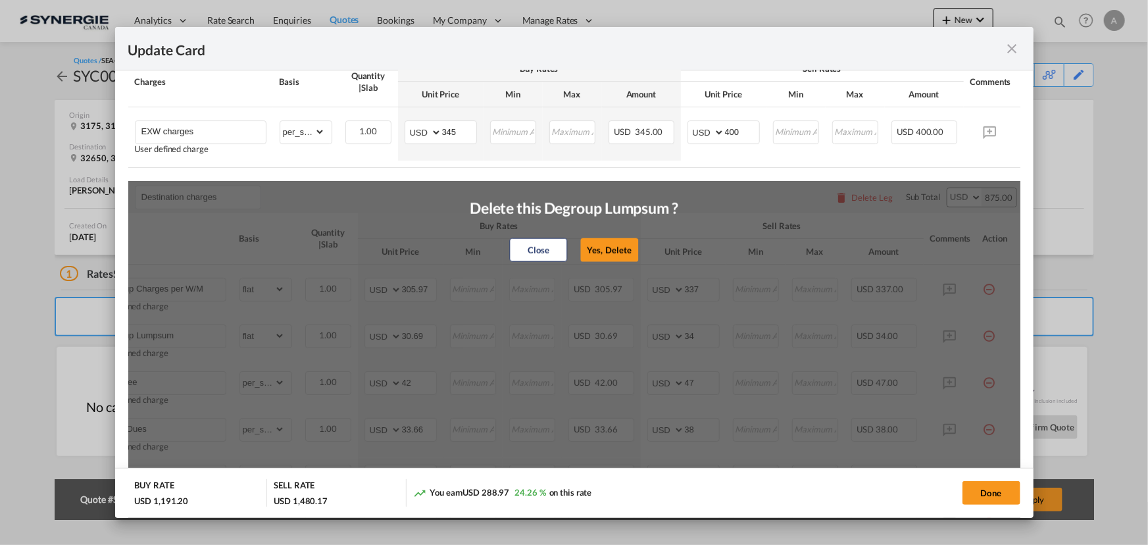
type input "21.72"
type input "24"
type input "Depot Charges Lumpsum"
type input "6.28"
type input "7"
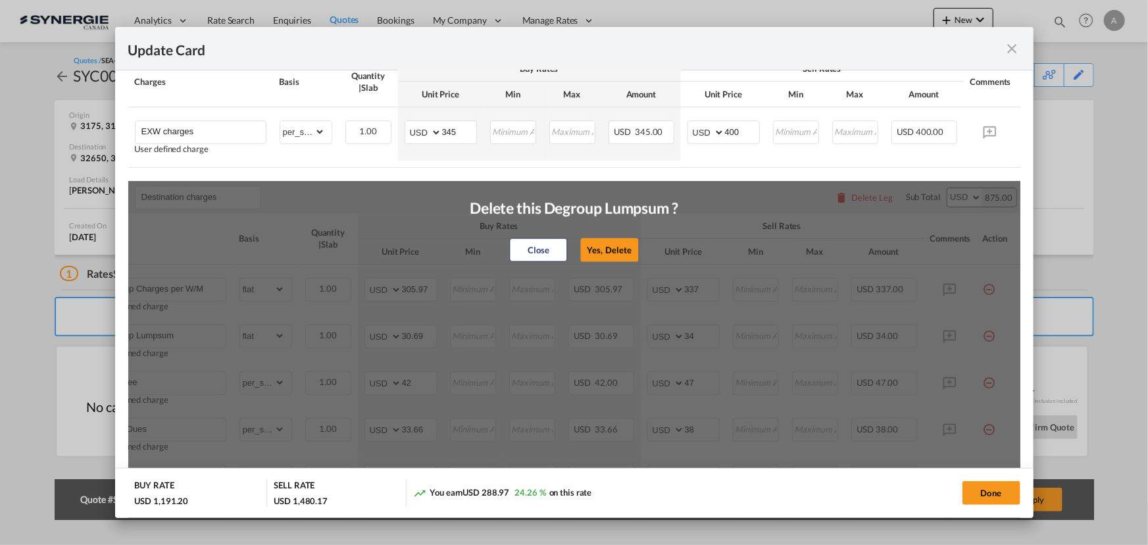
type input "Delivery"
select select "per_shipment"
type input "265.02"
type input "292"
type input "Fuel Surcharge"
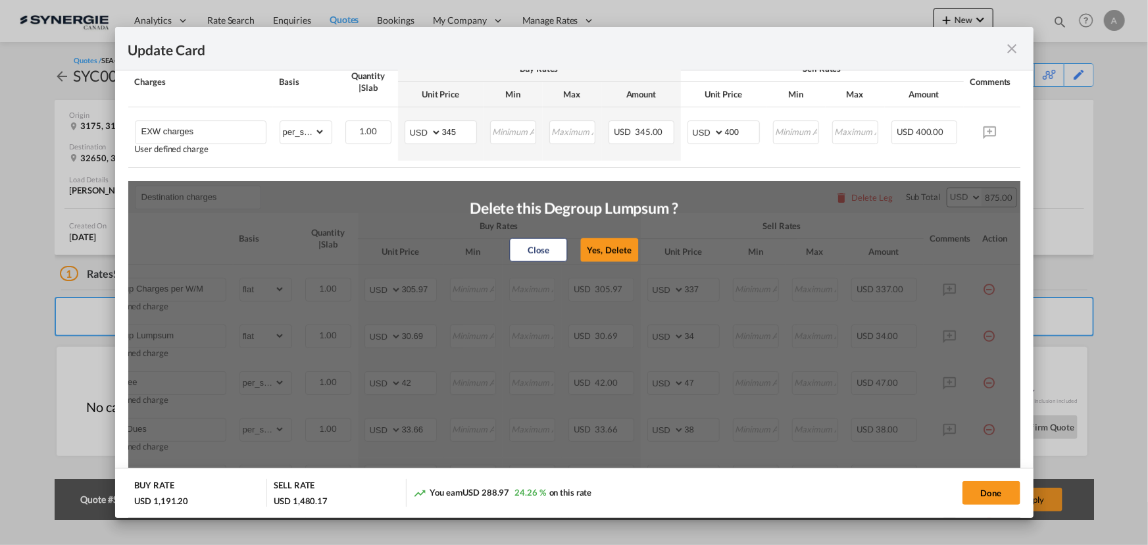
type input "47.7"
type input "53"
type input "EDI Fee"
select select "per_bl"
type input "4.74"
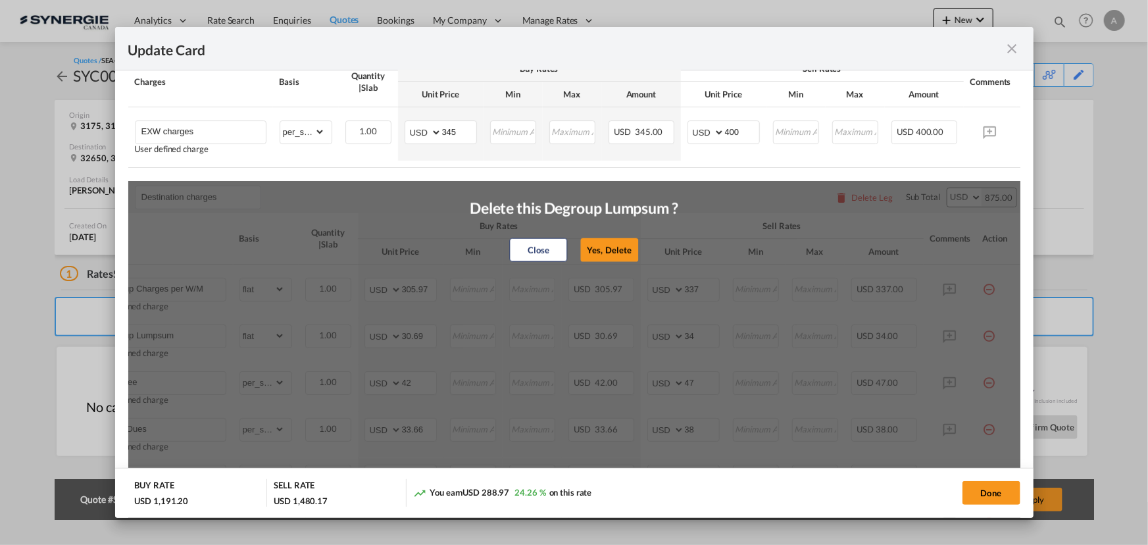
type input "6"
type input "Processing Fee"
select select "per_shipment"
type input "8.37"
type input "10"
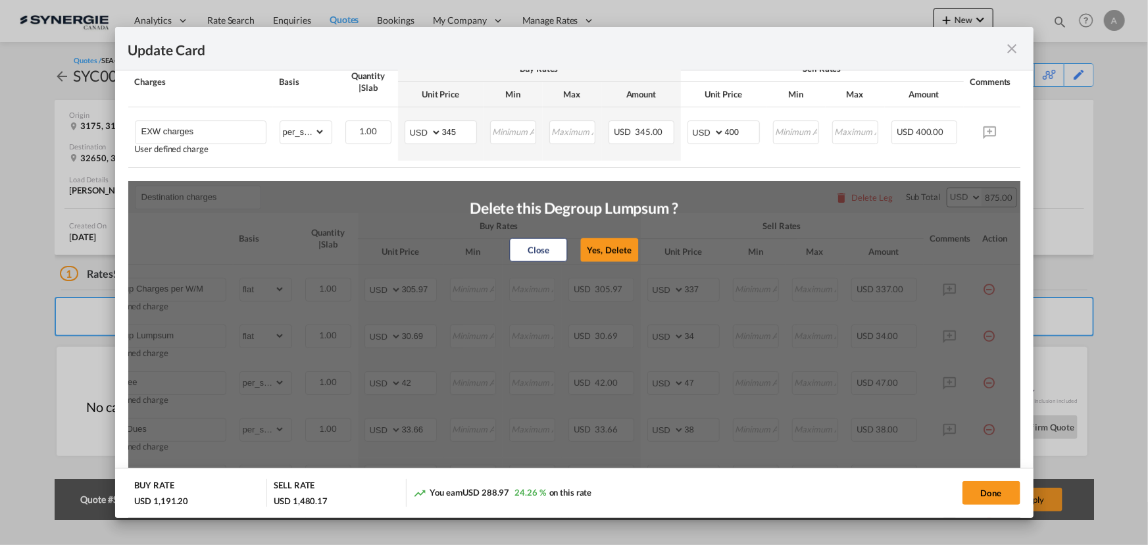
type input "Terms Support"
select select "per_bl"
type input "23.7"
type input "27"
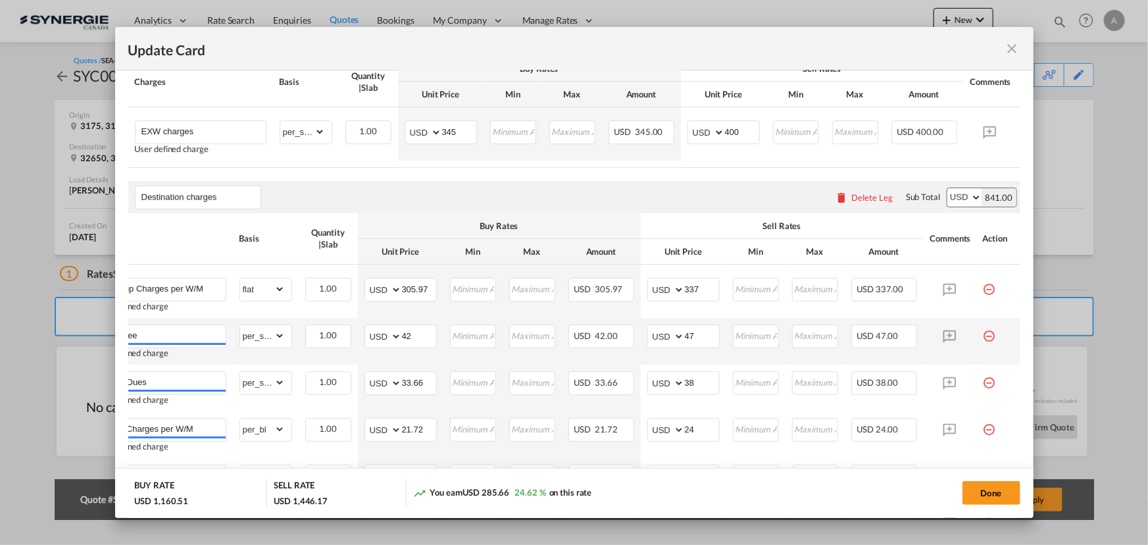
click at [983, 337] on md-icon "icon-minus-circle-outline red-400-fg pt-7" at bounding box center [989, 330] width 13 height 13
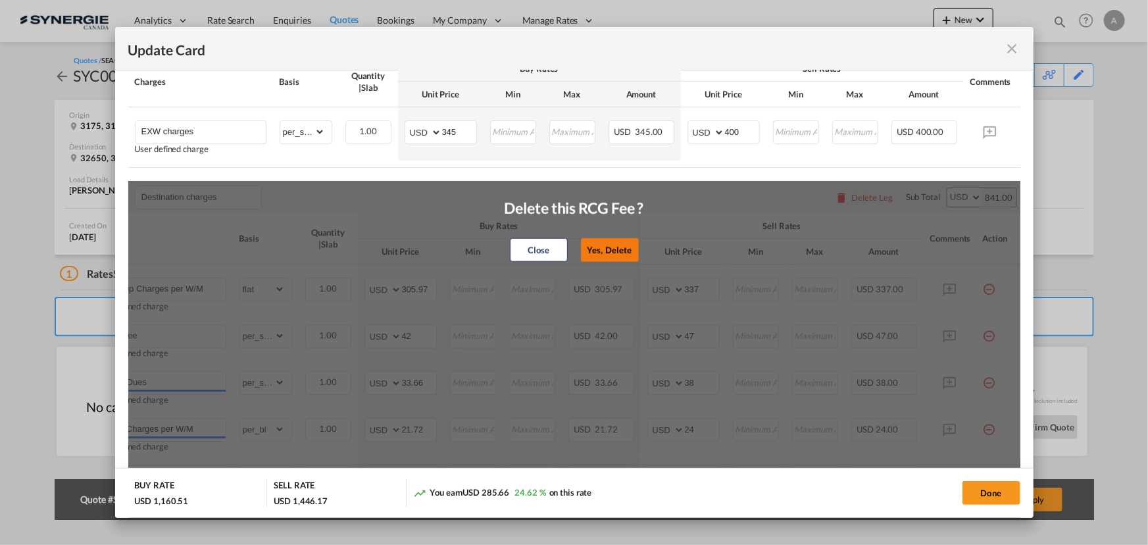
click at [622, 257] on button "Yes, Delete" at bounding box center [610, 250] width 58 height 24
type input "Cargo Dues"
type input "33.66"
type input "38"
type input "Depot Charges per W/M"
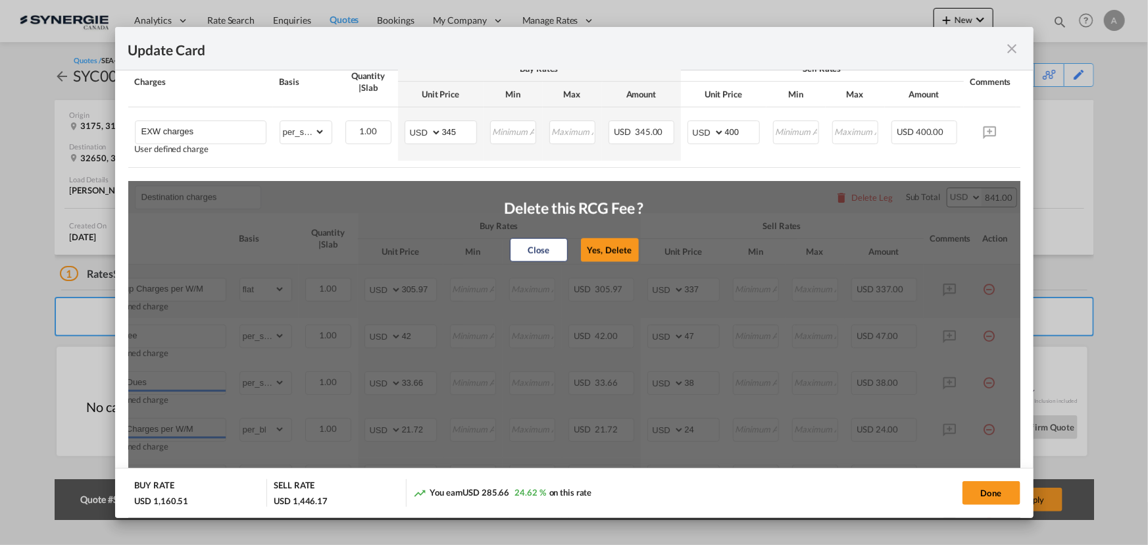
select select "per_bl"
type input "21.72"
type input "24"
type input "Depot Charges Lumpsum"
type input "6.28"
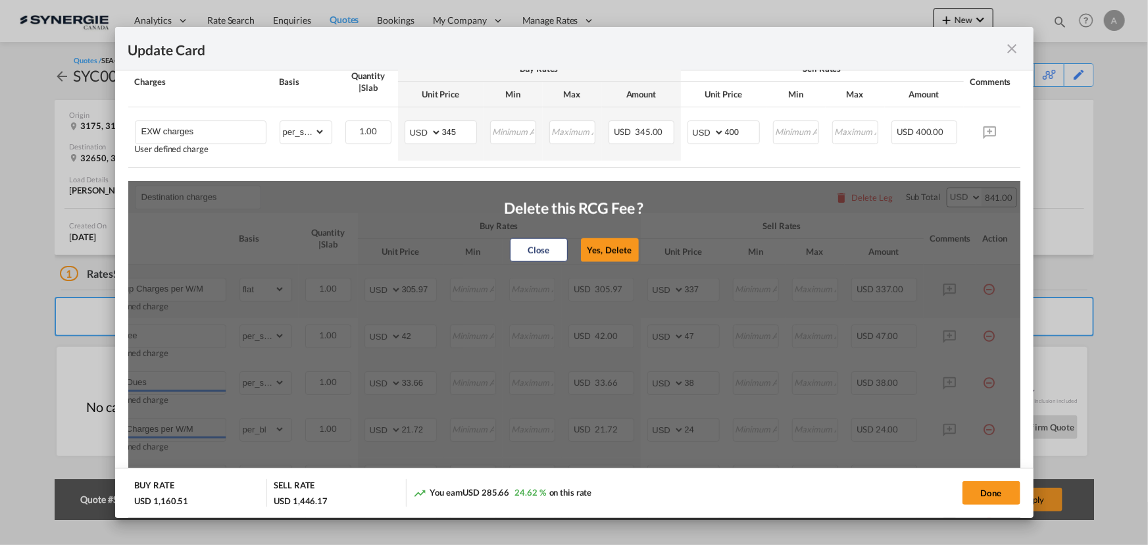
type input "7"
type input "Delivery"
select select "per_shipment"
type input "265.02"
type input "292"
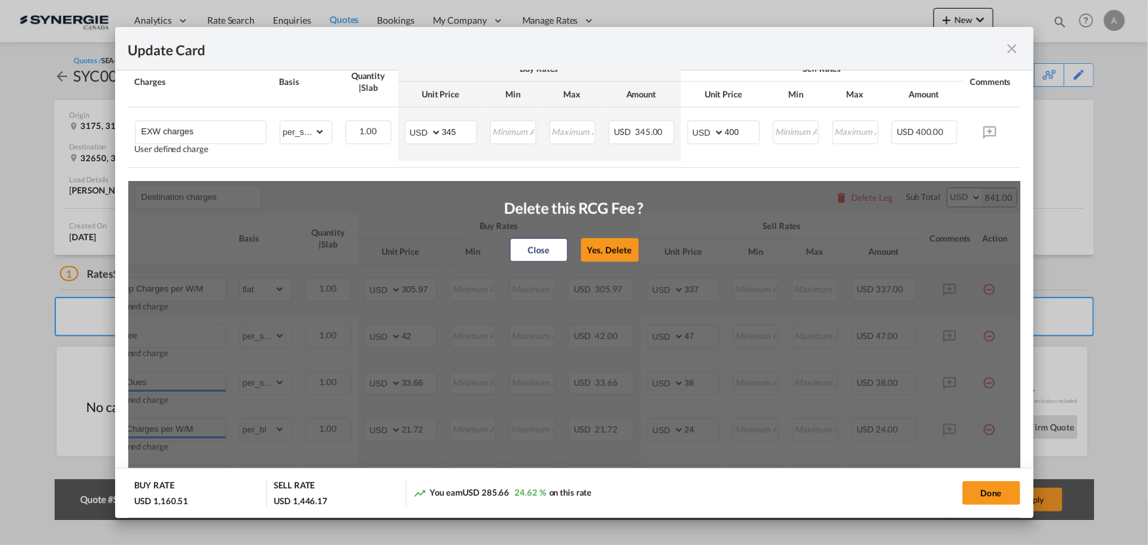
type input "Fuel Surcharge"
type input "47.7"
type input "53"
type input "EDI Fee"
select select "per_bl"
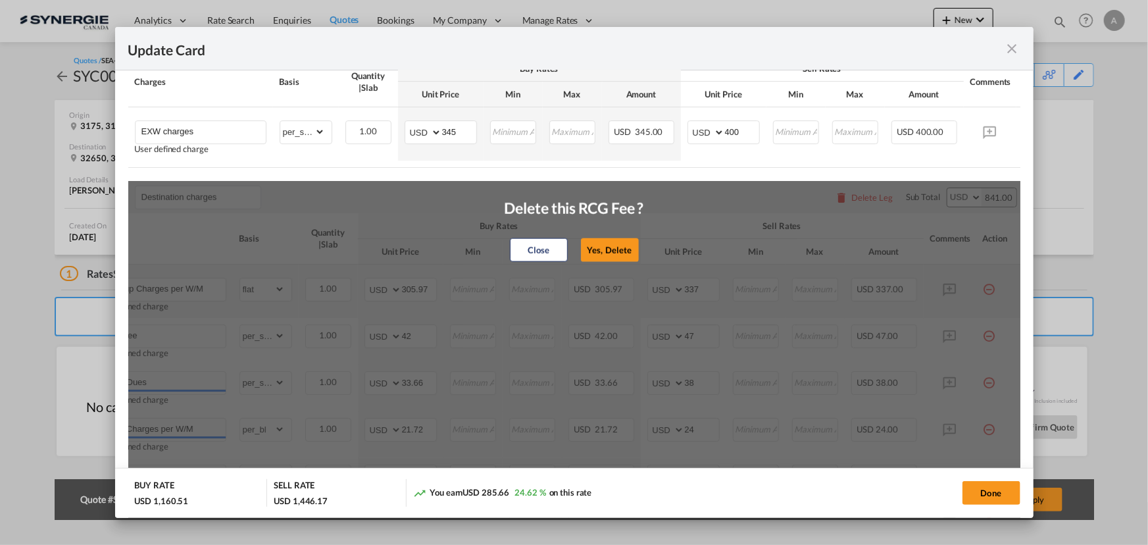
type input "4.74"
type input "6"
type input "Processing Fee"
select select "per_shipment"
type input "8.37"
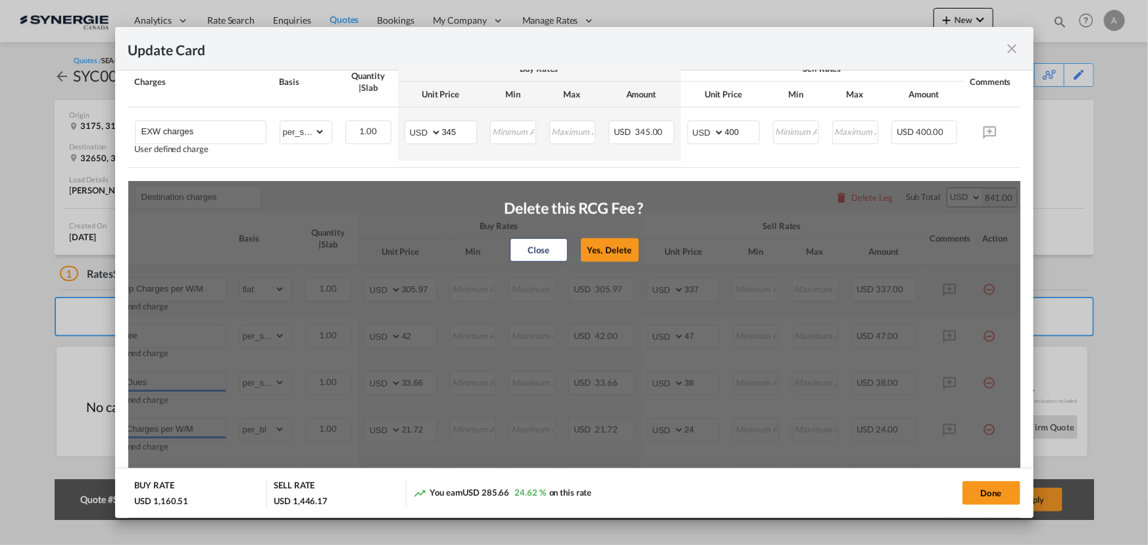
type input "10"
type input "Terms Support"
select select "per_bl"
type input "23.7"
type input "27"
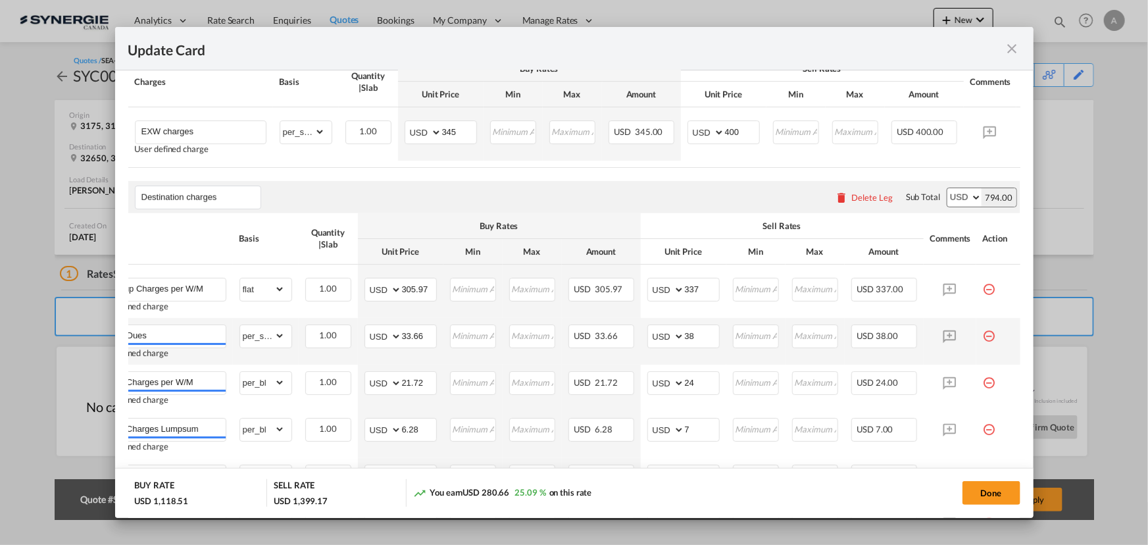
click at [983, 335] on md-icon "icon-minus-circle-outline red-400-fg pt-7" at bounding box center [989, 330] width 13 height 13
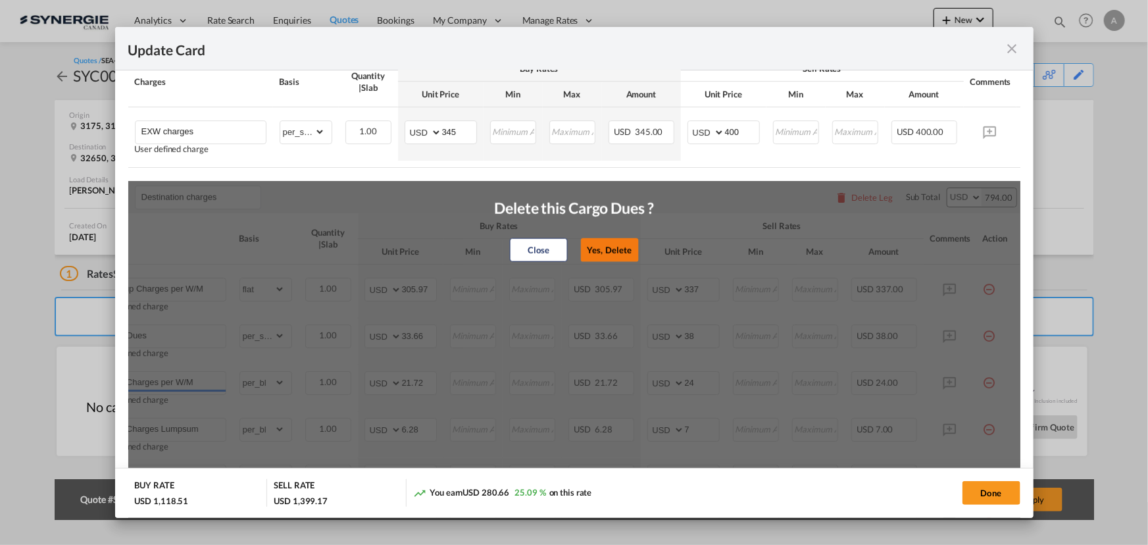
drag, startPoint x: 601, startPoint y: 255, endPoint x: 814, endPoint y: 302, distance: 218.2
click at [603, 255] on button "Yes, Delete" at bounding box center [609, 250] width 58 height 24
type input "Depot Charges per W/M"
select select "per_bl"
type input "21.72"
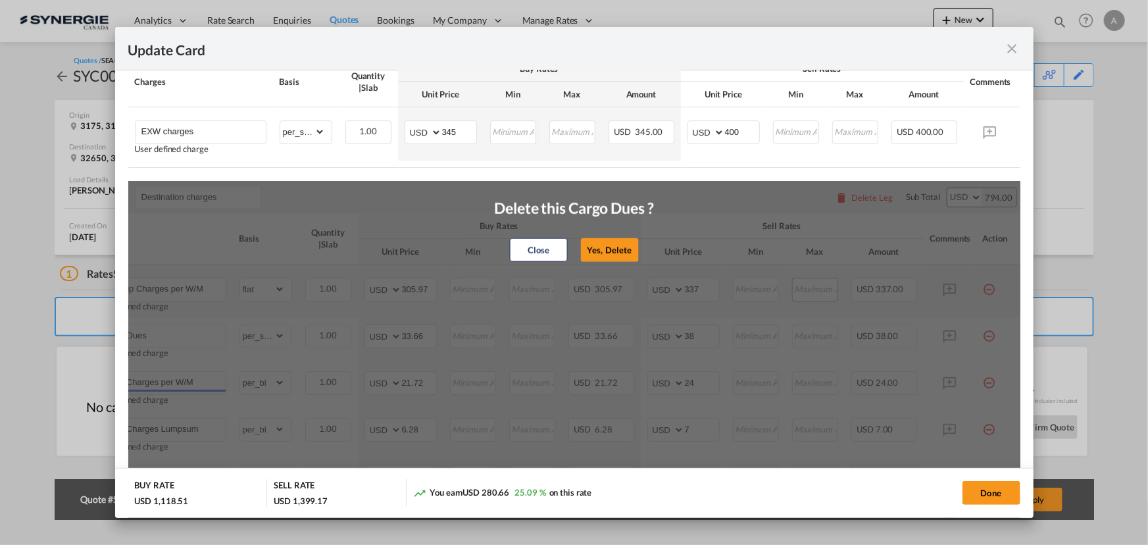
type input "24"
type input "Depot Charges Lumpsum"
type input "6.28"
type input "7"
type input "Delivery"
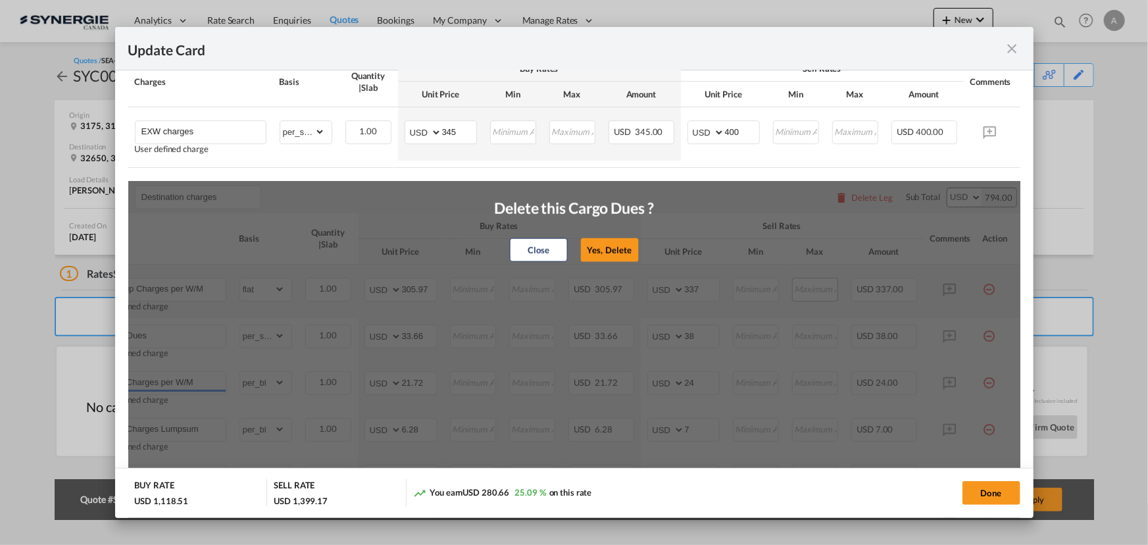
select select "per_shipment"
type input "265.02"
type input "292"
type input "Fuel Surcharge"
type input "47.7"
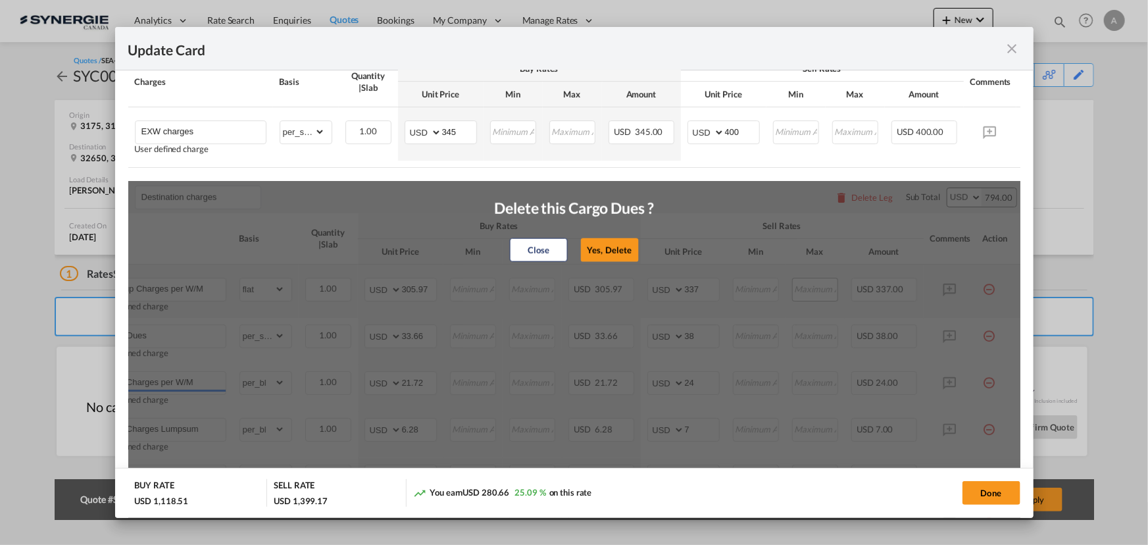
type input "53"
type input "EDI Fee"
select select "per_bl"
type input "4.74"
type input "6"
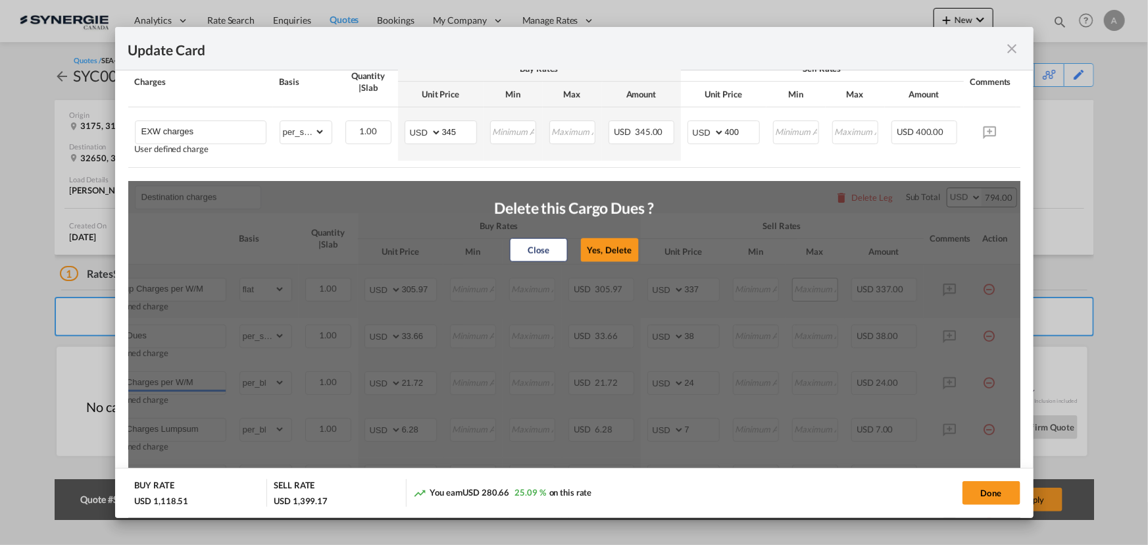
type input "Processing Fee"
select select "per_shipment"
type input "8.37"
type input "10"
type input "Terms Support"
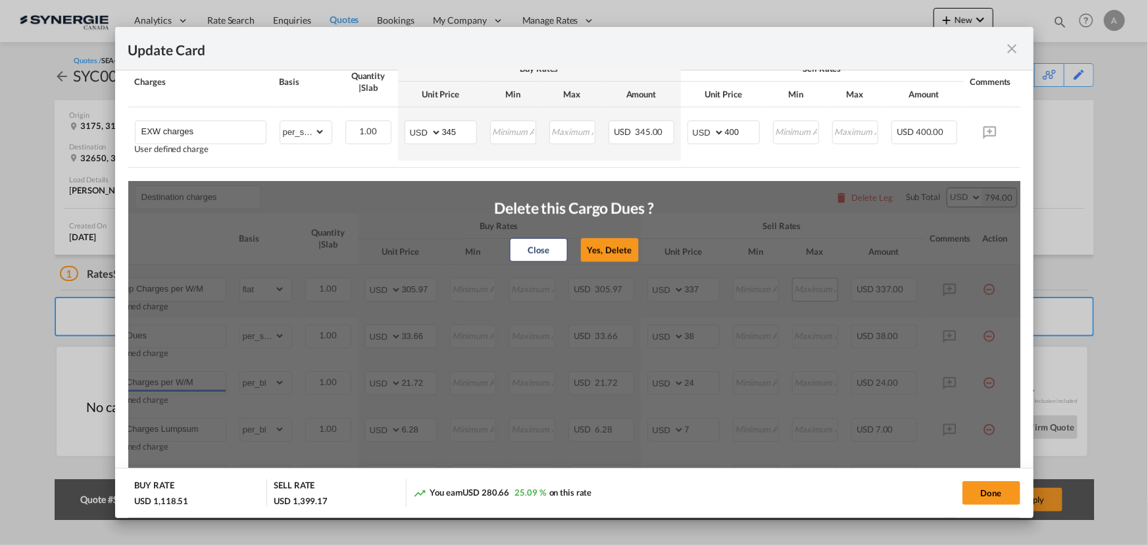
select select "per_bl"
type input "23.7"
type input "27"
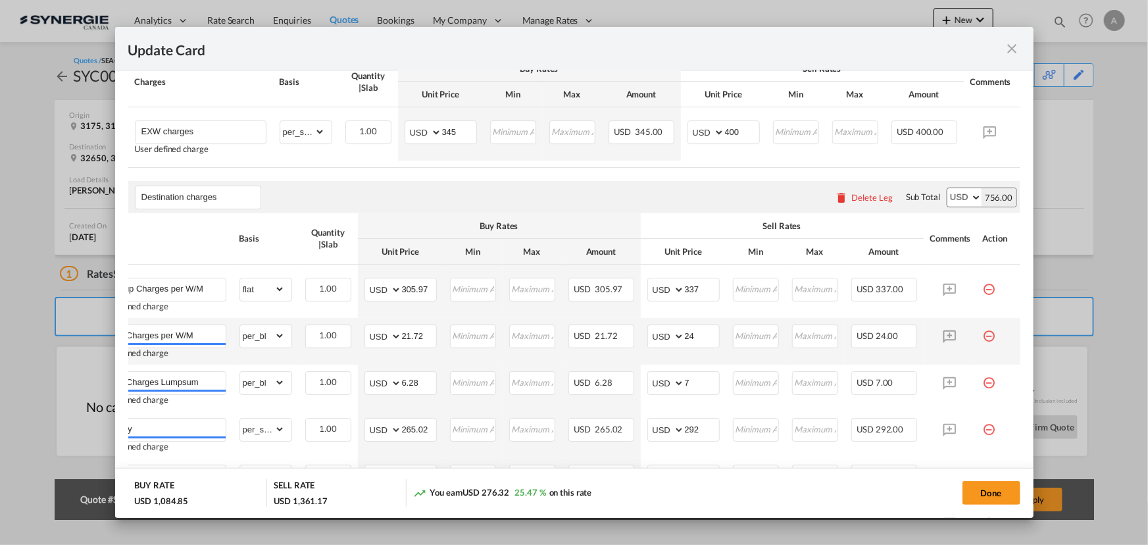
click at [985, 337] on md-icon "icon-minus-circle-outline red-400-fg pt-7" at bounding box center [989, 330] width 13 height 13
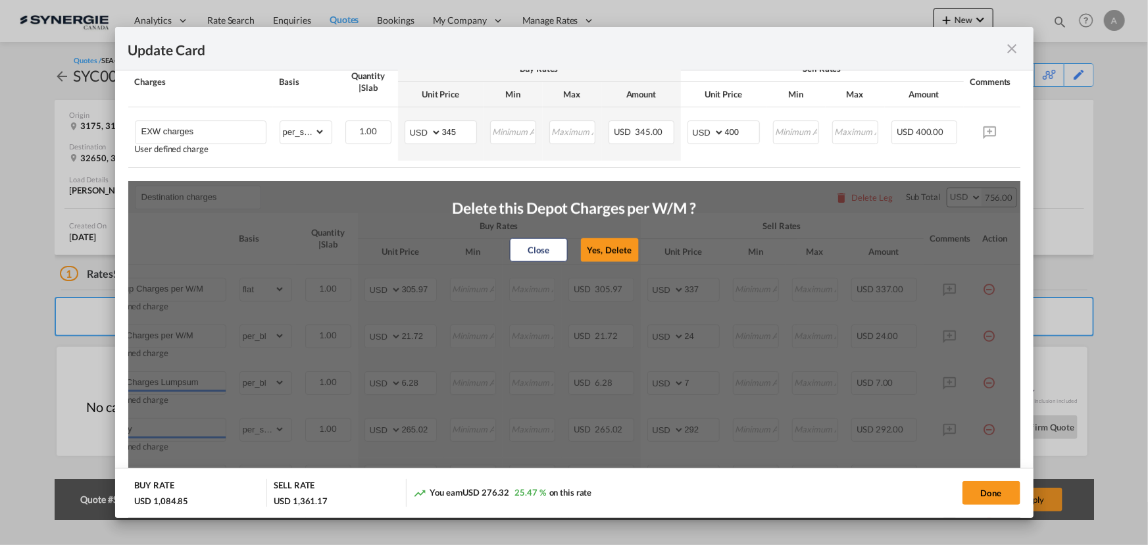
click at [589, 253] on button "Yes, Delete" at bounding box center [609, 250] width 58 height 24
type input "Depot Charges Lumpsum"
type input "6.28"
type input "7"
type input "Delivery"
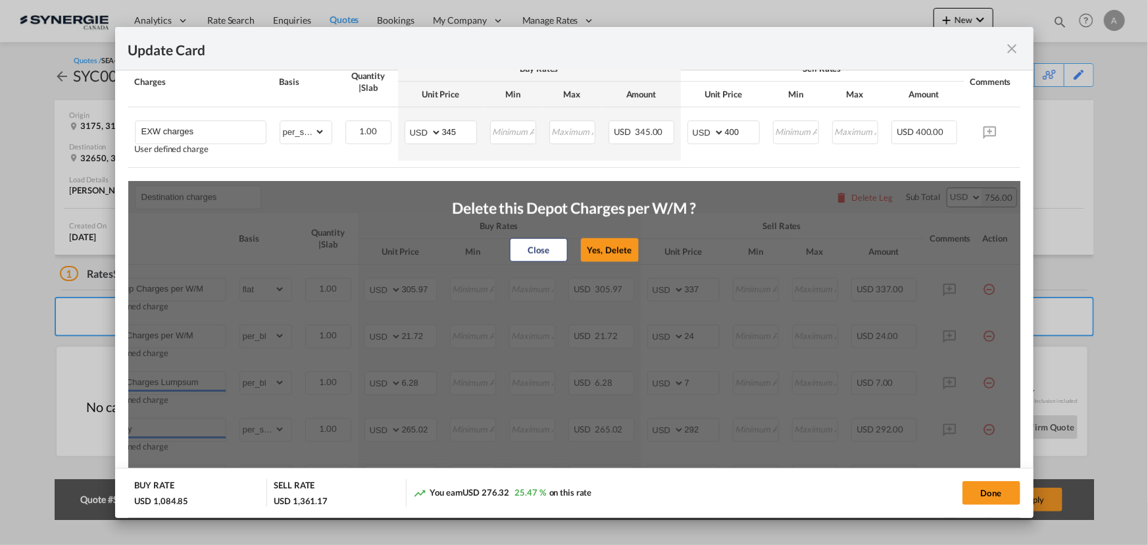
select select "per_shipment"
type input "265.02"
type input "292"
type input "Fuel Surcharge"
type input "47.7"
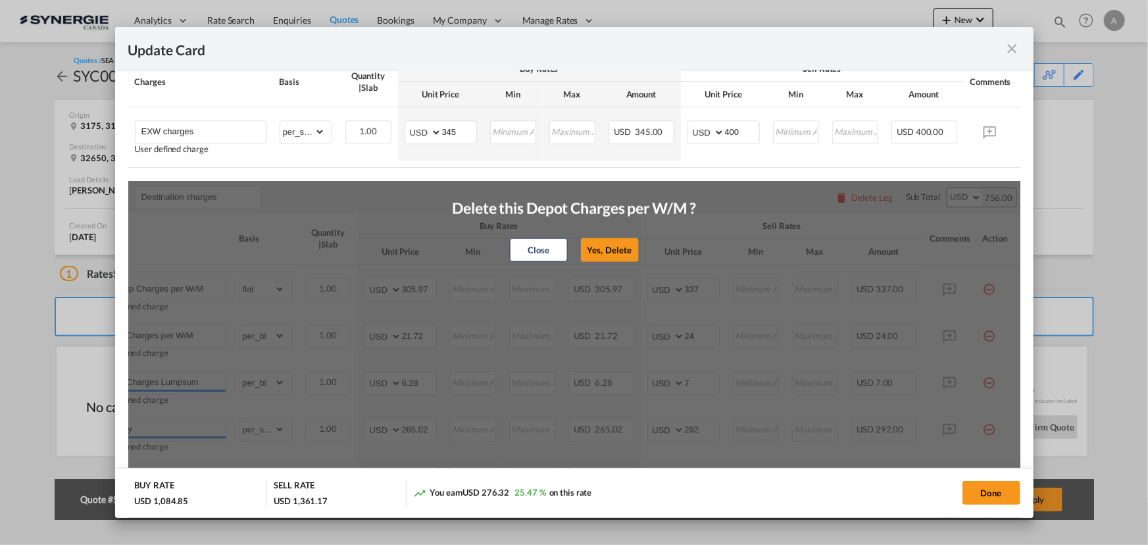
type input "53"
type input "EDI Fee"
select select "per_bl"
type input "4.74"
type input "6"
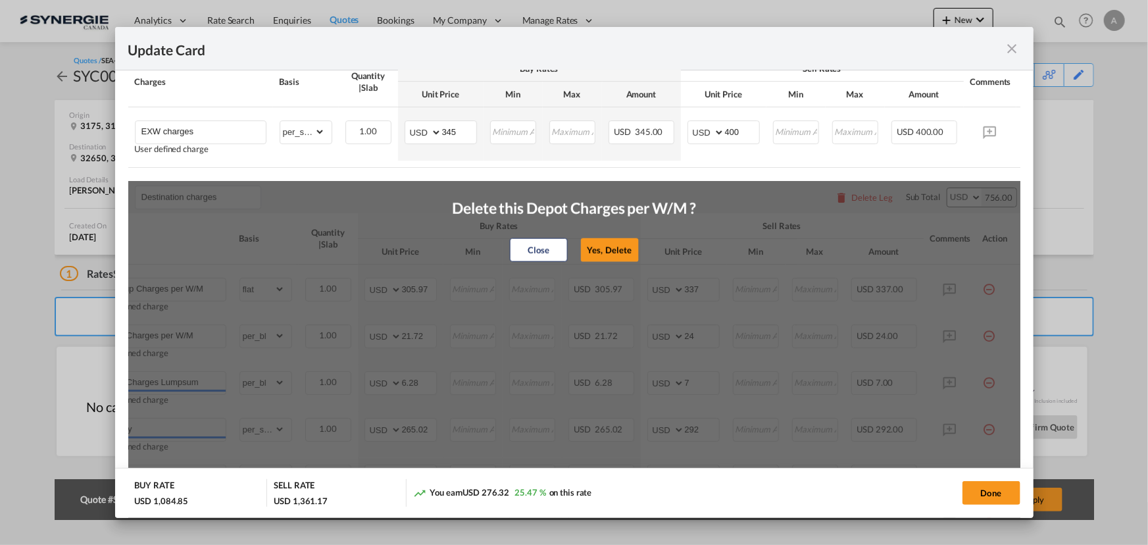
type input "Processing Fee"
select select "per_shipment"
type input "8.37"
type input "10"
type input "Terms Support"
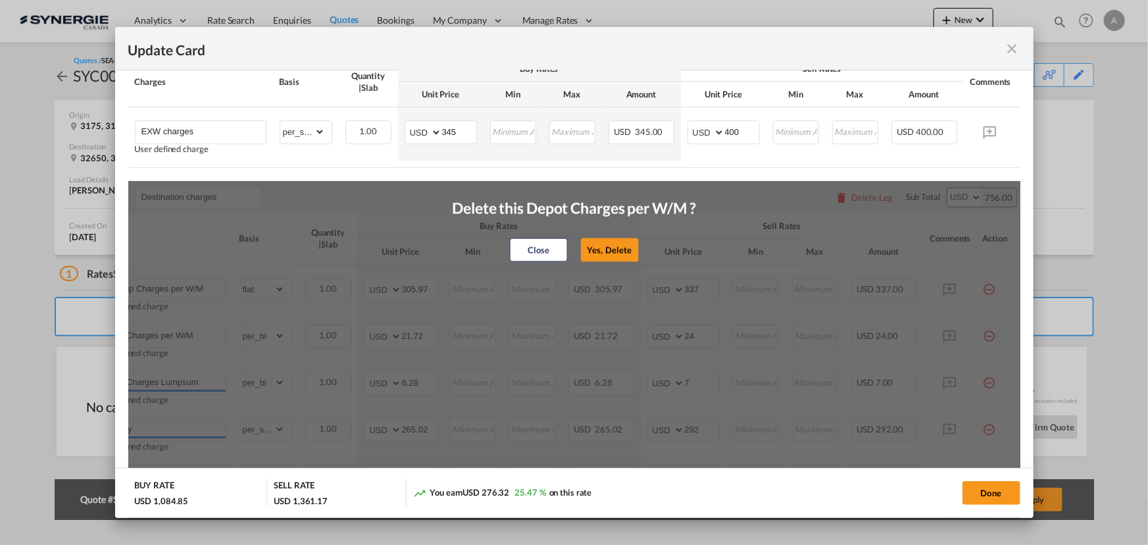
select select "per_bl"
type input "23.7"
type input "27"
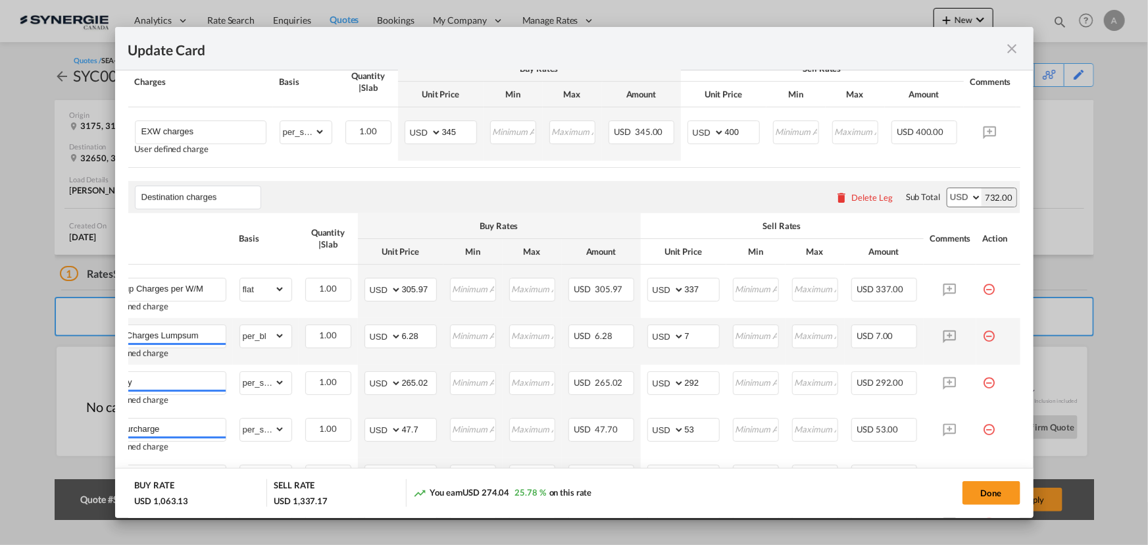
click at [976, 344] on td "Update Card Pickup ..." at bounding box center [998, 341] width 44 height 47
click at [983, 337] on md-icon "icon-minus-circle-outline red-400-fg pt-7" at bounding box center [989, 330] width 13 height 13
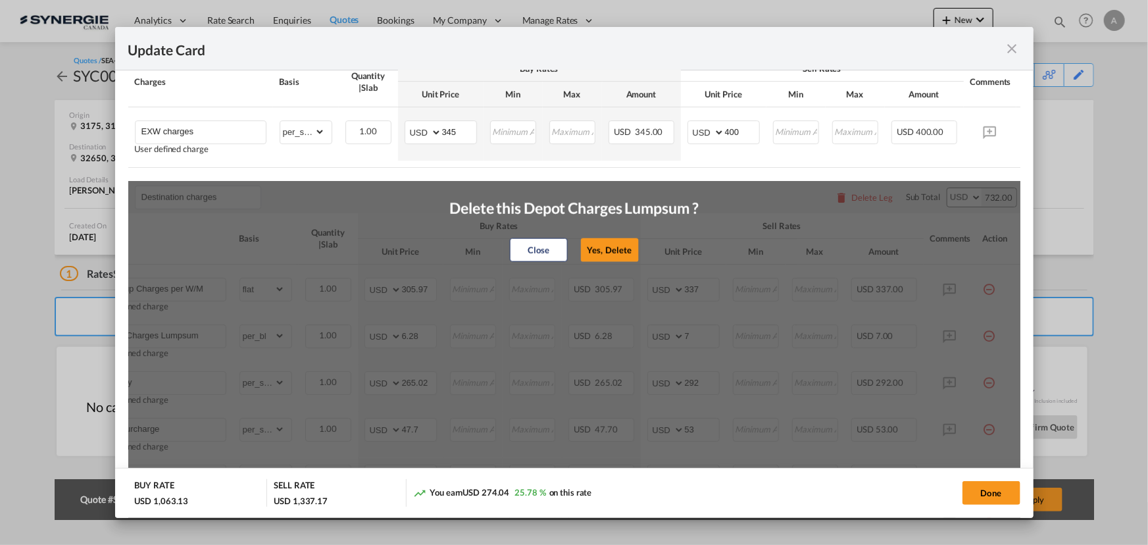
click at [591, 259] on button "Yes, Delete" at bounding box center [609, 250] width 58 height 24
type input "Delivery"
select select "per_shipment"
type input "265.02"
type input "292"
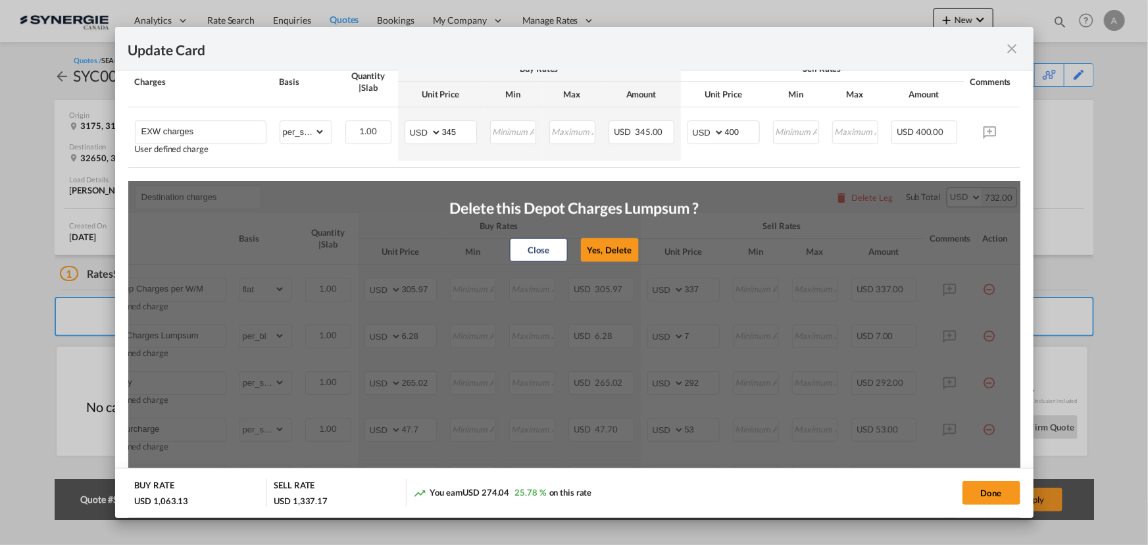
type input "Fuel Surcharge"
type input "47.7"
type input "53"
type input "EDI Fee"
select select "per_bl"
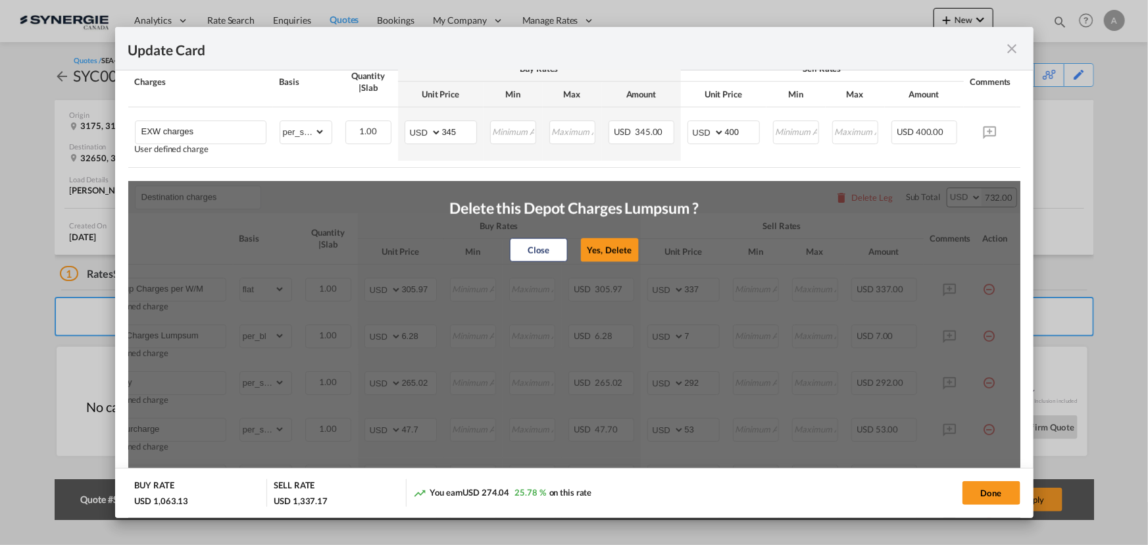
type input "4.74"
type input "6"
type input "Processing Fee"
select select "per_shipment"
type input "8.37"
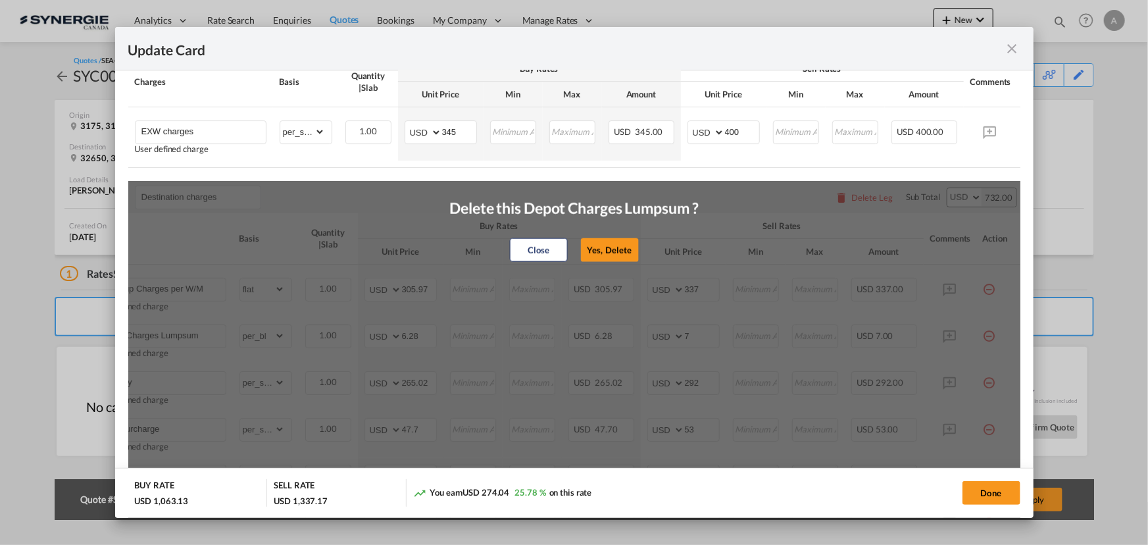
type input "10"
type input "Terms Support"
select select "per_bl"
type input "23.7"
type input "27"
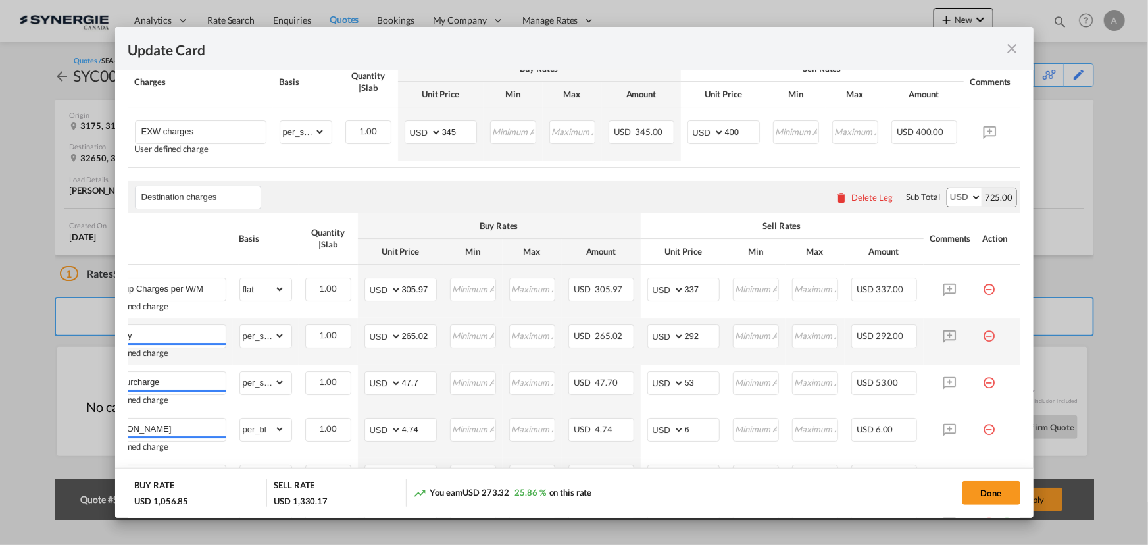
click at [983, 337] on md-icon "icon-minus-circle-outline red-400-fg pt-7" at bounding box center [989, 330] width 13 height 13
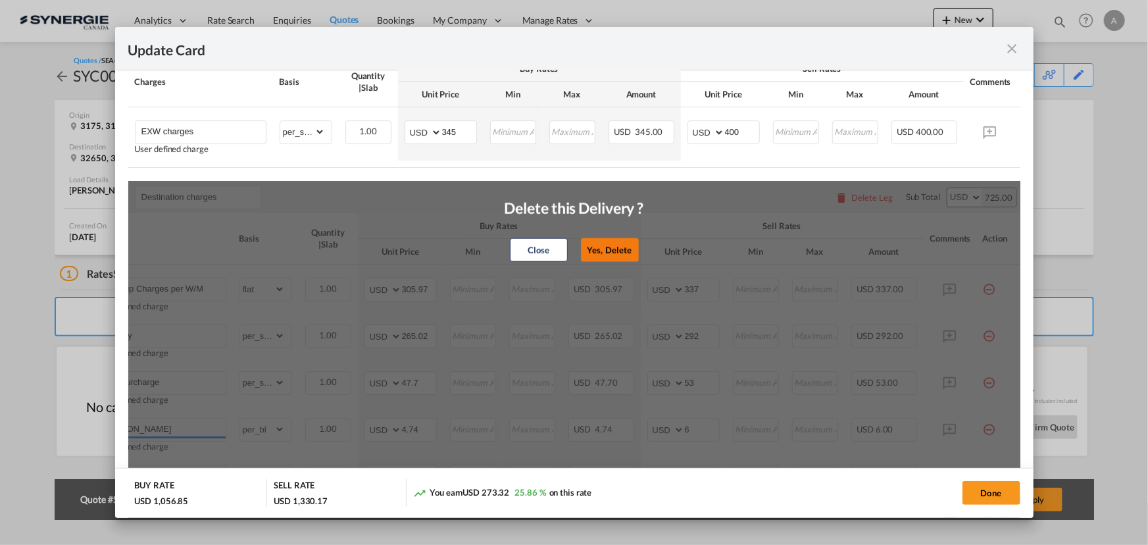
click at [609, 262] on button "Yes, Delete" at bounding box center [610, 250] width 58 height 24
type input "Fuel Surcharge"
type input "47.7"
type input "53"
type input "EDI Fee"
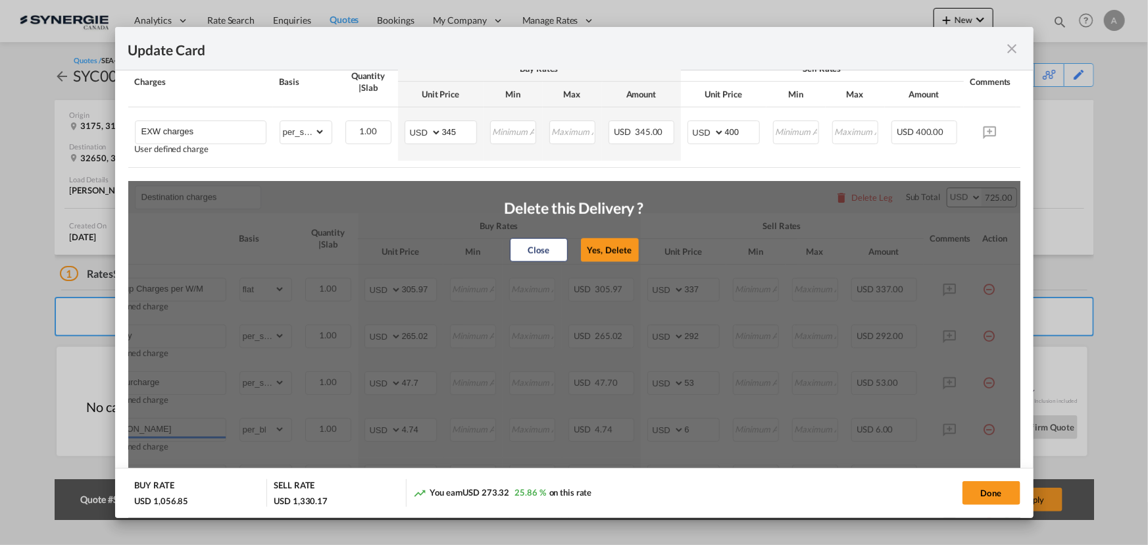
select select "per_bl"
type input "4.74"
type input "6"
type input "Processing Fee"
select select "per_shipment"
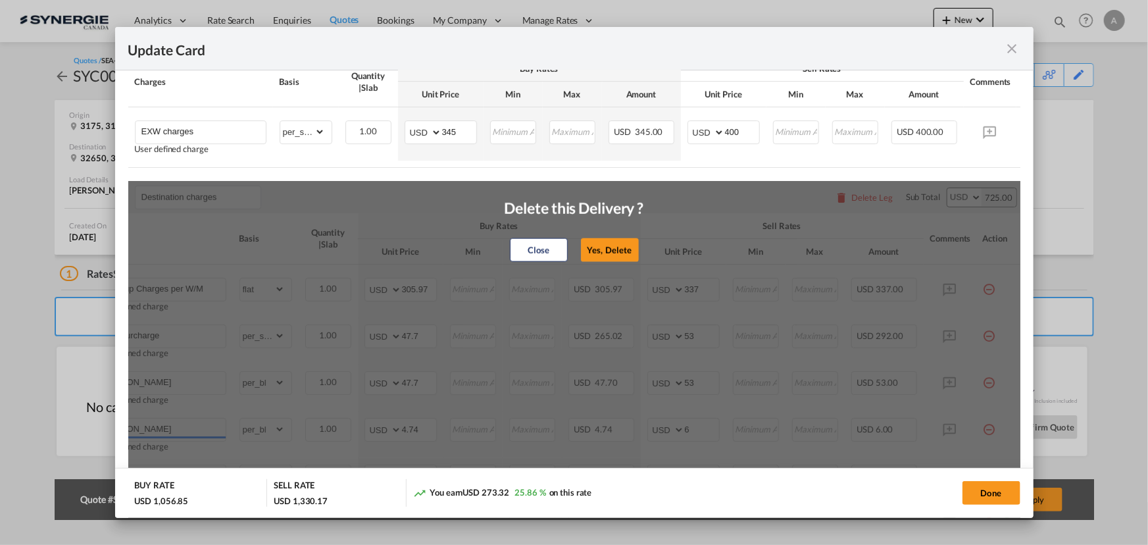
type input "8.37"
type input "10"
type input "Terms Support"
select select "per_bl"
type input "23.7"
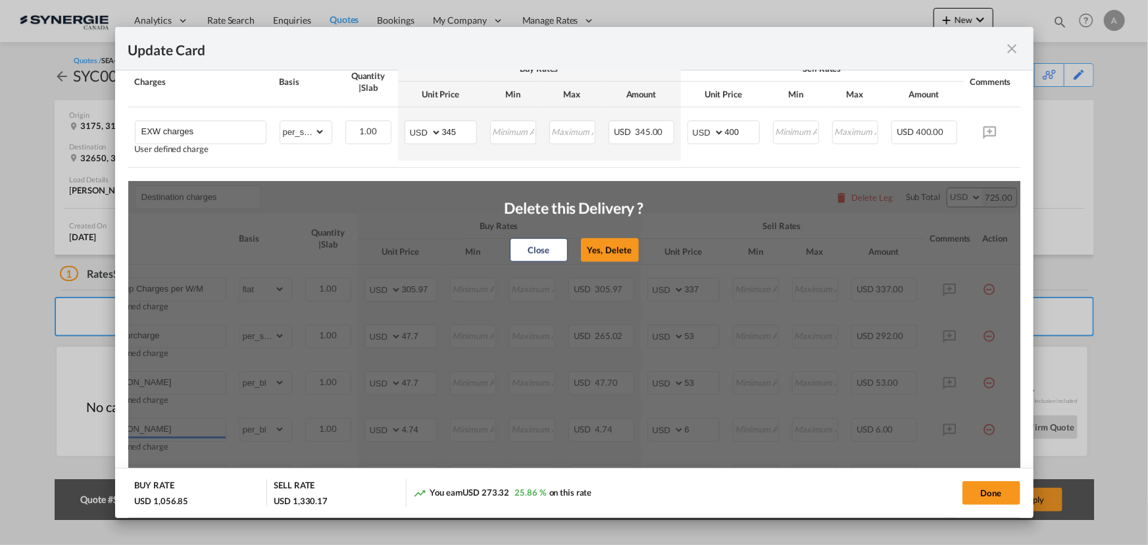
type input "27"
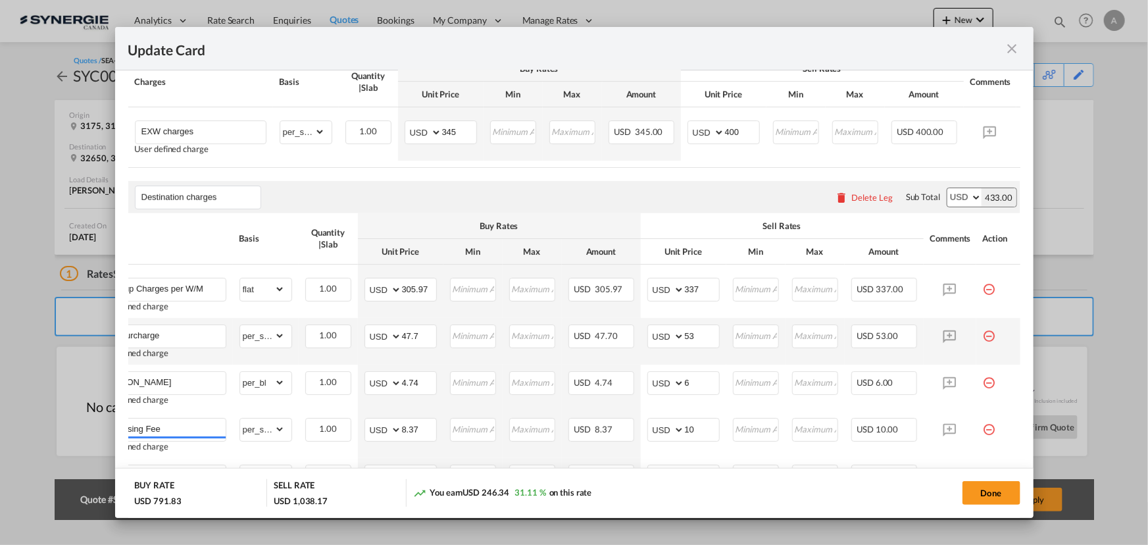
click at [983, 337] on md-icon "icon-minus-circle-outline red-400-fg pt-7" at bounding box center [989, 330] width 13 height 13
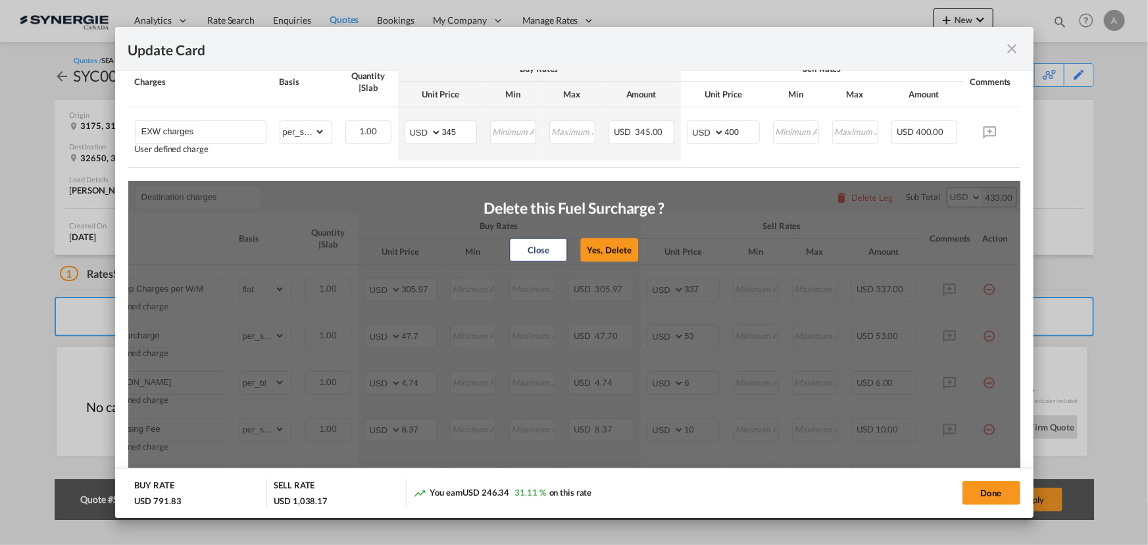
drag, startPoint x: 617, startPoint y: 249, endPoint x: 680, endPoint y: 264, distance: 64.3
click at [617, 250] on button "Yes, Delete" at bounding box center [609, 250] width 58 height 24
type input "EDI Fee"
select select "per_bl"
type input "4.74"
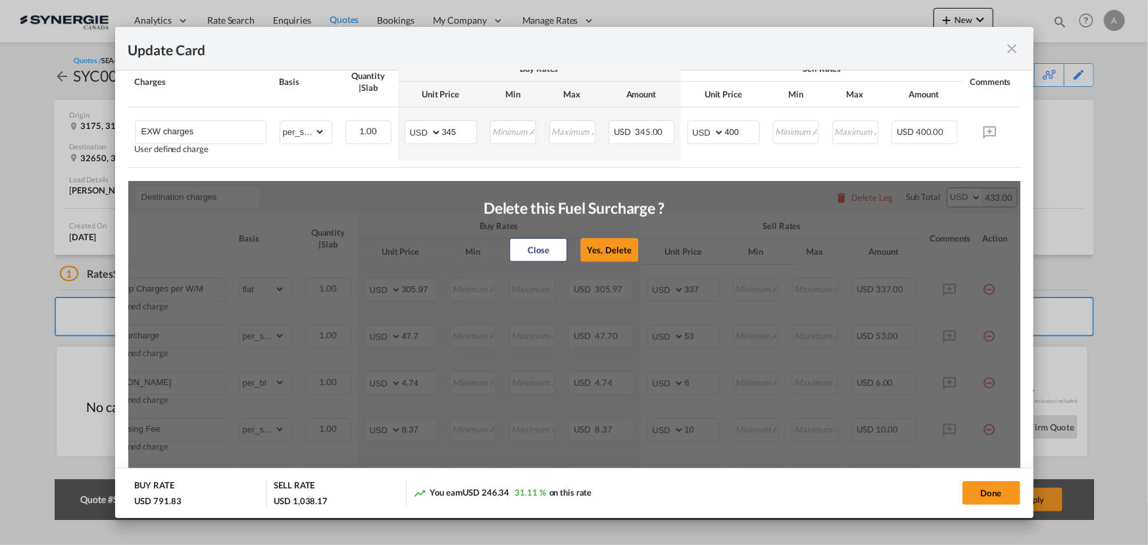
type input "6"
type input "Processing Fee"
select select "per_shipment"
type input "8.37"
type input "10"
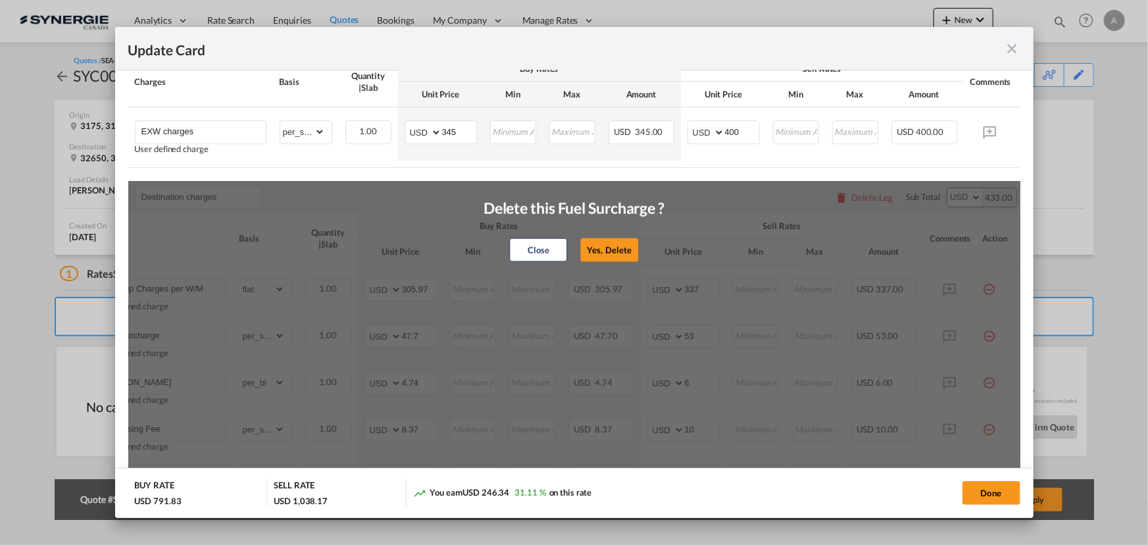
type input "Terms Support"
select select "per_bl"
type input "23.7"
type input "27"
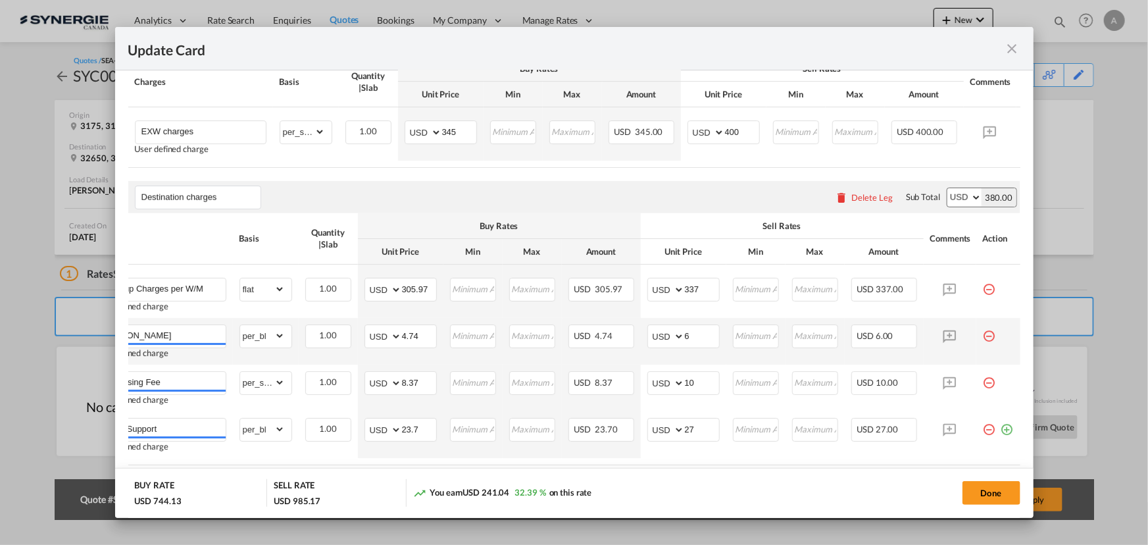
click at [983, 337] on md-icon "icon-minus-circle-outline red-400-fg pt-7" at bounding box center [989, 330] width 13 height 13
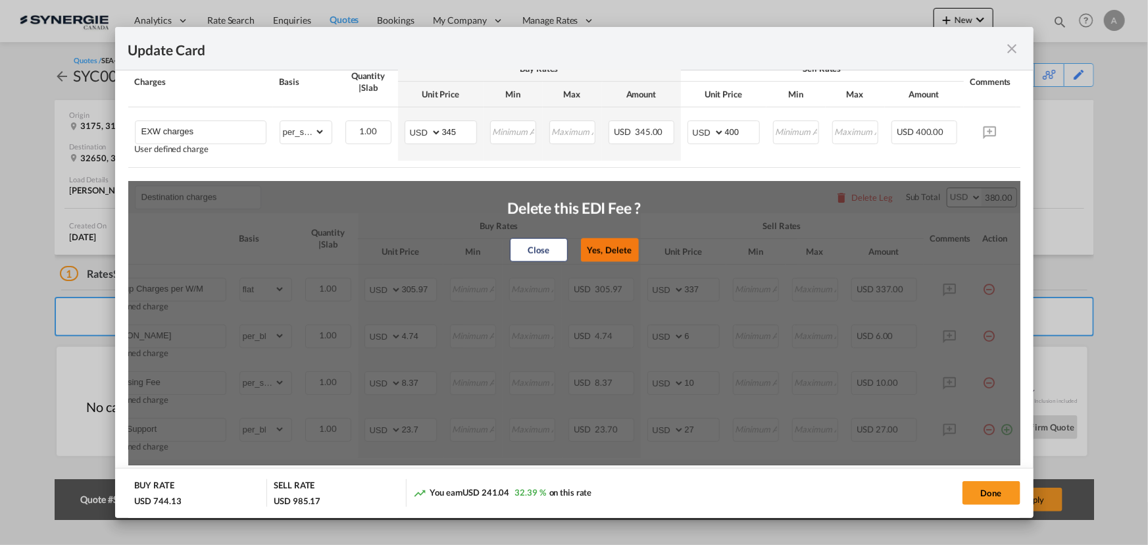
click at [601, 259] on button "Yes, Delete" at bounding box center [610, 250] width 58 height 24
type input "Processing Fee"
select select "per_shipment"
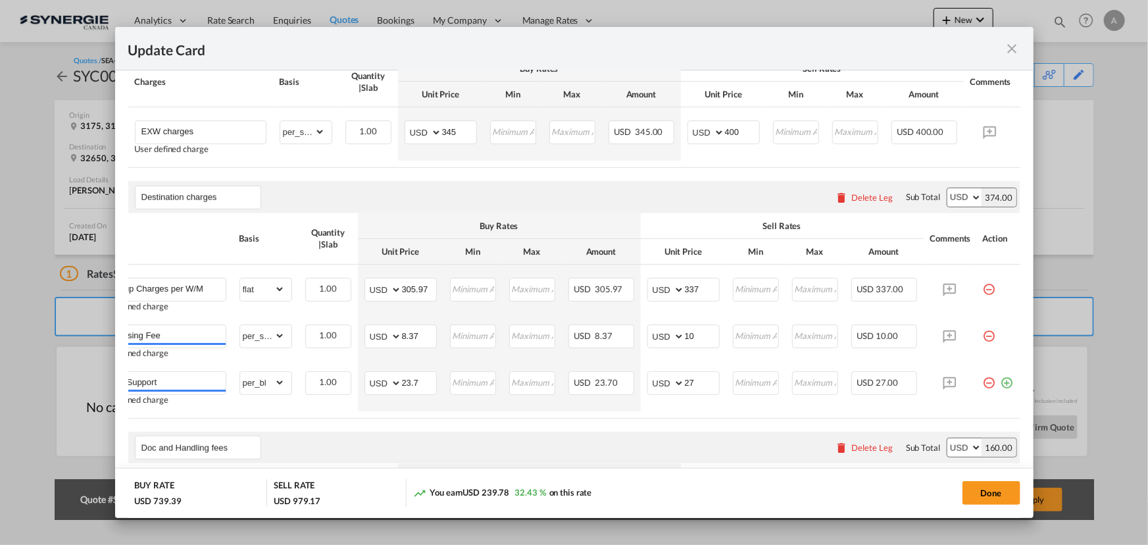
drag, startPoint x: 980, startPoint y: 341, endPoint x: 976, endPoint y: 335, distance: 7.0
click at [983, 337] on md-icon "icon-minus-circle-outline red-400-fg pt-7" at bounding box center [989, 330] width 13 height 13
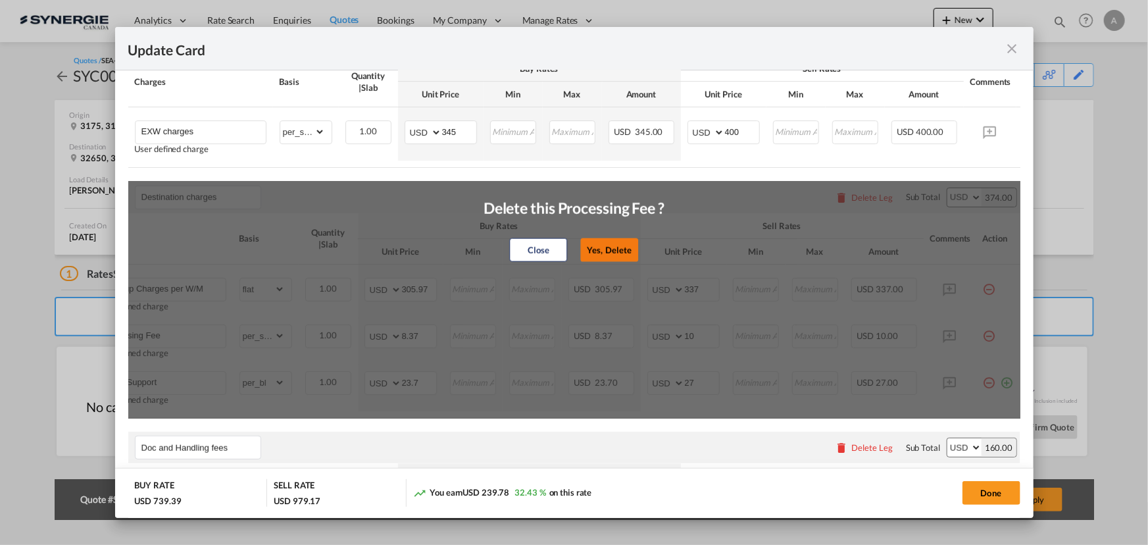
click at [596, 260] on button "Yes, Delete" at bounding box center [609, 250] width 58 height 24
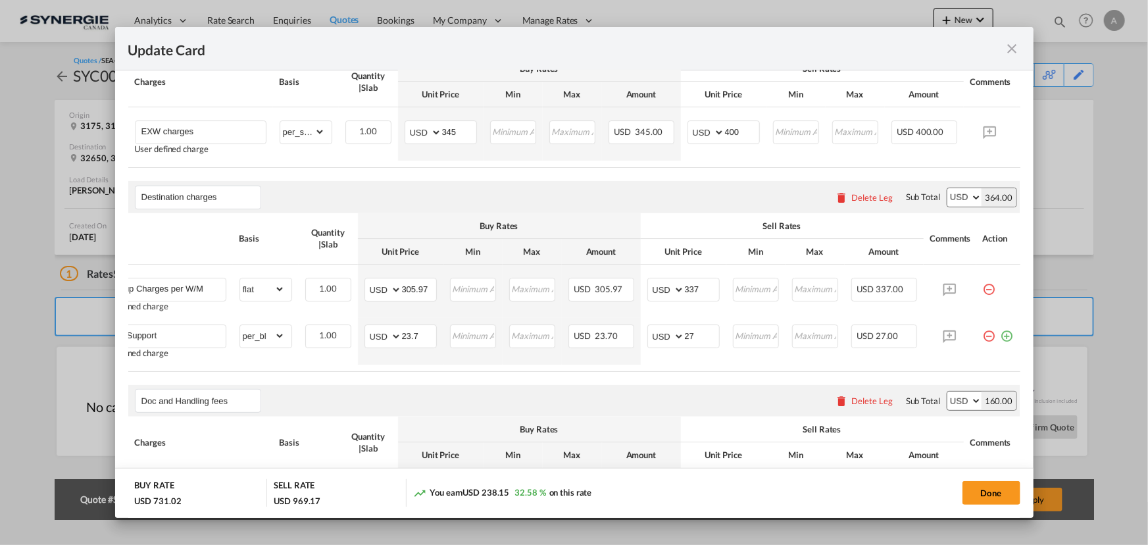
scroll to position [0, 0]
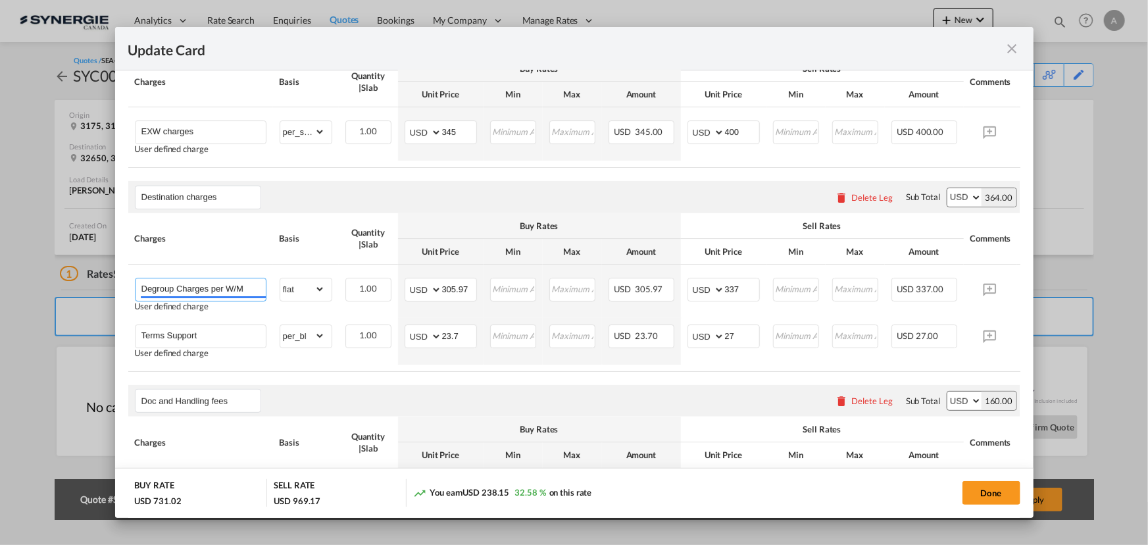
drag, startPoint x: 249, startPoint y: 297, endPoint x: -13, endPoint y: 276, distance: 262.7
click at [0, 276] on html "Analytics Reports Dashboard Rate Search Enquiries Quotes" at bounding box center [574, 272] width 1148 height 545
click at [299, 291] on select "gross_weight volumetric_weight per_shipment per_bl per_km per_hawb per_kg flat …" at bounding box center [302, 288] width 45 height 21
click at [280, 284] on select "gross_weight volumetric_weight per_shipment per_bl per_km per_hawb per_kg flat …" at bounding box center [302, 288] width 45 height 21
drag, startPoint x: 424, startPoint y: 291, endPoint x: 441, endPoint y: 289, distance: 17.2
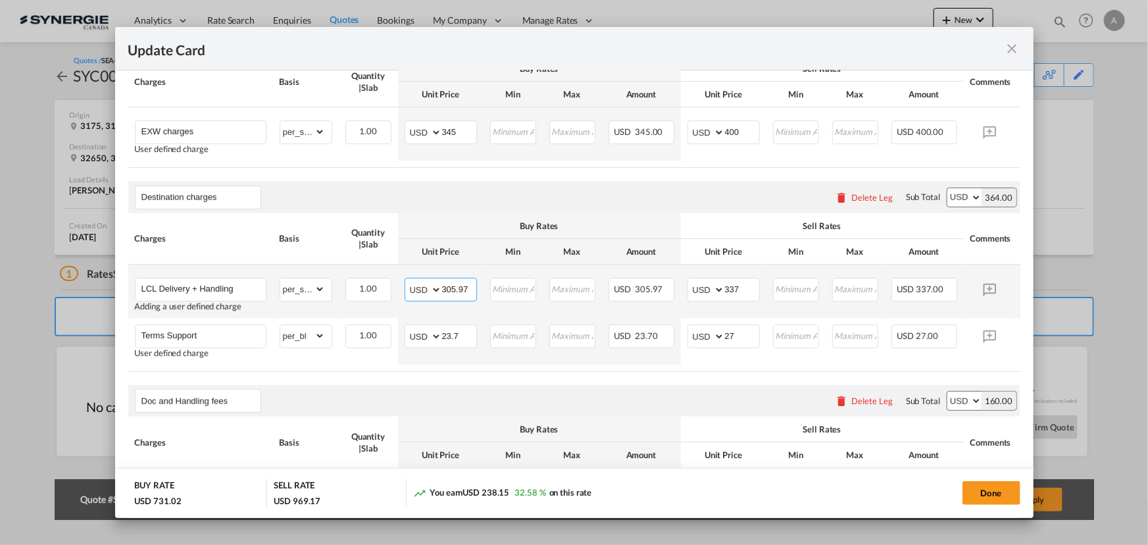
click at [411, 287] on md-input-container "AED AFN ALL AMD ANG AOA ARS AUD AWG AZN BAM BBD BDT BGN BHD BIF BMD BND BOB BRL…" at bounding box center [441, 290] width 72 height 24
drag, startPoint x: 125, startPoint y: 342, endPoint x: 29, endPoint y: 329, distance: 96.9
click at [55, 335] on div "Update Card Pickup Door 3175 Pickup Service Type Pickup Haulage Select Pickup H…" at bounding box center [574, 272] width 1148 height 545
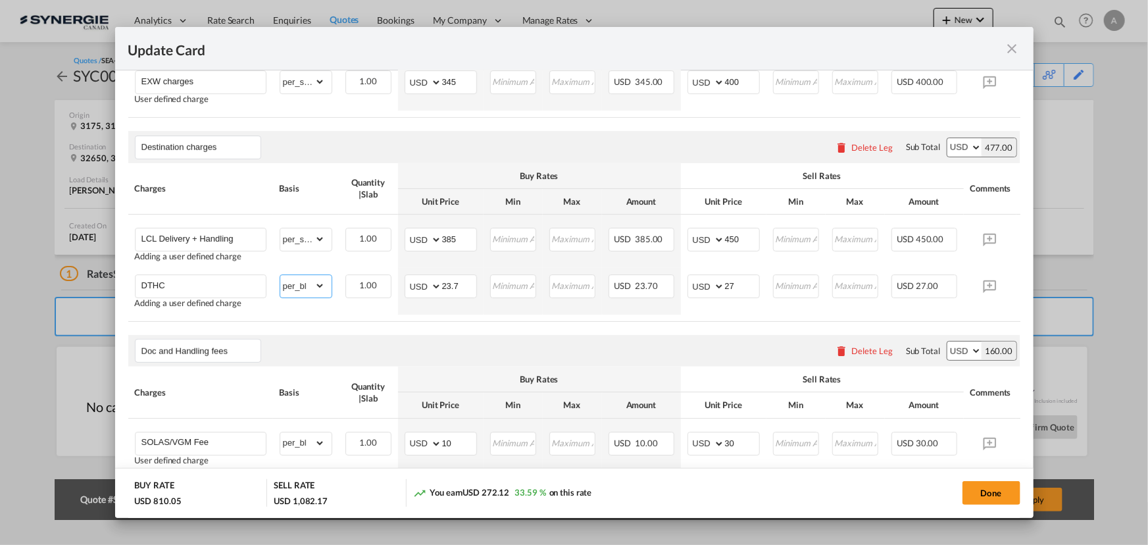
scroll to position [717, 0]
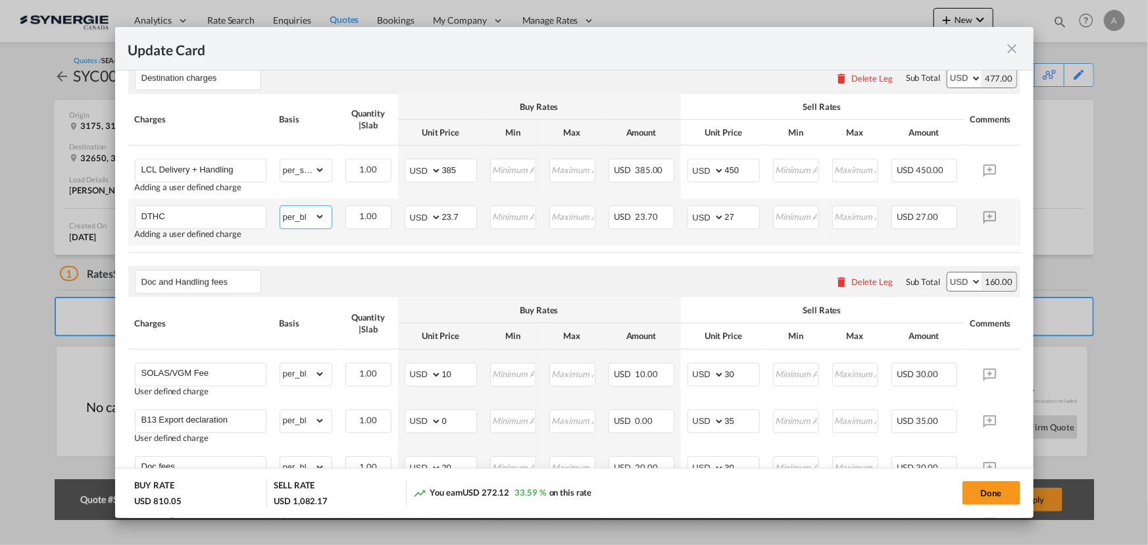
click at [309, 223] on select "gross_weight volumetric_weight per_shipment per_bl per_km per_hawb per_kg flat …" at bounding box center [302, 216] width 45 height 21
click at [280, 212] on select "gross_weight volumetric_weight per_shipment per_bl per_km per_hawb per_kg flat …" at bounding box center [302, 216] width 45 height 21
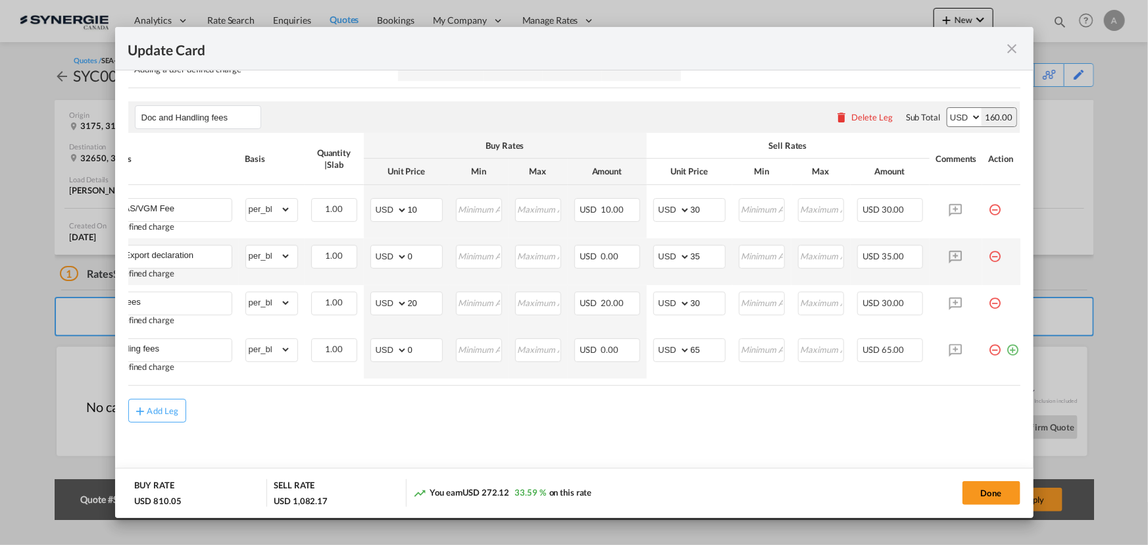
scroll to position [0, 38]
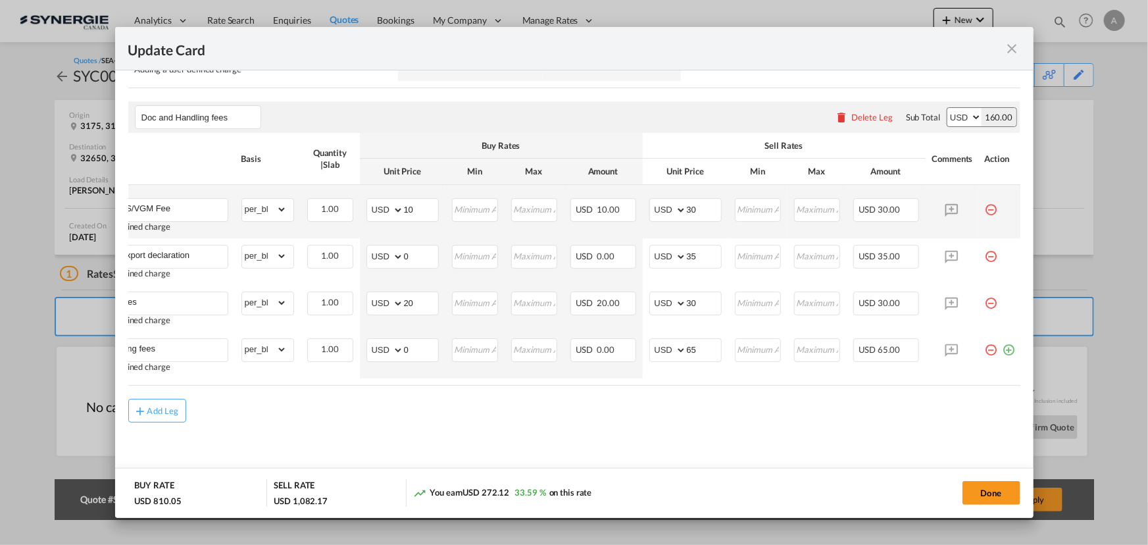
click at [991, 208] on md-icon "icon-minus-circle-outline red-400-fg pt-7" at bounding box center [991, 204] width 13 height 13
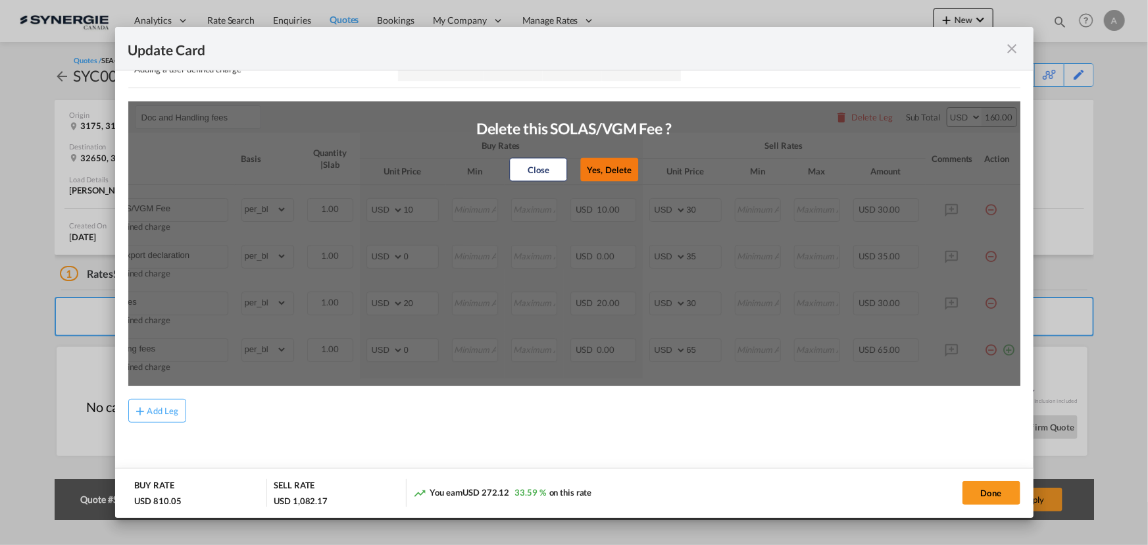
click at [607, 164] on button "Yes, Delete" at bounding box center [610, 170] width 58 height 24
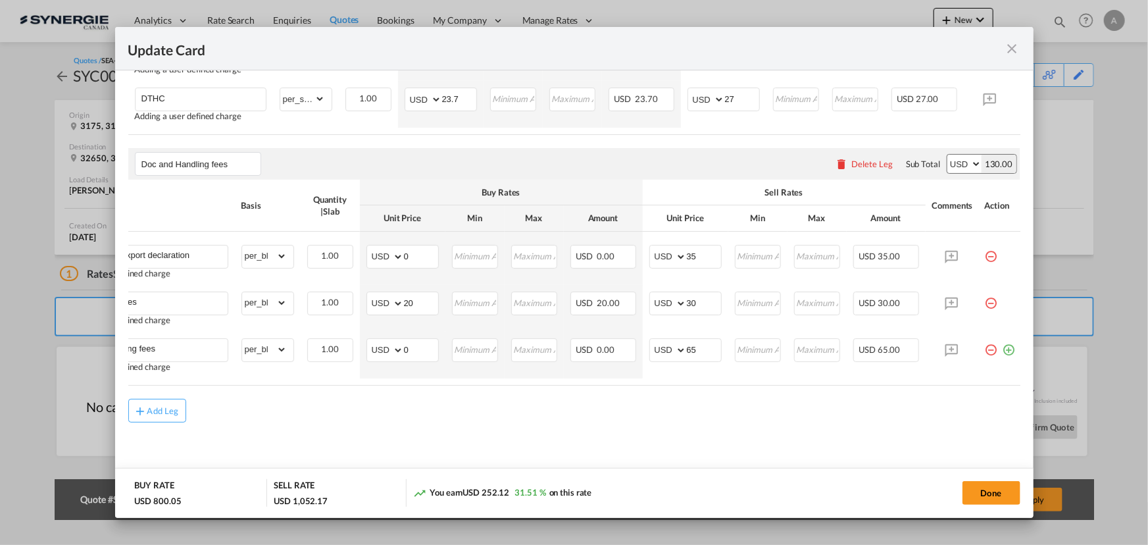
scroll to position [848, 0]
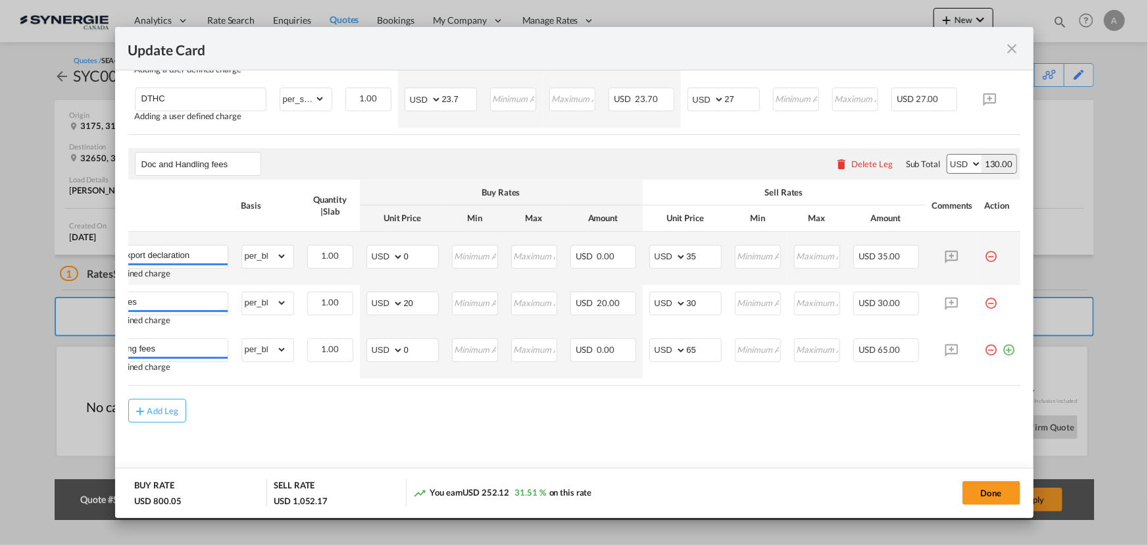
click at [983, 253] on td "Update Card Pickup ..." at bounding box center [1000, 258] width 44 height 53
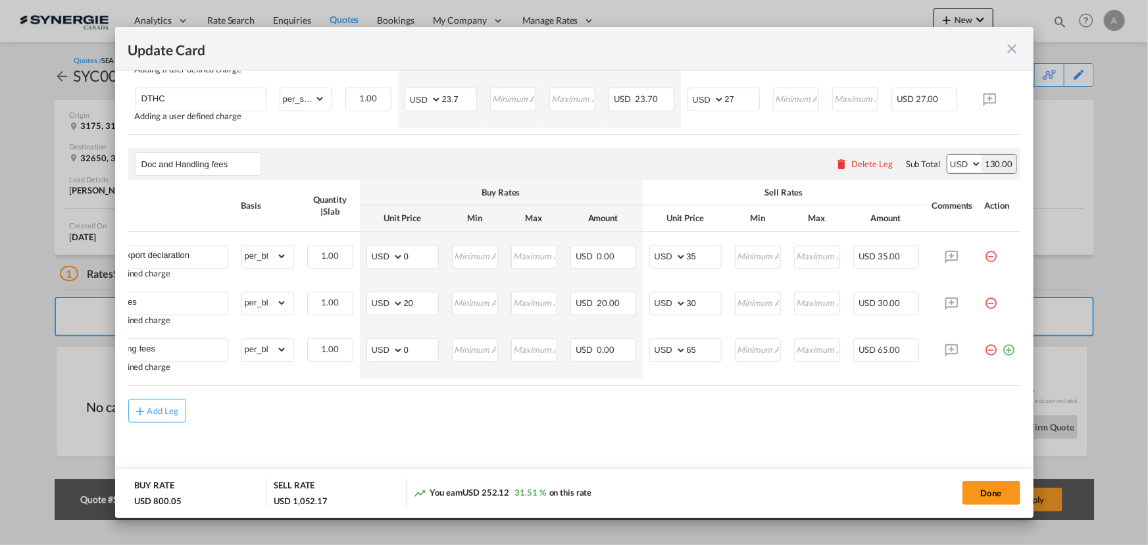
click at [989, 251] on md-icon "icon-minus-circle-outline red-400-fg pt-7" at bounding box center [991, 251] width 13 height 13
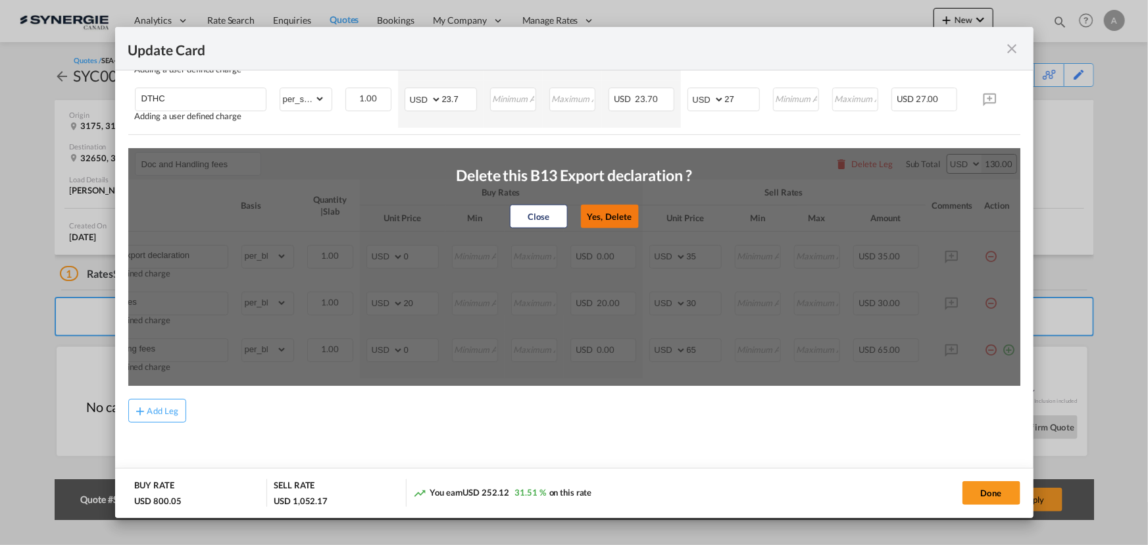
click at [604, 214] on button "Yes, Delete" at bounding box center [610, 217] width 58 height 24
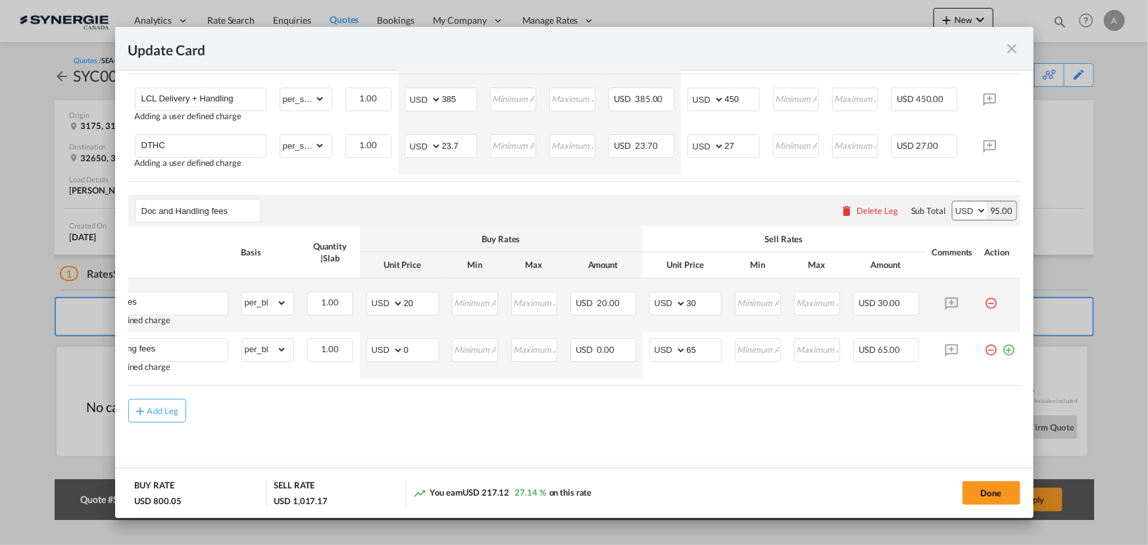
scroll to position [801, 0]
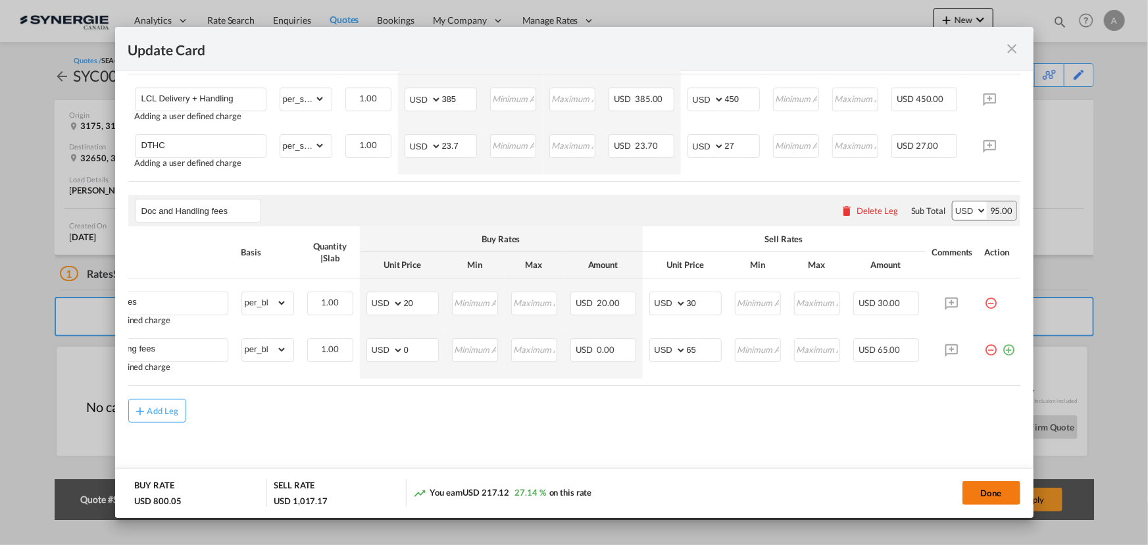
click at [974, 489] on button "Done" at bounding box center [991, 493] width 58 height 24
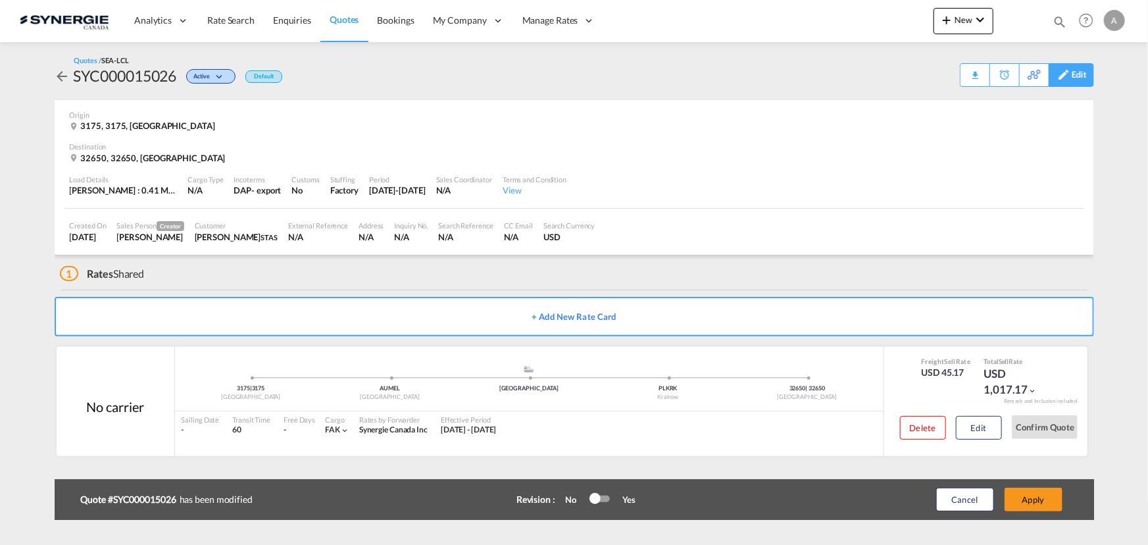
click at [1074, 82] on div "Edit" at bounding box center [1079, 75] width 15 height 22
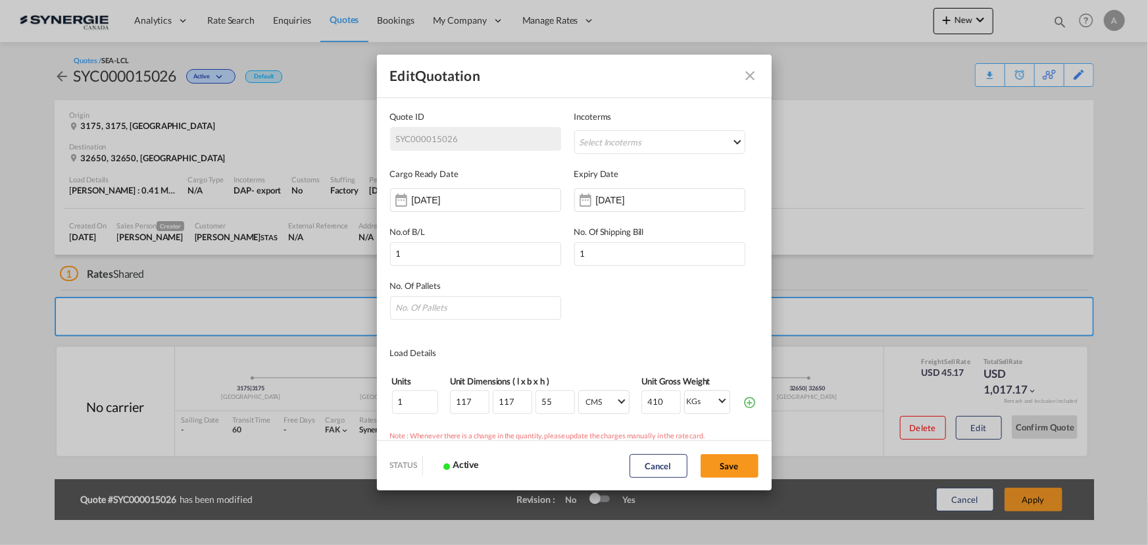
scroll to position [0, 0]
click at [614, 193] on div "24 Oct 2025" at bounding box center [637, 199] width 83 height 13
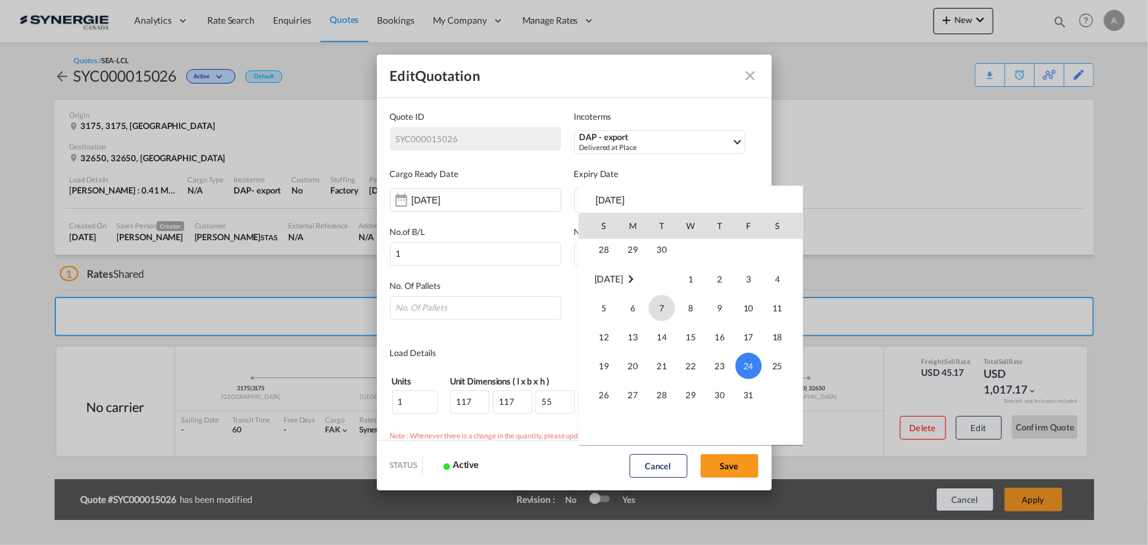
scroll to position [114, 0]
click at [661, 373] on span "14" at bounding box center [662, 372] width 26 height 26
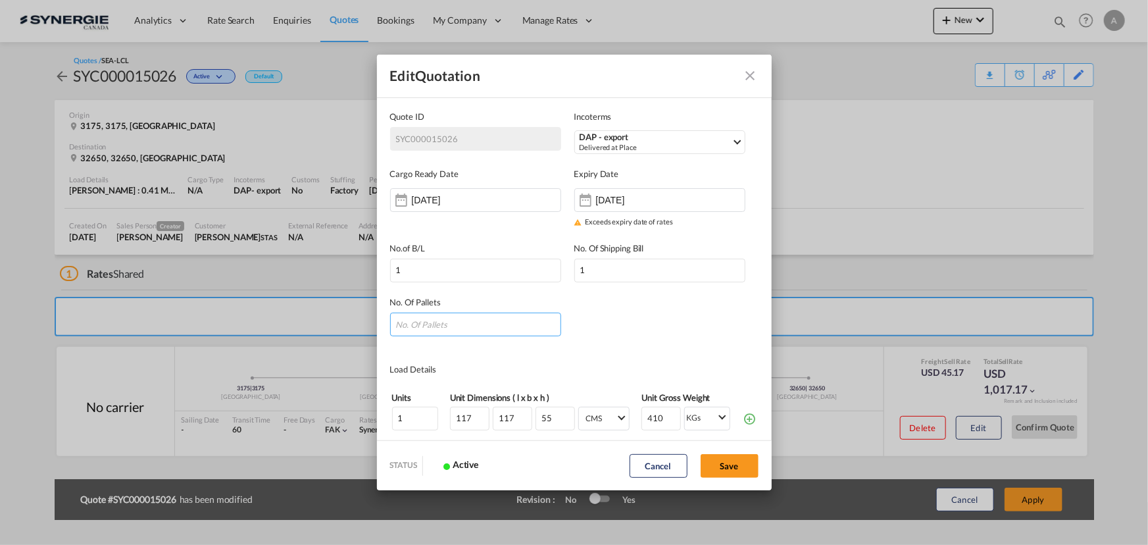
click at [480, 320] on input "Quote ID IncotermsSelect ..." at bounding box center [475, 324] width 171 height 24
click at [727, 467] on button "Save" at bounding box center [730, 466] width 58 height 24
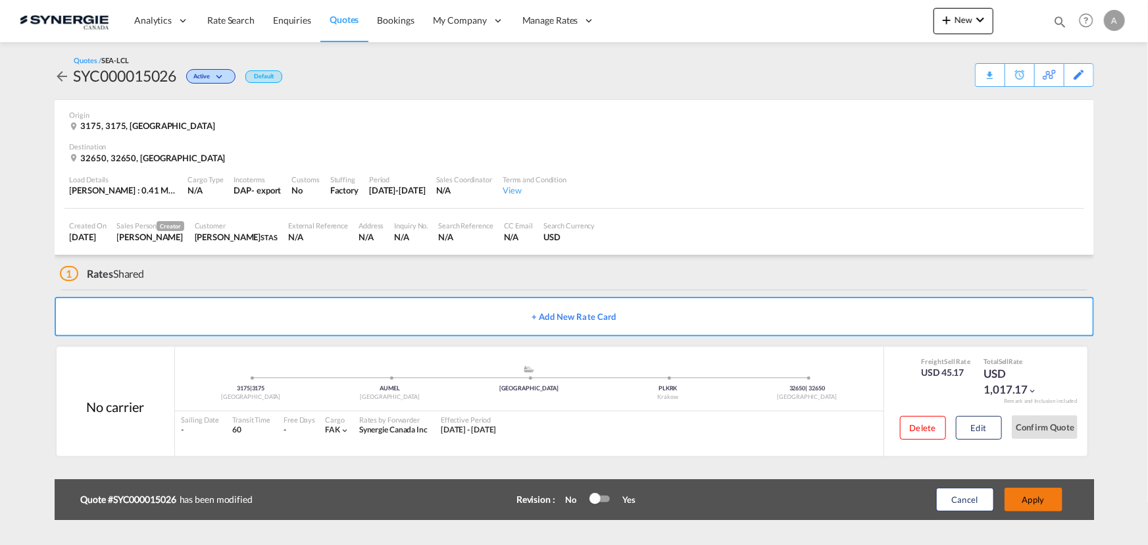
click at [1034, 497] on button "Apply" at bounding box center [1034, 499] width 58 height 24
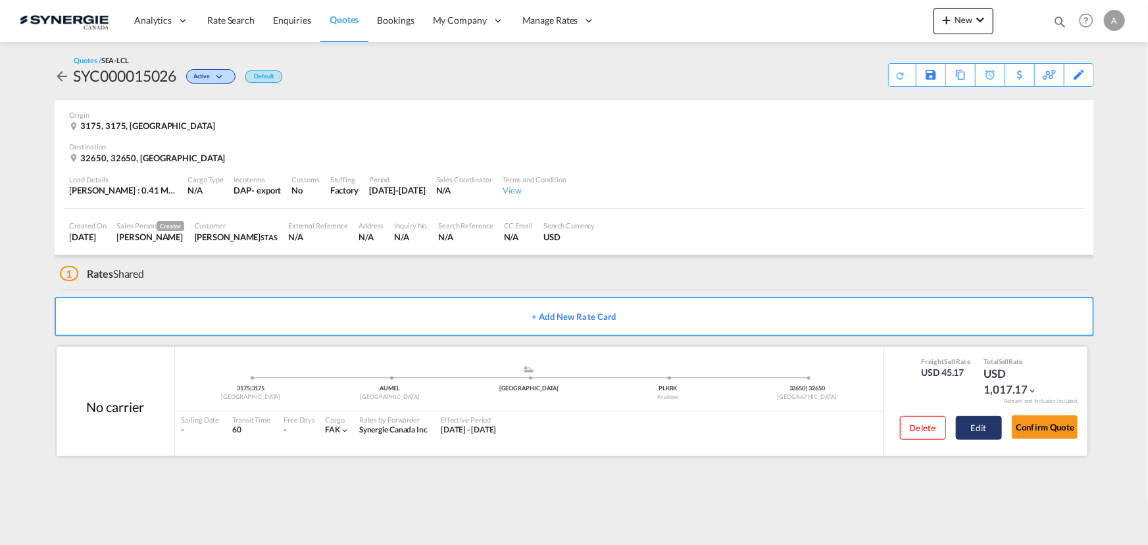
click at [977, 427] on button "Edit" at bounding box center [979, 428] width 46 height 24
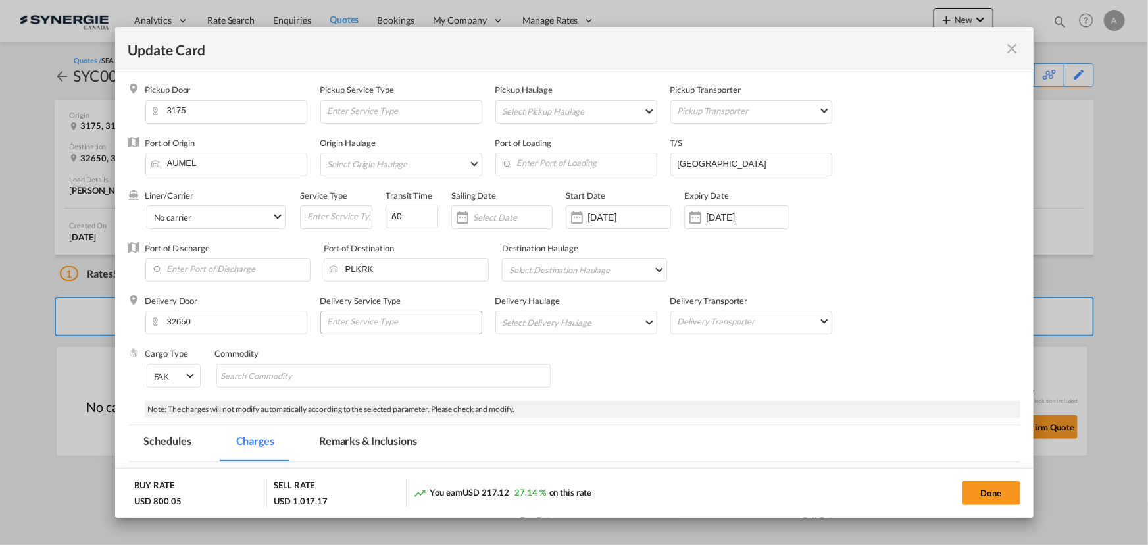
click at [348, 435] on md-tab-item "Remarks & Inclusions" at bounding box center [368, 443] width 130 height 36
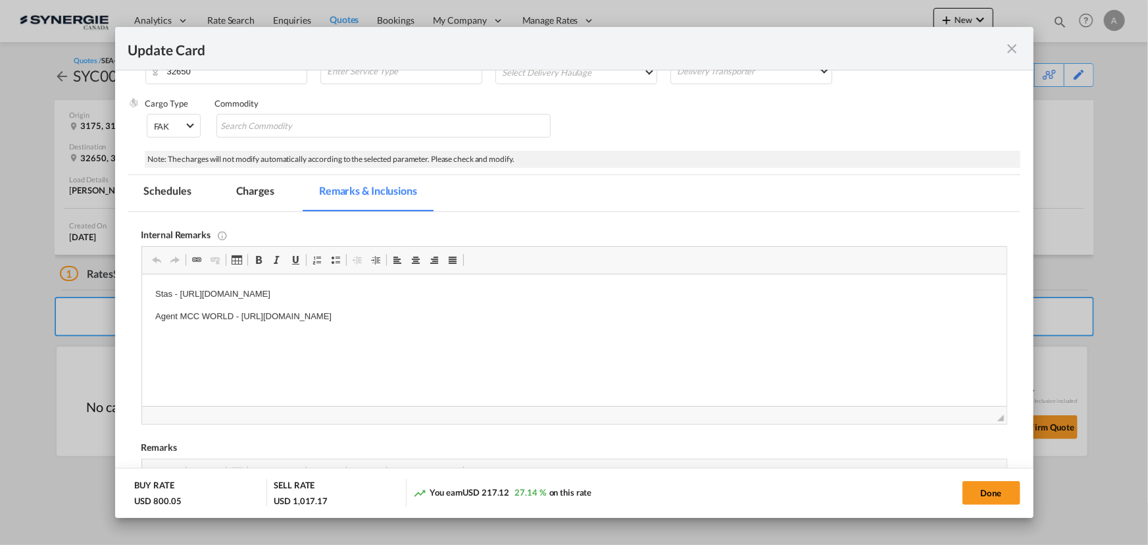
scroll to position [0, 0]
click at [648, 320] on p "Agent MCC WORLD - https://app.frontapp.com/open/cnv_qhdmnnz?key=fA9Mh72vCwZH3UT…" at bounding box center [574, 317] width 838 height 14
click at [524, 330] on body "Stas - https://app.frontapp.com/open/cnv_qfvk6a7?key=35oJaRAq0P4a1oul3TnFnR8trX…" at bounding box center [574, 338] width 838 height 103
drag, startPoint x: 954, startPoint y: 493, endPoint x: 987, endPoint y: 492, distance: 32.9
click at [955, 493] on div "Done" at bounding box center [849, 492] width 341 height 27
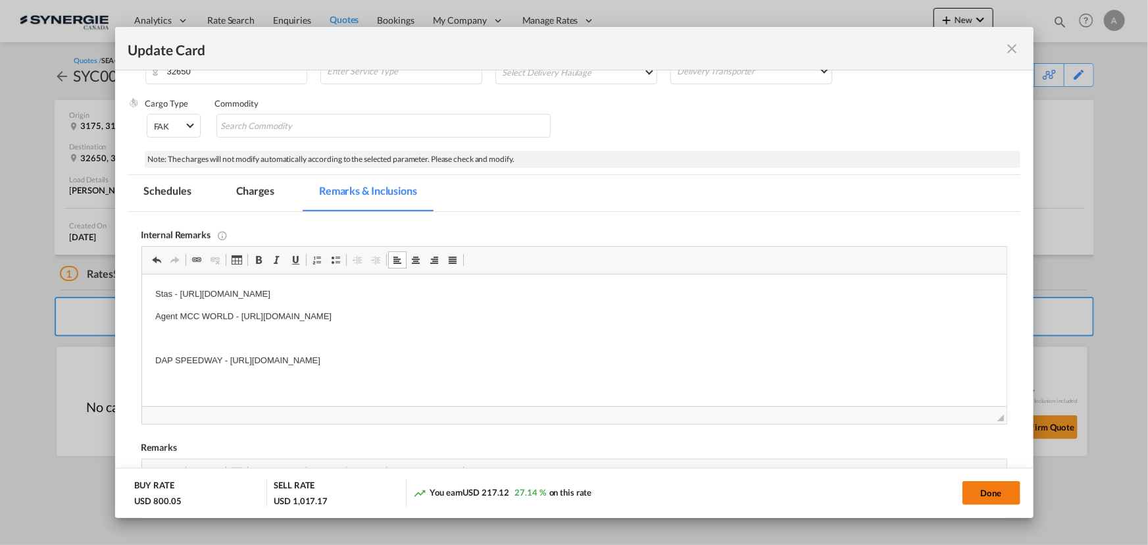
click at [987, 492] on button "Done" at bounding box center [991, 493] width 58 height 24
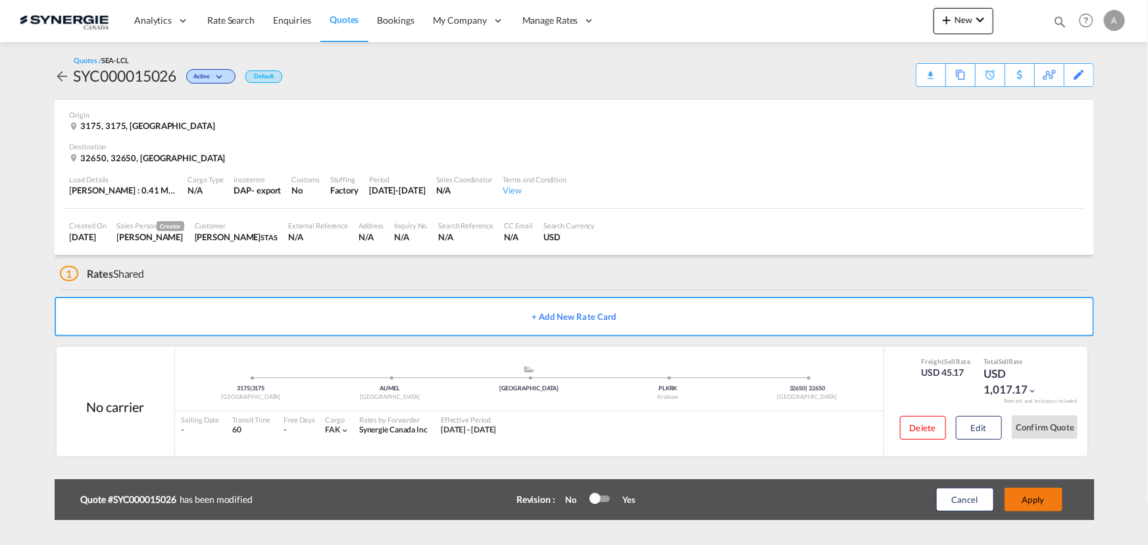
click at [1043, 497] on button "Apply" at bounding box center [1034, 499] width 58 height 24
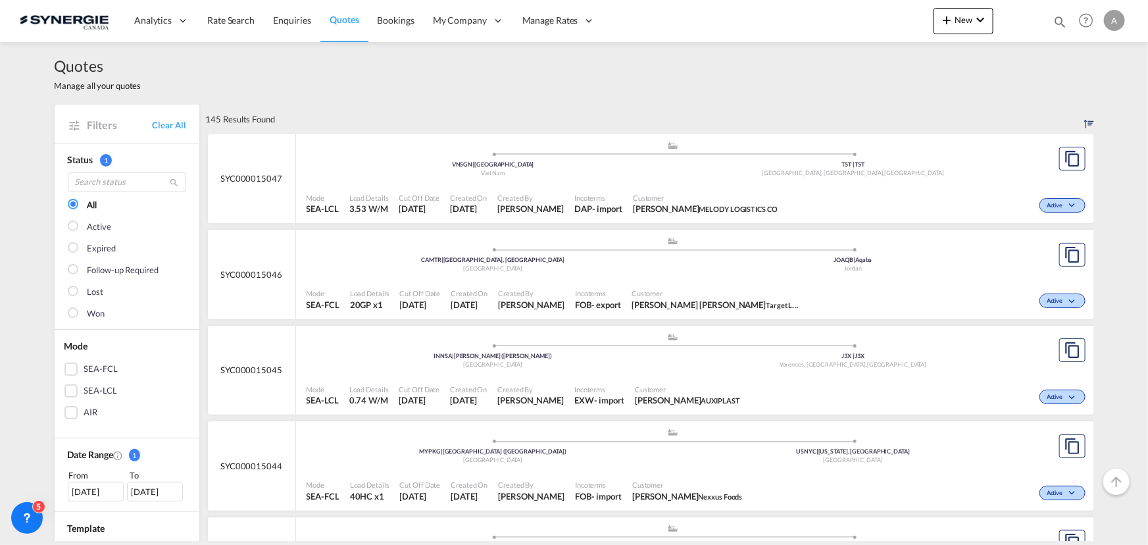
scroll to position [299, 0]
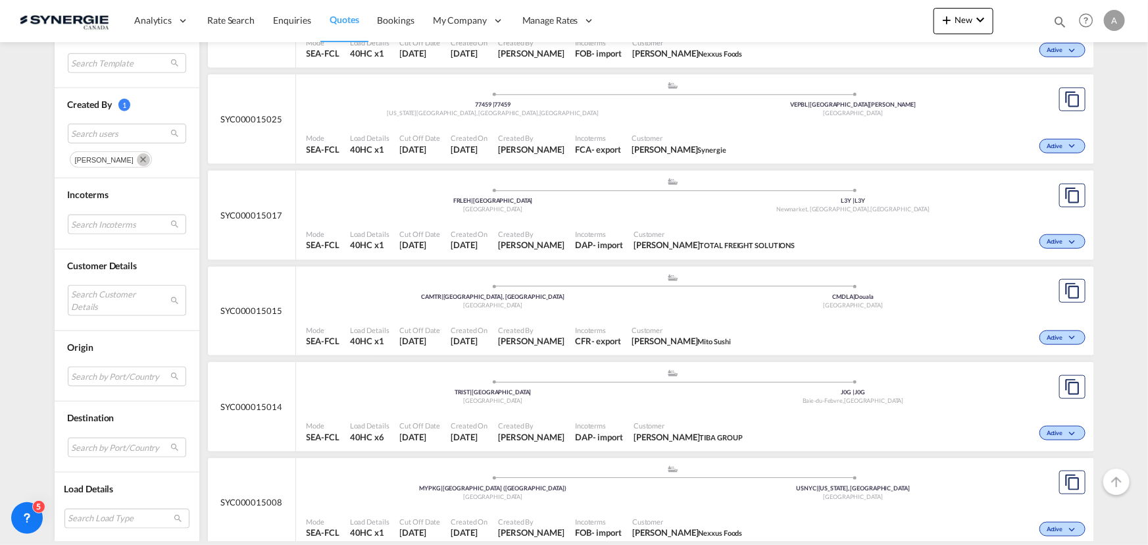
drag, startPoint x: 111, startPoint y: 156, endPoint x: 120, endPoint y: 208, distance: 52.8
click at [137, 156] on md-icon "Remove" at bounding box center [143, 159] width 13 height 13
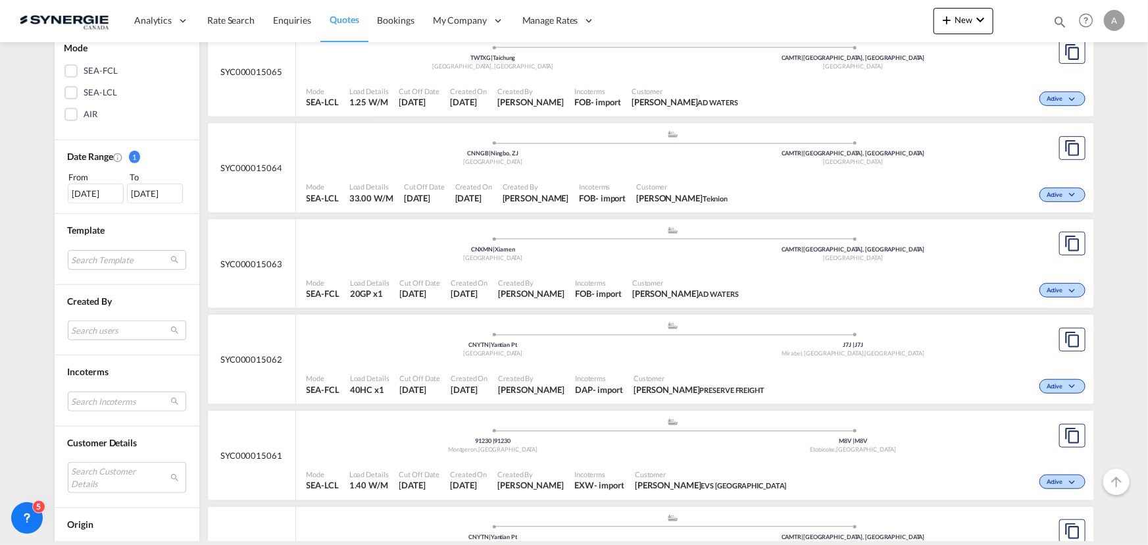
scroll to position [474, 0]
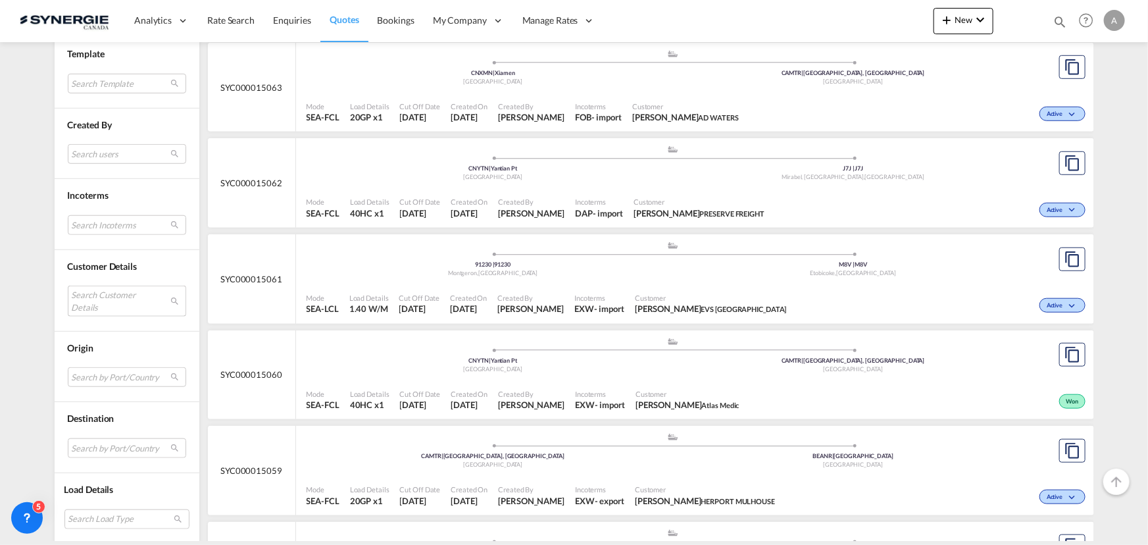
click at [118, 299] on md-select "Search Customer Details user name user [PERSON_NAME] [EMAIL_ADDRESS][DOMAIN_NAM…" at bounding box center [127, 301] width 118 height 30
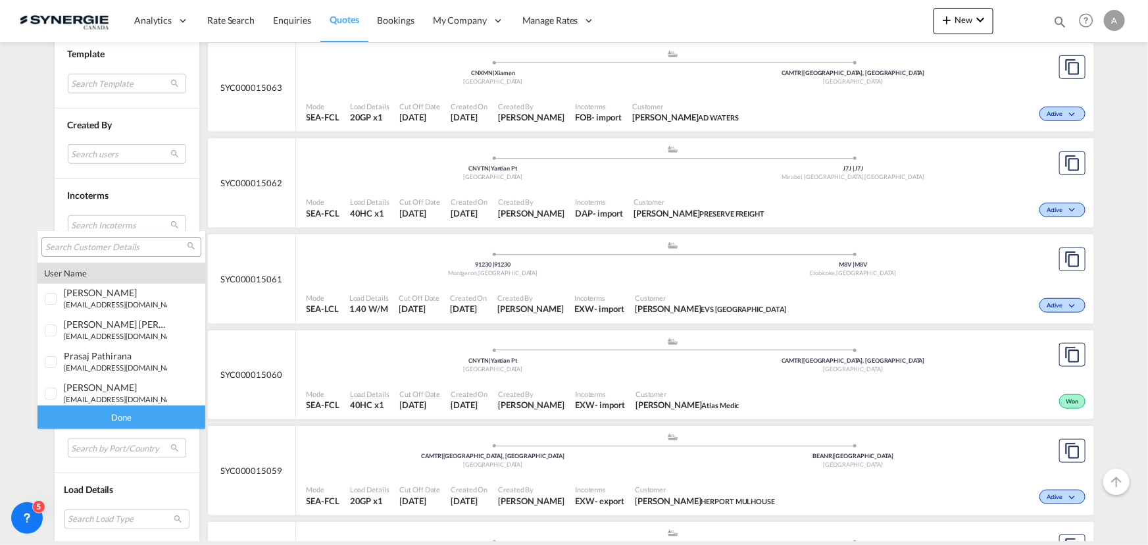
click at [113, 250] on input "search" at bounding box center [115, 247] width 141 height 12
paste input "[EMAIL_ADDRESS][DOMAIN_NAME]"
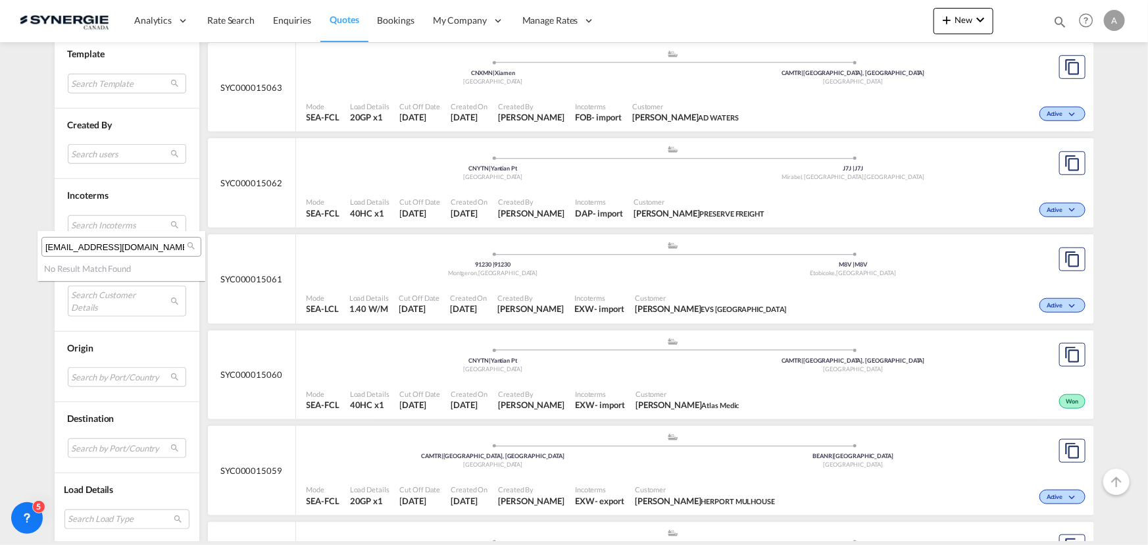
click at [141, 236] on md-select-header "[EMAIL_ADDRESS][DOMAIN_NAME]" at bounding box center [121, 247] width 168 height 32
type input "JIASUN"
click at [948, 25] on md-backdrop at bounding box center [574, 272] width 1148 height 545
click at [956, 18] on span "New" at bounding box center [963, 19] width 49 height 11
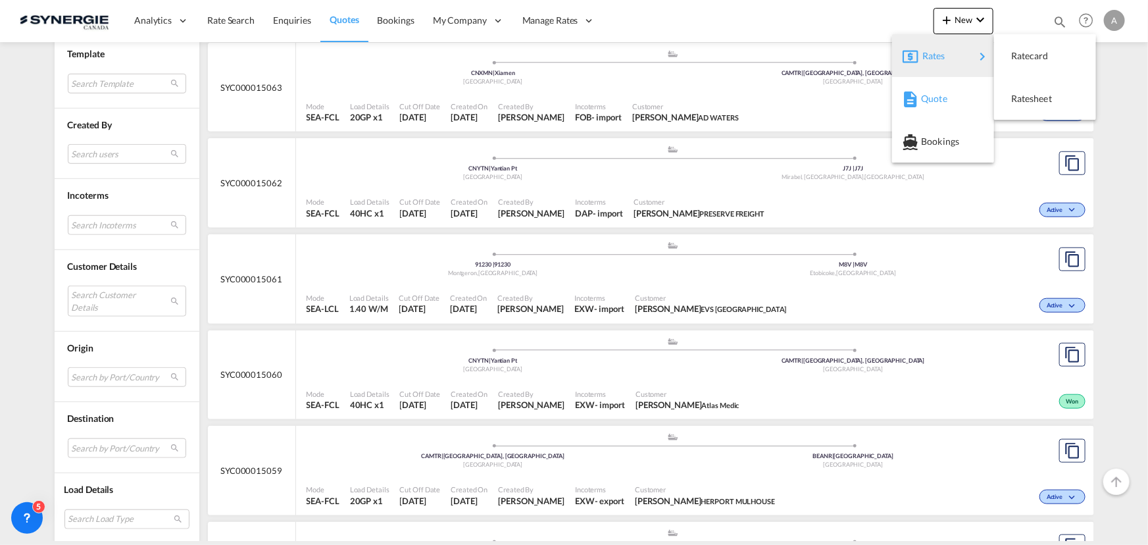
click at [935, 103] on span "Quote" at bounding box center [928, 99] width 14 height 26
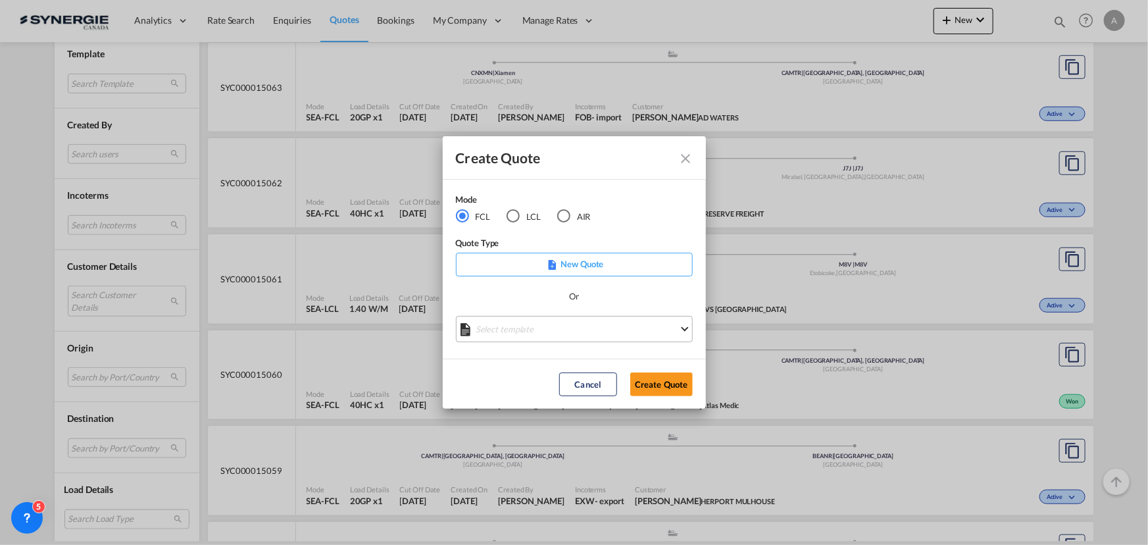
click at [533, 330] on md-select "Select template *NEW* FCL FREEHAND / DAP [PERSON_NAME] | [DATE] *NEW* Import FC…" at bounding box center [574, 329] width 237 height 26
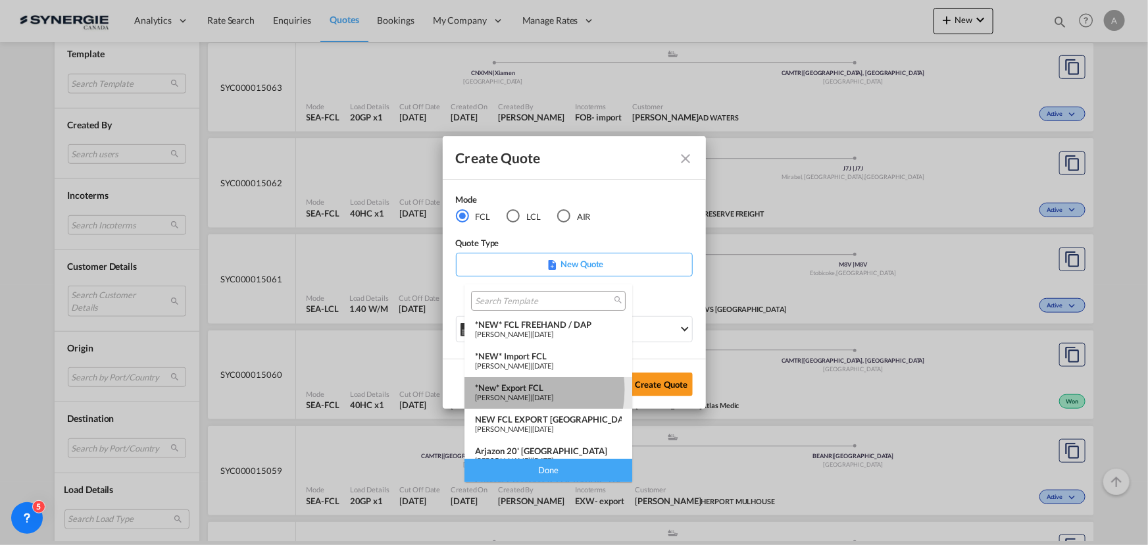
click at [513, 389] on div "*New* Export FCL" at bounding box center [548, 387] width 147 height 11
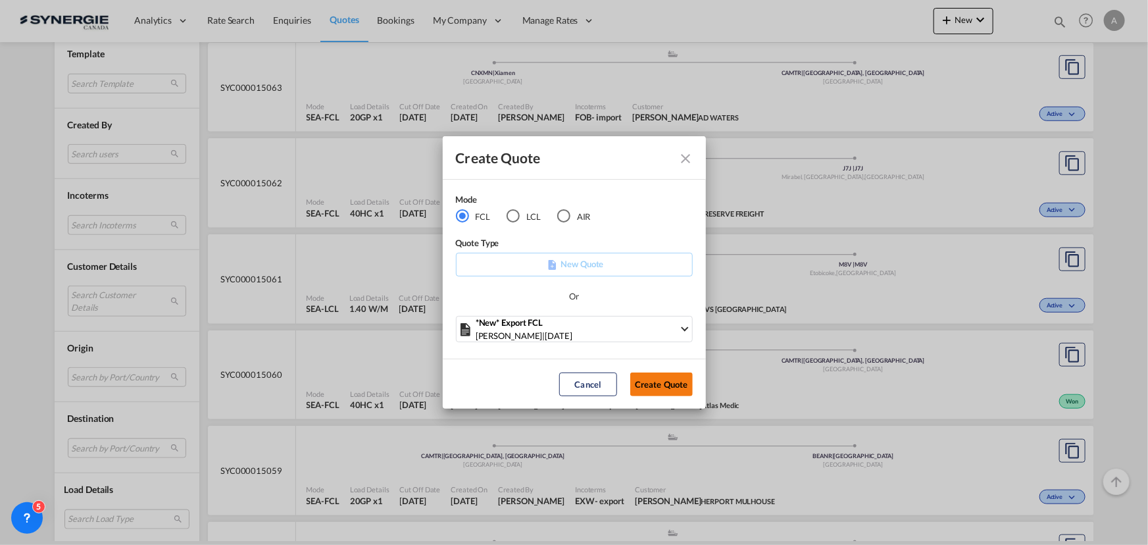
click at [667, 391] on button "Create Quote" at bounding box center [661, 384] width 62 height 24
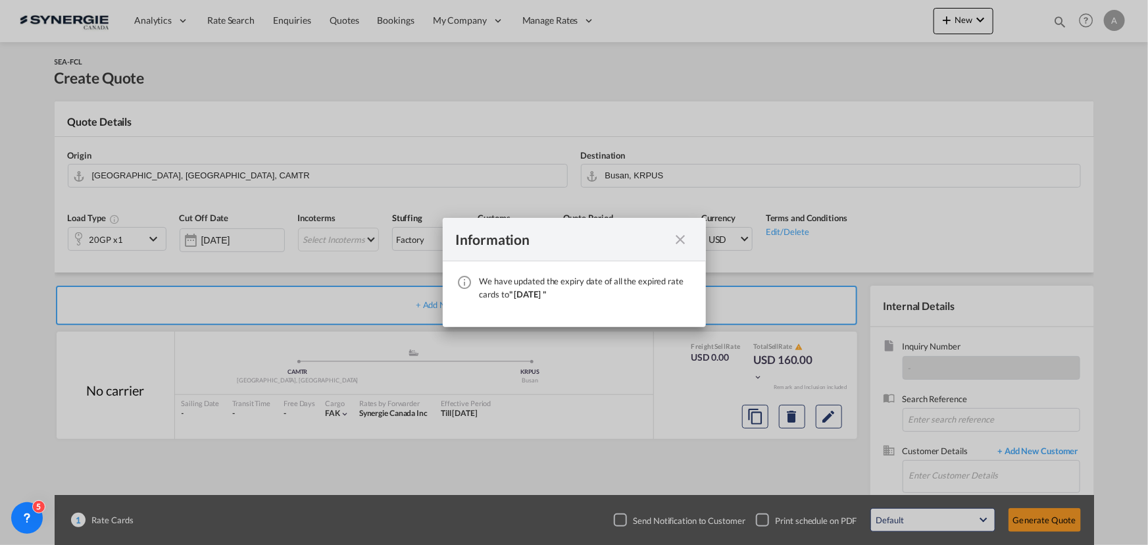
click at [682, 241] on md-icon "icon-close fg-AAA8AD cursor" at bounding box center [681, 240] width 16 height 16
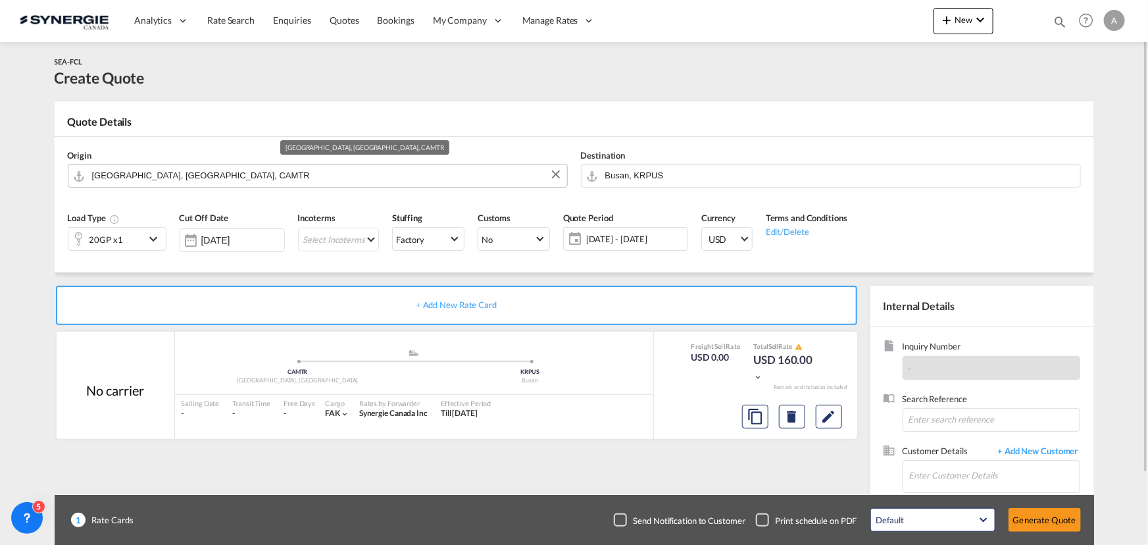
click at [191, 169] on input "[GEOGRAPHIC_DATA], [GEOGRAPHIC_DATA], CAMTR" at bounding box center [326, 175] width 468 height 23
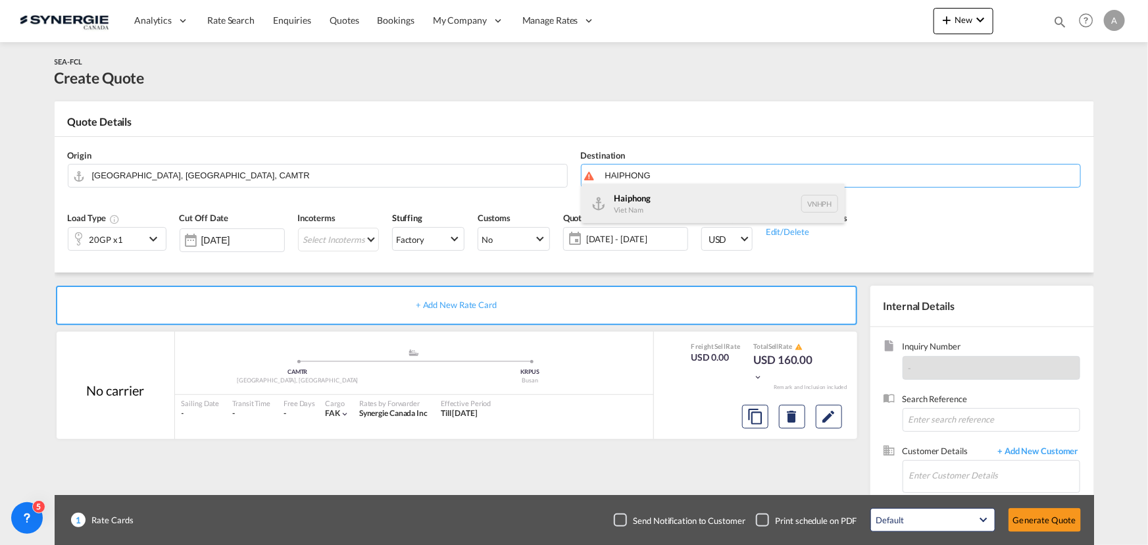
click at [620, 199] on div "Haiphong Viet Nam VNHPH" at bounding box center [713, 203] width 263 height 39
type input "Haiphong, VNHPH"
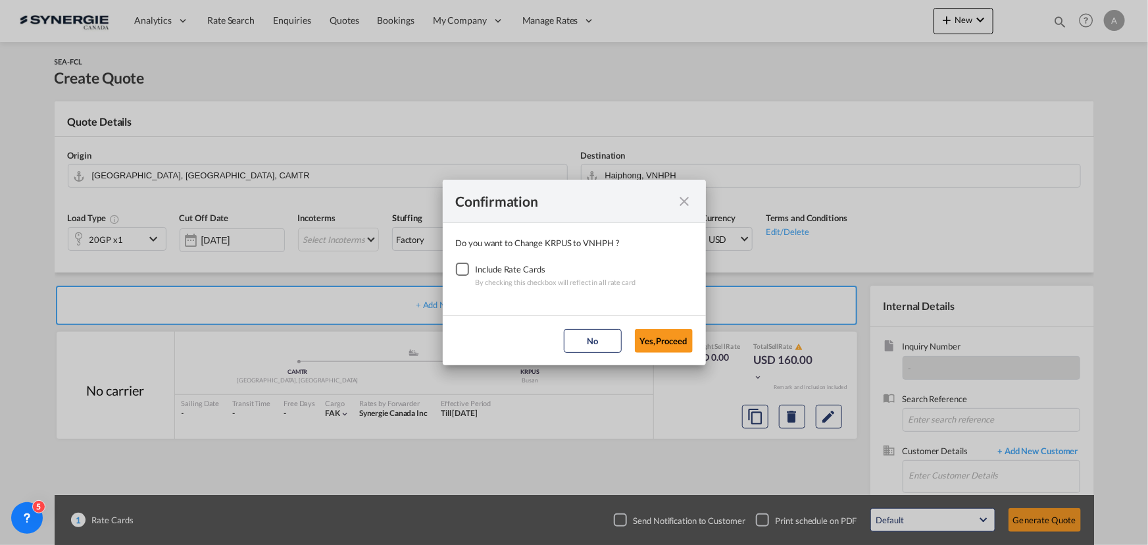
click at [465, 268] on div "Checkbox No Ink" at bounding box center [462, 268] width 13 height 13
click at [636, 343] on button "Yes,Proceed" at bounding box center [664, 341] width 58 height 24
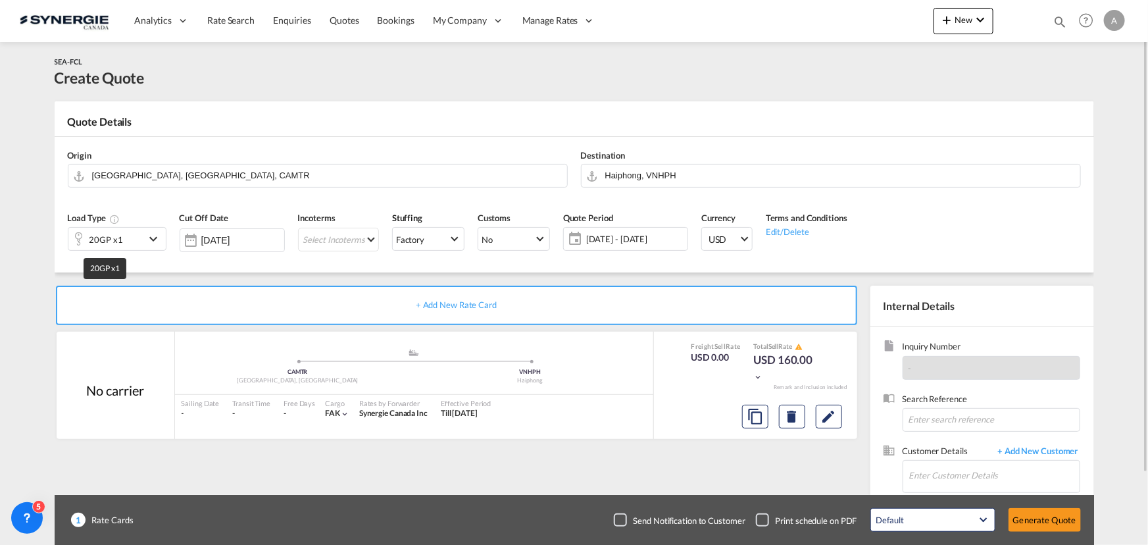
click at [104, 237] on div "20GP x1" at bounding box center [106, 239] width 34 height 18
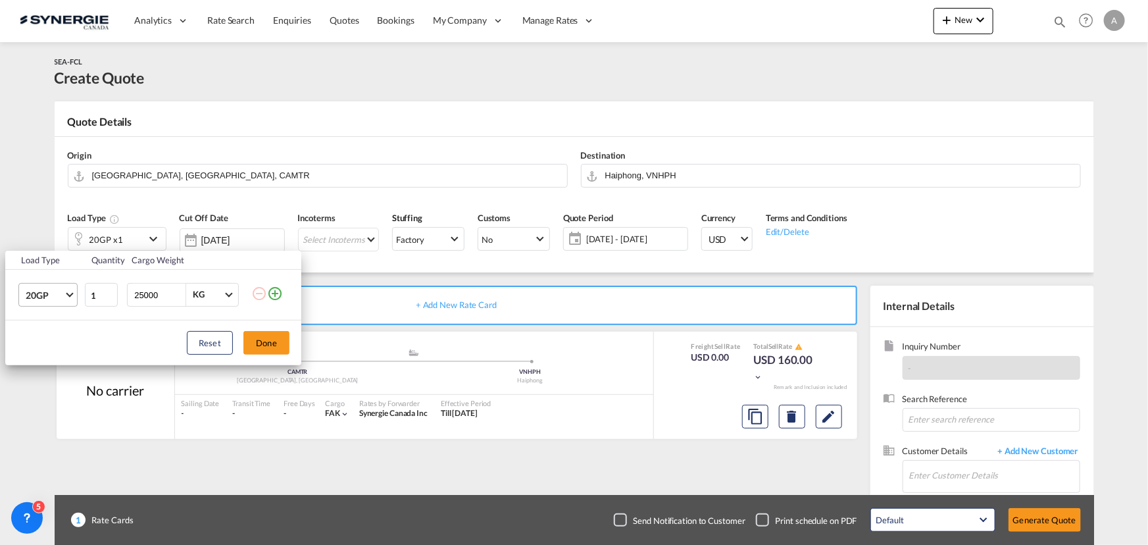
click at [49, 289] on span "20GP" at bounding box center [45, 295] width 38 height 13
click at [45, 356] on div "40HC" at bounding box center [37, 357] width 24 height 13
drag, startPoint x: 157, startPoint y: 293, endPoint x: -59, endPoint y: 257, distance: 219.4
click at [0, 257] on html "Analytics Reports Dashboard Rate Search Enquiries Quotes" at bounding box center [574, 272] width 1148 height 545
type input "20000"
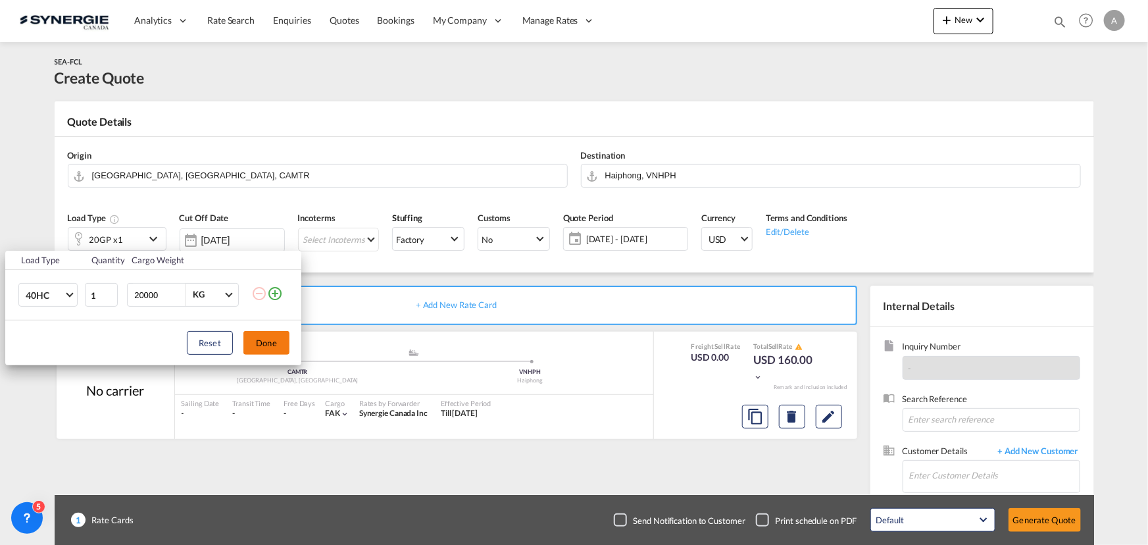
click at [268, 337] on button "Done" at bounding box center [266, 343] width 46 height 24
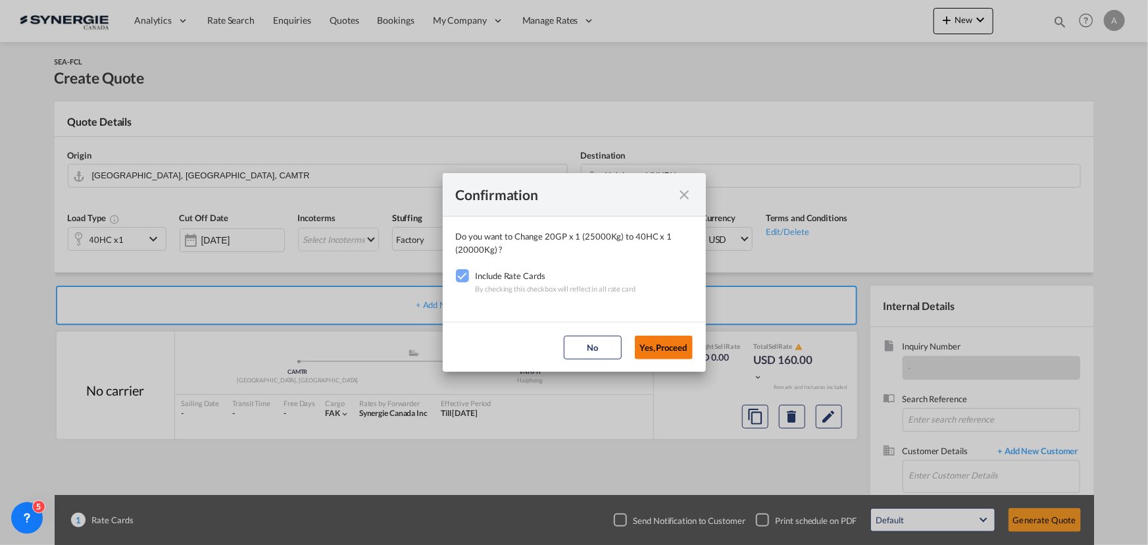
click at [651, 349] on button "Yes,Proceed" at bounding box center [664, 347] width 58 height 24
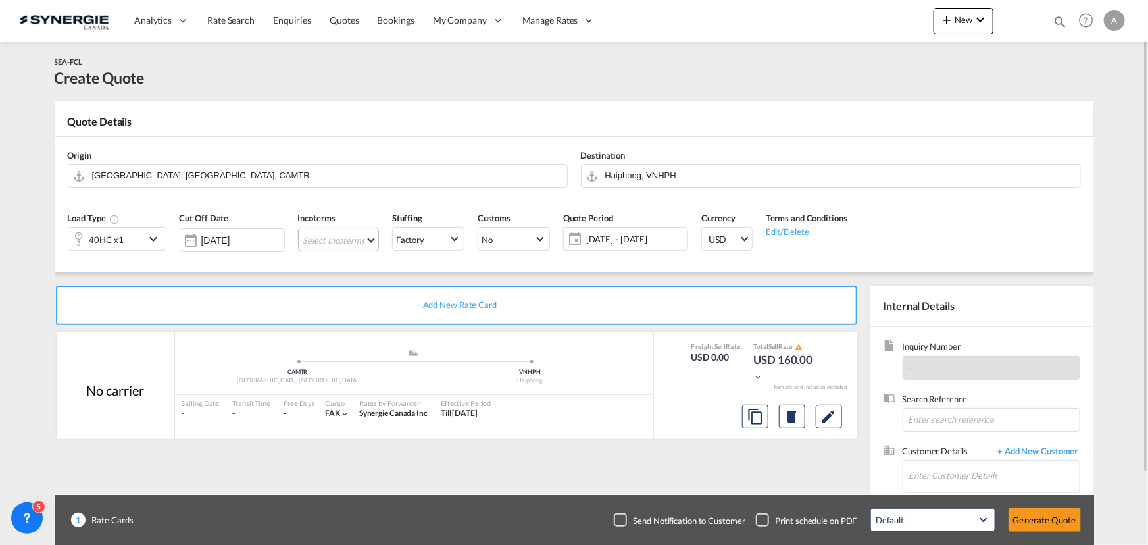
click at [316, 230] on md-select "Select Incoterms FCA - import Free Carrier DAP - export Delivered at Place DDP …" at bounding box center [338, 240] width 81 height 24
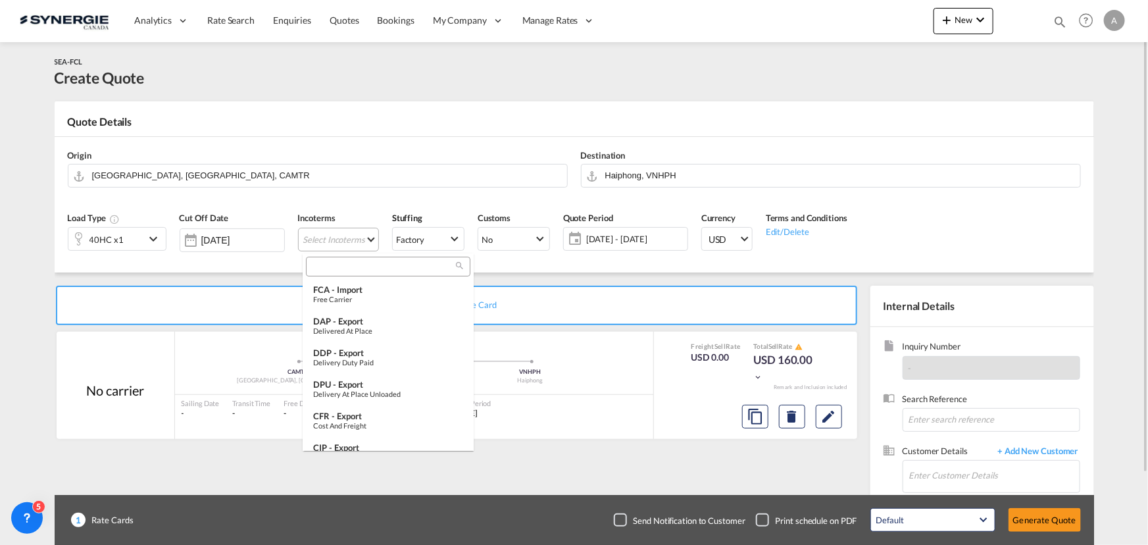
click at [335, 262] on input "search" at bounding box center [383, 267] width 146 height 12
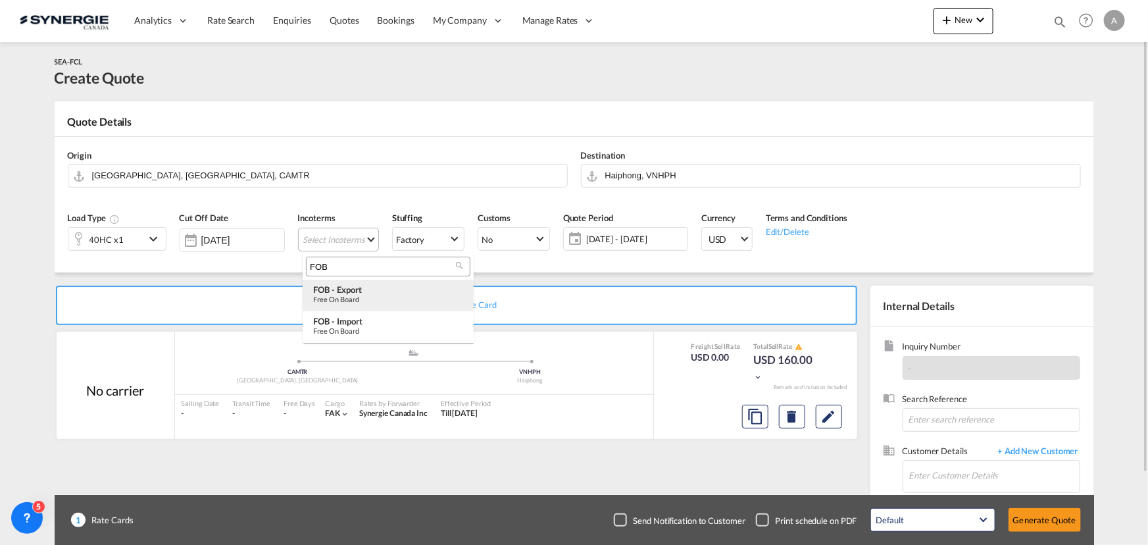
type input "FOB"
click at [357, 295] on div "Free on Board" at bounding box center [388, 299] width 150 height 9
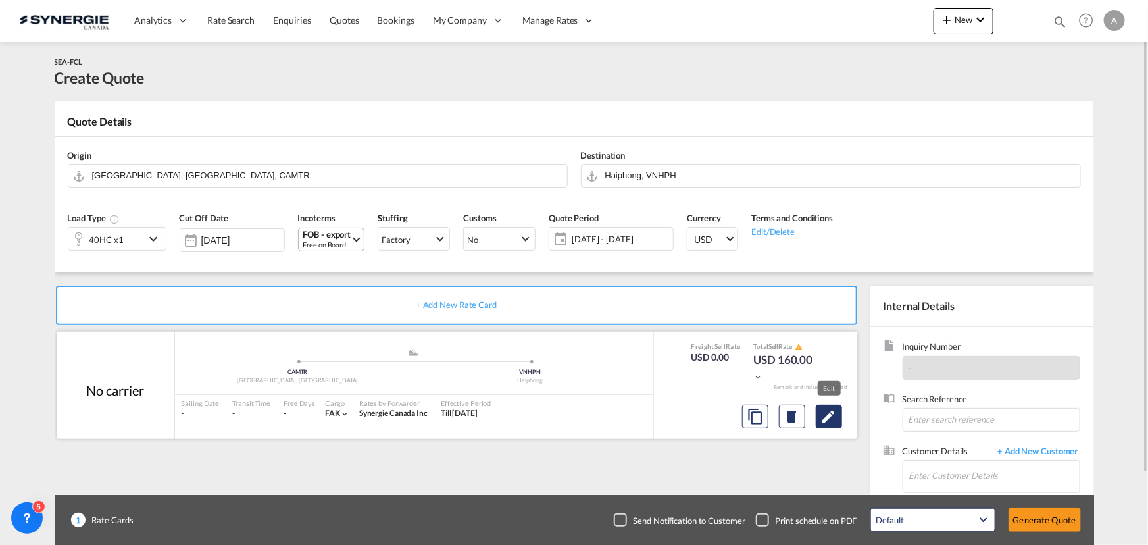
click at [838, 414] on button "Edit" at bounding box center [829, 417] width 26 height 24
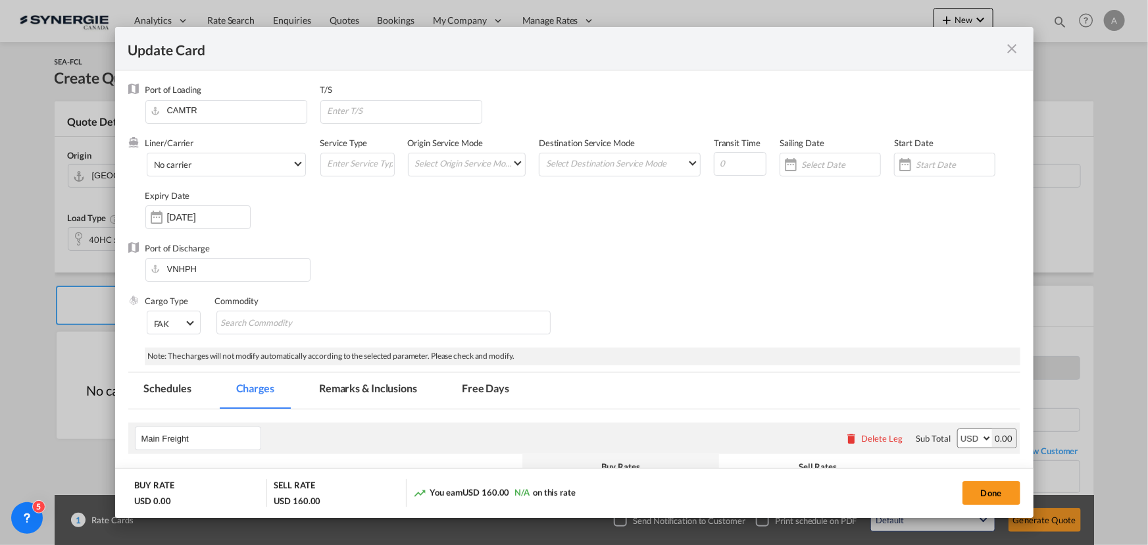
select select "per container"
select select "per B/L"
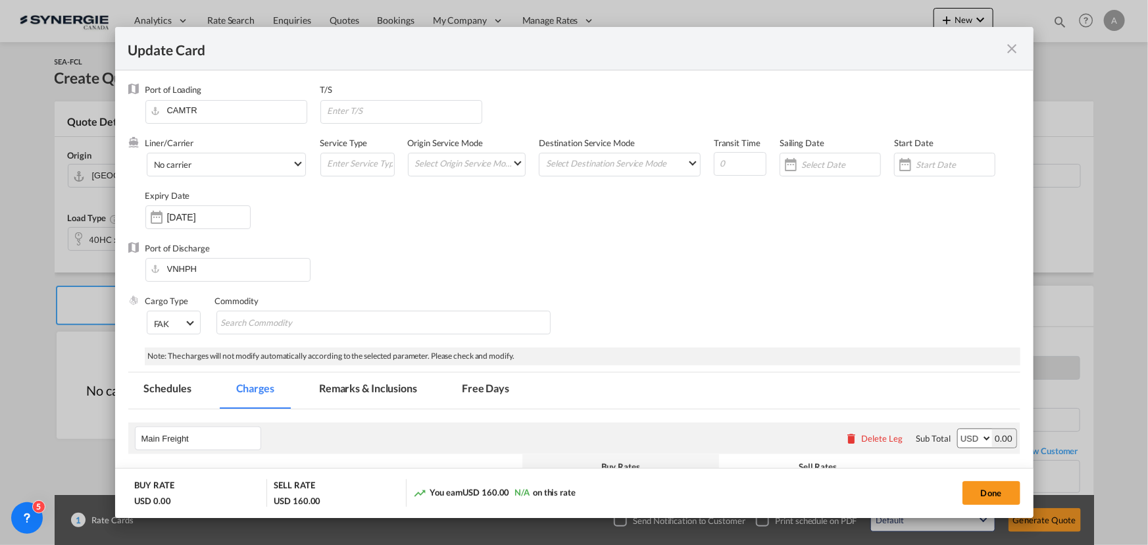
select select "per B/L"
select select "per shipment"
click at [1000, 489] on button "Done" at bounding box center [991, 493] width 58 height 24
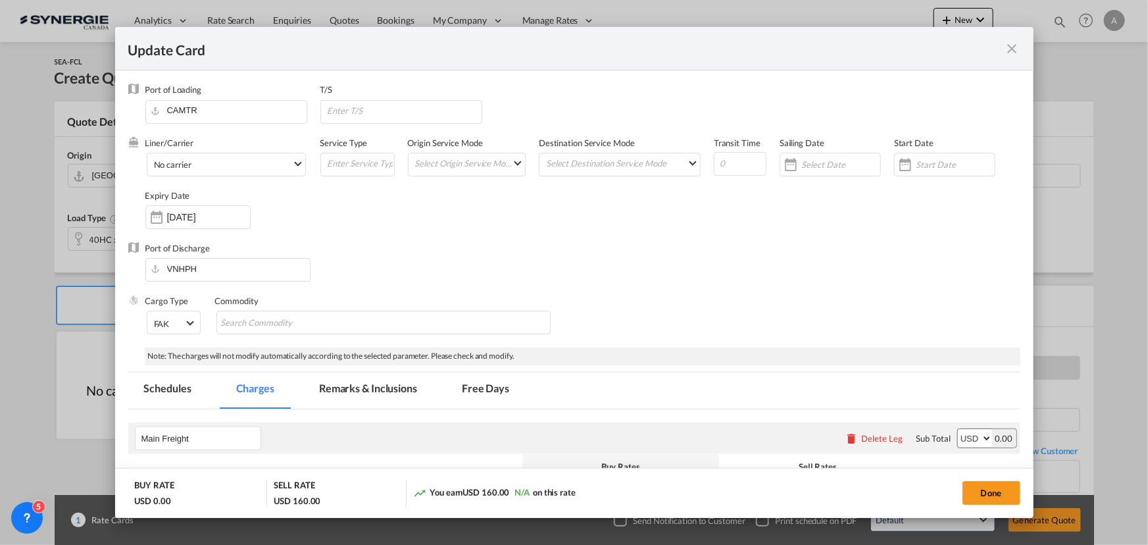
type input "24 Oct 2025"
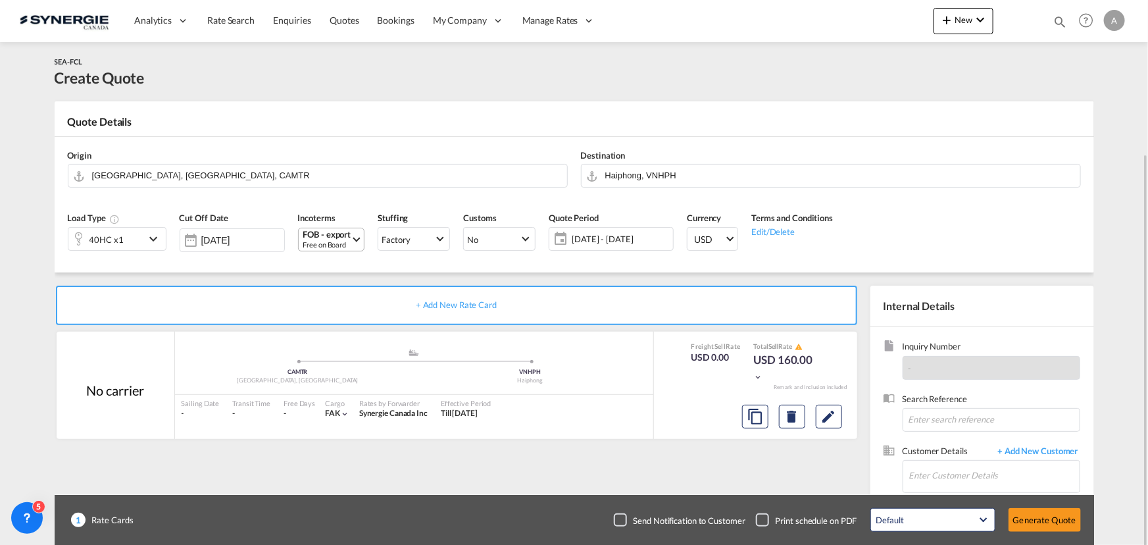
scroll to position [82, 0]
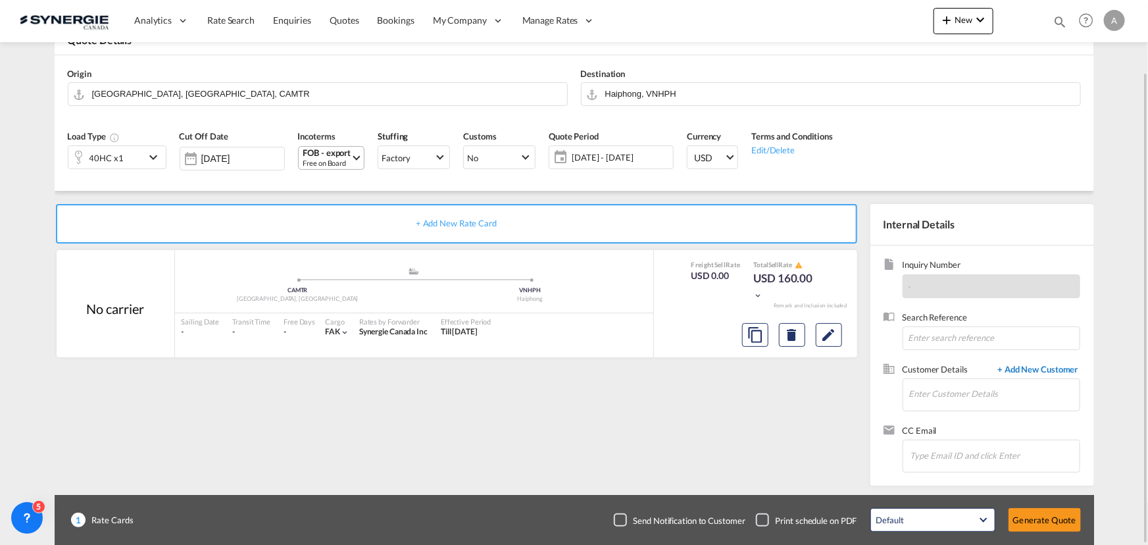
click at [1031, 372] on span "+ Add New Customer" at bounding box center [1035, 370] width 89 height 15
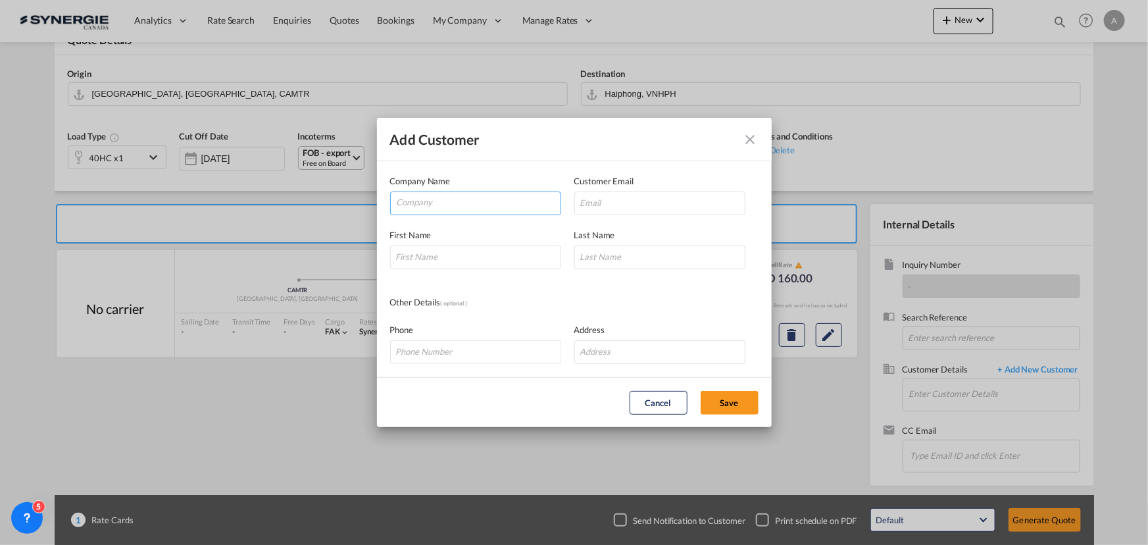
click at [432, 205] on input "Company" at bounding box center [479, 202] width 164 height 20
type input "SHANGHAI JIASHUN"
click at [617, 209] on input "Add Customer Company ..." at bounding box center [659, 203] width 171 height 24
paste input "[EMAIL_ADDRESS][DOMAIN_NAME]"
type input "[EMAIL_ADDRESS][DOMAIN_NAME]"
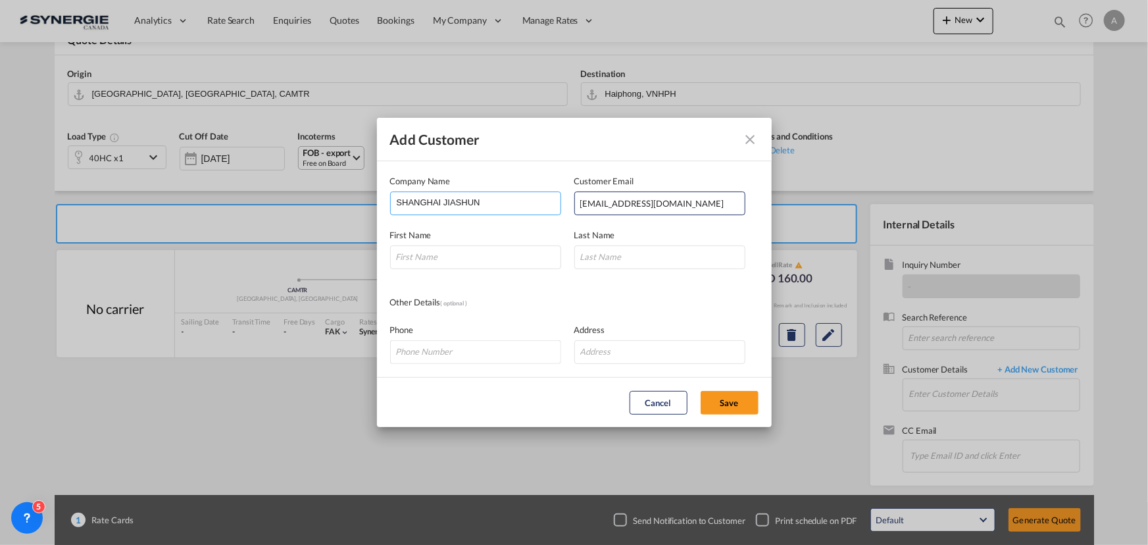
click at [482, 201] on input "SHANGHAI JIASHUN" at bounding box center [479, 202] width 164 height 20
type input "SHANGHAI JIASHUN SUPPLY CHAIN MANAGEMENT"
click at [443, 261] on input "Add Customer Company ..." at bounding box center [475, 257] width 171 height 24
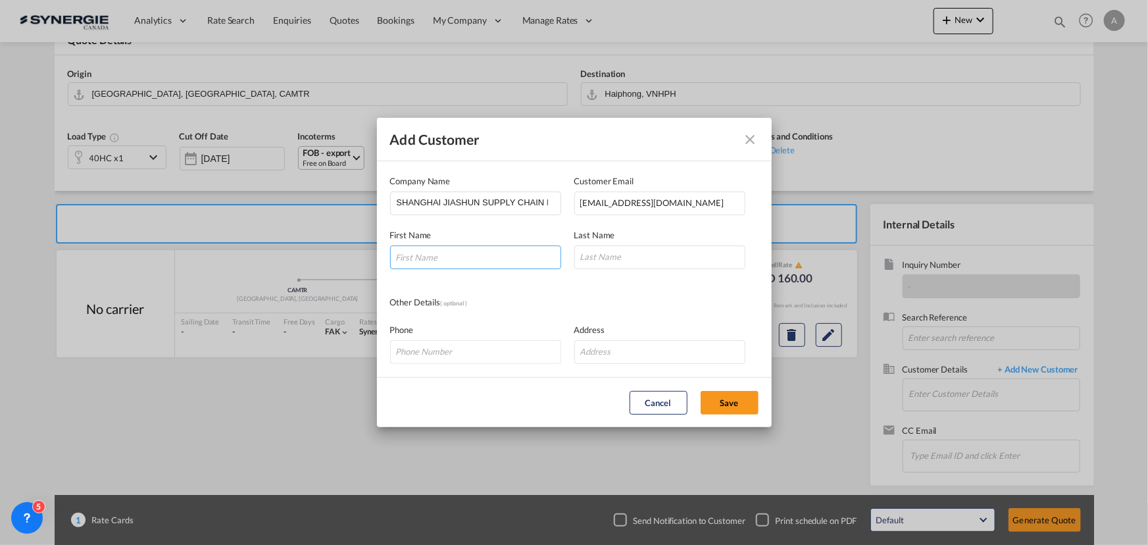
click at [487, 250] on input "Add Customer Company ..." at bounding box center [475, 257] width 171 height 24
type input "BD"
type input "JIASUN"
click at [724, 401] on button "Save" at bounding box center [730, 403] width 58 height 24
type input "SHANGHAI JIASHUN SUPPLY CHAIN MANAGEMENT, BD JIASUN, bd@jiashunscm.com"
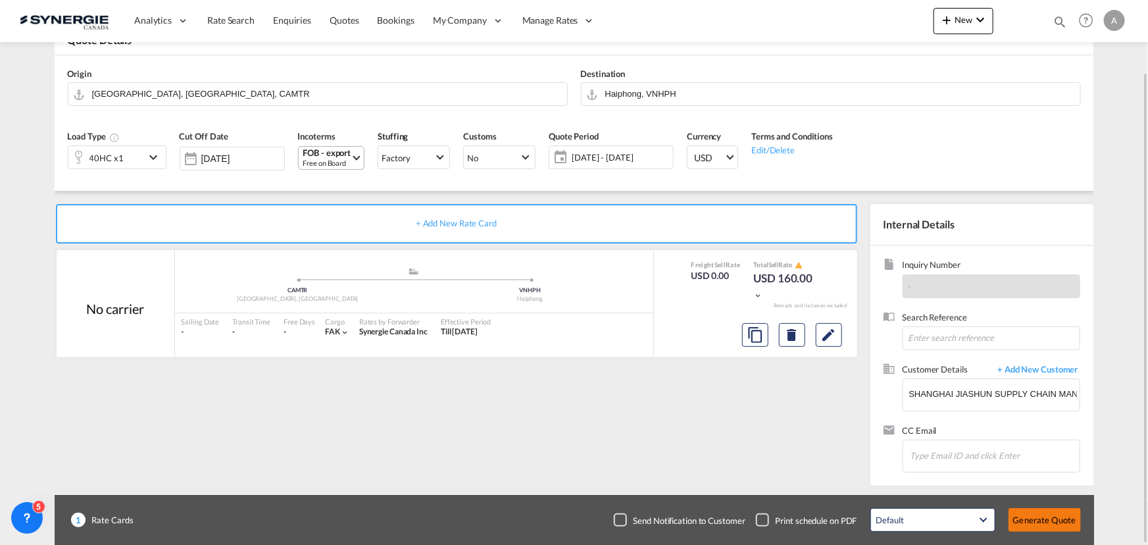
click at [1035, 515] on button "Generate Quote" at bounding box center [1044, 520] width 72 height 24
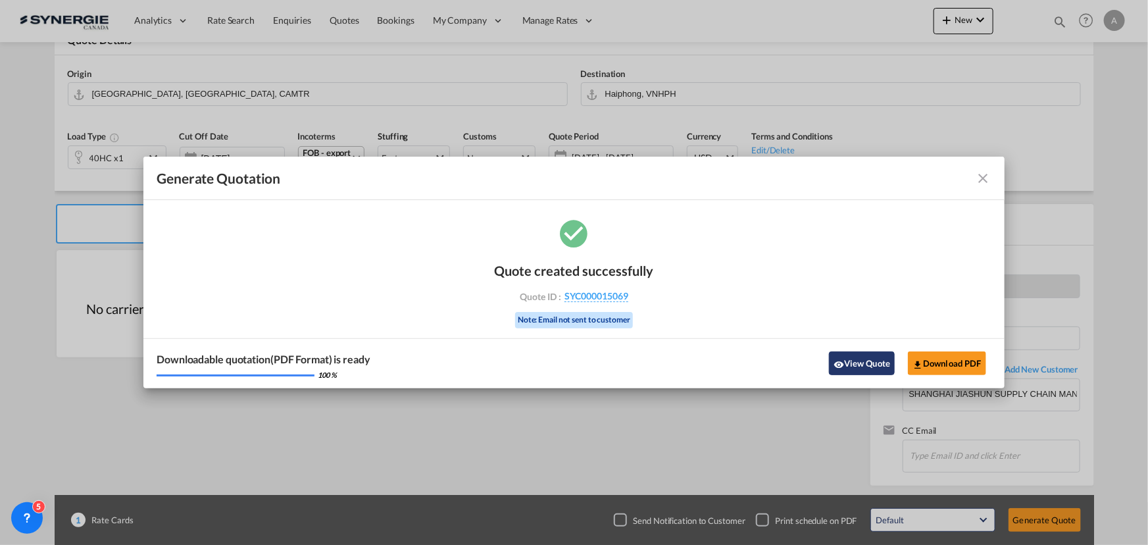
click at [849, 368] on button "View Quote" at bounding box center [862, 363] width 66 height 24
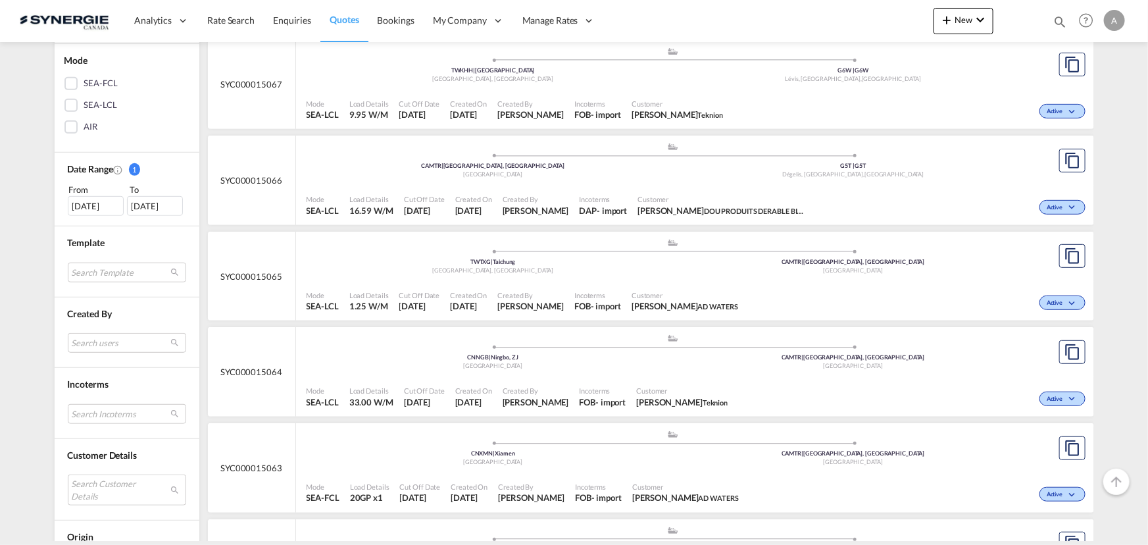
scroll to position [299, 0]
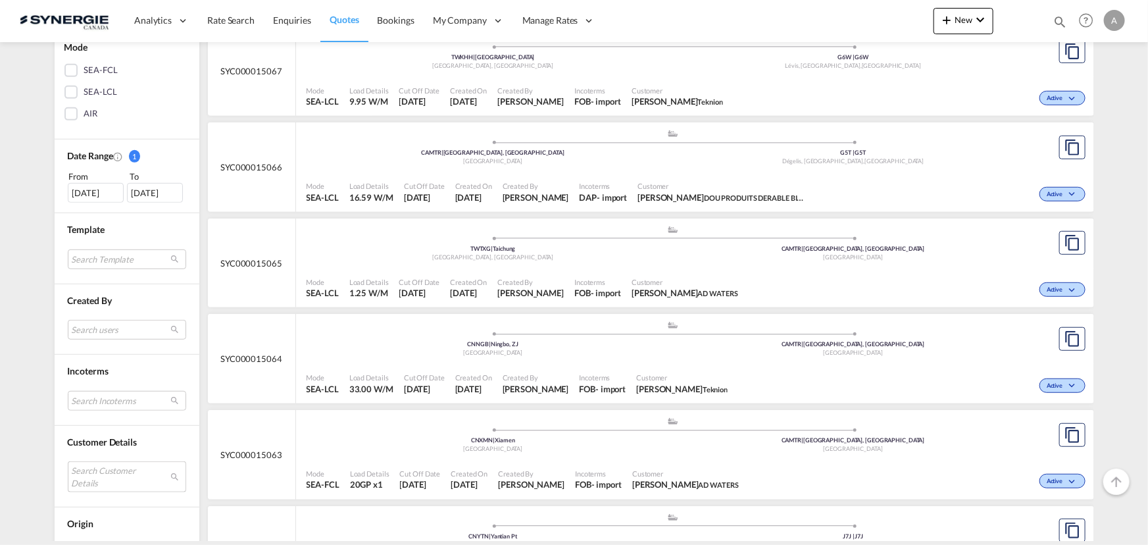
drag, startPoint x: 97, startPoint y: 470, endPoint x: 104, endPoint y: 439, distance: 31.0
click at [97, 470] on md-select "Search Customer Details user name user bd JIASUN bd@jiashunscm.com | shanghai j…" at bounding box center [127, 476] width 118 height 30
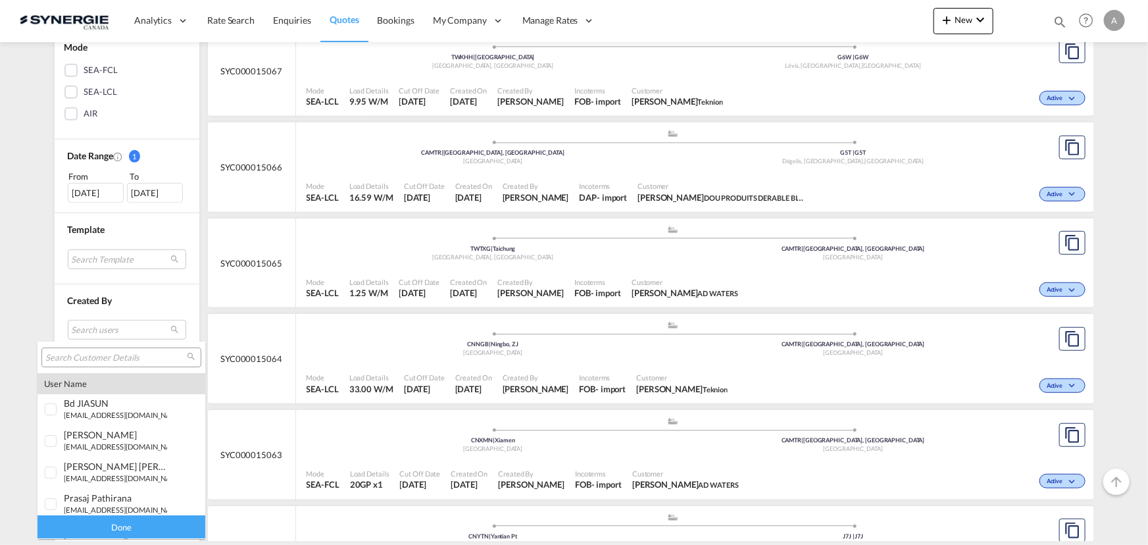
click at [121, 360] on input "search" at bounding box center [115, 358] width 141 height 12
paste input "christy.wu@gcl-logistics.com"
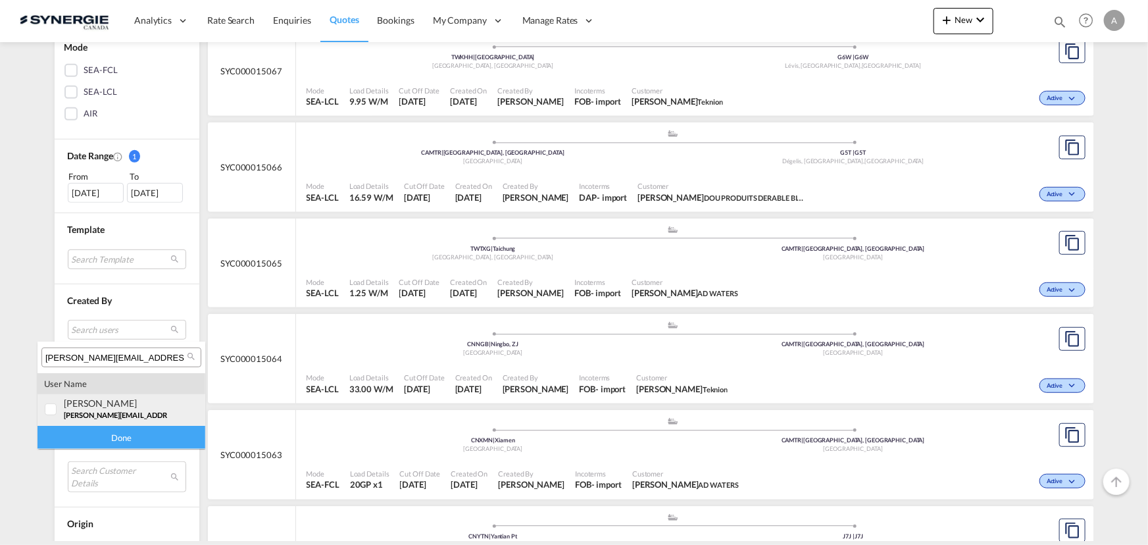
type input "christy.wu@gcl-logistics.com"
click at [123, 399] on div "christy Wu" at bounding box center [115, 402] width 103 height 11
click at [112, 433] on div "Done" at bounding box center [121, 437] width 168 height 23
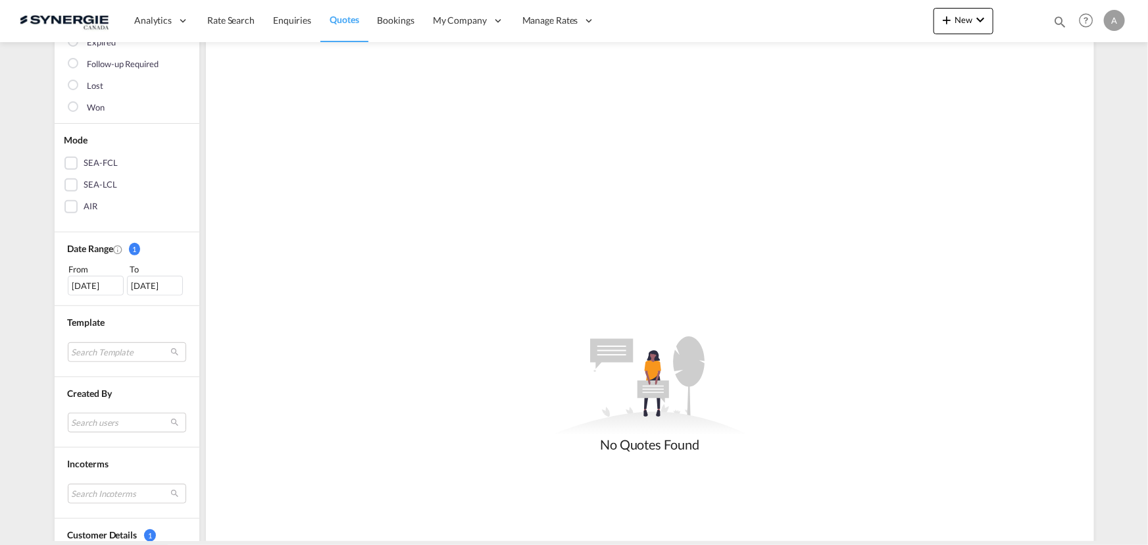
scroll to position [239, 0]
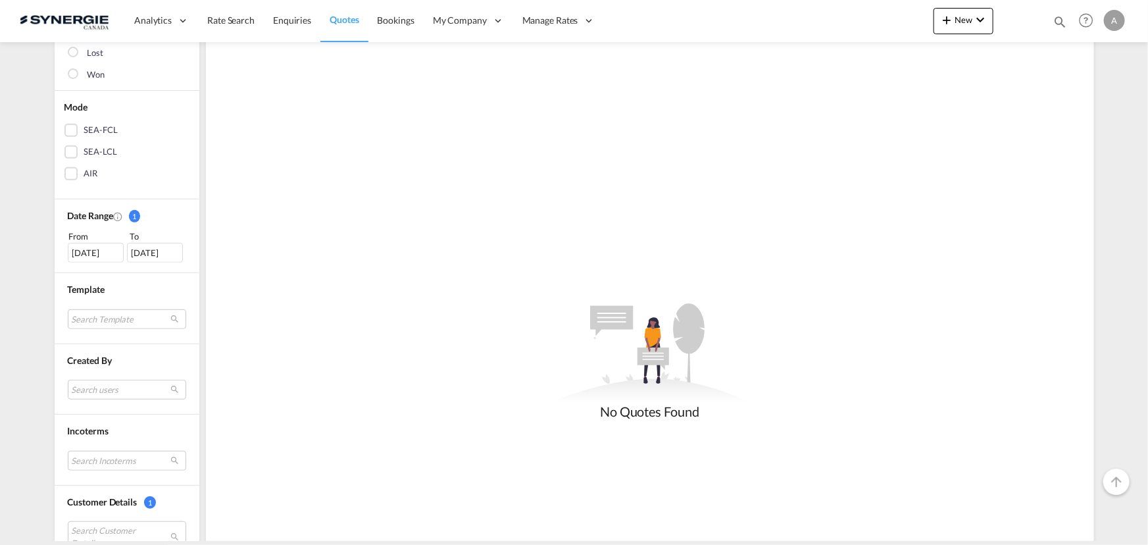
click at [80, 248] on div "26 Aug 2025" at bounding box center [96, 253] width 56 height 20
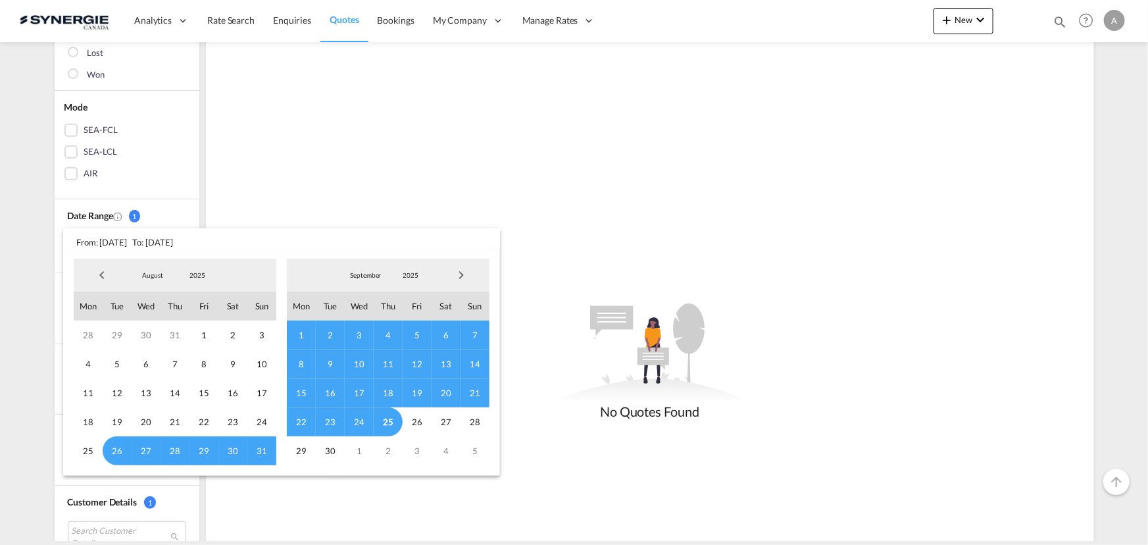
click at [195, 270] on md-select-value "2025" at bounding box center [197, 275] width 45 height 20
click at [198, 209] on md-option "2023" at bounding box center [209, 213] width 89 height 32
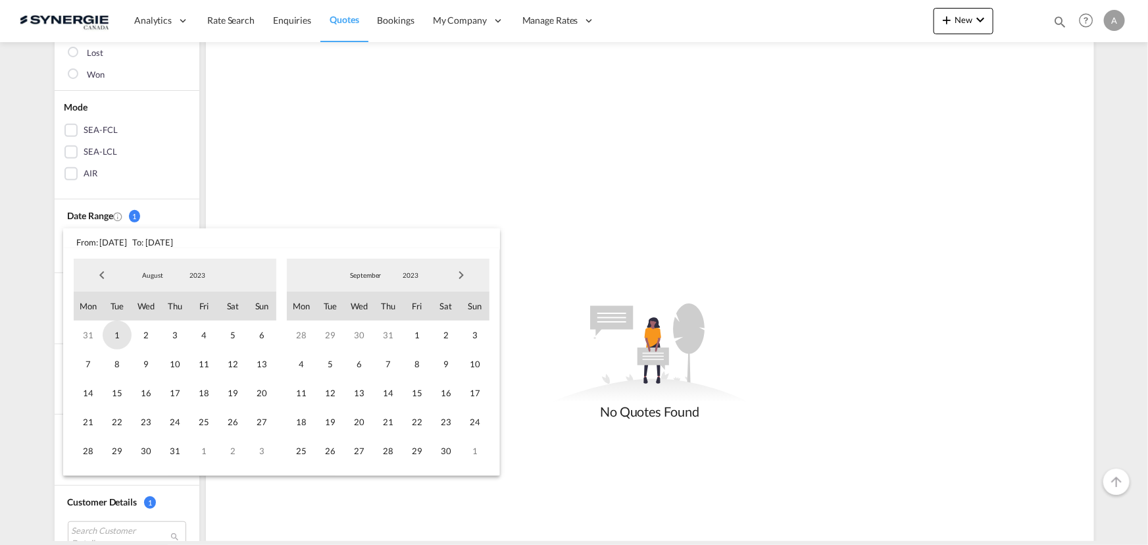
click at [121, 335] on span "1" at bounding box center [117, 334] width 29 height 29
click at [396, 274] on span "2023" at bounding box center [410, 274] width 42 height 9
click at [396, 330] on md-option "2025" at bounding box center [422, 339] width 89 height 32
click at [390, 426] on span "25" at bounding box center [388, 421] width 29 height 29
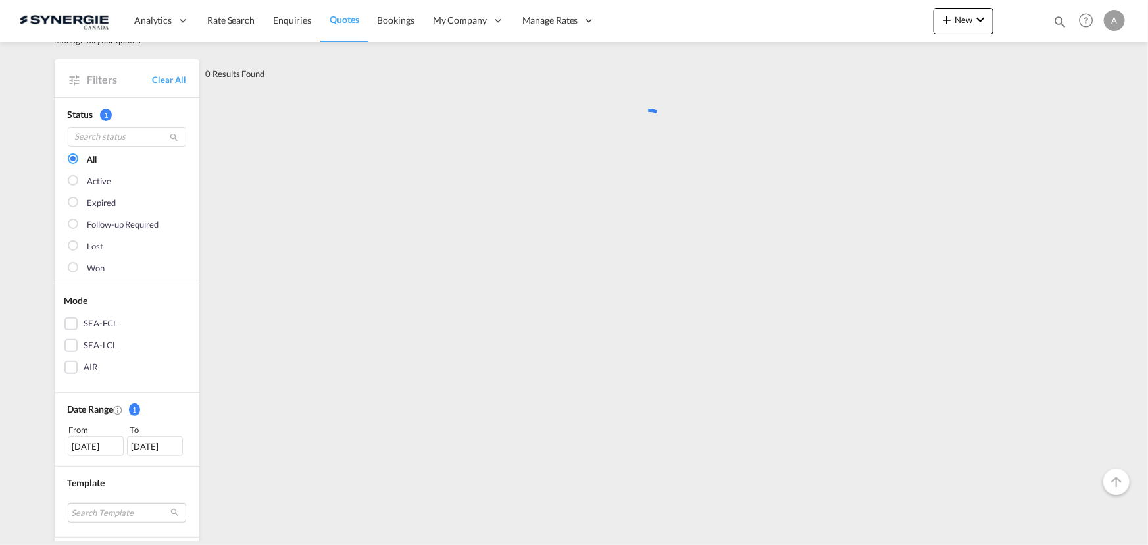
scroll to position [0, 0]
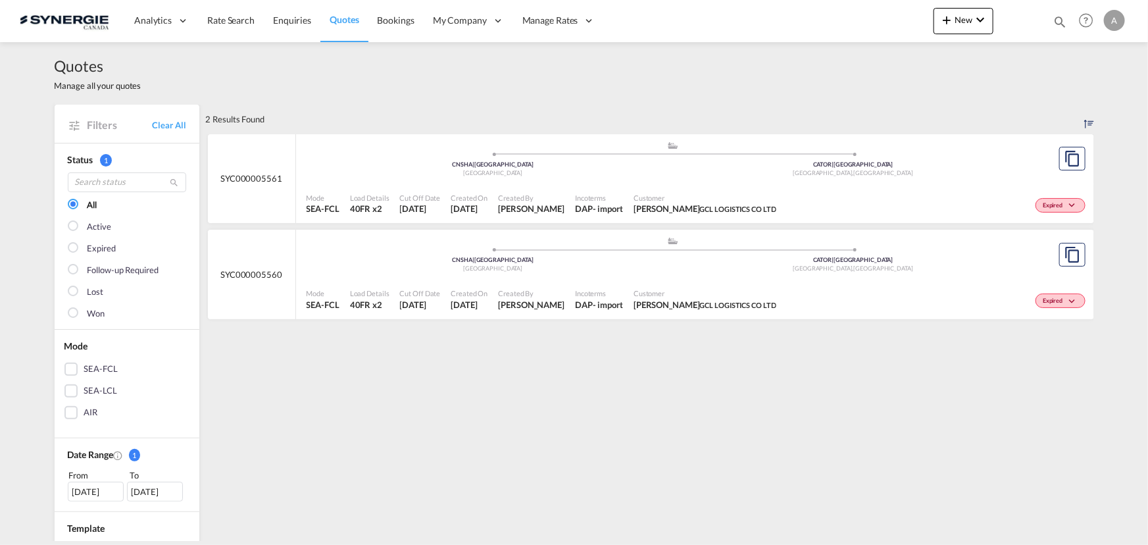
click at [699, 178] on div ".a{fill:#aaa8ad;} .a{fill:#aaa8ad;} CNSHA | Shanghai China CATOR | Port of Toro…" at bounding box center [673, 160] width 733 height 39
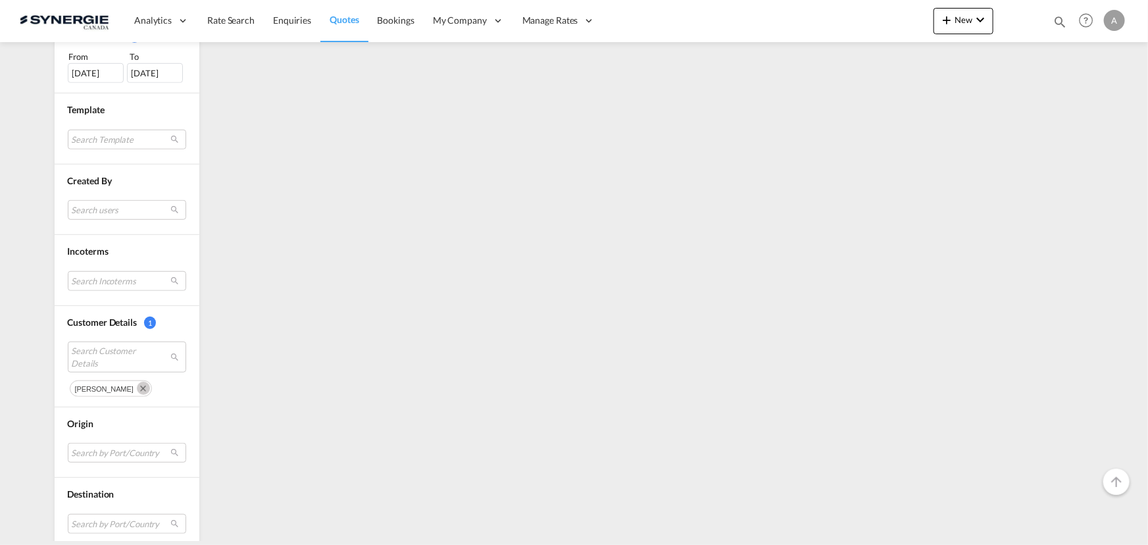
click at [137, 387] on md-icon "Remove" at bounding box center [143, 388] width 13 height 13
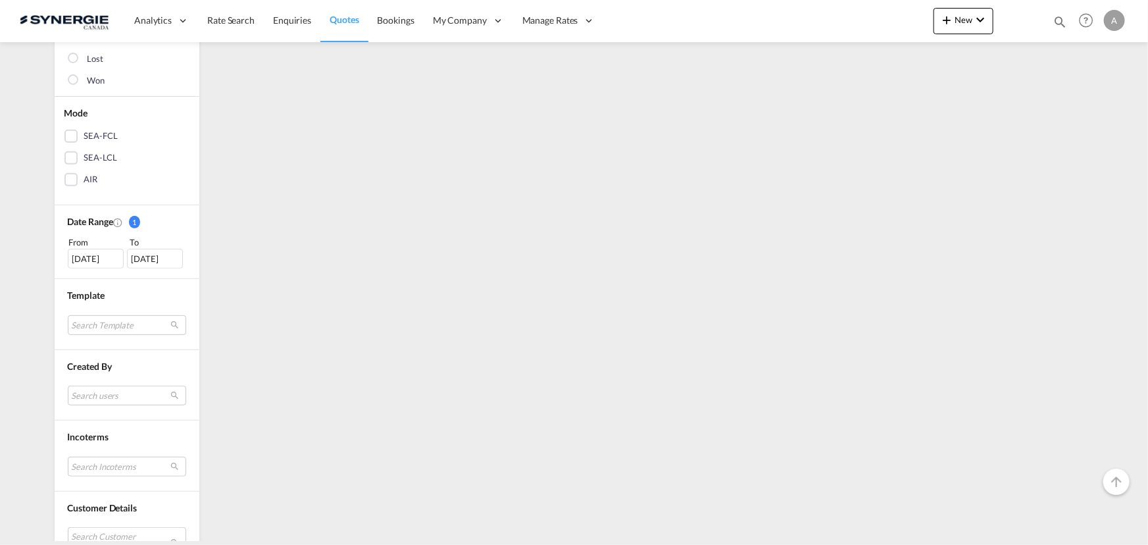
scroll to position [474, 0]
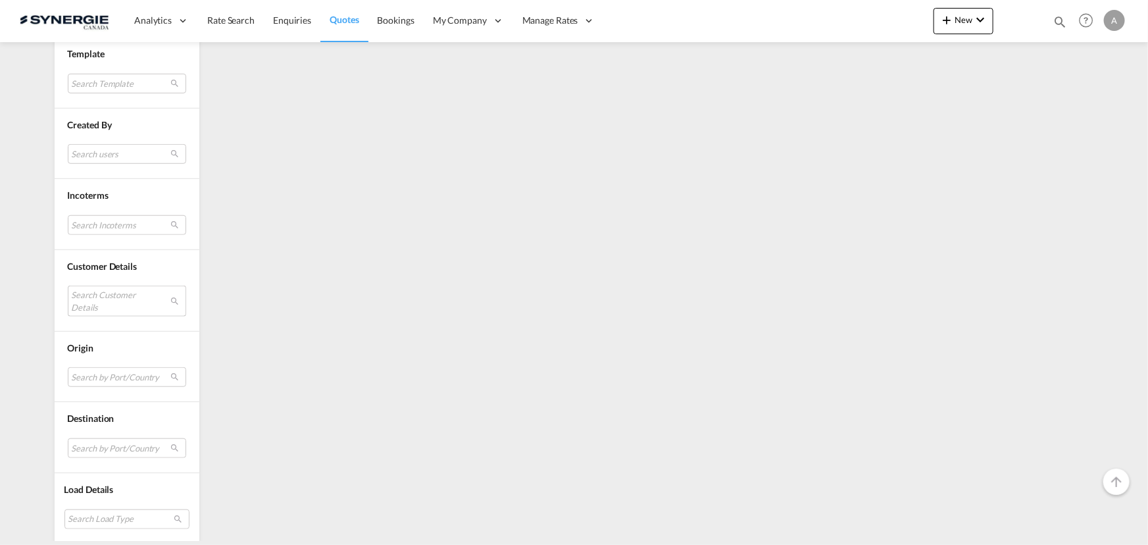
click at [101, 290] on md-select "Search Customer Details" at bounding box center [127, 301] width 118 height 30
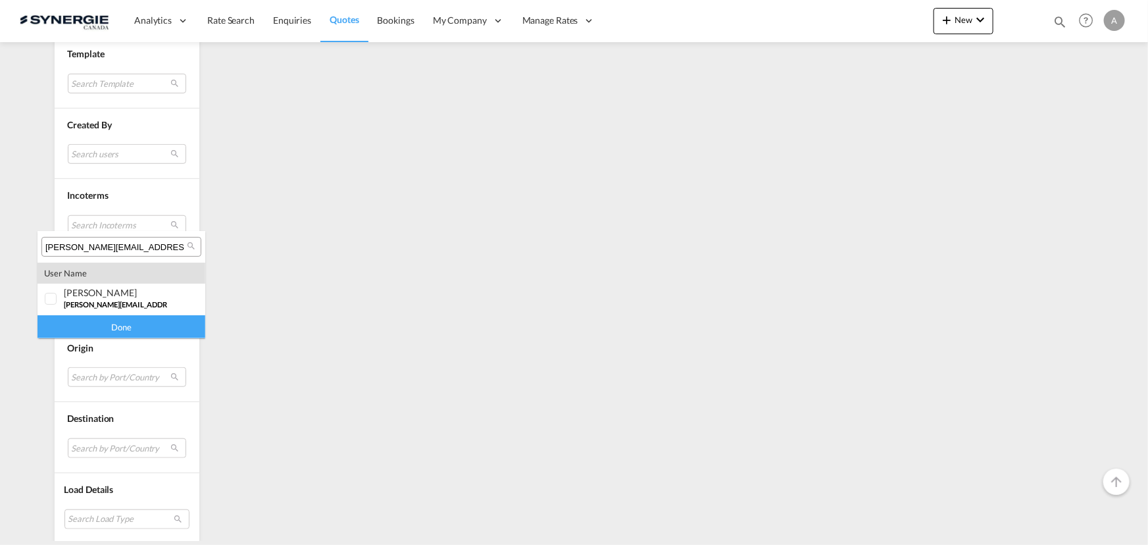
click at [164, 241] on input "christy.wu@gcl-logistics.com" at bounding box center [115, 247] width 141 height 12
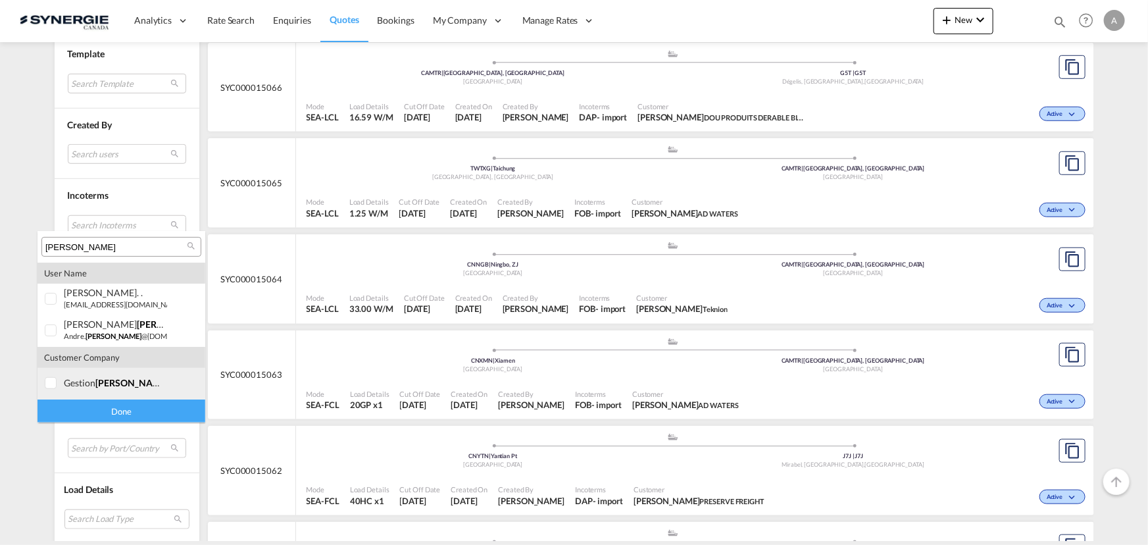
type input "dussault"
click at [118, 377] on span "dussault" at bounding box center [132, 382] width 74 height 11
click at [103, 408] on div "Done" at bounding box center [121, 410] width 168 height 23
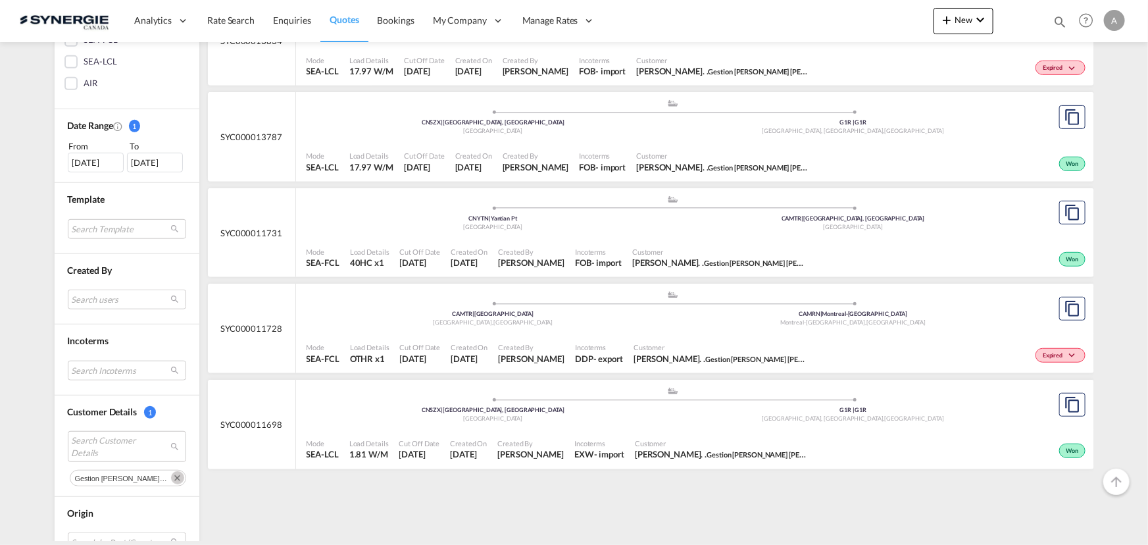
scroll to position [359, 0]
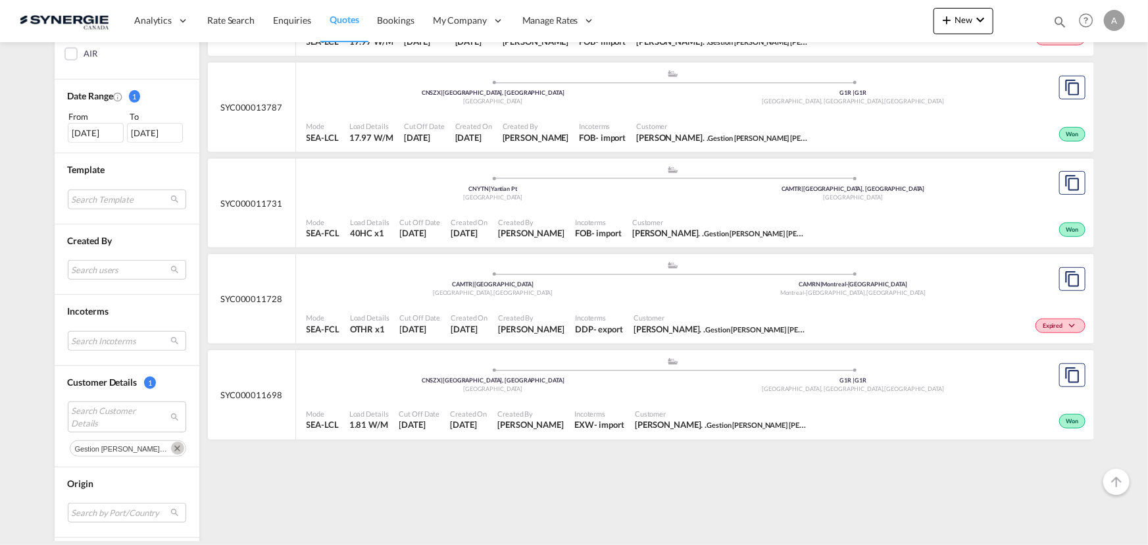
click at [561, 206] on div ".a{fill:#aaa8ad;} .a{fill:#aaa8ad;} CNYTN | Yantian Pt China CAMTR | Montreal, …" at bounding box center [673, 186] width 733 height 43
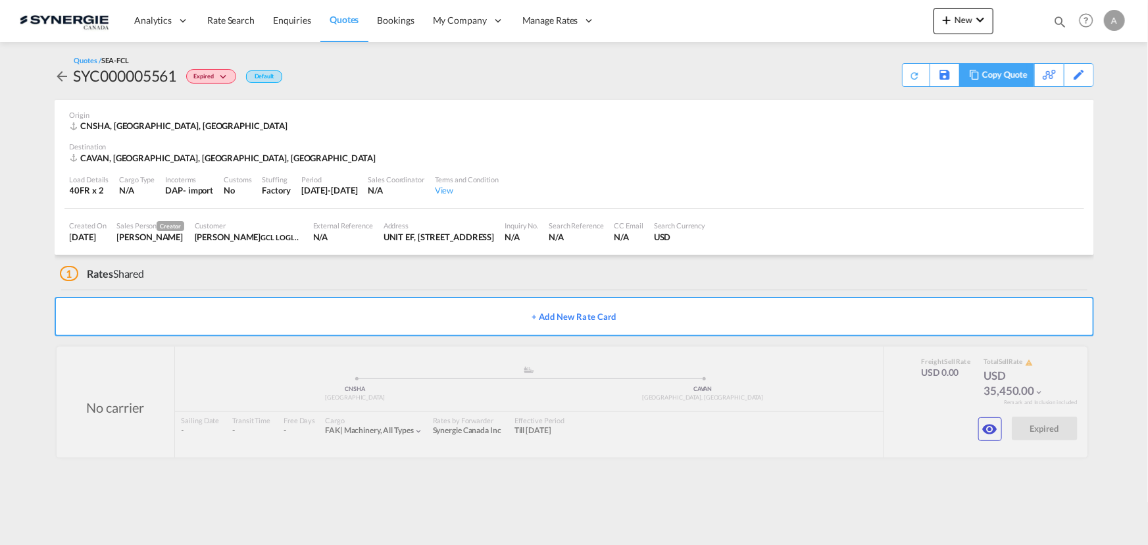
click at [1012, 83] on div "Copy Quote" at bounding box center [1004, 75] width 45 height 22
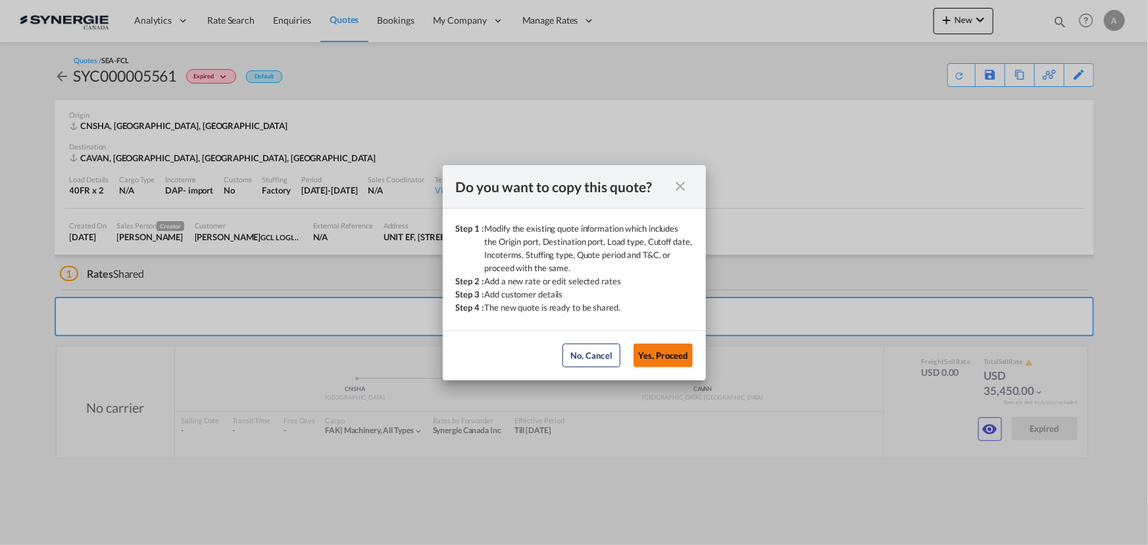
click at [672, 364] on button "Yes, Proceed" at bounding box center [662, 355] width 59 height 24
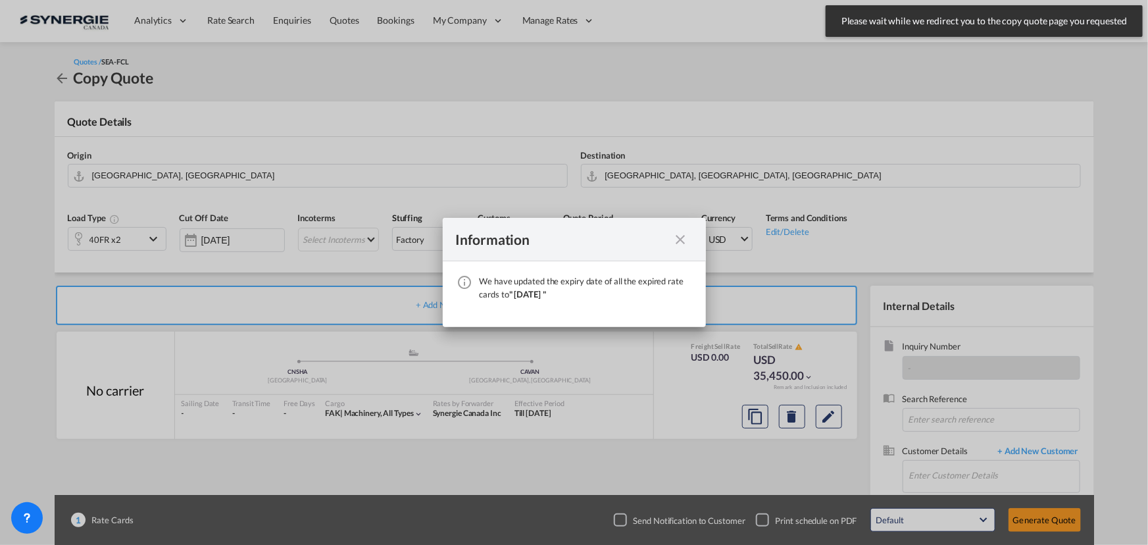
click at [683, 242] on md-icon "icon-close fg-AAA8AD cursor" at bounding box center [681, 240] width 16 height 16
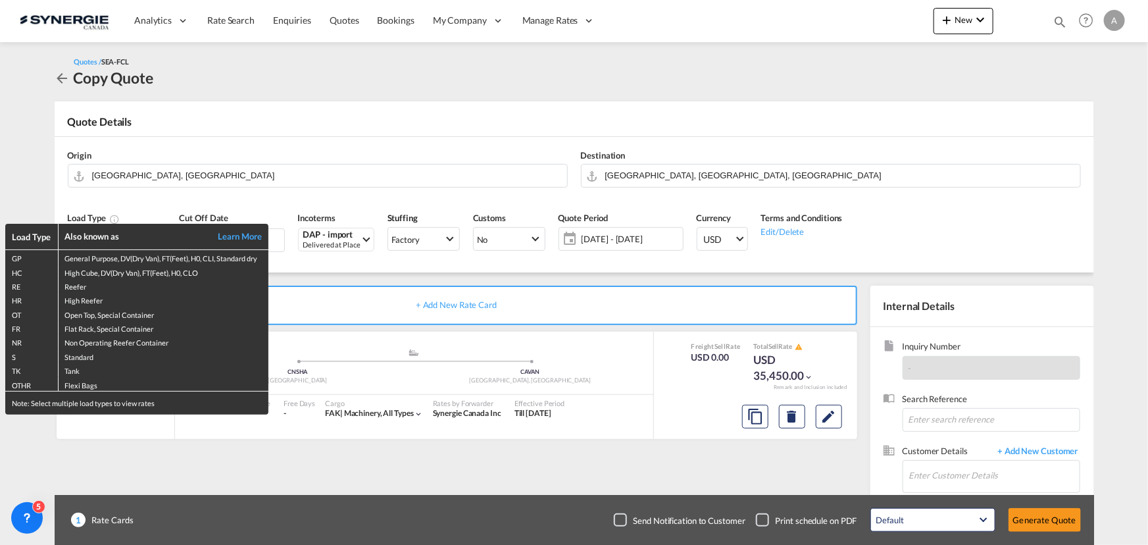
click at [121, 199] on div "Load Type Also known as Learn More GP General Purpose, DV(Dry Van), FT(Feet), H…" at bounding box center [574, 272] width 1148 height 545
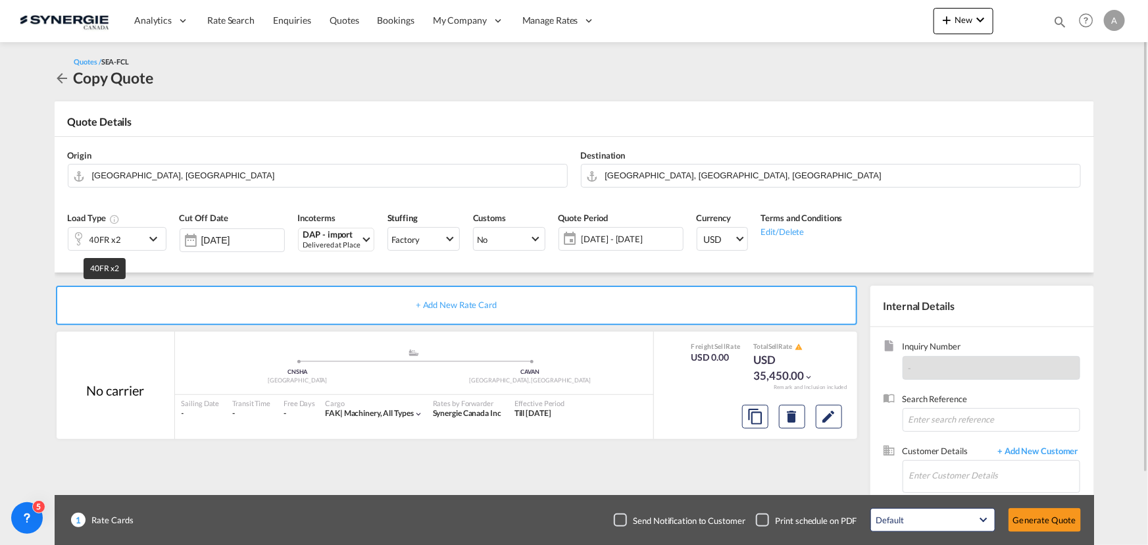
click at [99, 234] on div "40FR x2" at bounding box center [105, 239] width 32 height 18
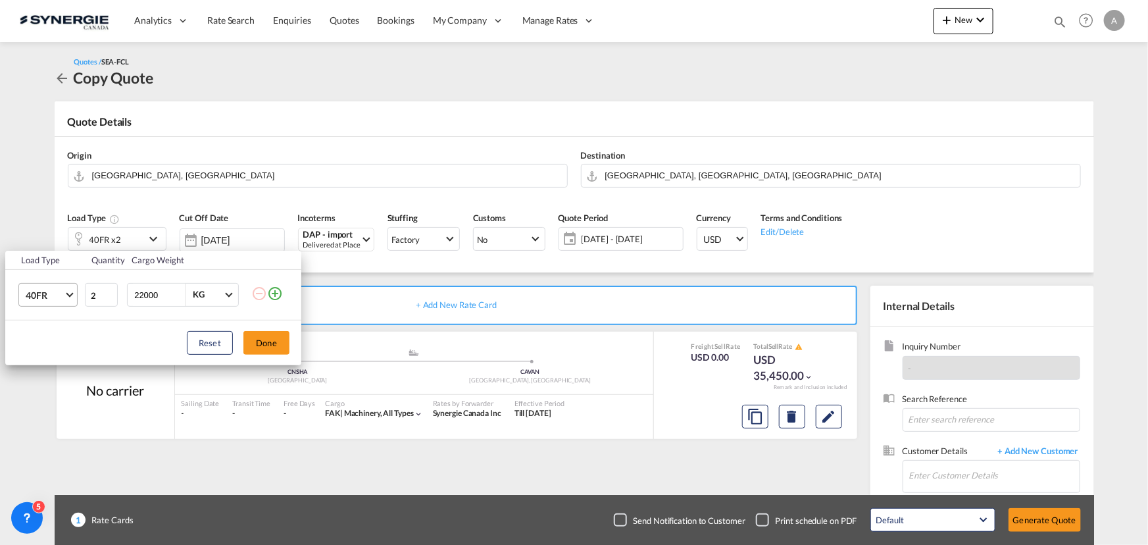
click at [53, 295] on span "40FR" at bounding box center [45, 295] width 38 height 13
click at [57, 280] on md-option "40HC" at bounding box center [58, 282] width 89 height 32
drag, startPoint x: 162, startPoint y: 301, endPoint x: 107, endPoint y: 301, distance: 54.6
click at [107, 301] on tr "40HC 2 22000 KG KG" at bounding box center [153, 295] width 296 height 51
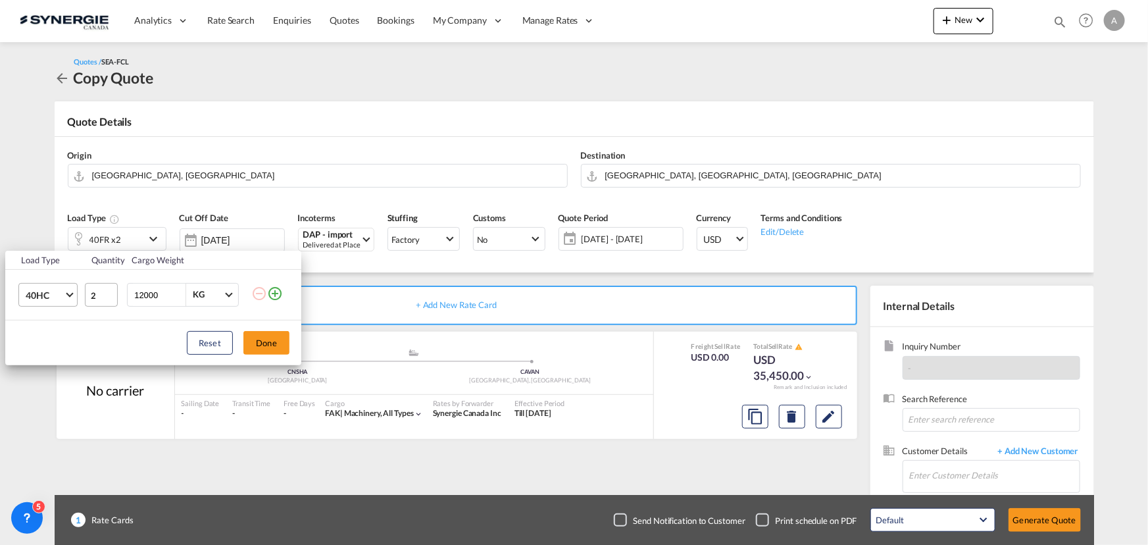
type input "12000"
type input "1"
click at [109, 297] on input "1" at bounding box center [101, 295] width 33 height 24
click at [275, 344] on button "Done" at bounding box center [266, 343] width 46 height 24
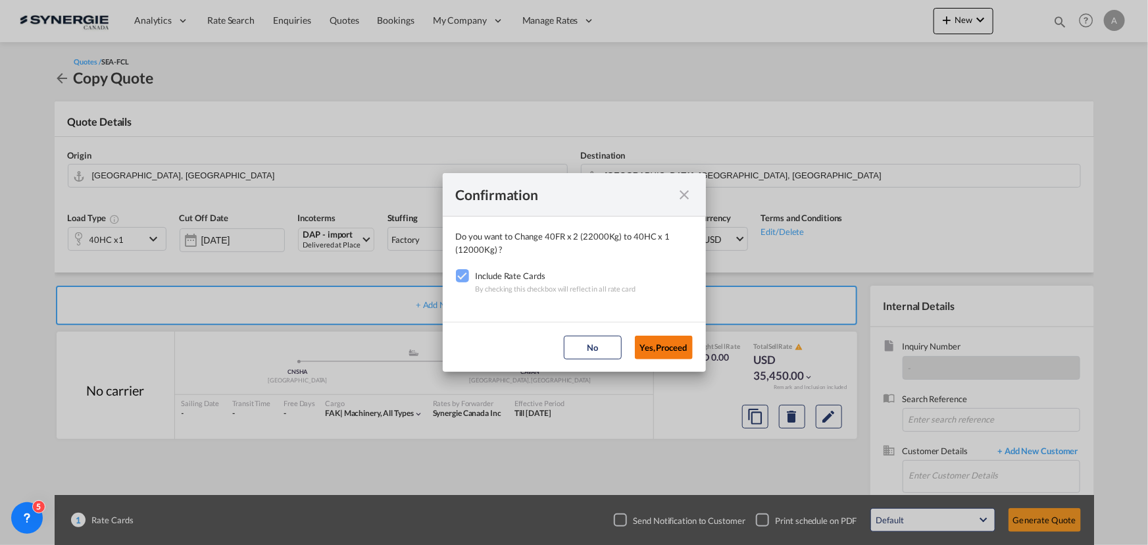
click at [668, 349] on button "Yes,Proceed" at bounding box center [664, 347] width 58 height 24
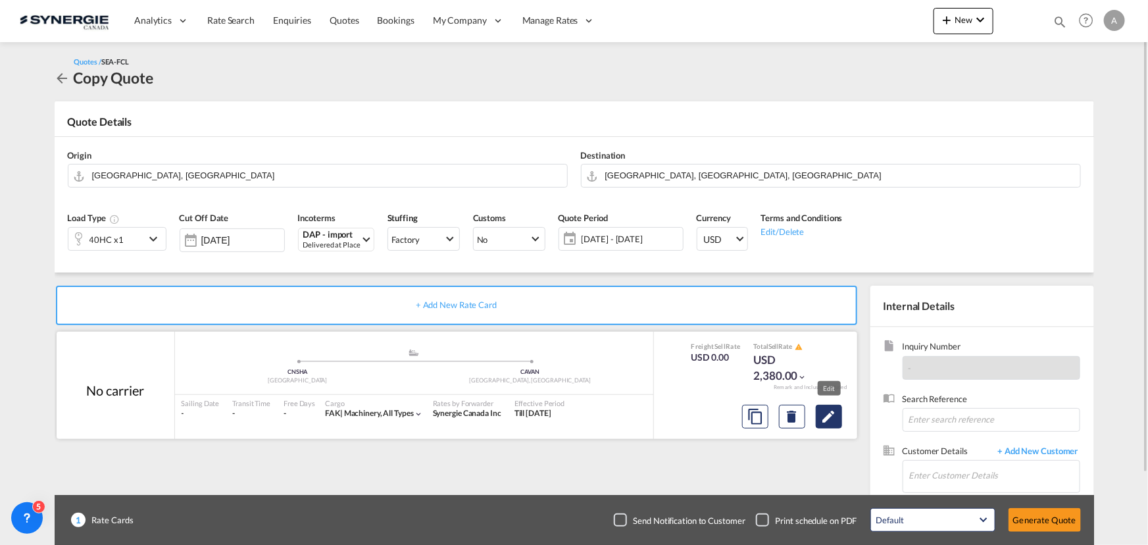
click at [831, 414] on md-icon "Edit" at bounding box center [829, 417] width 16 height 16
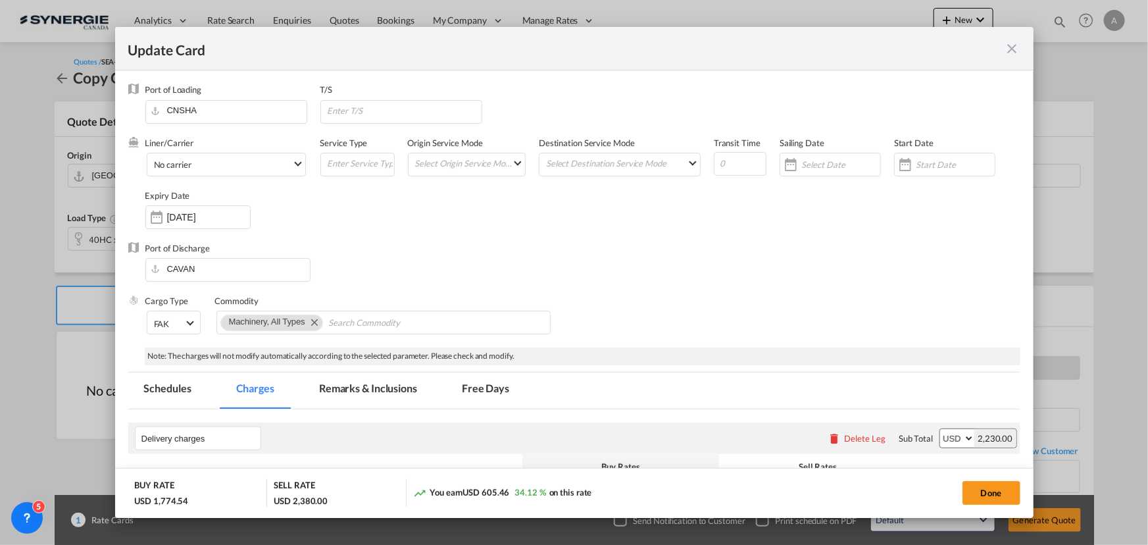
click at [382, 385] on md-tab-item "Remarks & Inclusions" at bounding box center [368, 390] width 130 height 36
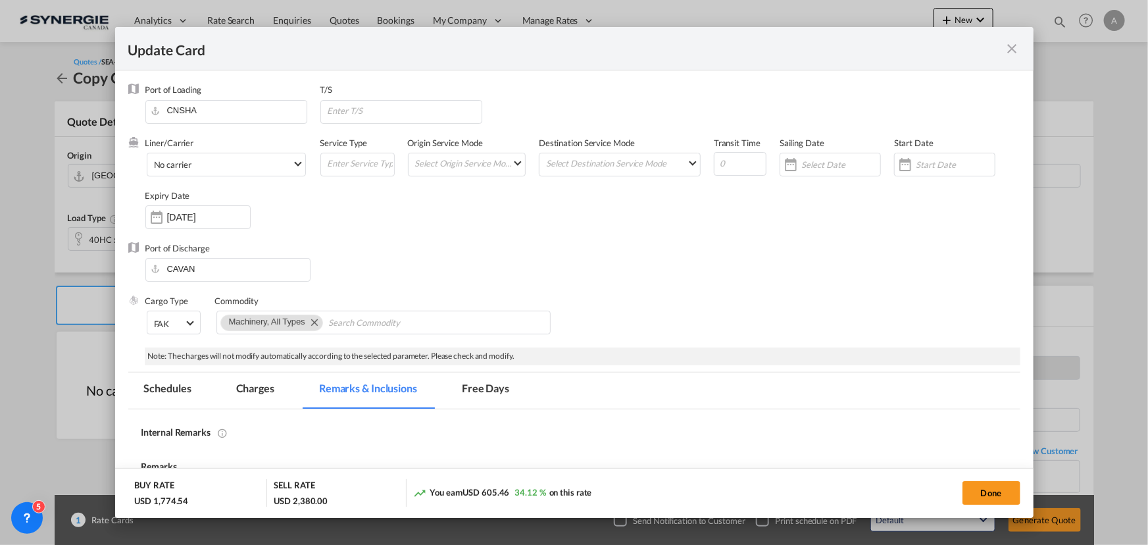
scroll to position [197, 0]
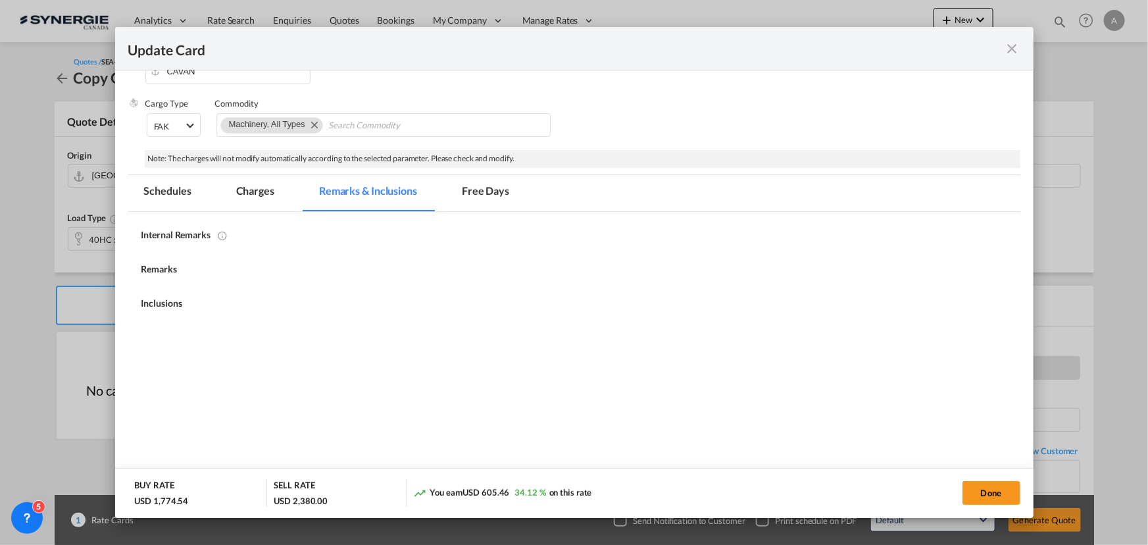
select select "per container"
select select "per B/L"
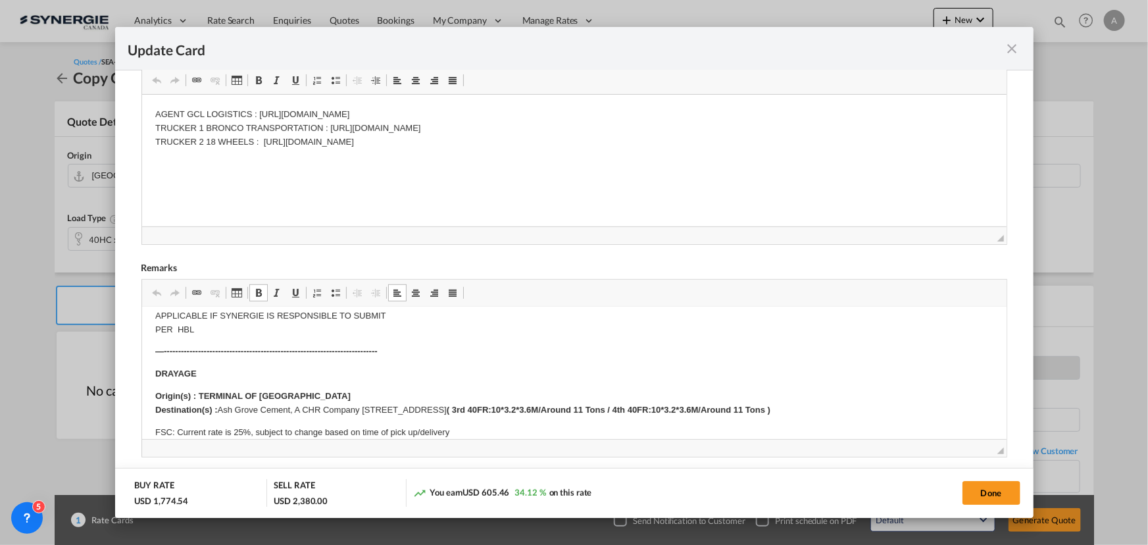
scroll to position [179, 0]
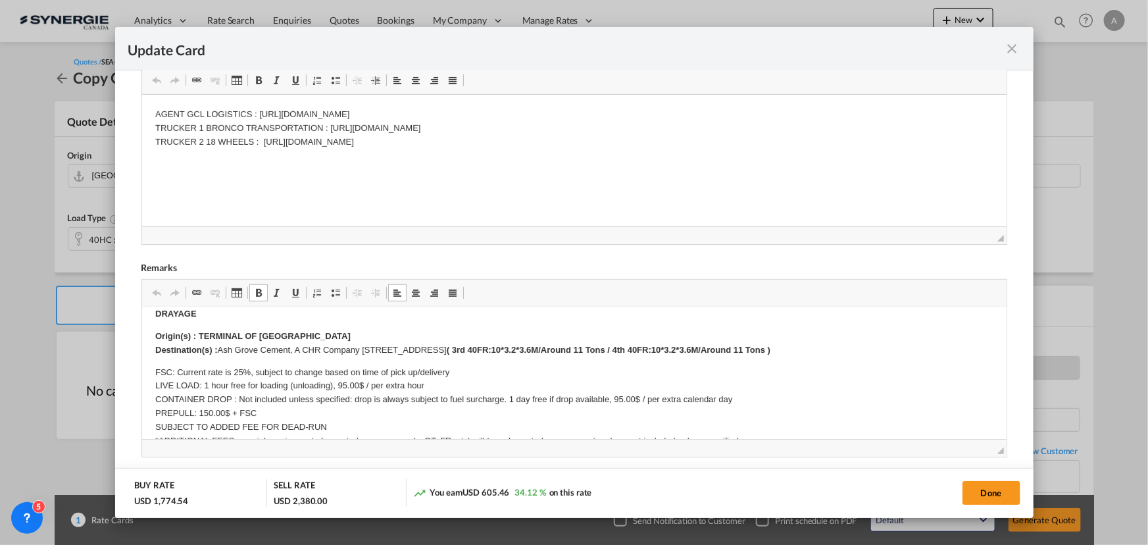
click at [235, 351] on p "Origin(s) : TERMINAL OF [GEOGRAPHIC_DATA] Destination(s) : [GEOGRAPHIC_DATA], A…" at bounding box center [574, 344] width 838 height 28
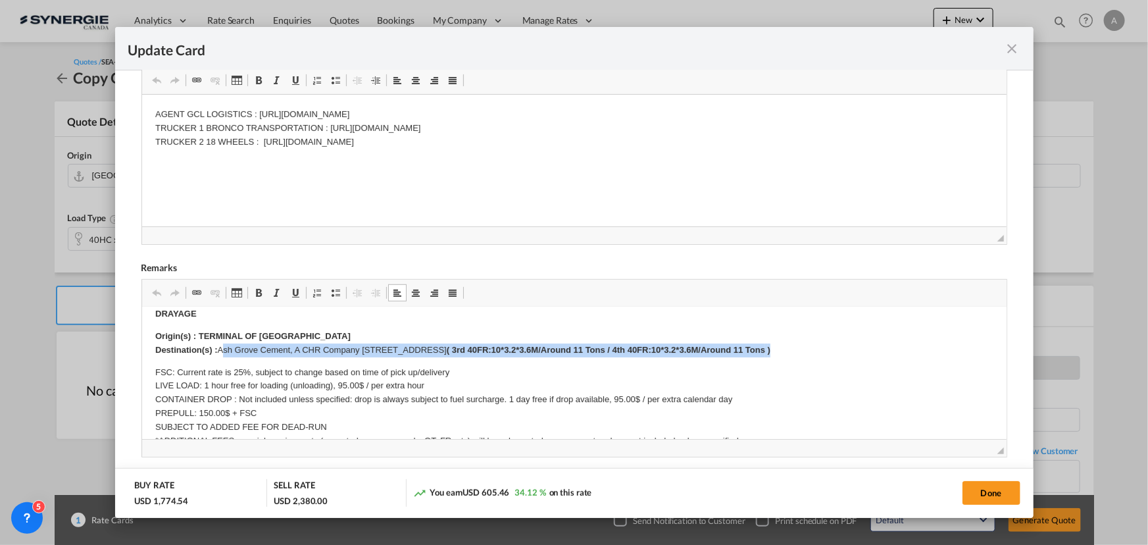
drag, startPoint x: 222, startPoint y: 352, endPoint x: 954, endPoint y: 345, distance: 732.2
click at [954, 345] on p "Origin(s) : TERMINAL OF [GEOGRAPHIC_DATA] Destination(s) : [GEOGRAPHIC_DATA], A…" at bounding box center [574, 344] width 838 height 28
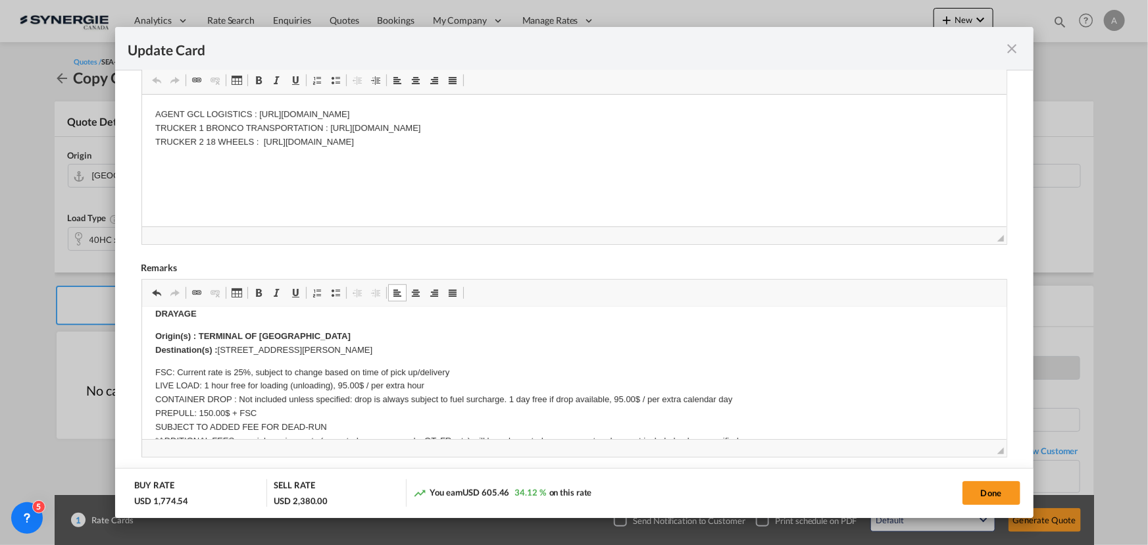
click at [232, 334] on strong "Origin(s) : TERMINAL OF [GEOGRAPHIC_DATA] Destination(s) :" at bounding box center [252, 343] width 195 height 24
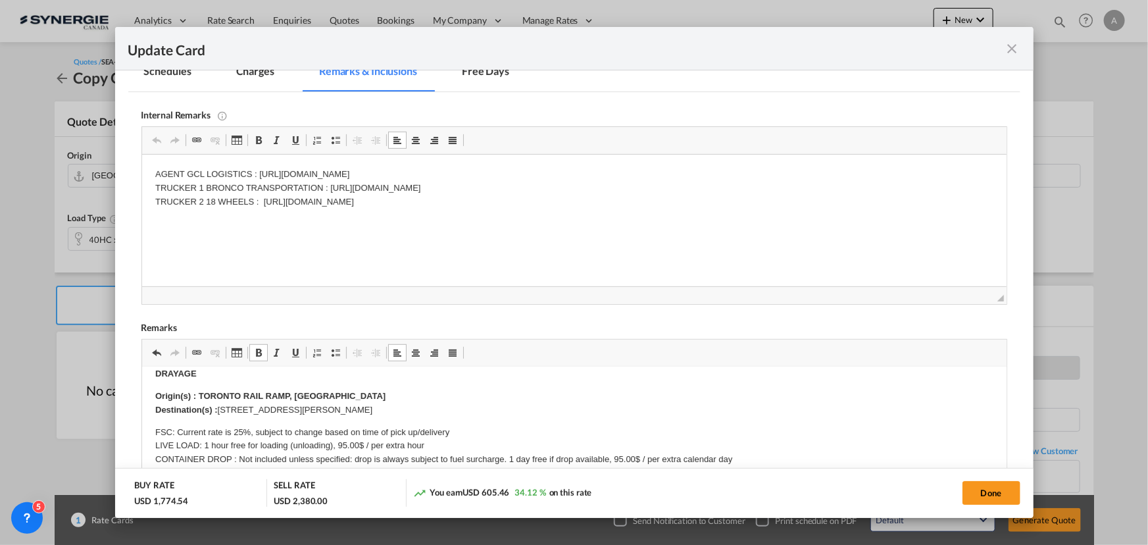
drag, startPoint x: 622, startPoint y: 170, endPoint x: 259, endPoint y: 176, distance: 363.2
click at [259, 176] on p "AGENT GCL LOGISTICS : [URL][DOMAIN_NAME] TRUCKER 1 BRONCO TRANSPORTATION : [URL…" at bounding box center [574, 188] width 838 height 41
click at [236, 191] on p "AGENT GCL LOGISTICS : [URL][DOMAIN_NAME] TRUCKER 1 BRONCO TRANSPORTATION : [URL…" at bounding box center [574, 188] width 838 height 41
drag, startPoint x: 197, startPoint y: 186, endPoint x: 765, endPoint y: 213, distance: 568.4
click at [765, 213] on html "AGENT GCL LOGISTICS : [URL][DOMAIN_NAME] TRUCKER 1 BRONCO TRANSPORTATION : [URL…" at bounding box center [573, 188] width 864 height 67
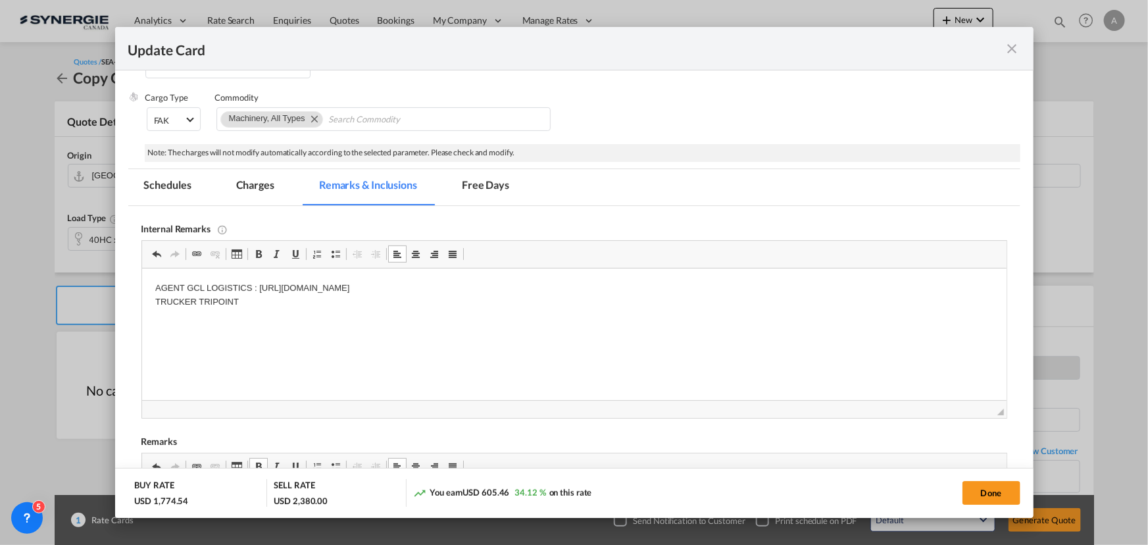
scroll to position [197, 0]
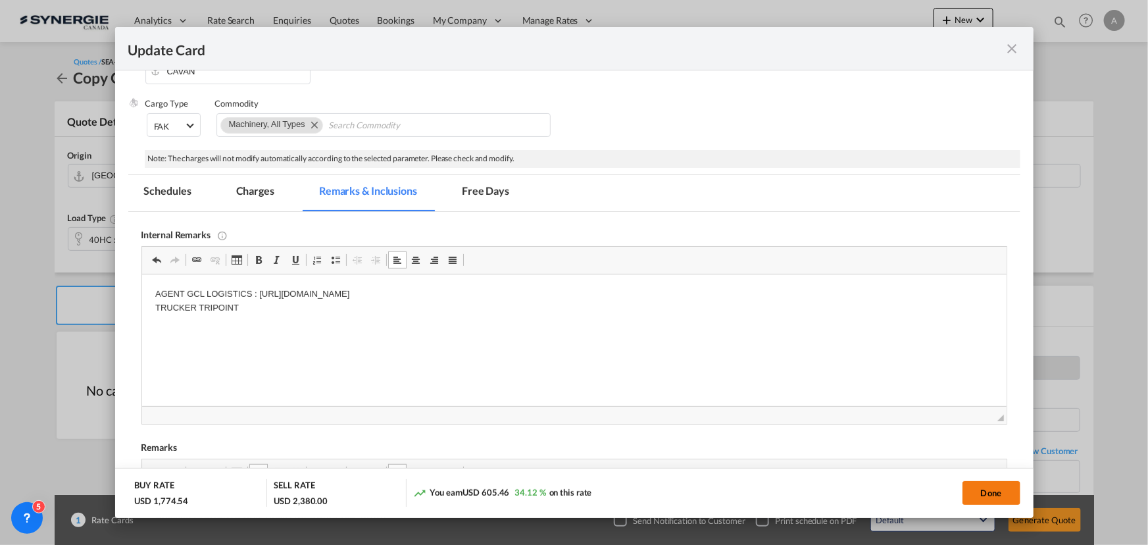
click at [983, 485] on button "Done" at bounding box center [991, 493] width 58 height 24
type input "[DATE]"
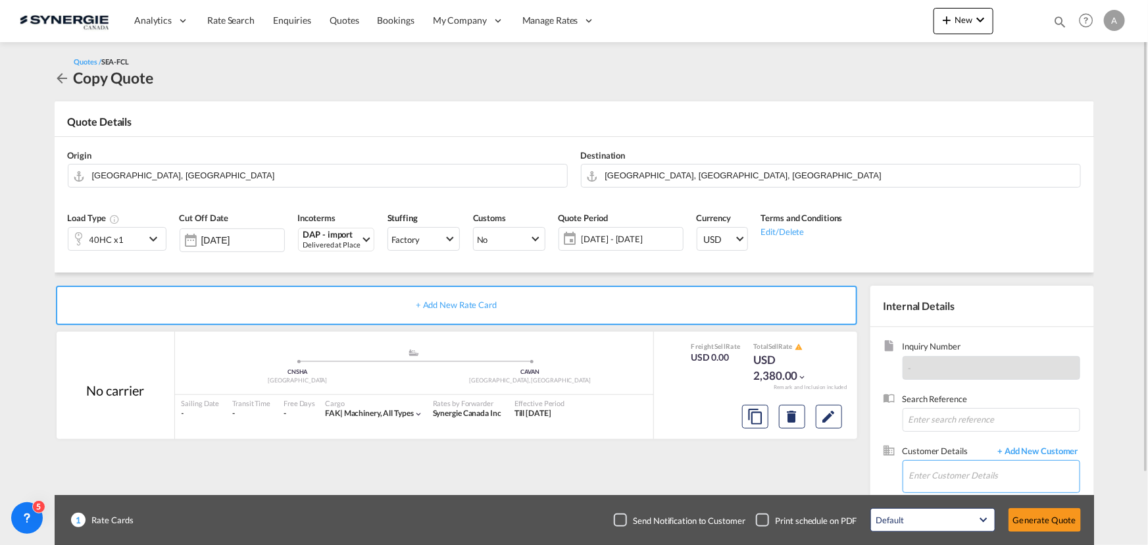
click at [971, 478] on input "Enter Customer Details" at bounding box center [994, 475] width 170 height 30
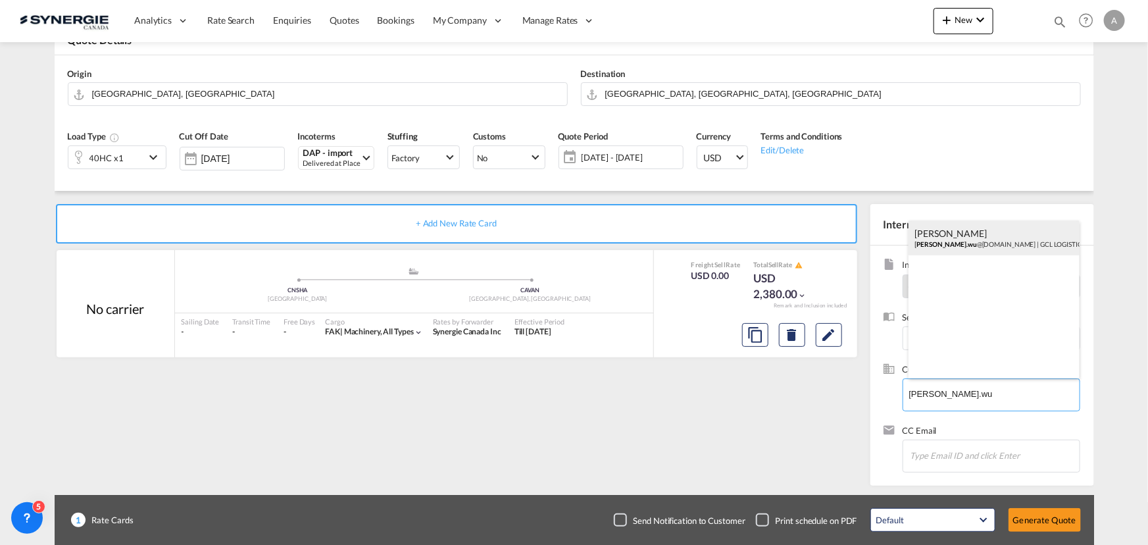
click at [969, 243] on div "[PERSON_NAME] [PERSON_NAME].wu @[DOMAIN_NAME] | GCL LOGISTICS CO LTD" at bounding box center [993, 238] width 171 height 36
type input "GCL LOGISTICS CO LTD, [PERSON_NAME], [PERSON_NAME][EMAIL_ADDRESS][DOMAIN_NAME]"
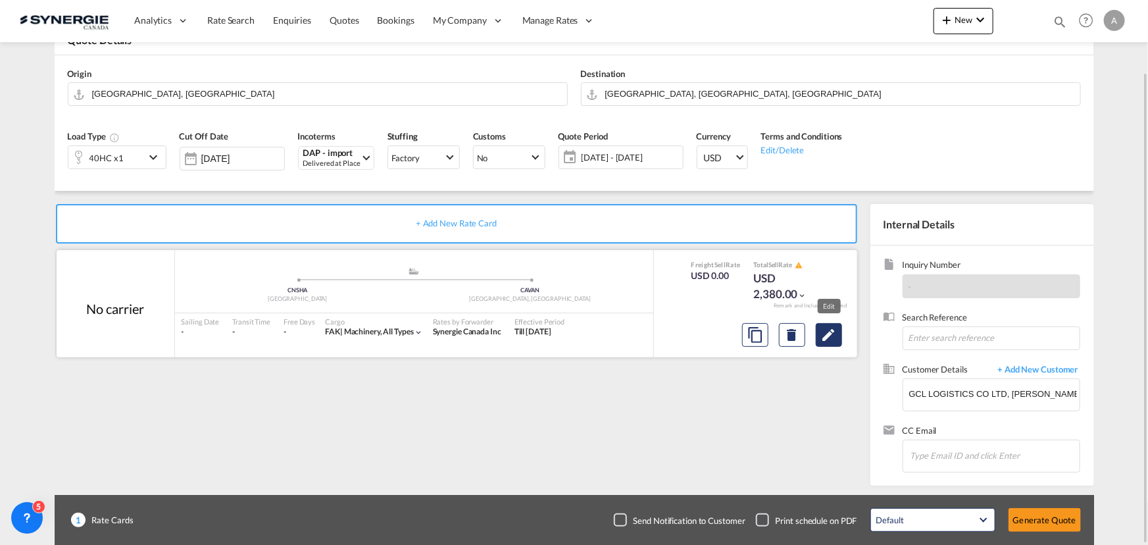
click at [835, 335] on md-icon "Edit" at bounding box center [829, 335] width 16 height 16
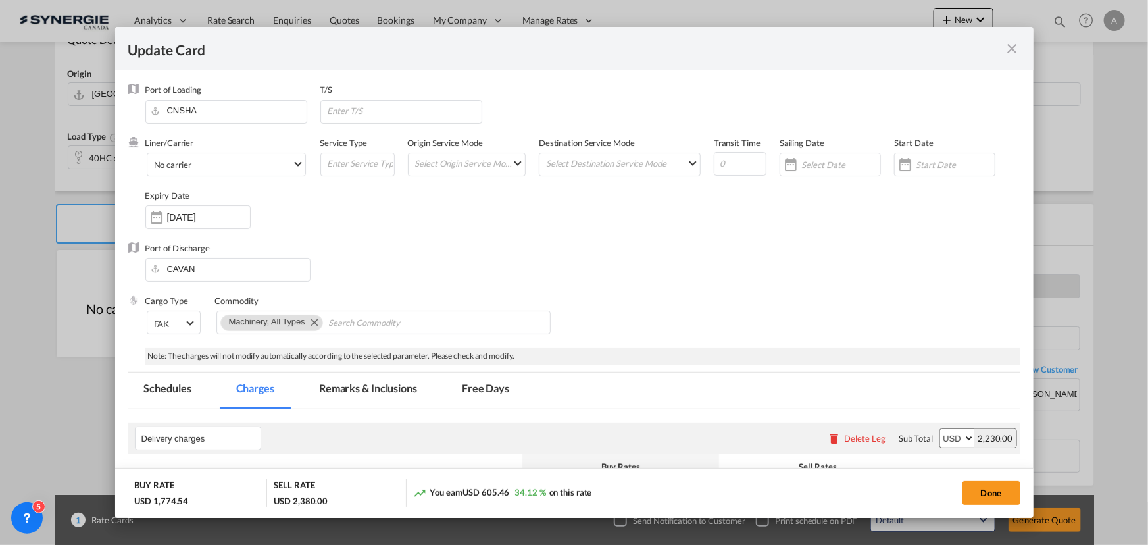
click at [389, 388] on md-tab-item "Remarks & Inclusions" at bounding box center [368, 390] width 130 height 36
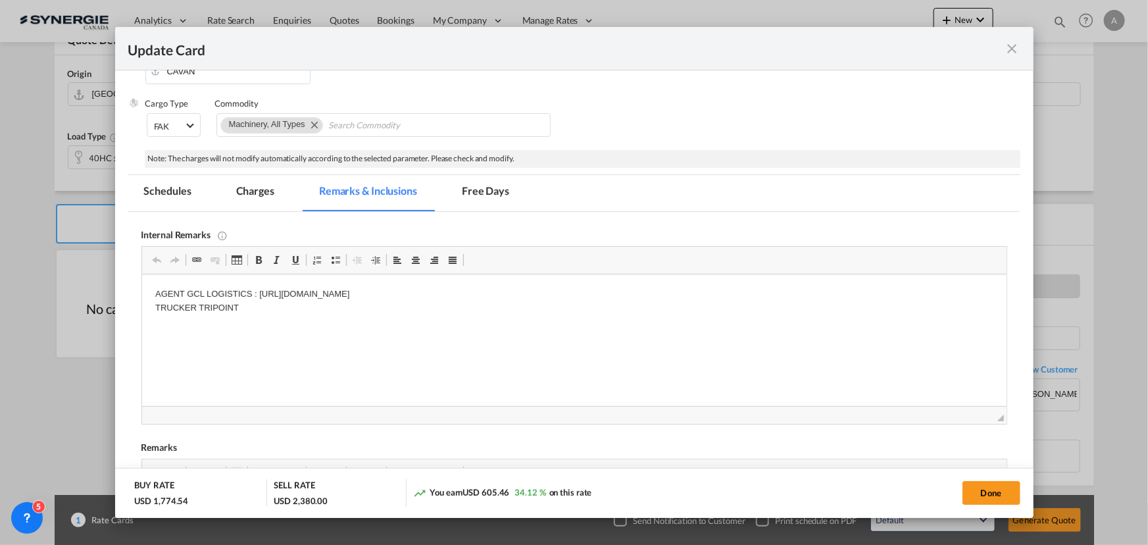
scroll to position [0, 0]
click at [260, 308] on p "AGENT GCL LOGISTICS : [URL][DOMAIN_NAME] TRUCKER TRIPOINT" at bounding box center [574, 301] width 838 height 28
click at [962, 500] on button "Done" at bounding box center [991, 493] width 58 height 24
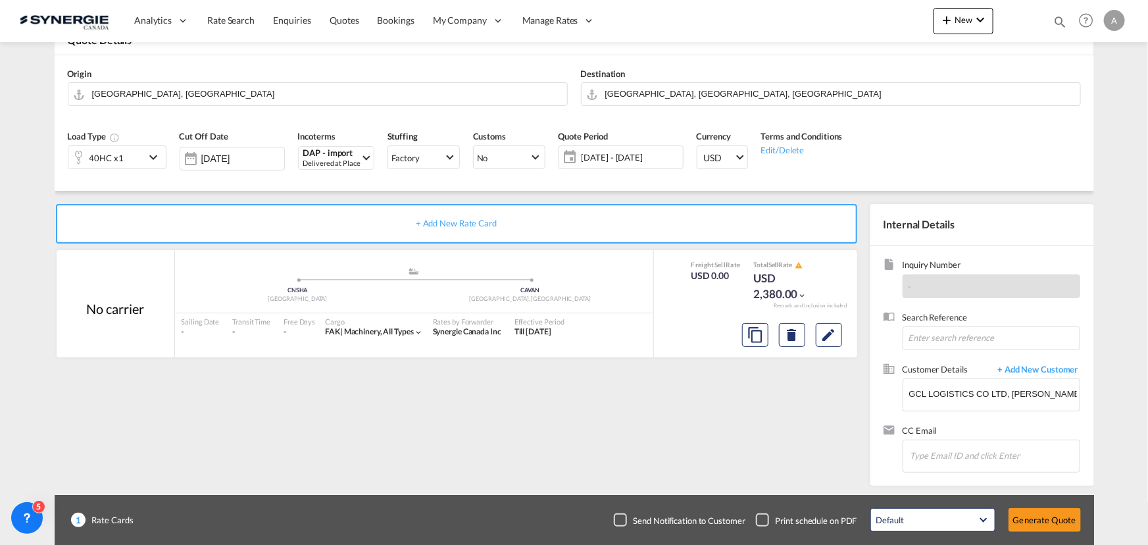
type input "[DATE]"
click at [1037, 518] on button "Generate Quote" at bounding box center [1044, 520] width 72 height 24
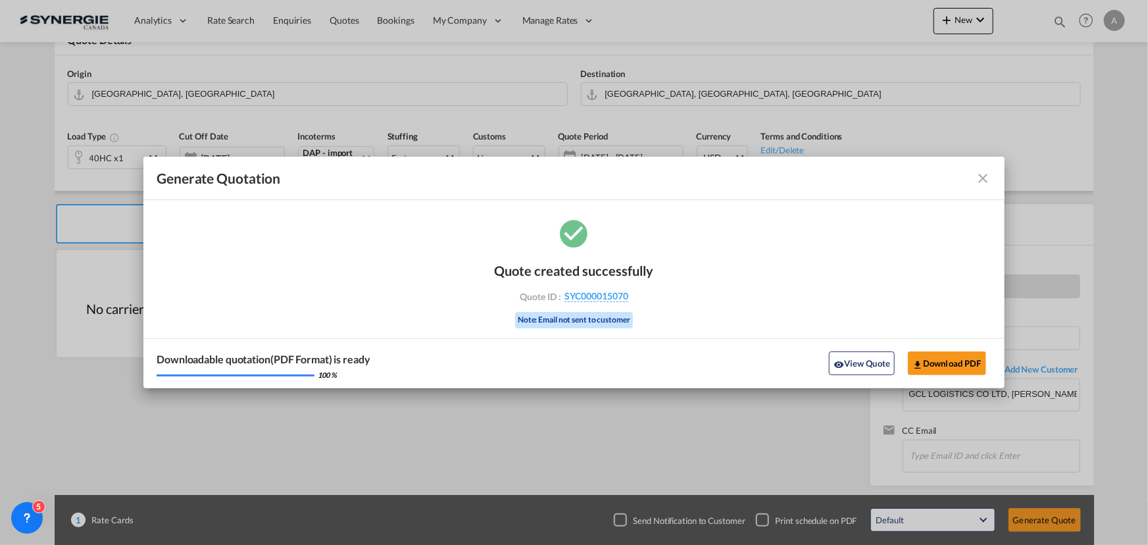
drag, startPoint x: 866, startPoint y: 370, endPoint x: 1114, endPoint y: 361, distance: 247.5
click at [866, 370] on button "View Quote" at bounding box center [862, 363] width 66 height 24
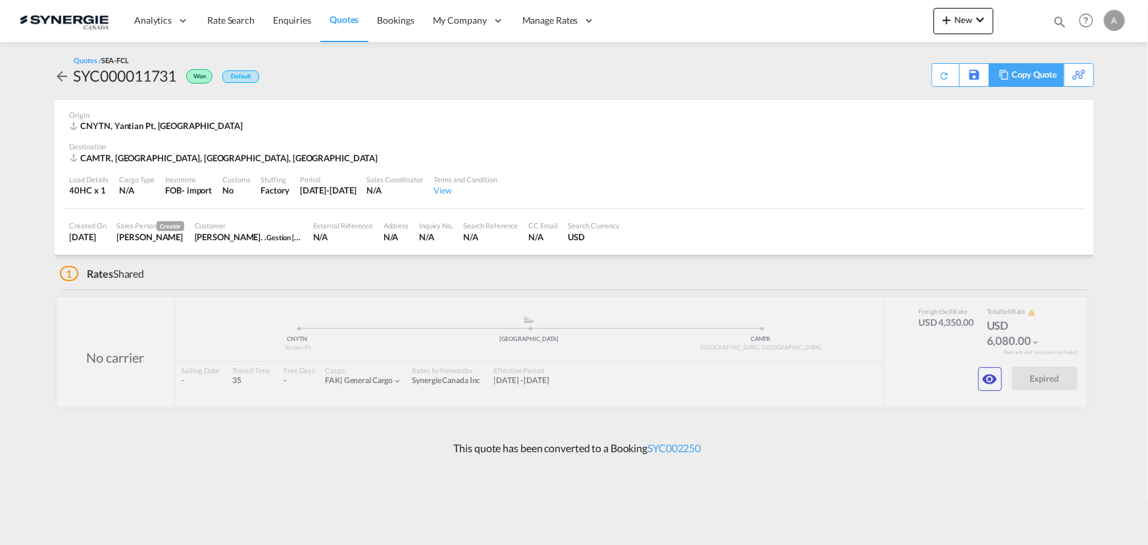
click at [1046, 78] on div "Copy Quote" at bounding box center [1034, 75] width 45 height 22
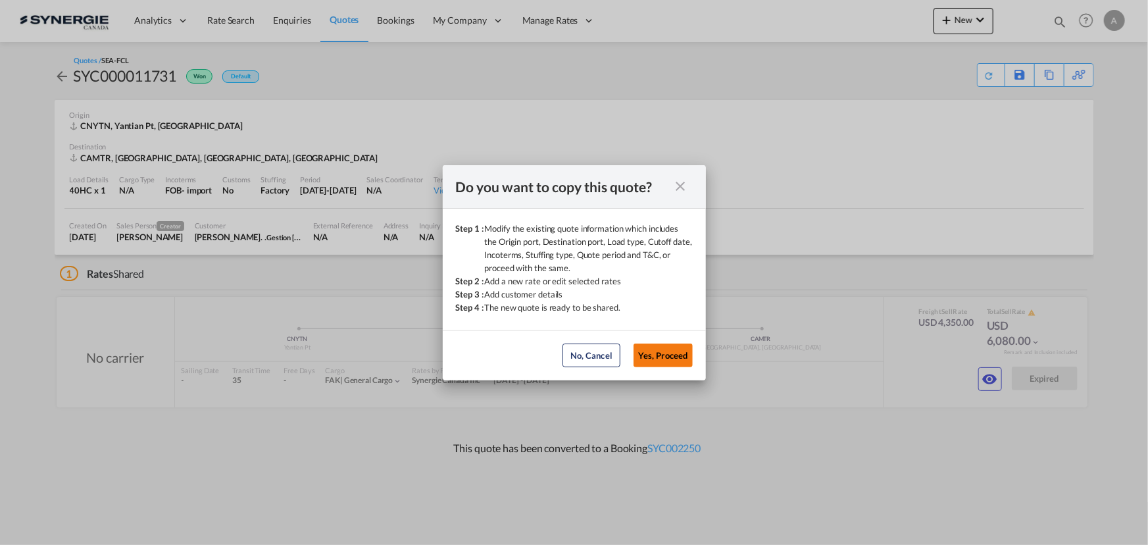
click at [652, 351] on button "Yes, Proceed" at bounding box center [662, 355] width 59 height 24
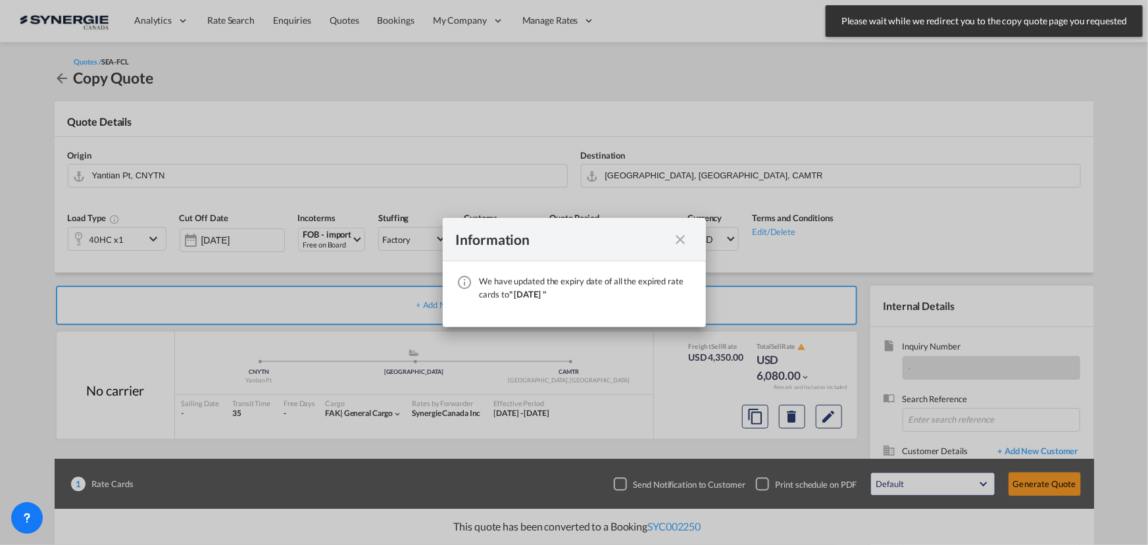
click at [684, 237] on div "We have ..." at bounding box center [681, 239] width 24 height 16
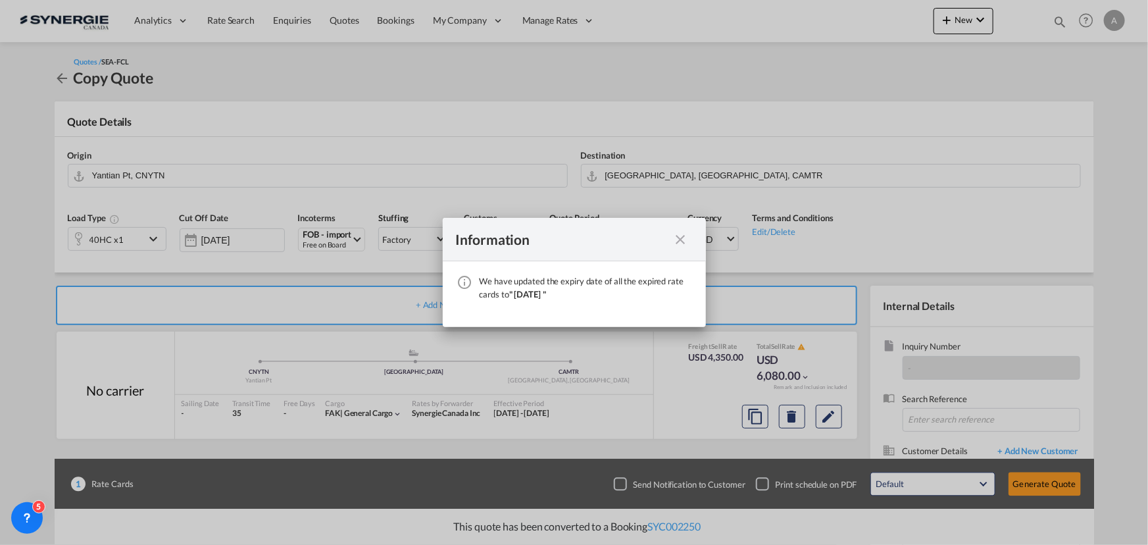
click at [99, 237] on div "Information We have updated the expiry date of all the expired rate cards to " …" at bounding box center [574, 272] width 1148 height 545
click at [687, 242] on md-icon "icon-close fg-AAA8AD cursor" at bounding box center [681, 240] width 16 height 16
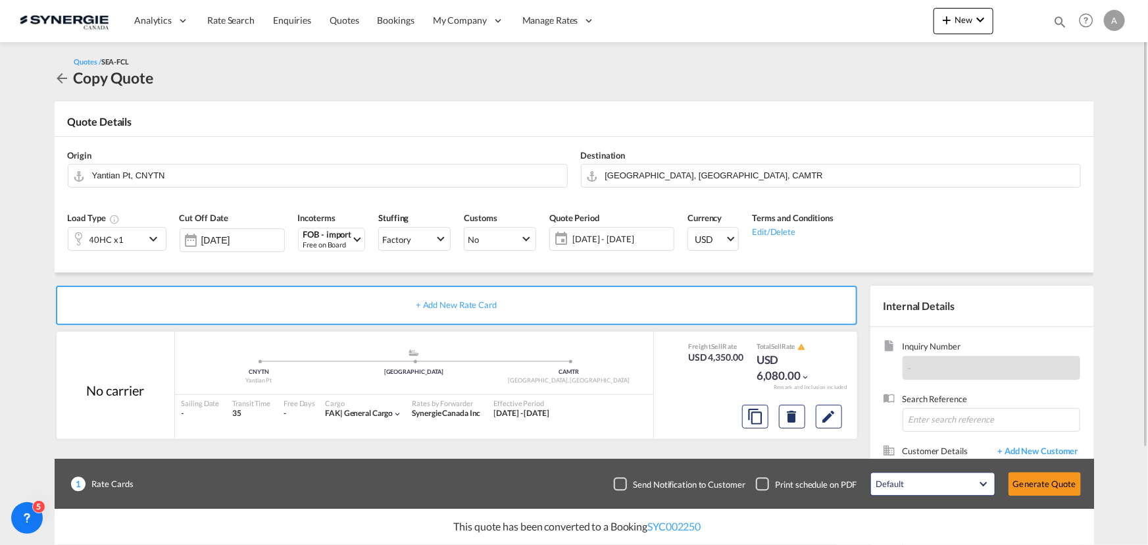
click at [630, 240] on span "[DATE] - [DATE]" at bounding box center [621, 239] width 98 height 12
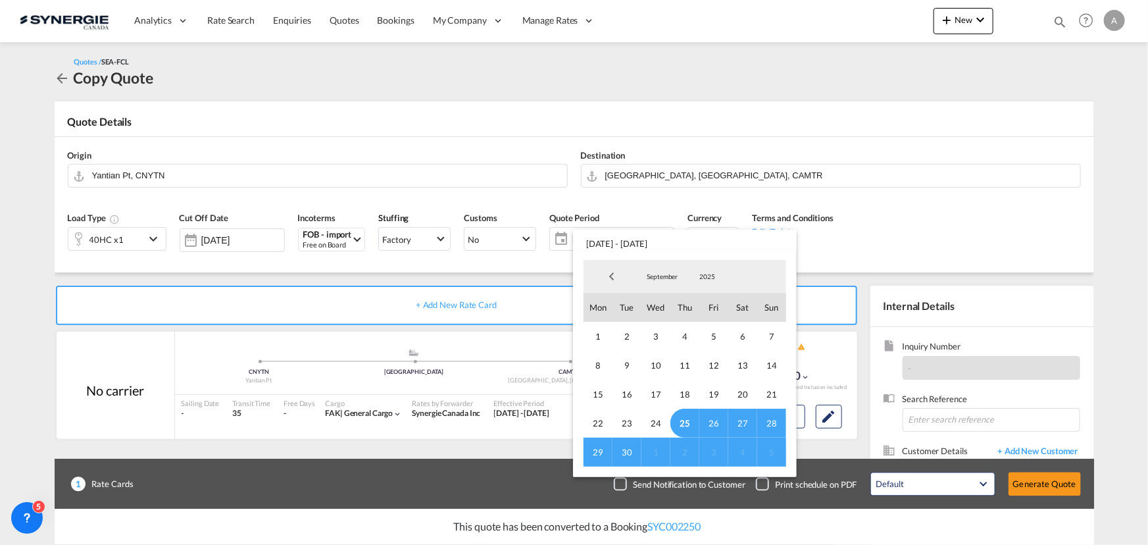
click at [684, 421] on span "25" at bounding box center [684, 423] width 29 height 29
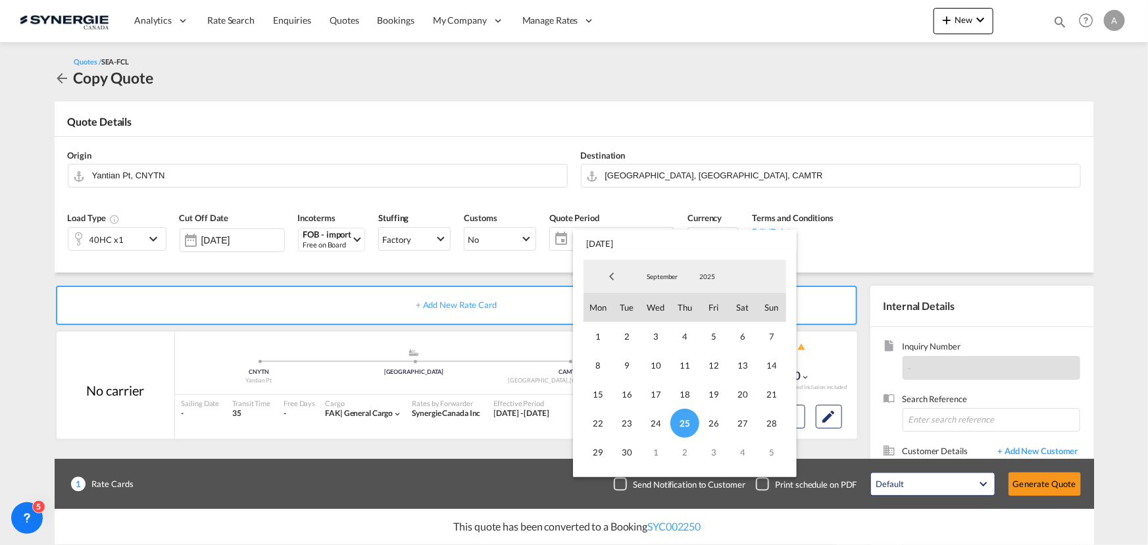
click at [651, 278] on span "September" at bounding box center [662, 276] width 42 height 9
click at [658, 307] on md-option "October" at bounding box center [675, 309] width 89 height 32
click at [628, 395] on span "14" at bounding box center [626, 394] width 29 height 29
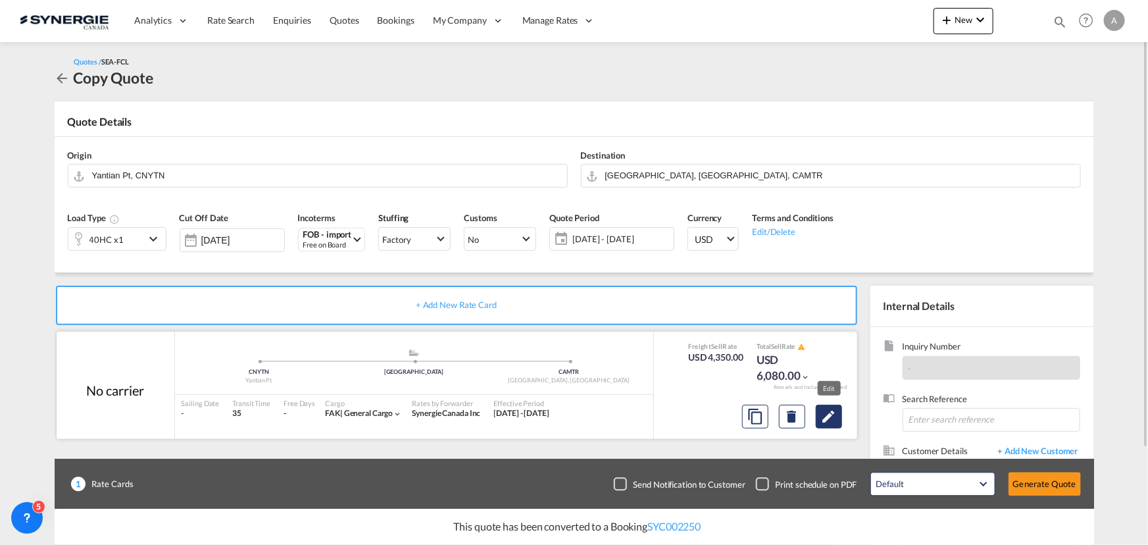
click at [826, 413] on md-icon "Edit" at bounding box center [829, 417] width 16 height 16
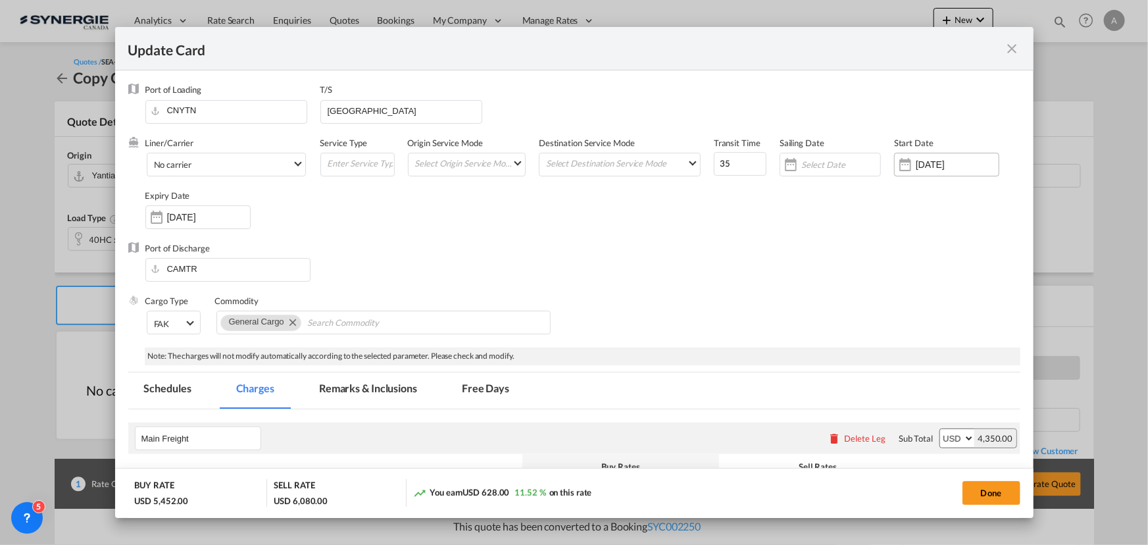
select select "per equipment"
select select "per B/L"
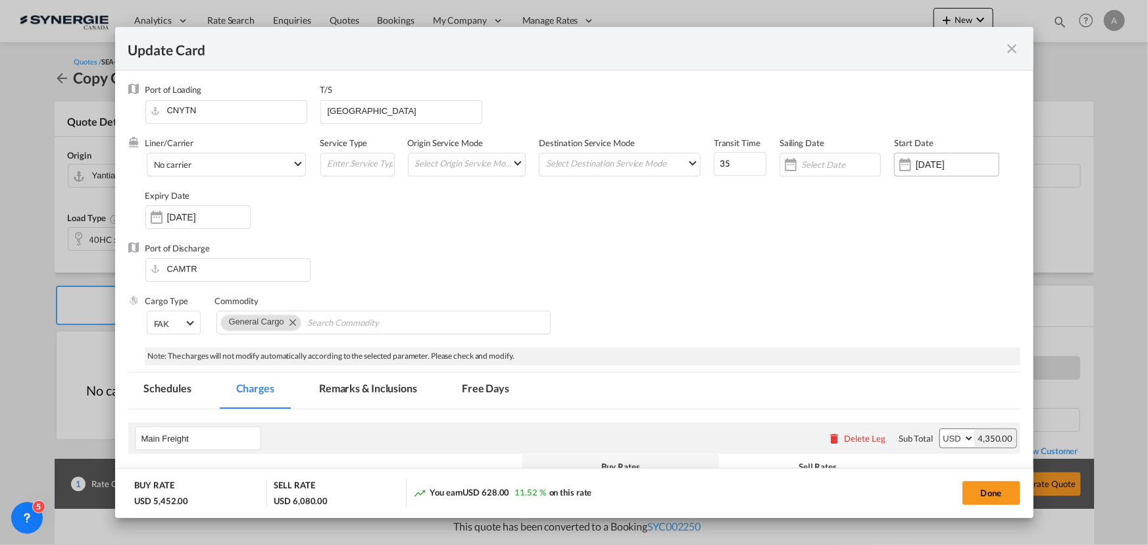
select select "per shipment"
select select "per container"
select select "per equipment"
click at [928, 164] on input "[DATE]" at bounding box center [957, 164] width 83 height 11
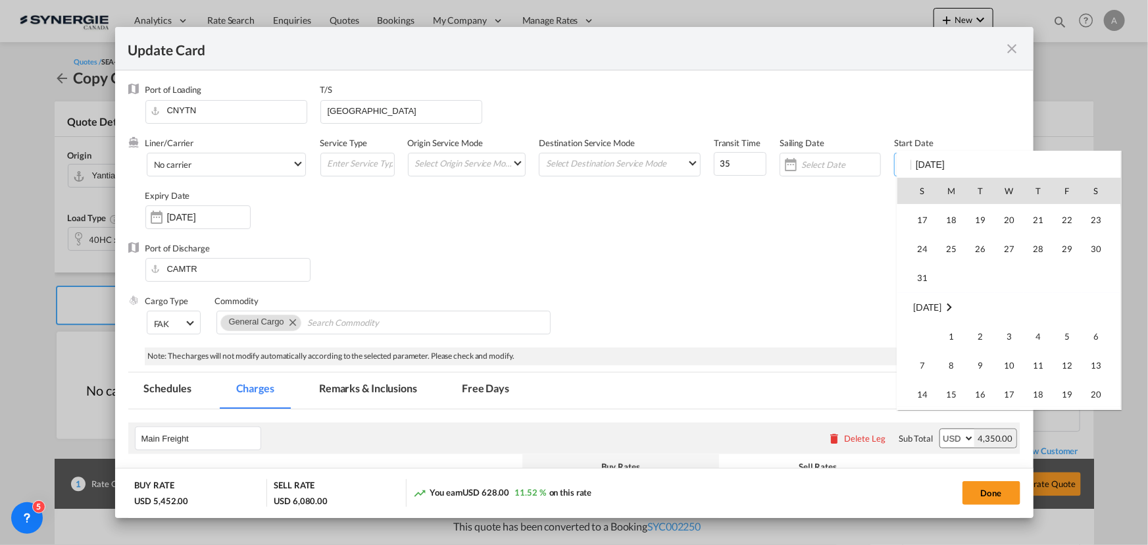
scroll to position [304749, 0]
click at [1048, 310] on span "25" at bounding box center [1038, 309] width 28 height 28
type input "[DATE]"
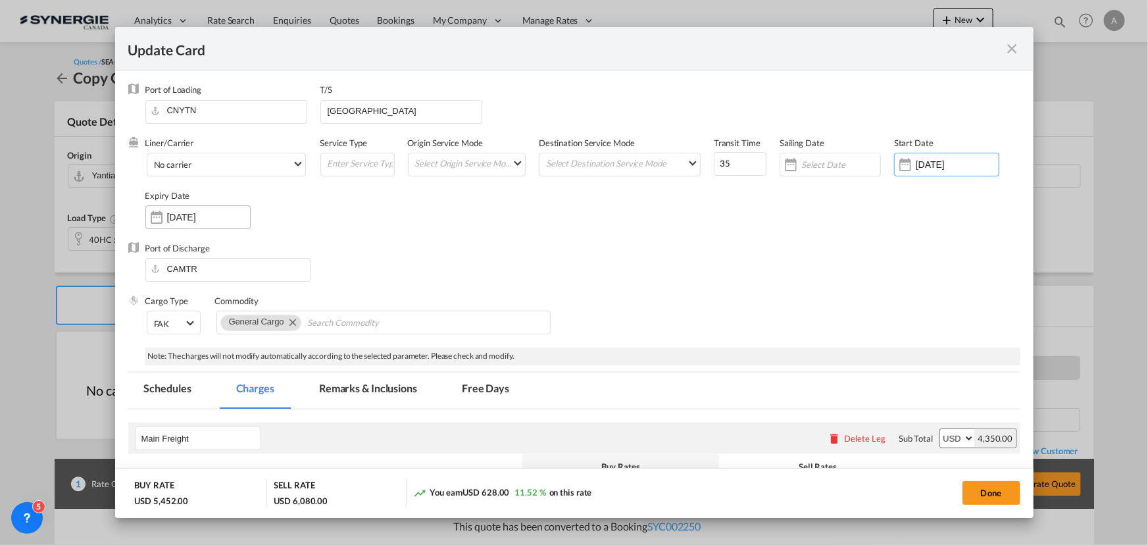
click at [208, 224] on div "[DATE]" at bounding box center [197, 217] width 105 height 24
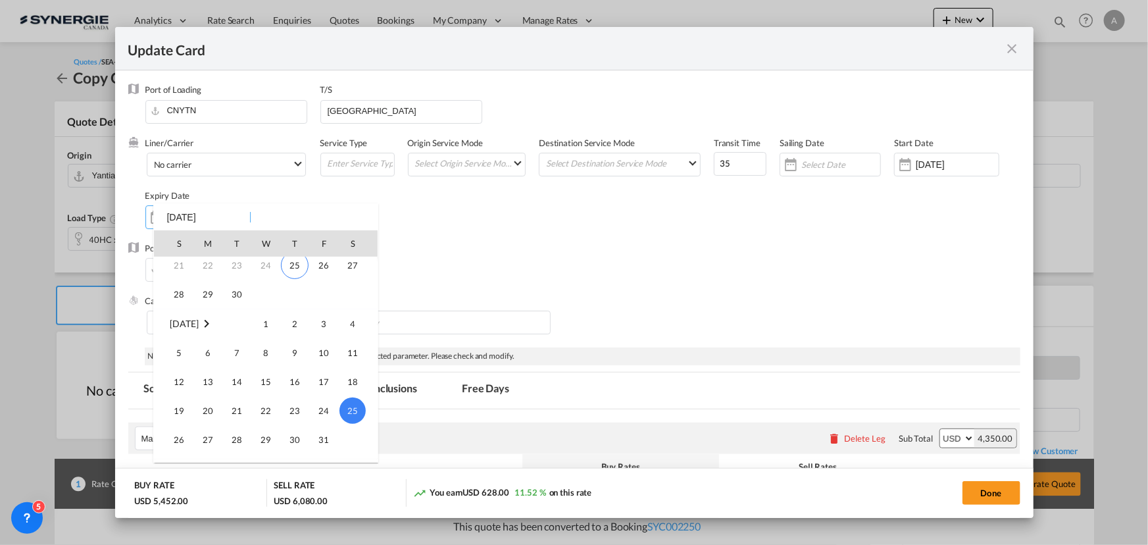
scroll to position [114, 0]
click at [230, 384] on span "14" at bounding box center [237, 389] width 26 height 26
type input "[DATE]"
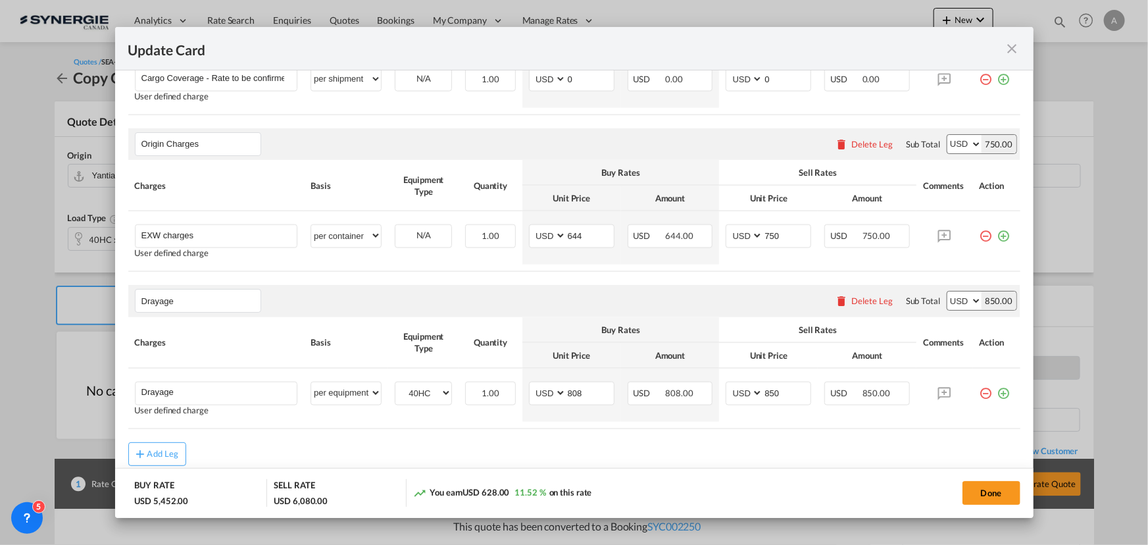
scroll to position [897, 0]
drag, startPoint x: 582, startPoint y: 389, endPoint x: 511, endPoint y: 389, distance: 70.4
click at [529, 387] on md-input-container "AED AFN ALL AMD ANG AOA ARS AUD AWG AZN BAM BBD BDT BGN BHD BIF BMD BND [PERSON…" at bounding box center [572, 392] width 86 height 24
type input "739"
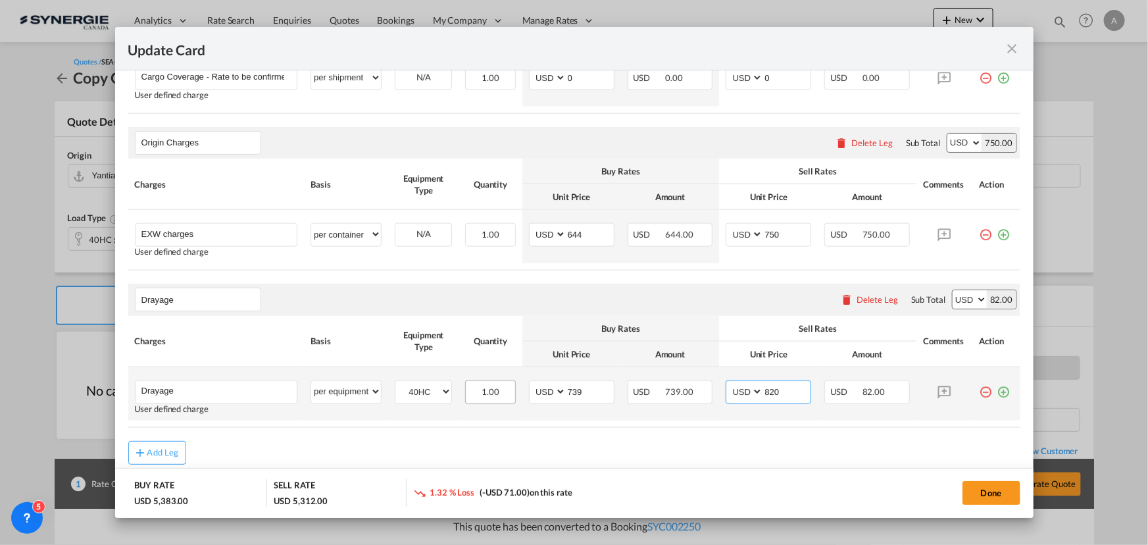
type input "820"
type input "850"
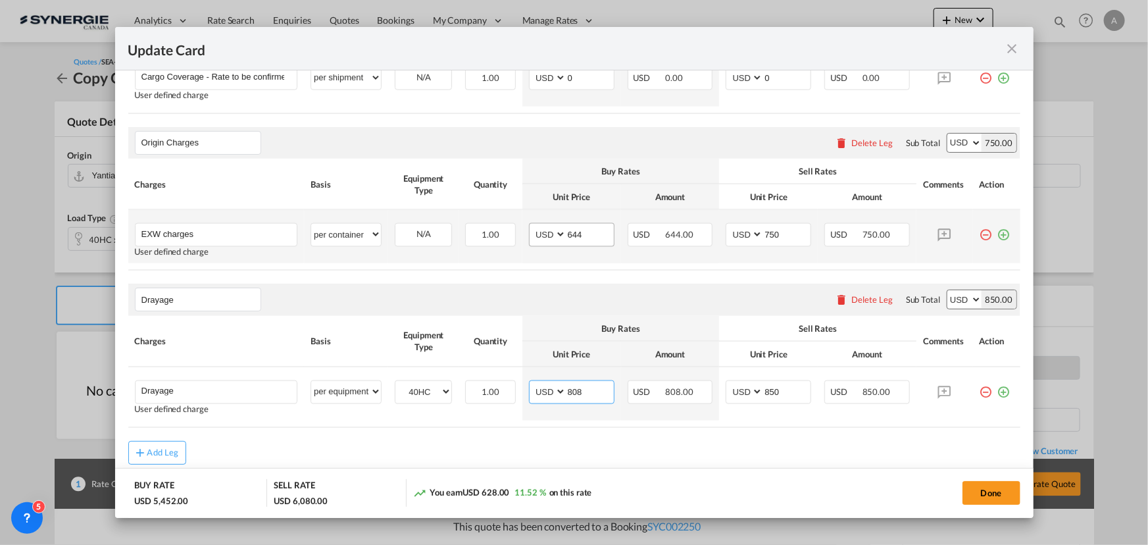
type input "808"
drag, startPoint x: 591, startPoint y: 232, endPoint x: 512, endPoint y: 231, distance: 79.6
click at [512, 231] on tr "EXW charges Please Enter User Defined Charges Cannot Be Published User defined …" at bounding box center [574, 236] width 892 height 53
type input "739"
type input "830"
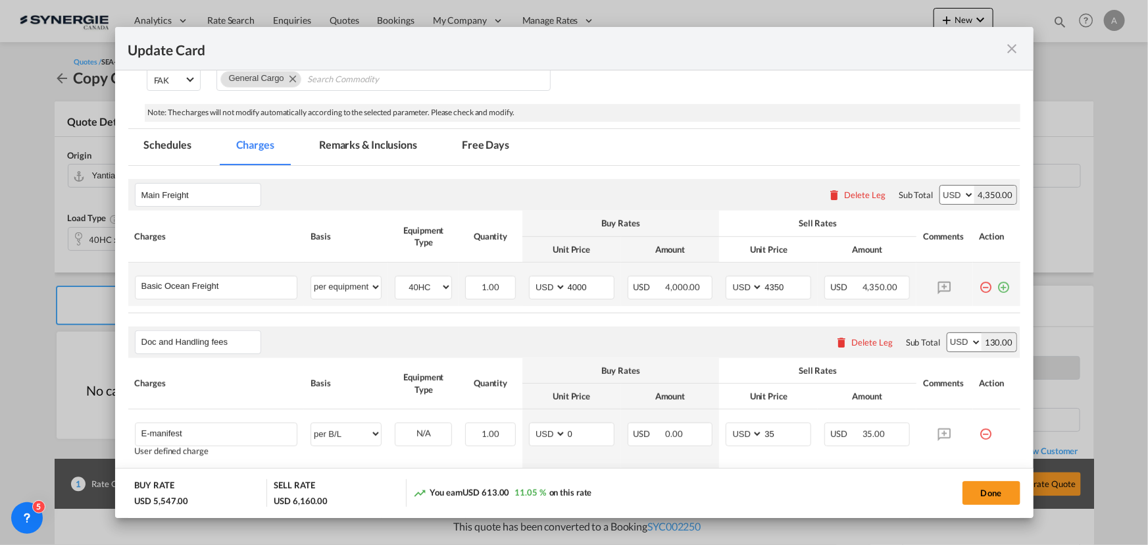
scroll to position [239, 0]
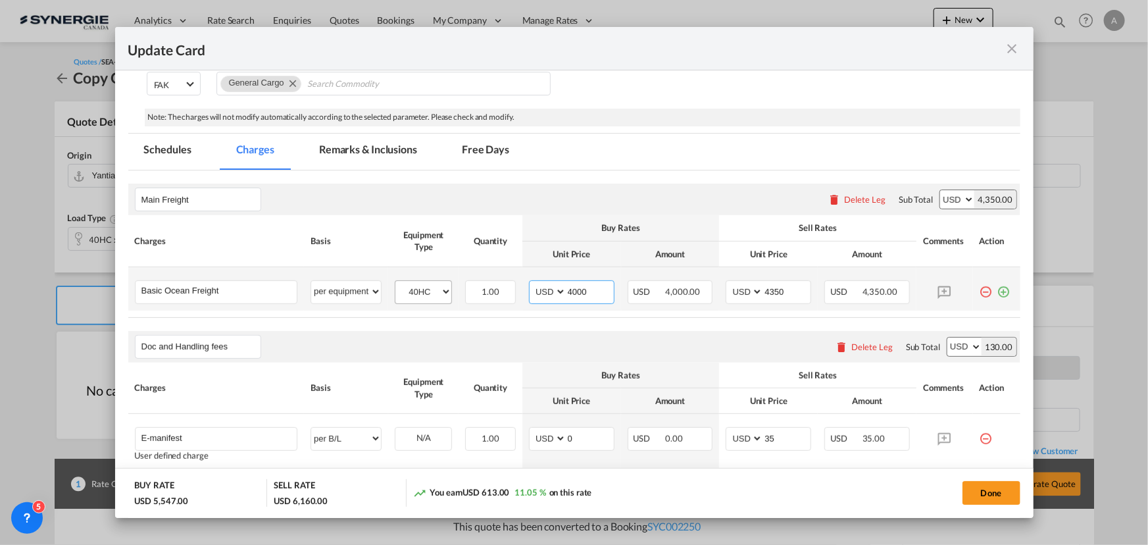
click at [464, 298] on tr "Basic Ocean Freight Please Enter User Defined Charges Cannot Be Published per e…" at bounding box center [574, 288] width 892 height 43
type input "4346"
type input "4650"
drag, startPoint x: 586, startPoint y: 291, endPoint x: 476, endPoint y: 288, distance: 109.9
click at [478, 288] on tr "Basic Ocean Freight Please Enter User Defined Charges Cannot Be Published per e…" at bounding box center [574, 288] width 892 height 43
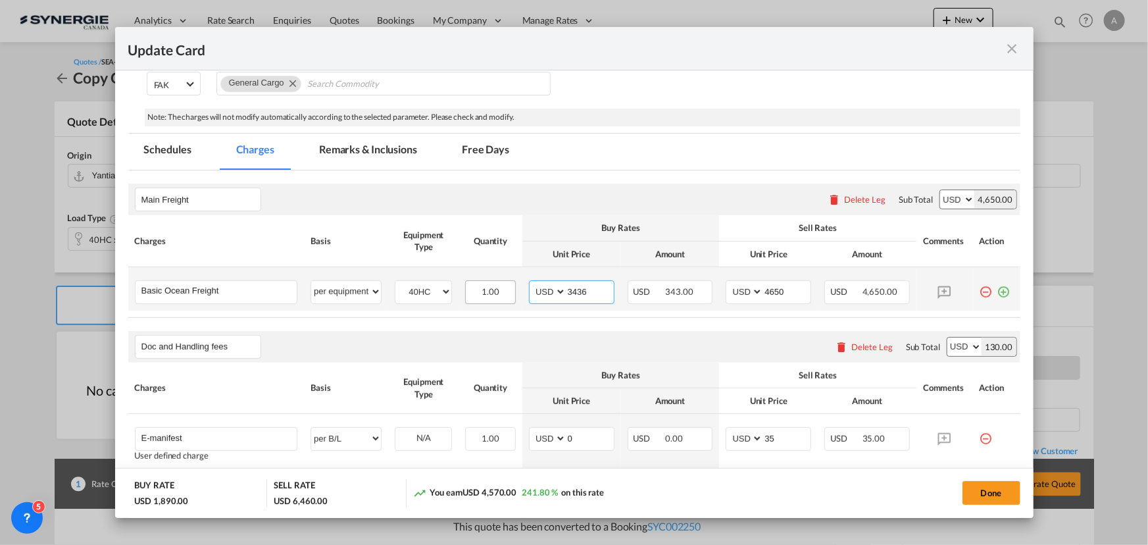
type input "3436"
type input "3750"
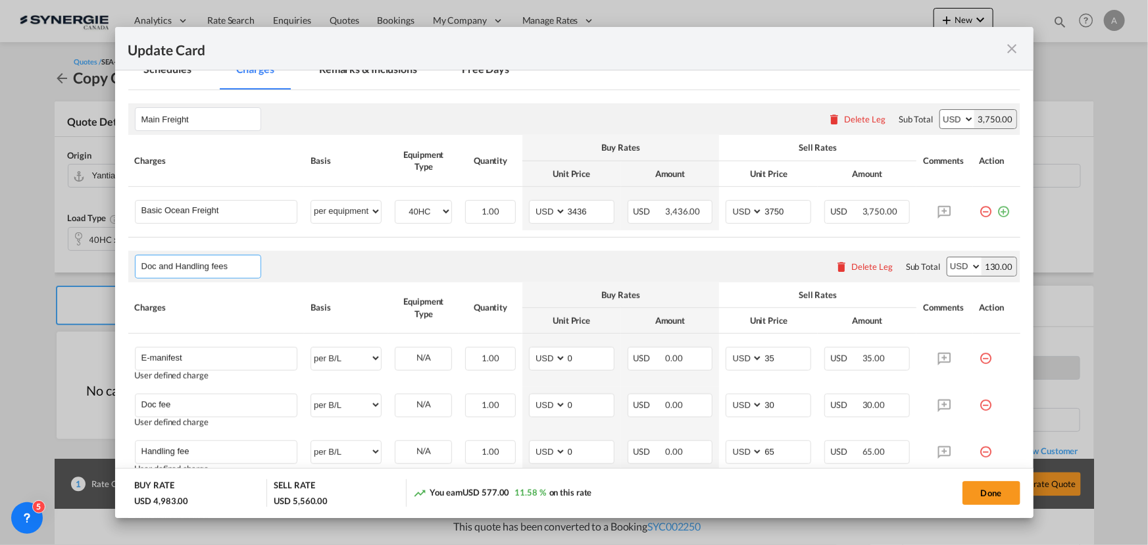
scroll to position [299, 0]
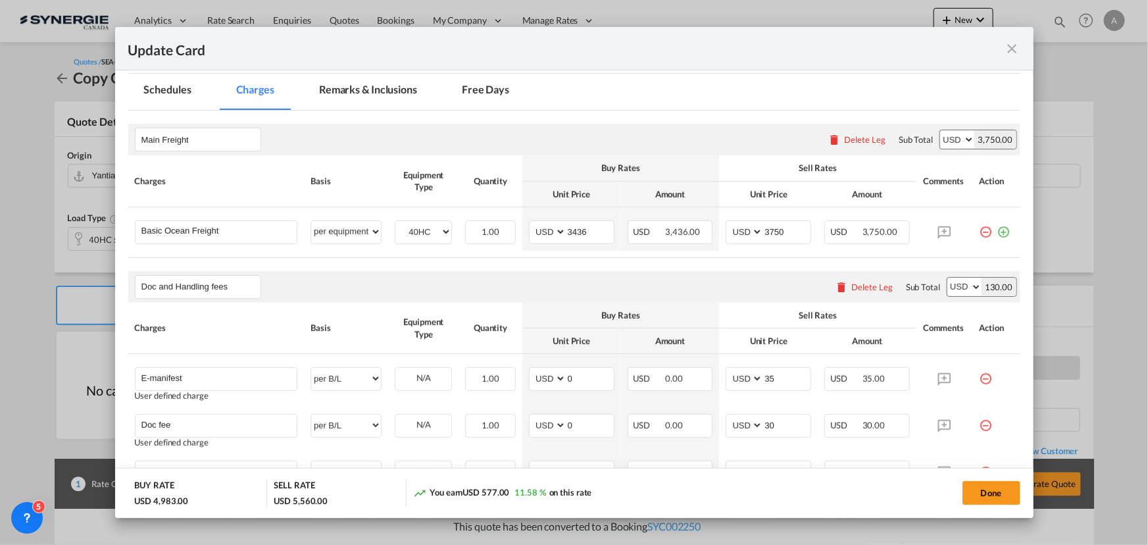
click at [341, 86] on md-tab-item "Remarks & Inclusions" at bounding box center [368, 92] width 130 height 36
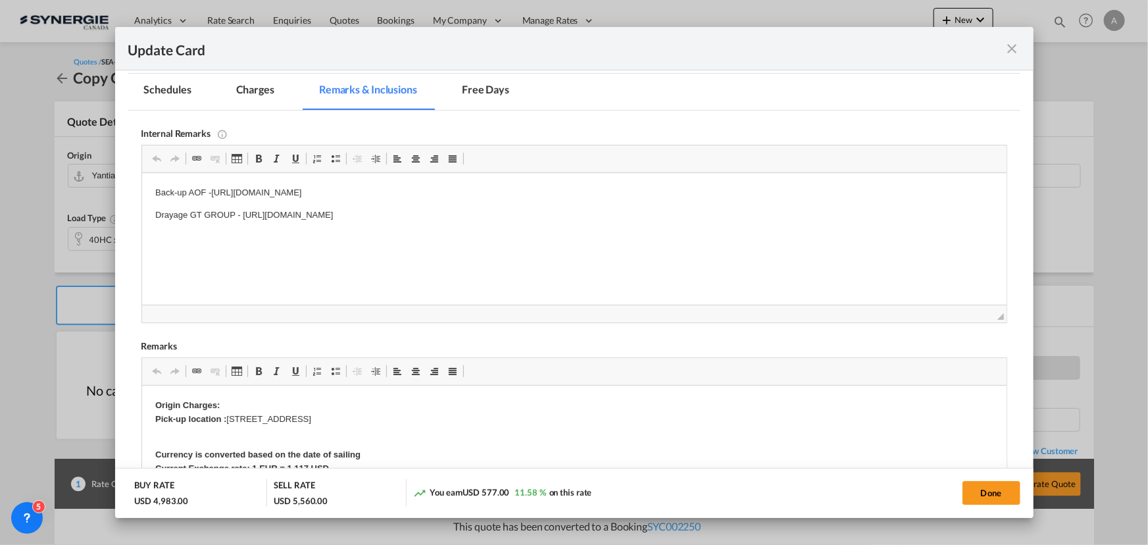
scroll to position [0, 0]
drag, startPoint x: 210, startPoint y: 191, endPoint x: 696, endPoint y: 190, distance: 486.1
click at [696, 190] on p "Back-up AOF -[URL][DOMAIN_NAME]" at bounding box center [574, 193] width 838 height 14
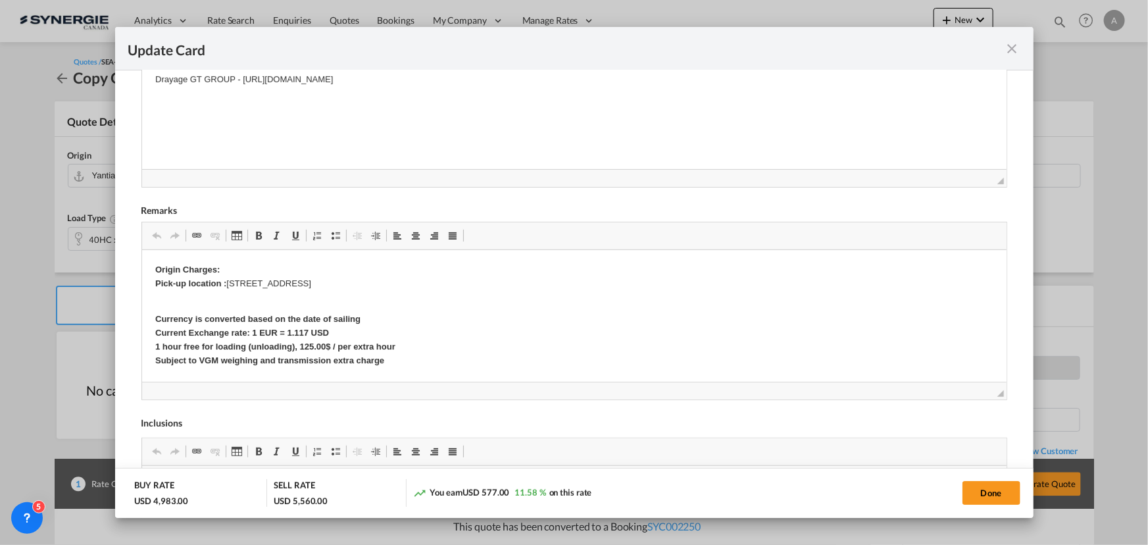
scroll to position [478, 0]
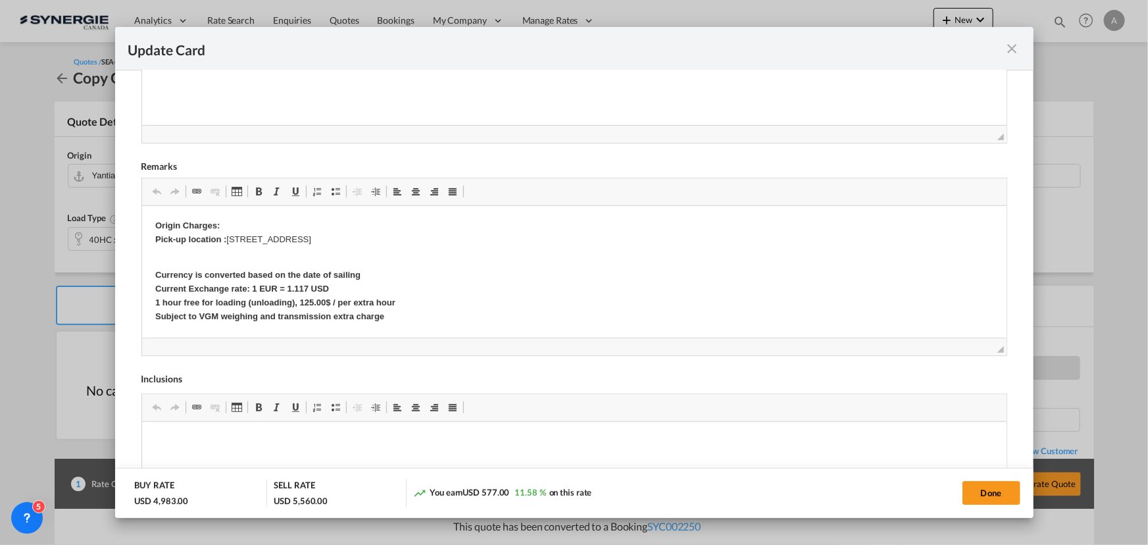
drag, startPoint x: 67, startPoint y: 38, endPoint x: 222, endPoint y: 244, distance: 257.5
click at [209, 143] on div "Internal Remarks Rich Text Editor, editor4 Editor toolbars Clipboard/Undo Undo …" at bounding box center [574, 37] width 866 height 212
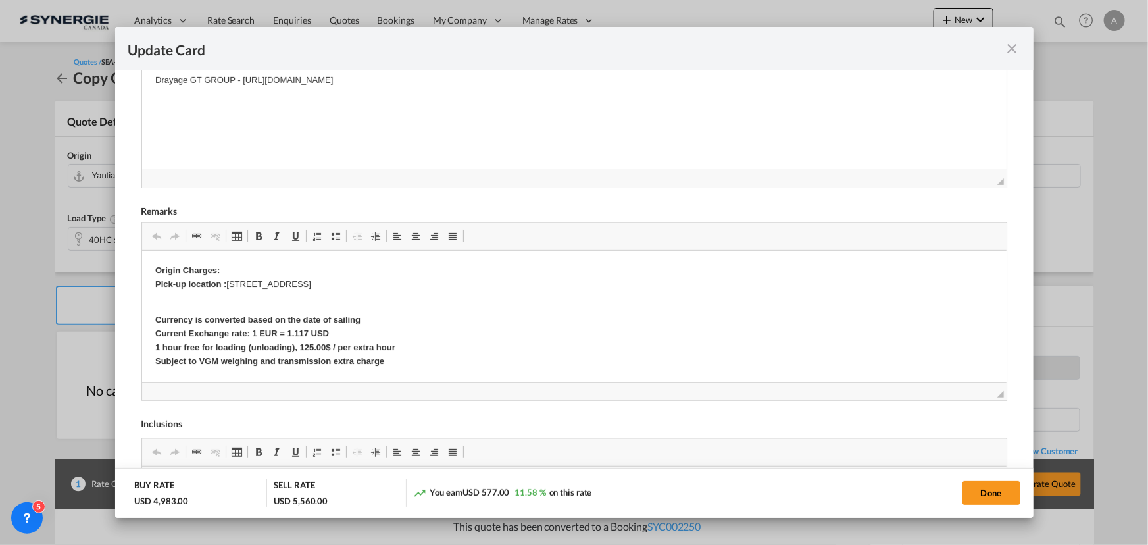
scroll to position [436, 0]
drag, startPoint x: 587, startPoint y: 268, endPoint x: 585, endPoint y: 277, distance: 9.6
click at [588, 268] on p "Origin Charges: Pick-up location : [STREET_ADDRESS]" at bounding box center [574, 275] width 838 height 28
drag, startPoint x: 493, startPoint y: 286, endPoint x: 230, endPoint y: 286, distance: 263.1
click at [230, 286] on p "Origin Charges: Pick-up location : [STREET_ADDRESS]" at bounding box center [574, 275] width 838 height 28
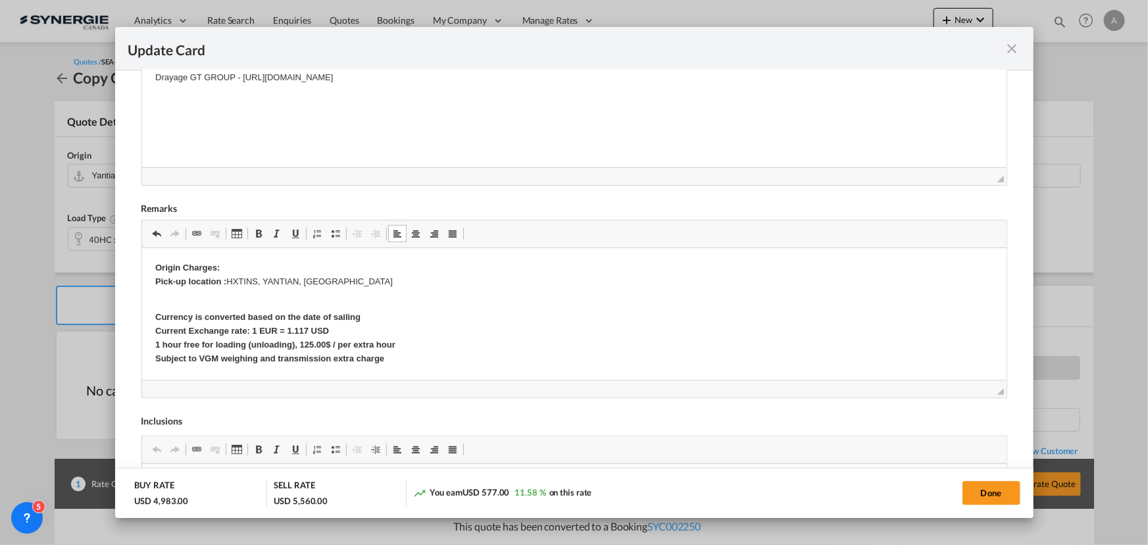
scroll to position [257, 0]
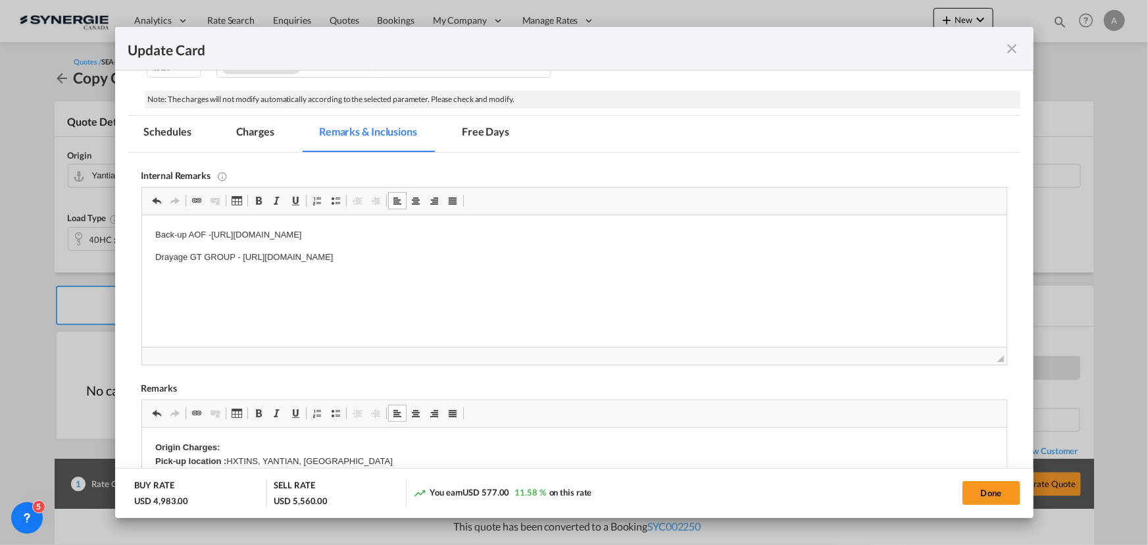
click at [247, 128] on md-tab-item "Charges" at bounding box center [255, 134] width 70 height 36
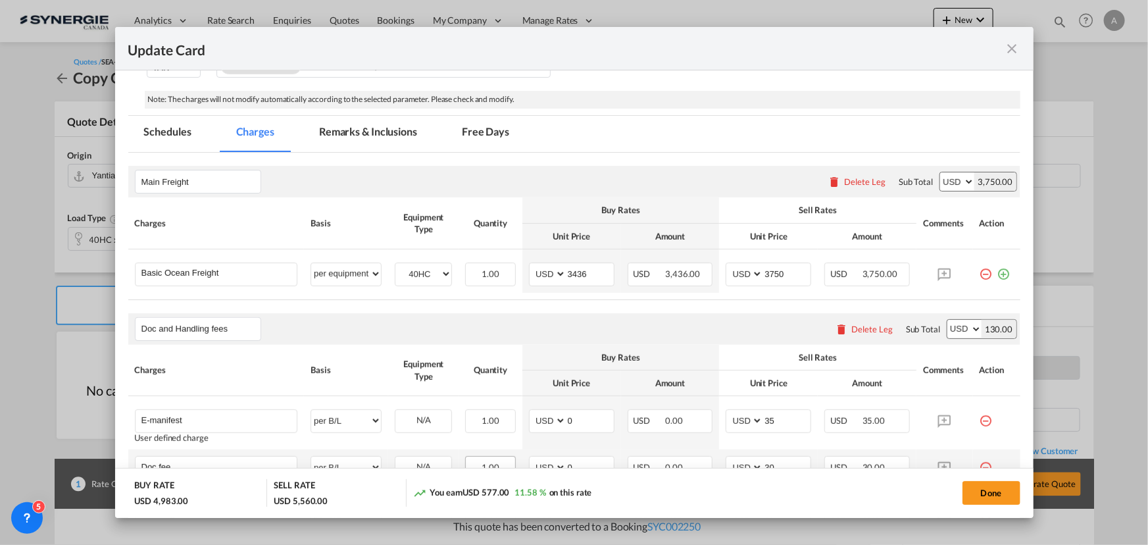
scroll to position [436, 0]
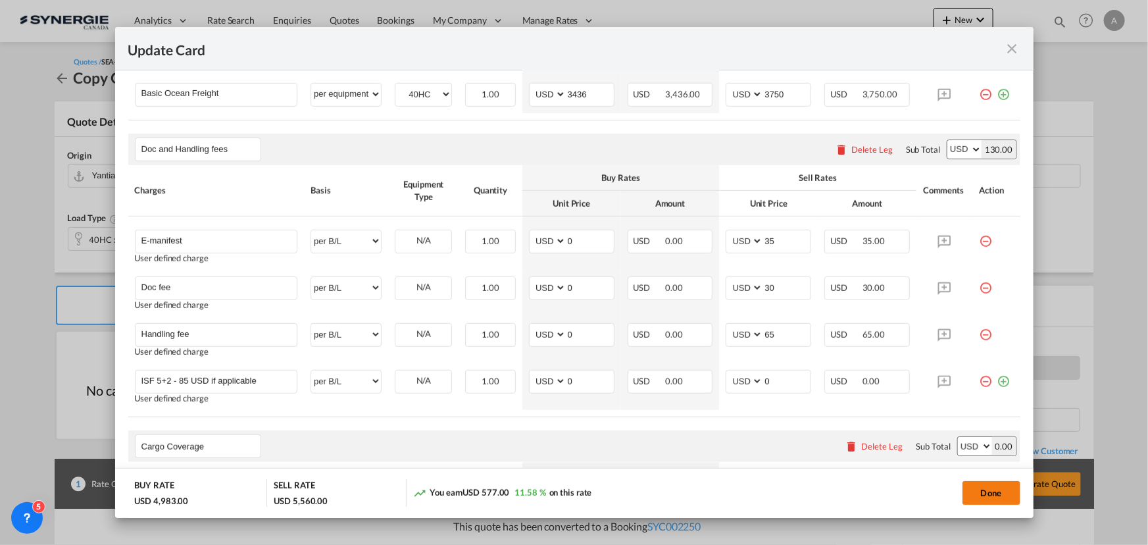
click at [991, 497] on button "Done" at bounding box center [991, 493] width 58 height 24
type input "[DATE]"
type input "Drayage"
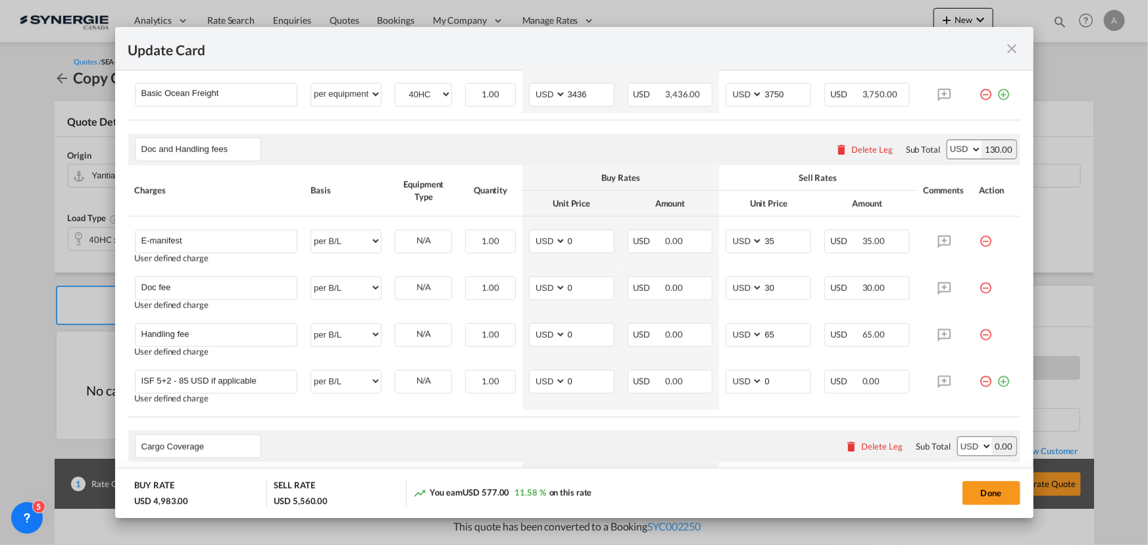
select select "per equipment"
type input "808"
type input "850"
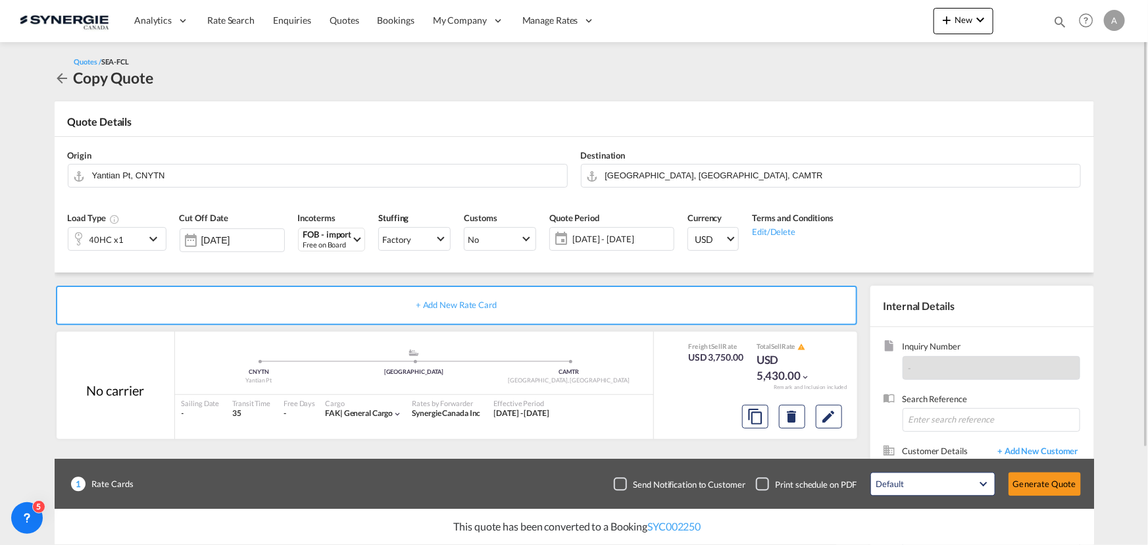
scroll to position [118, 0]
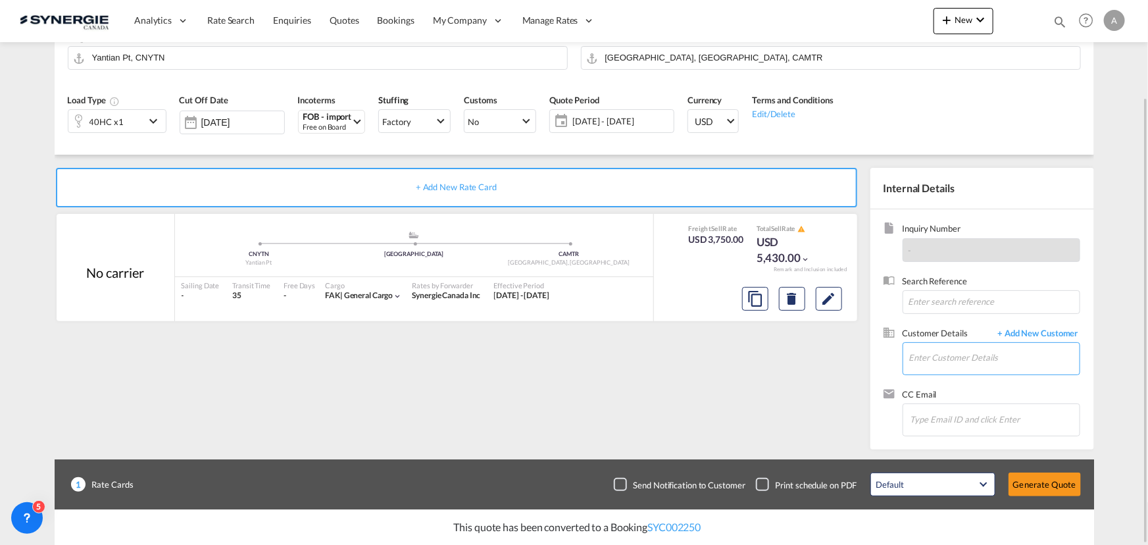
click at [952, 356] on input "Enter Customer Details" at bounding box center [994, 358] width 170 height 30
paste input "[EMAIL_ADDRESS][DOMAIN_NAME]"
click at [947, 374] on div "[PERSON_NAME]. . [EMAIL_ADDRESS][DOMAIN_NAME] | Gestion [PERSON_NAME] [PERSON_N…" at bounding box center [993, 380] width 171 height 36
type input "Gestion [PERSON_NAME] [PERSON_NAME] inc, [PERSON_NAME]. ., [EMAIL_ADDRESS][DOMA…"
click at [1039, 482] on button "Generate Quote" at bounding box center [1044, 484] width 72 height 24
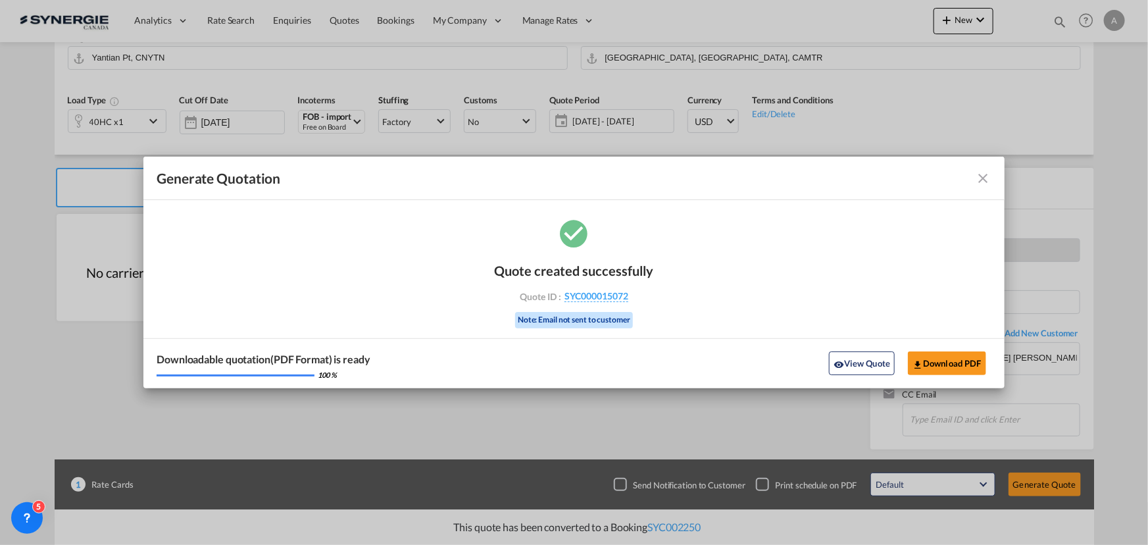
drag, startPoint x: 847, startPoint y: 372, endPoint x: 1133, endPoint y: 281, distance: 299.8
click at [847, 372] on button "View Quote" at bounding box center [862, 363] width 66 height 24
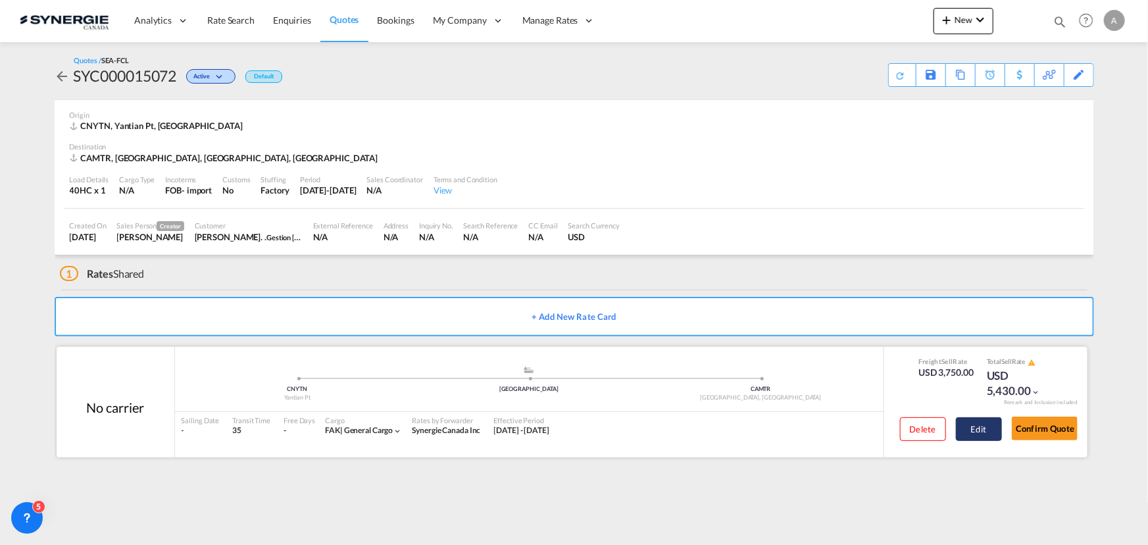
click at [969, 434] on button "Edit" at bounding box center [979, 429] width 46 height 24
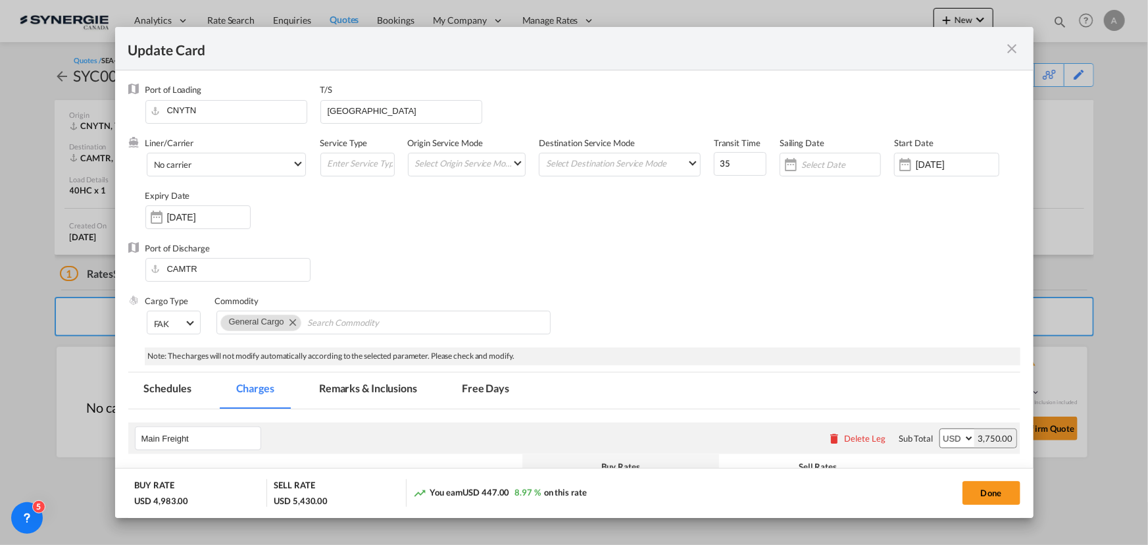
click at [412, 391] on md-tab-item "Remarks & Inclusions" at bounding box center [368, 390] width 130 height 36
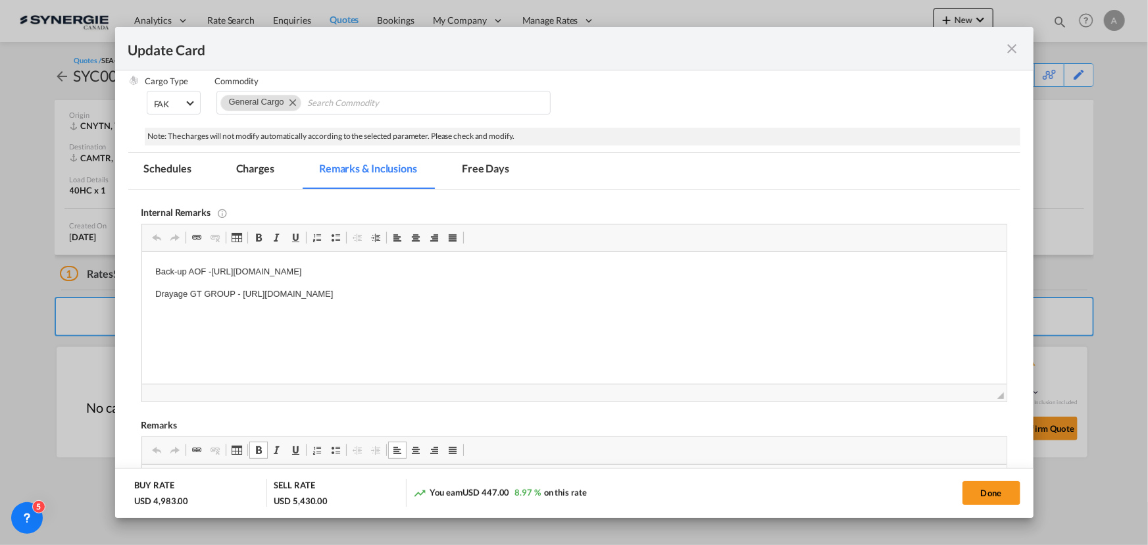
scroll to position [138, 0]
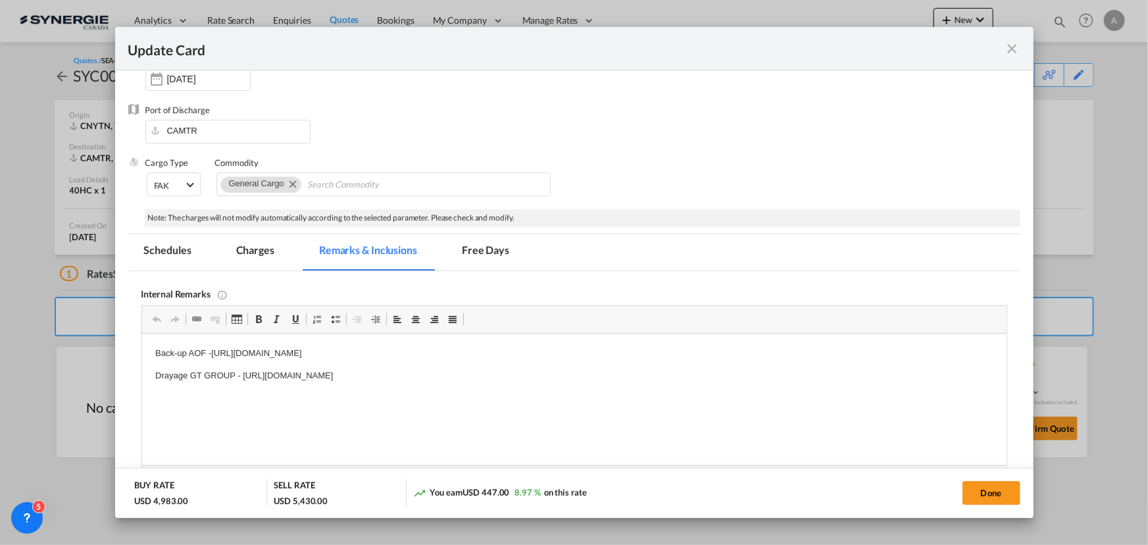
drag, startPoint x: 247, startPoint y: 257, endPoint x: 261, endPoint y: 261, distance: 15.0
click at [247, 257] on md-tab-item "Charges" at bounding box center [255, 252] width 70 height 36
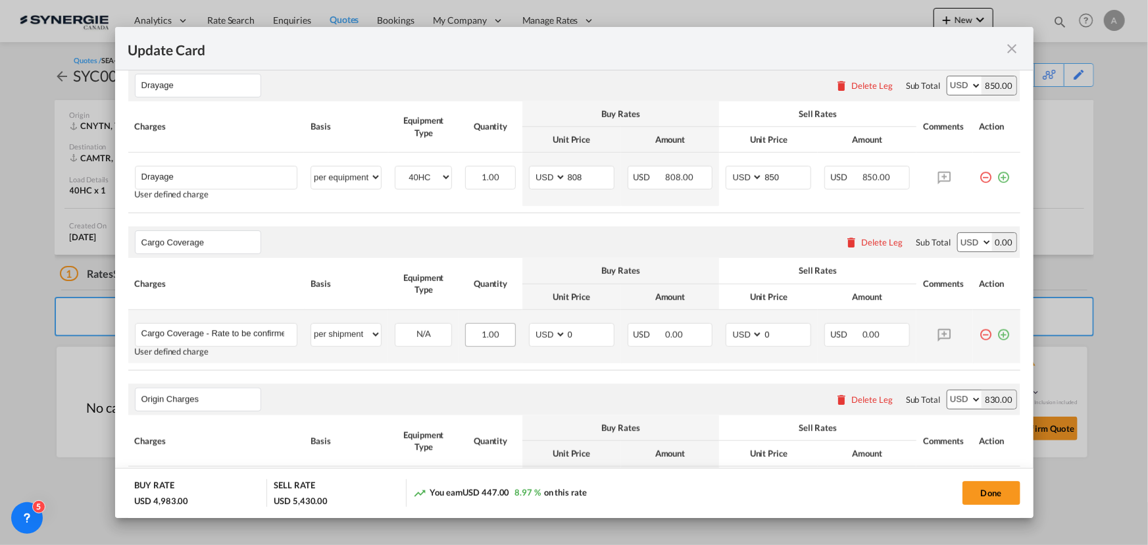
scroll to position [497, 0]
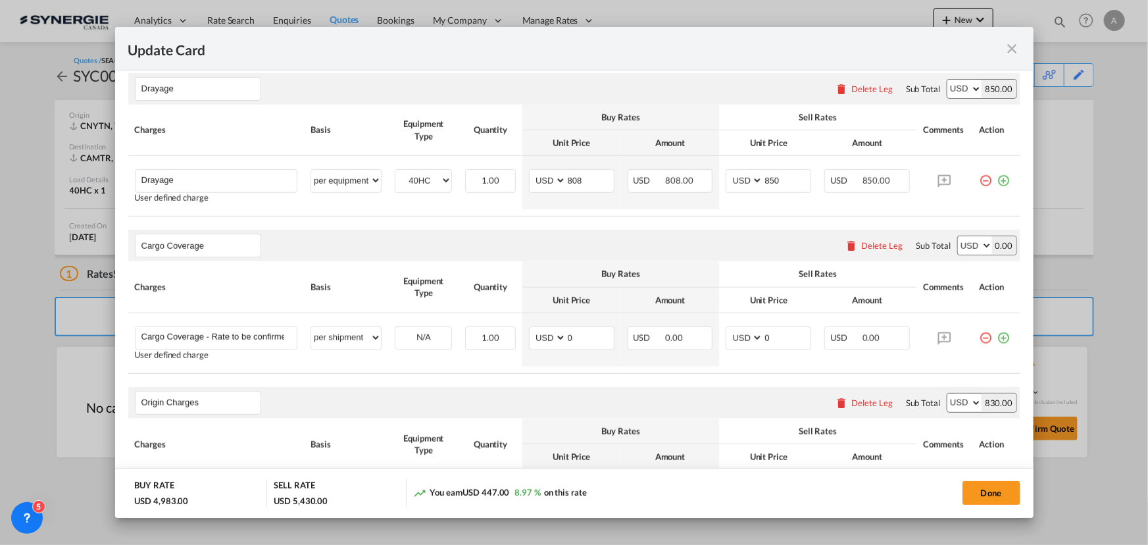
click at [1006, 49] on md-icon "icon-close fg-AAA8AD m-0 pointer" at bounding box center [1013, 49] width 16 height 16
